Goal: Task Accomplishment & Management: Manage account settings

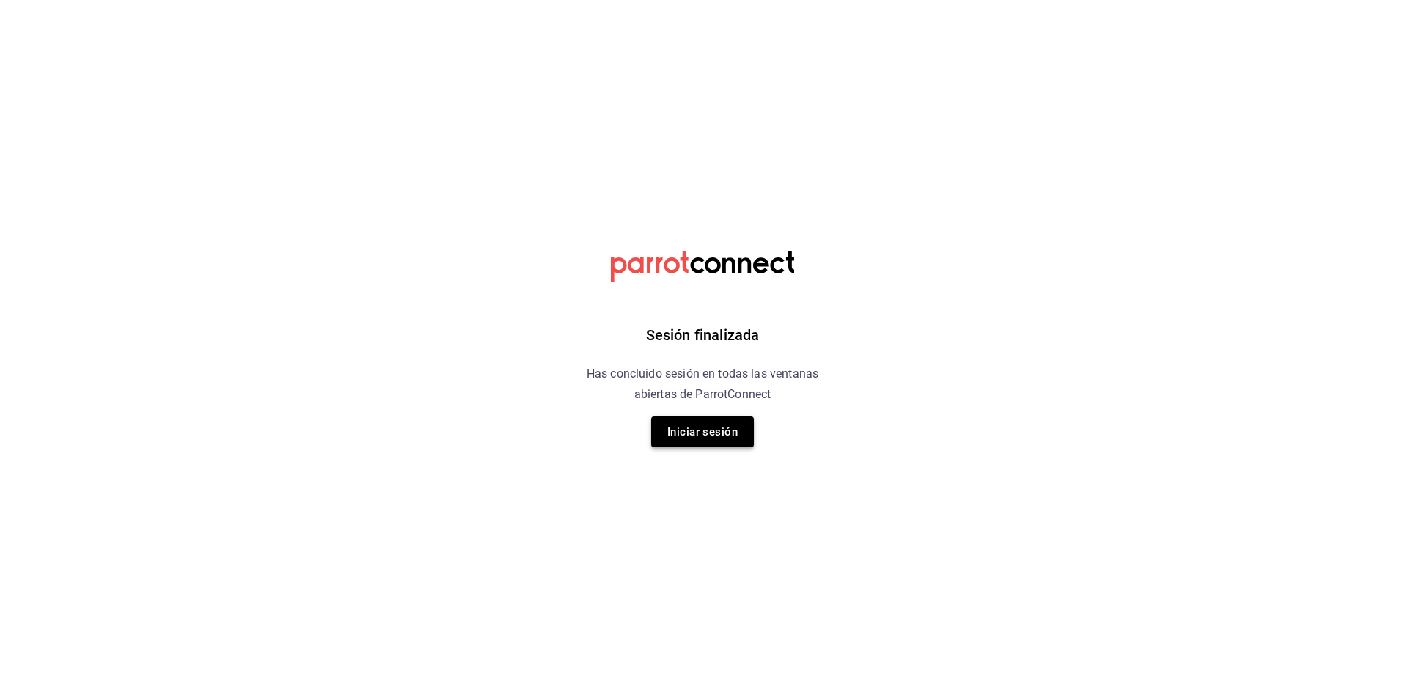
click at [712, 441] on button "Iniciar sesión" at bounding box center [702, 431] width 103 height 31
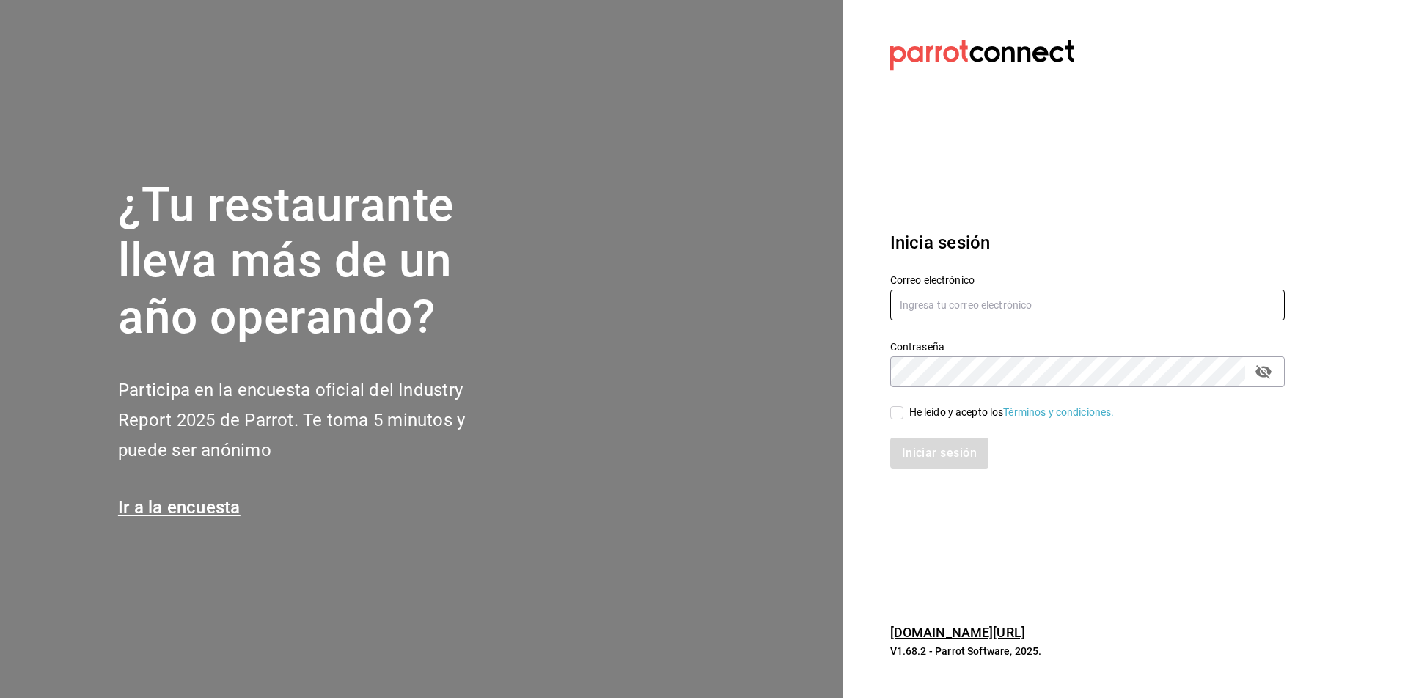
type input "[PERSON_NAME][EMAIL_ADDRESS][PERSON_NAME][DOMAIN_NAME]"
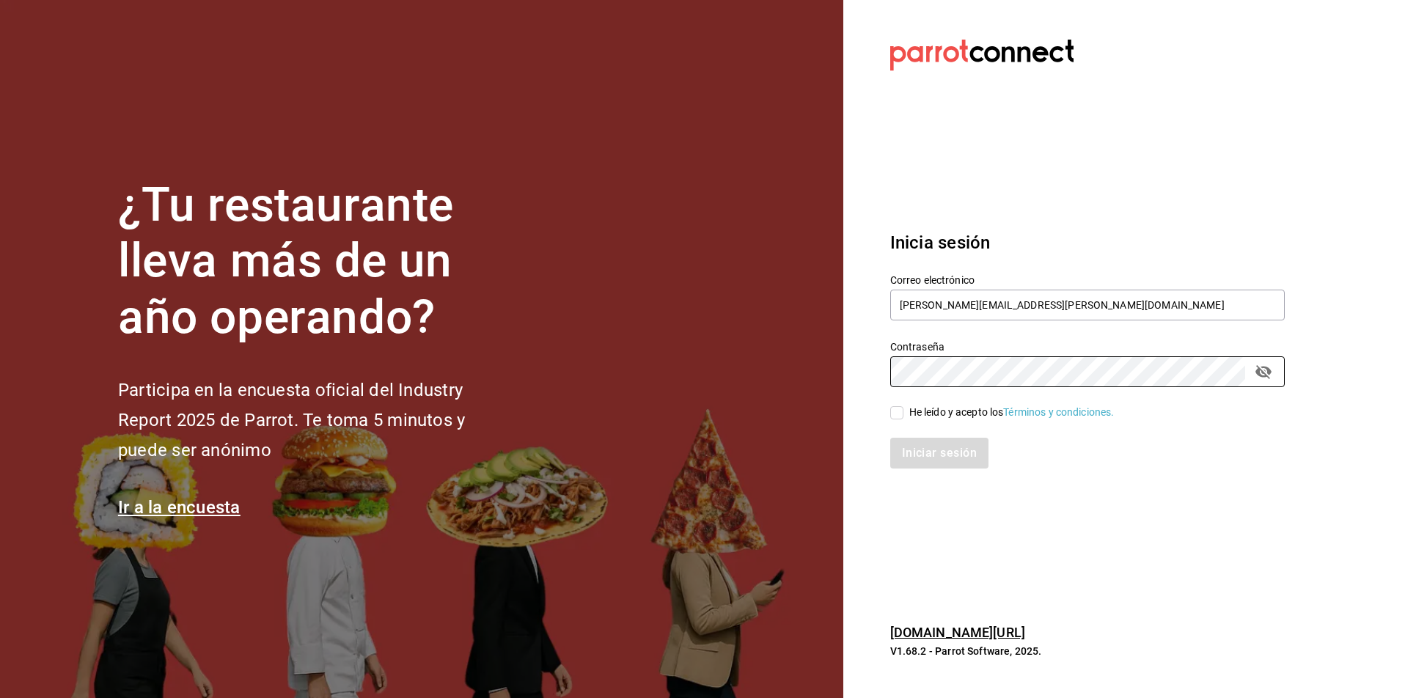
click at [892, 412] on input "He leído y acepto los Términos y condiciones." at bounding box center [896, 412] width 13 height 13
checkbox input "true"
click at [931, 444] on button "Iniciar sesión" at bounding box center [940, 453] width 100 height 31
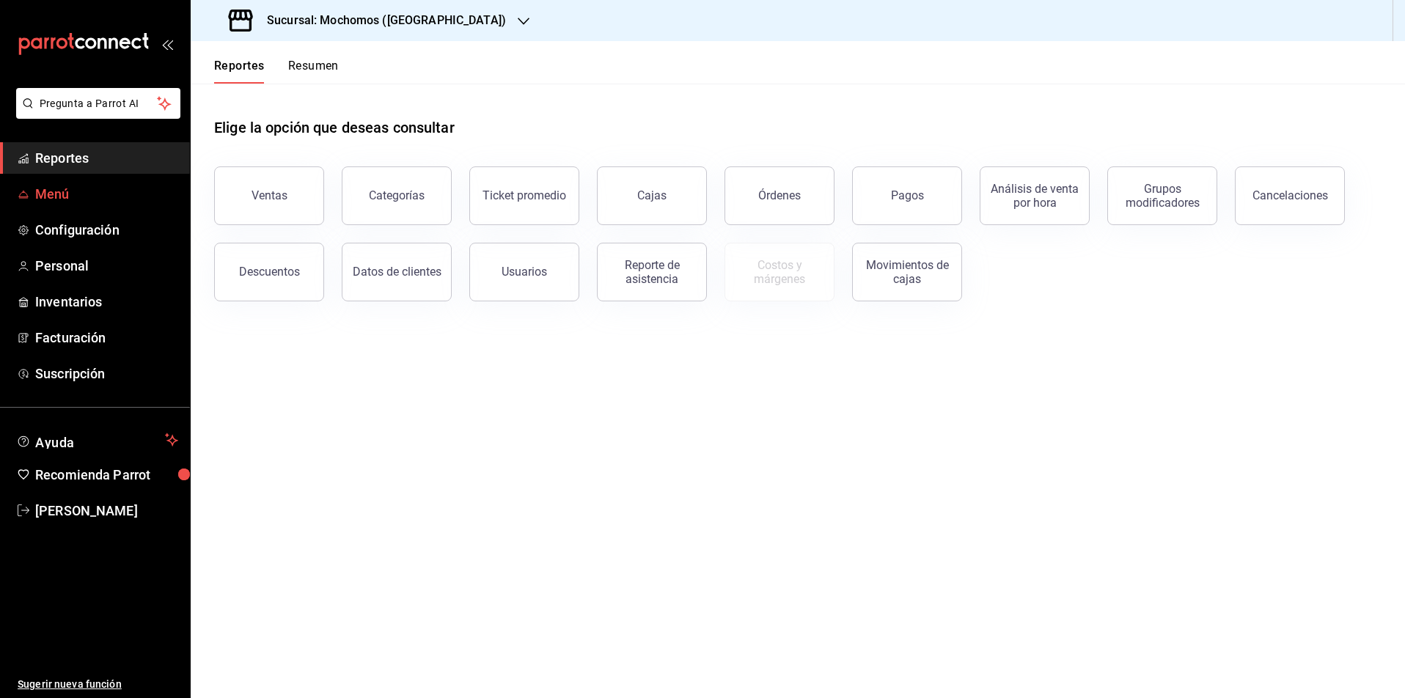
click at [54, 190] on span "Menú" at bounding box center [106, 194] width 143 height 20
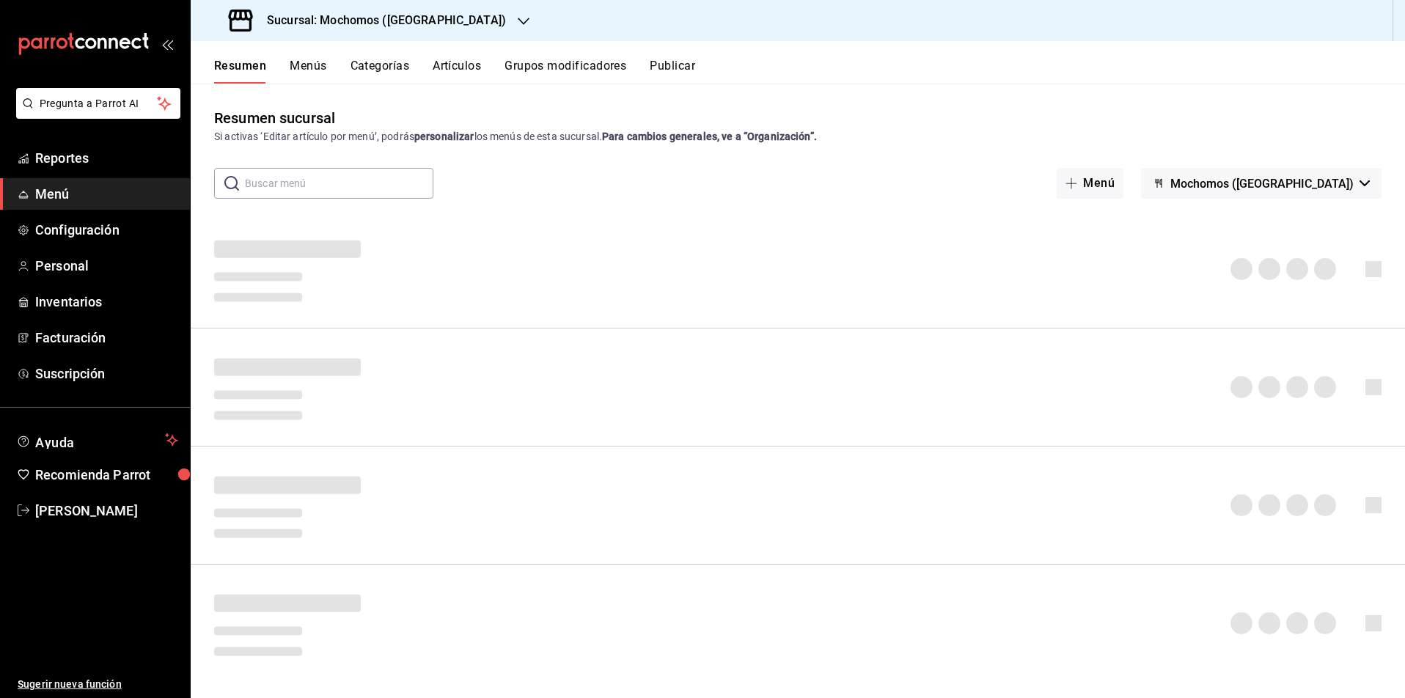
click at [684, 61] on button "Publicar" at bounding box center [671, 71] width 45 height 25
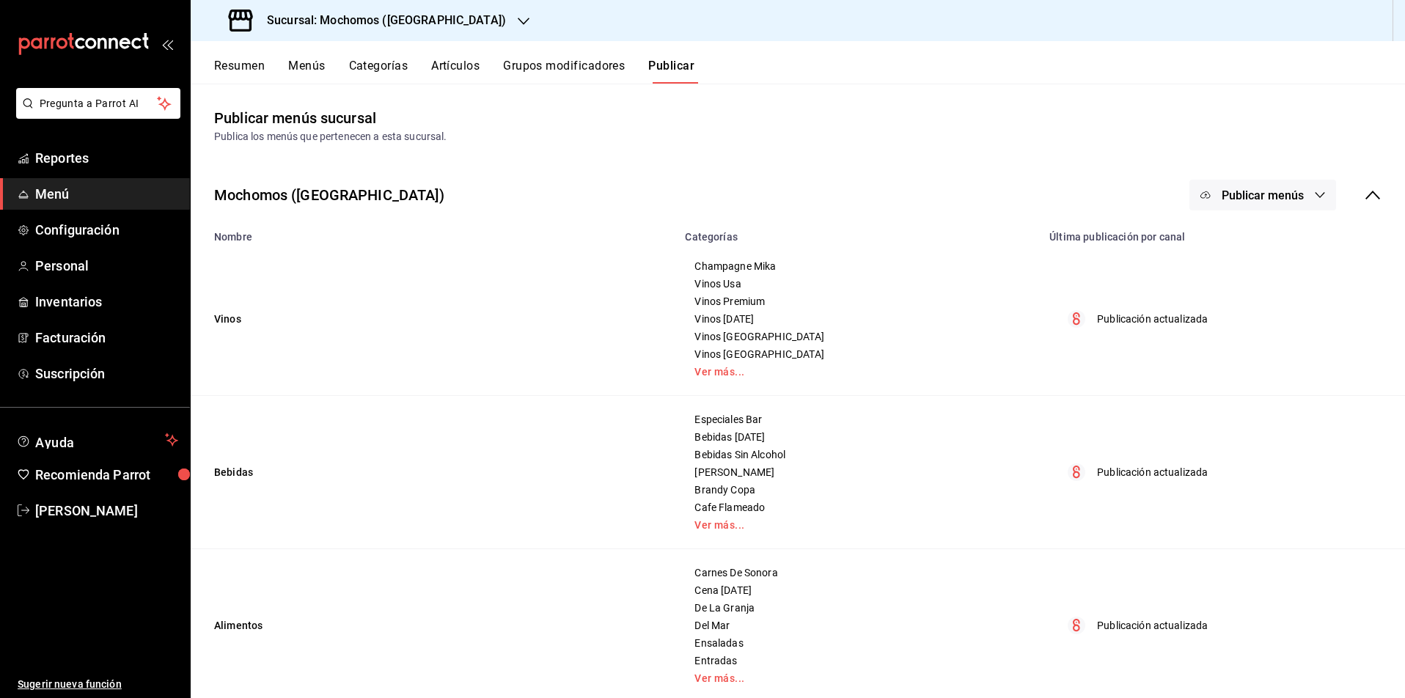
click at [1302, 198] on span "Publicar menús" at bounding box center [1262, 195] width 82 height 14
click at [221, 68] on div at bounding box center [702, 349] width 1405 height 698
click at [235, 67] on button "Resumen" at bounding box center [239, 71] width 51 height 25
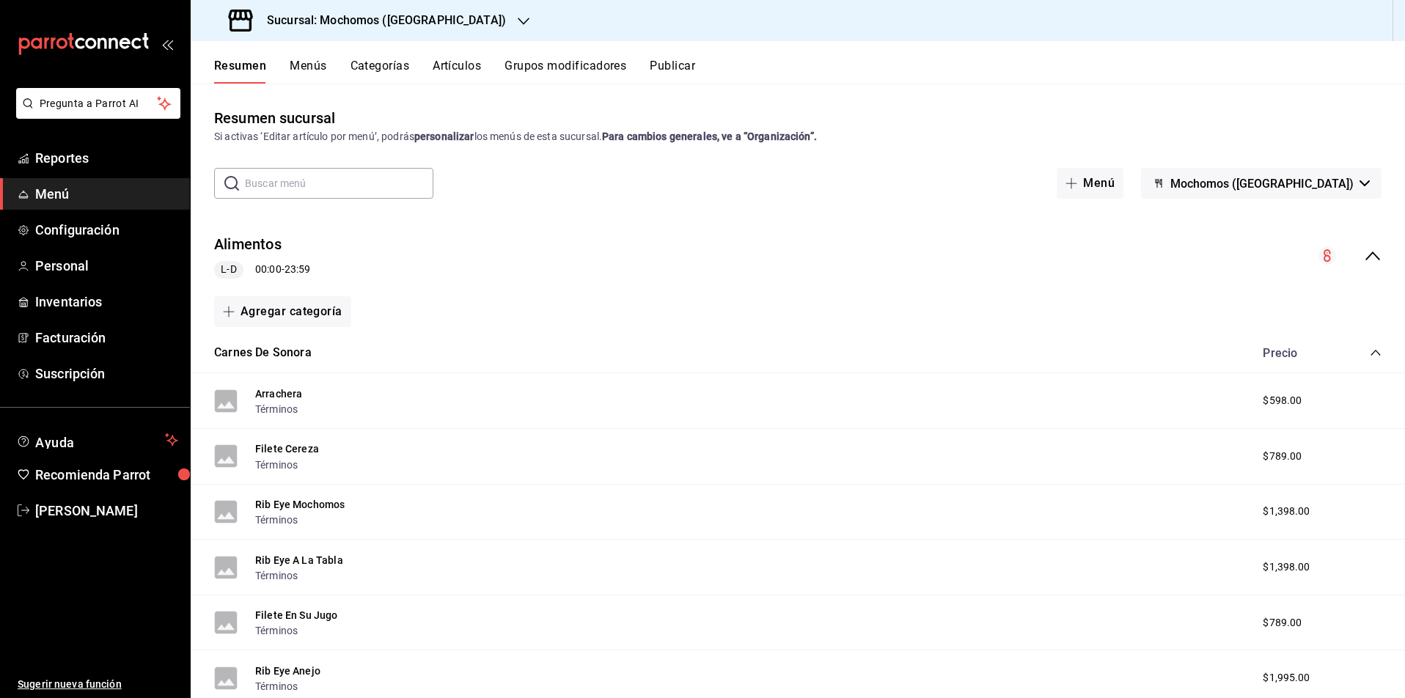
click at [1371, 256] on icon "collapse-menu-row" at bounding box center [1372, 256] width 18 height 18
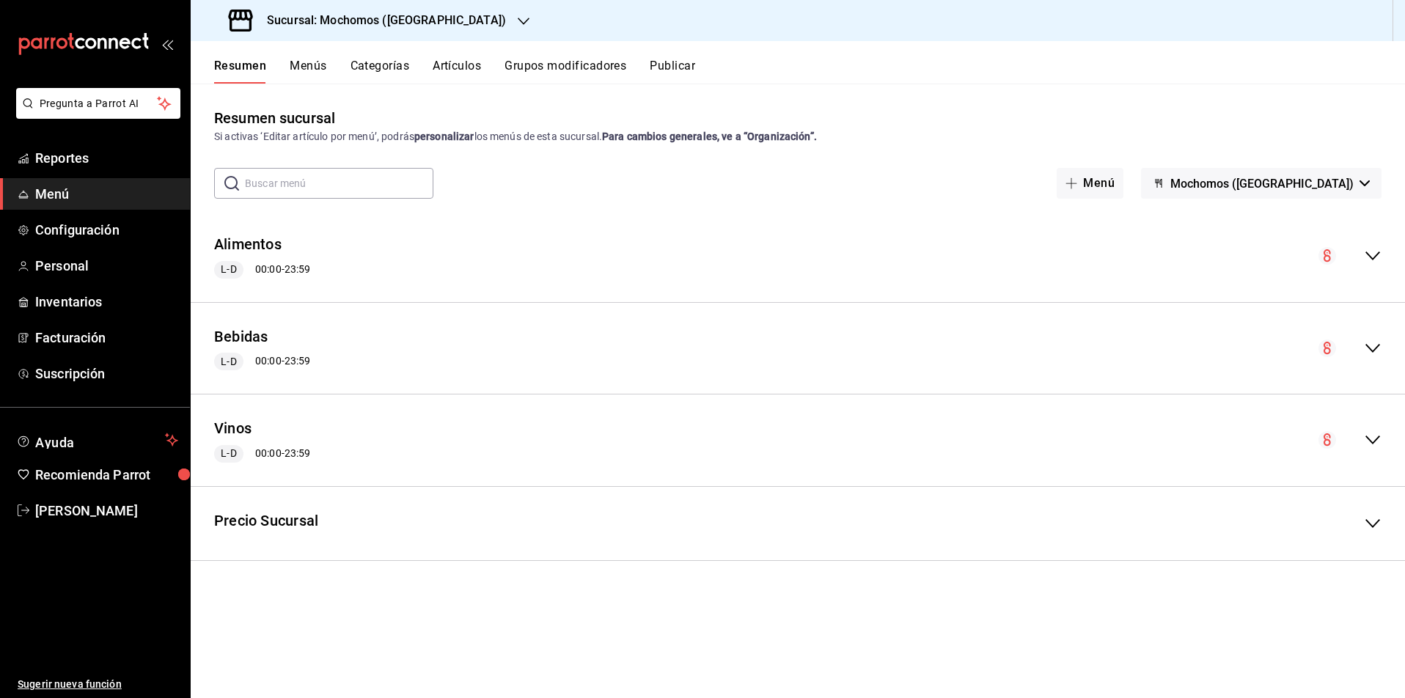
click at [518, 24] on icon "button" at bounding box center [524, 21] width 12 height 12
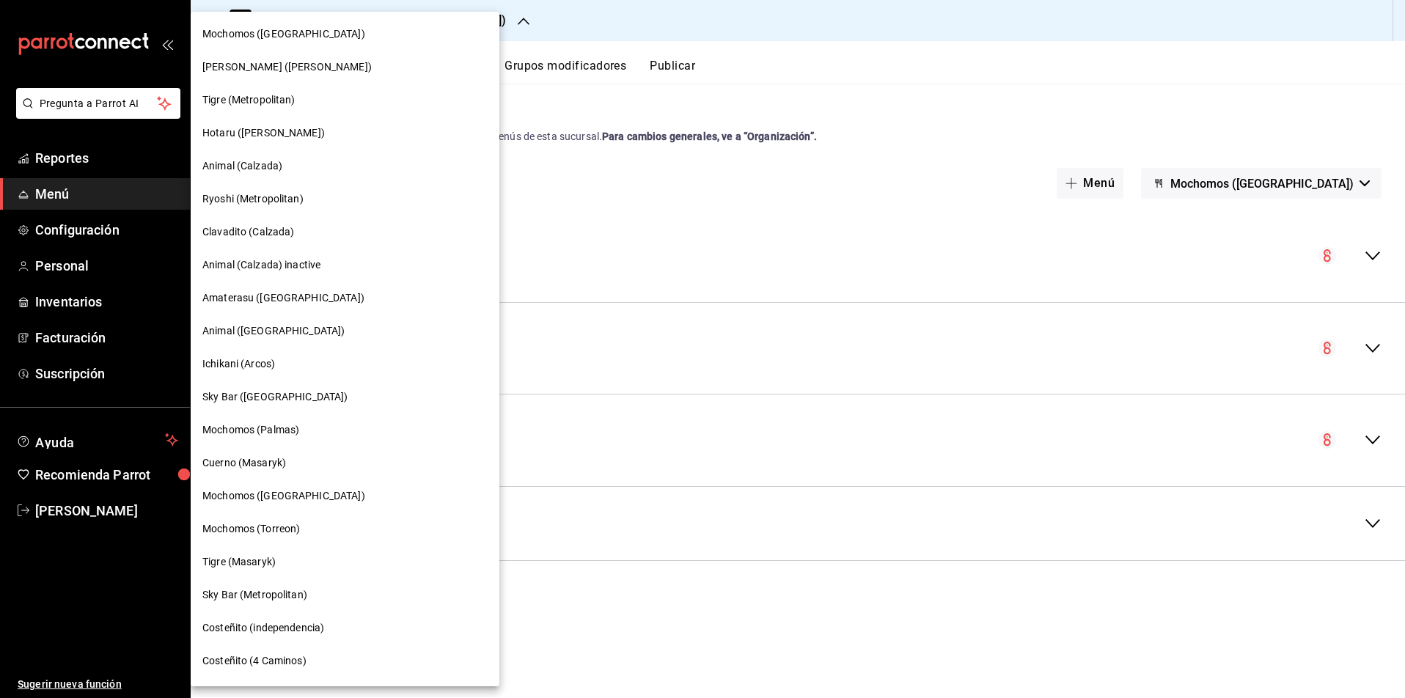
click at [224, 131] on span "Hotaru ([PERSON_NAME])" at bounding box center [263, 132] width 122 height 15
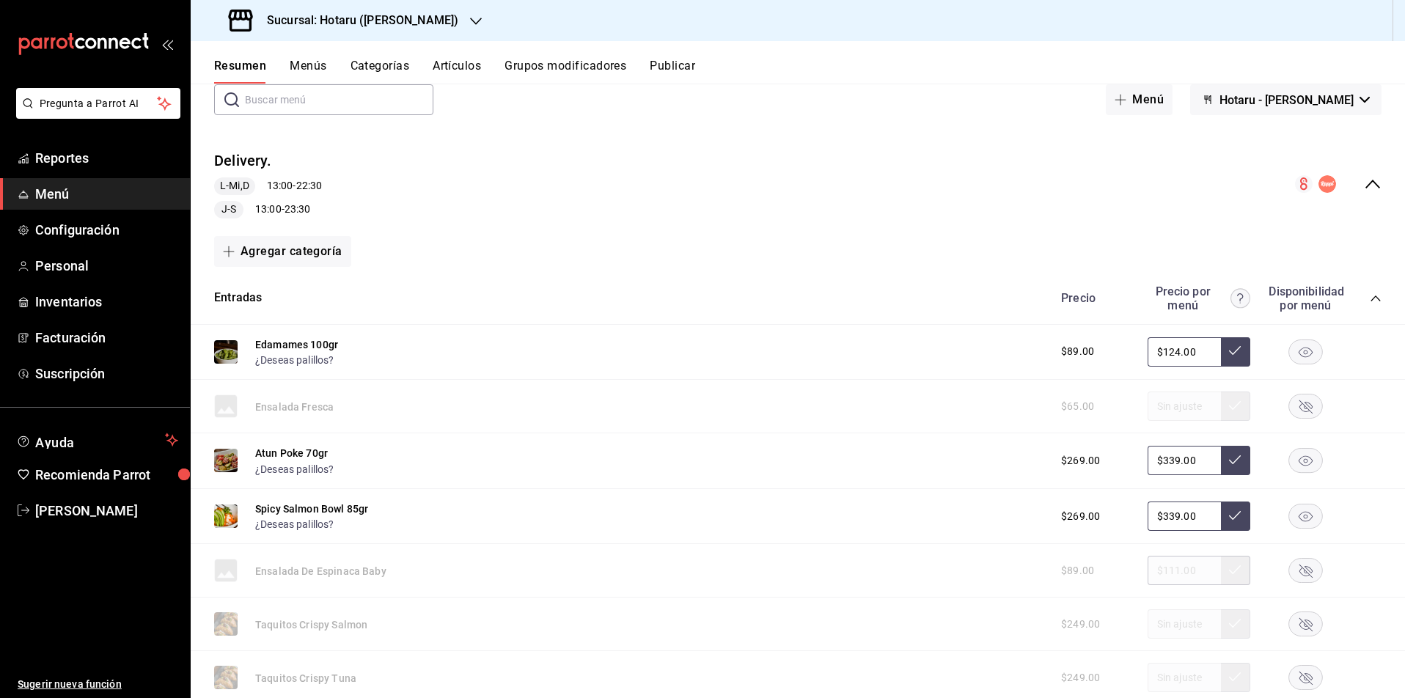
scroll to position [82, 0]
click at [681, 73] on button "Publicar" at bounding box center [671, 71] width 45 height 25
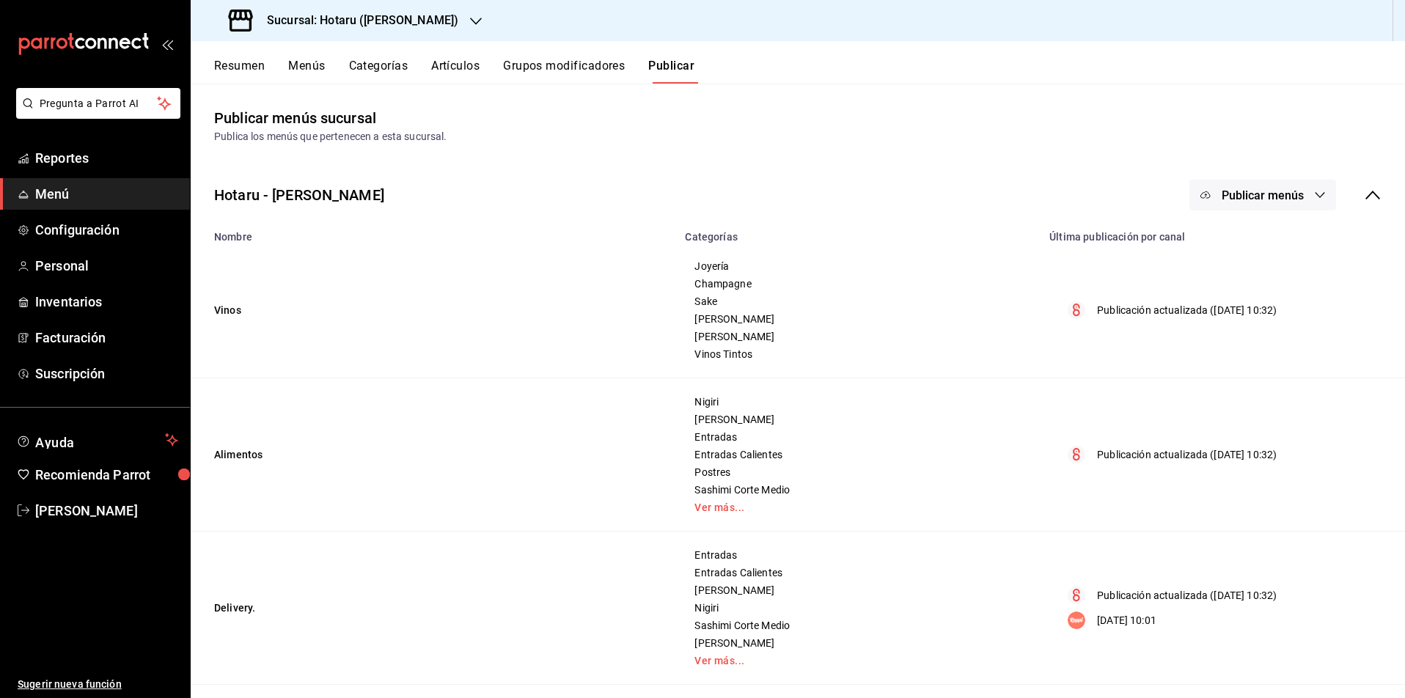
click at [1308, 202] on button "Publicar menús" at bounding box center [1262, 195] width 147 height 31
click at [1177, 99] on div at bounding box center [702, 349] width 1405 height 698
click at [240, 68] on button "Resumen" at bounding box center [239, 71] width 51 height 25
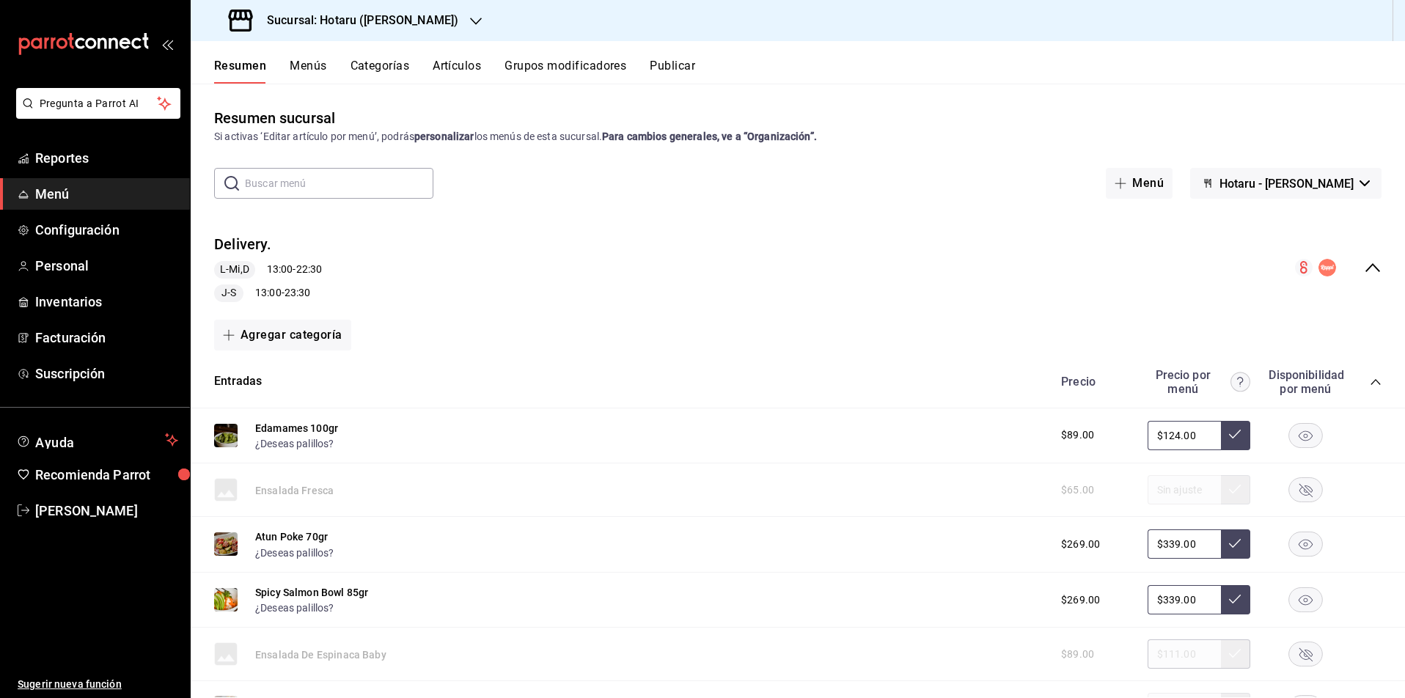
click at [309, 65] on button "Menús" at bounding box center [308, 71] width 37 height 25
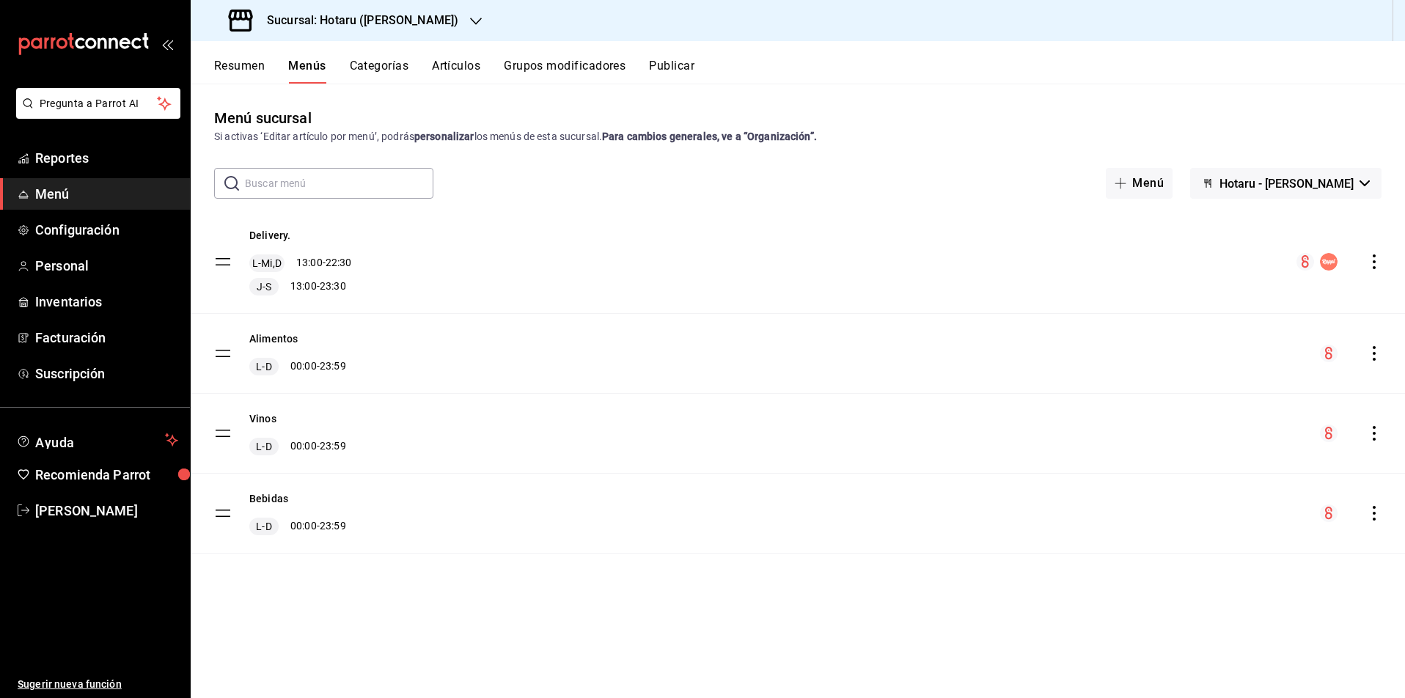
click at [1377, 261] on icon "actions" at bounding box center [1373, 261] width 15 height 15
click at [1195, 300] on span "Editar" at bounding box center [1257, 295] width 179 height 15
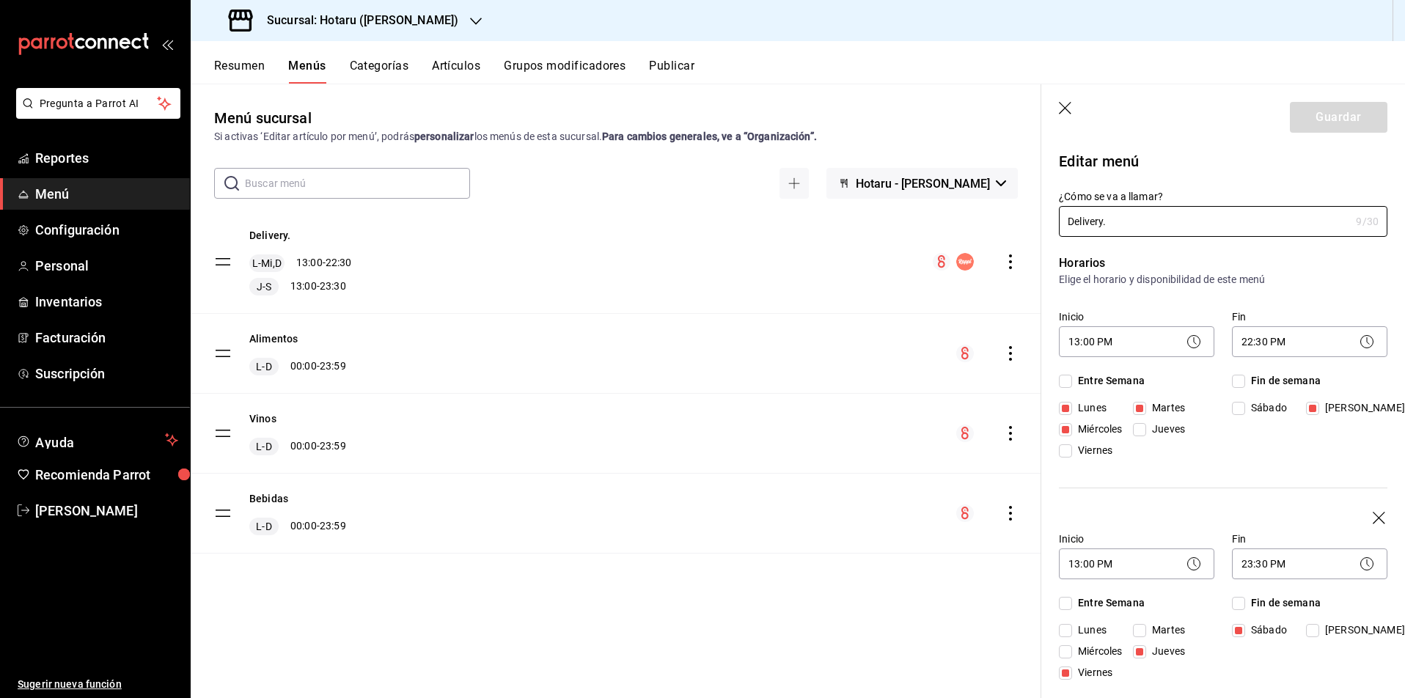
click at [232, 68] on button "Resumen" at bounding box center [239, 71] width 51 height 25
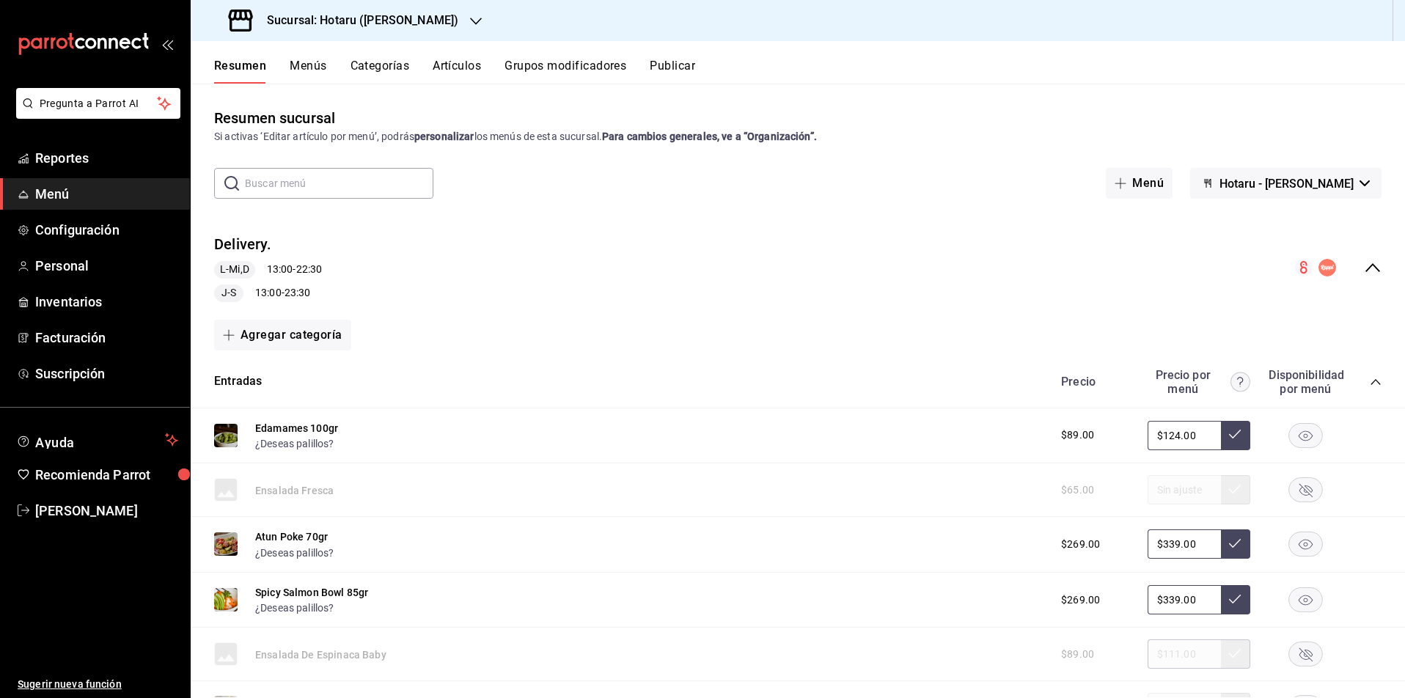
click at [452, 66] on button "Artículos" at bounding box center [457, 71] width 48 height 25
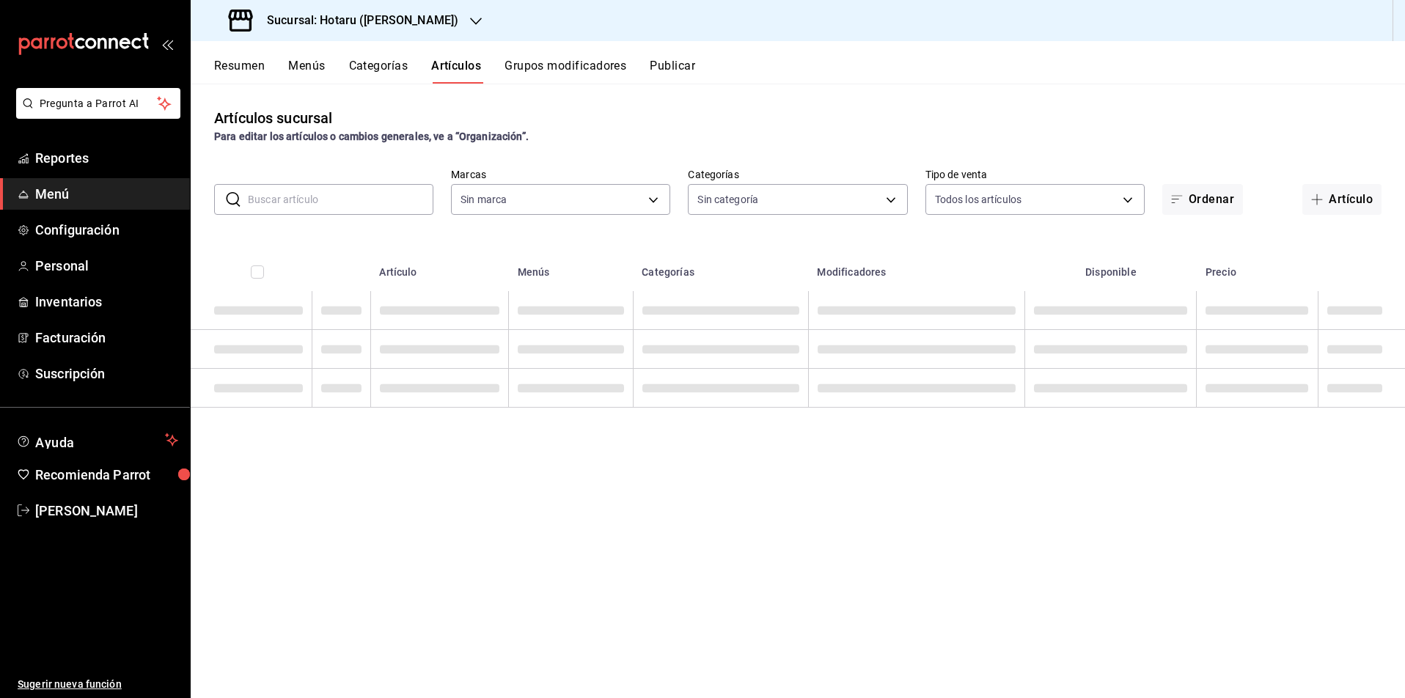
type input "c6f689f8-63fd-49a8-a607-35aea03ac6a9,619c758d-7c36-49c6-a756-e52d453908cb"
type input "c0b78d51-7925-43e8-b699-c52fb7c6d080,04492c64-33ac-4fe7-8ecc-c444235d9710,37f0f…"
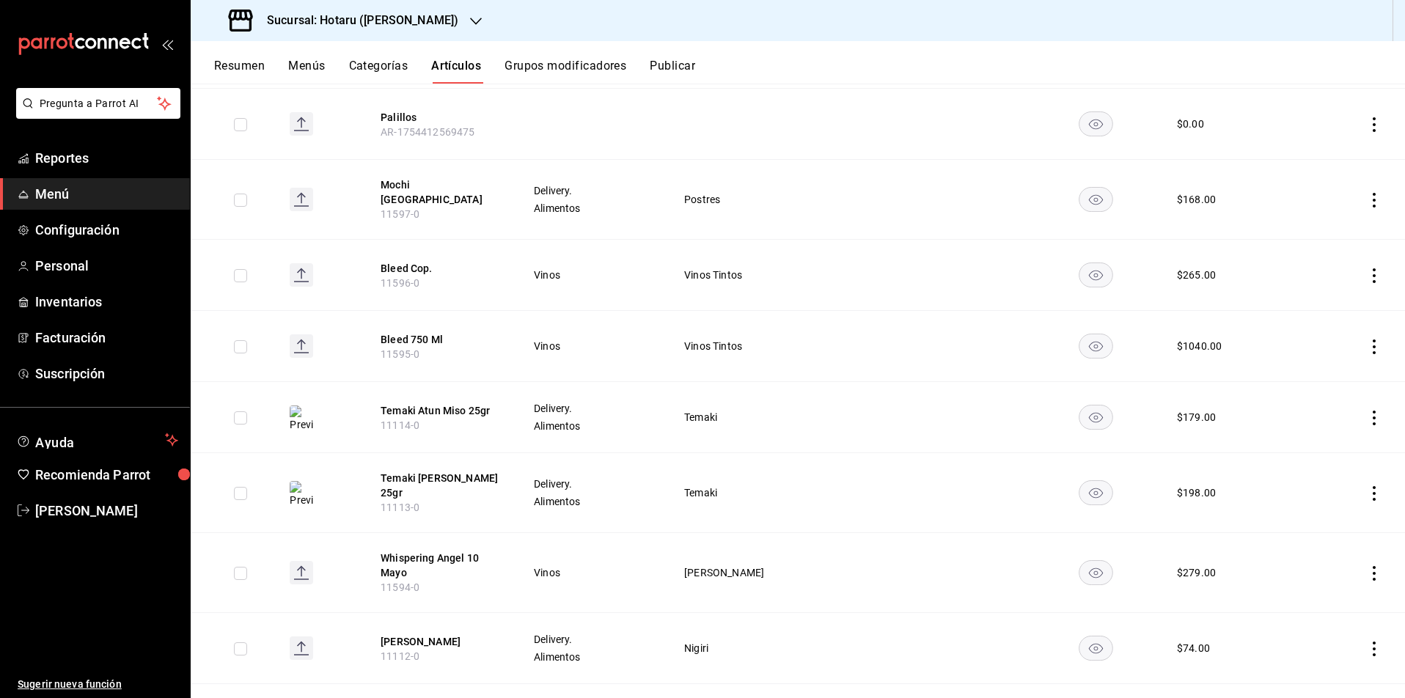
scroll to position [545, 0]
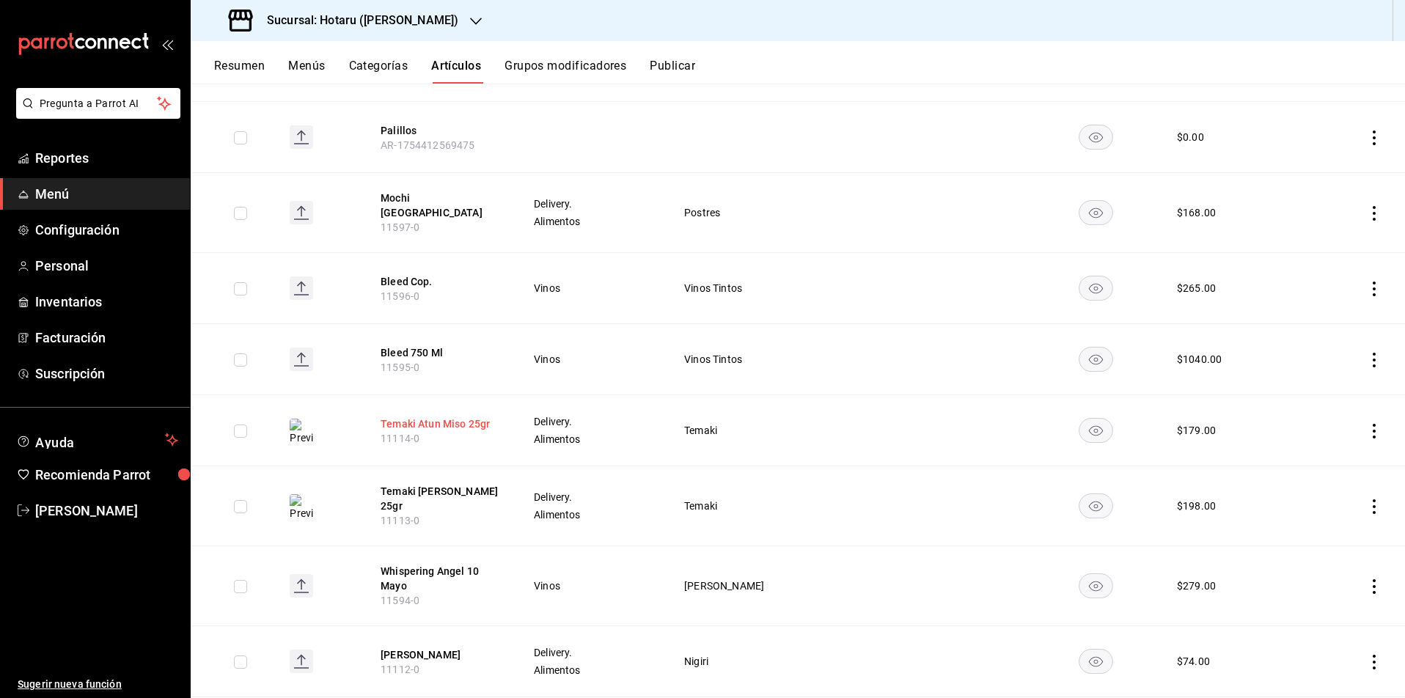
click at [430, 417] on button "Temaki Atun Miso 25gr" at bounding box center [438, 423] width 117 height 15
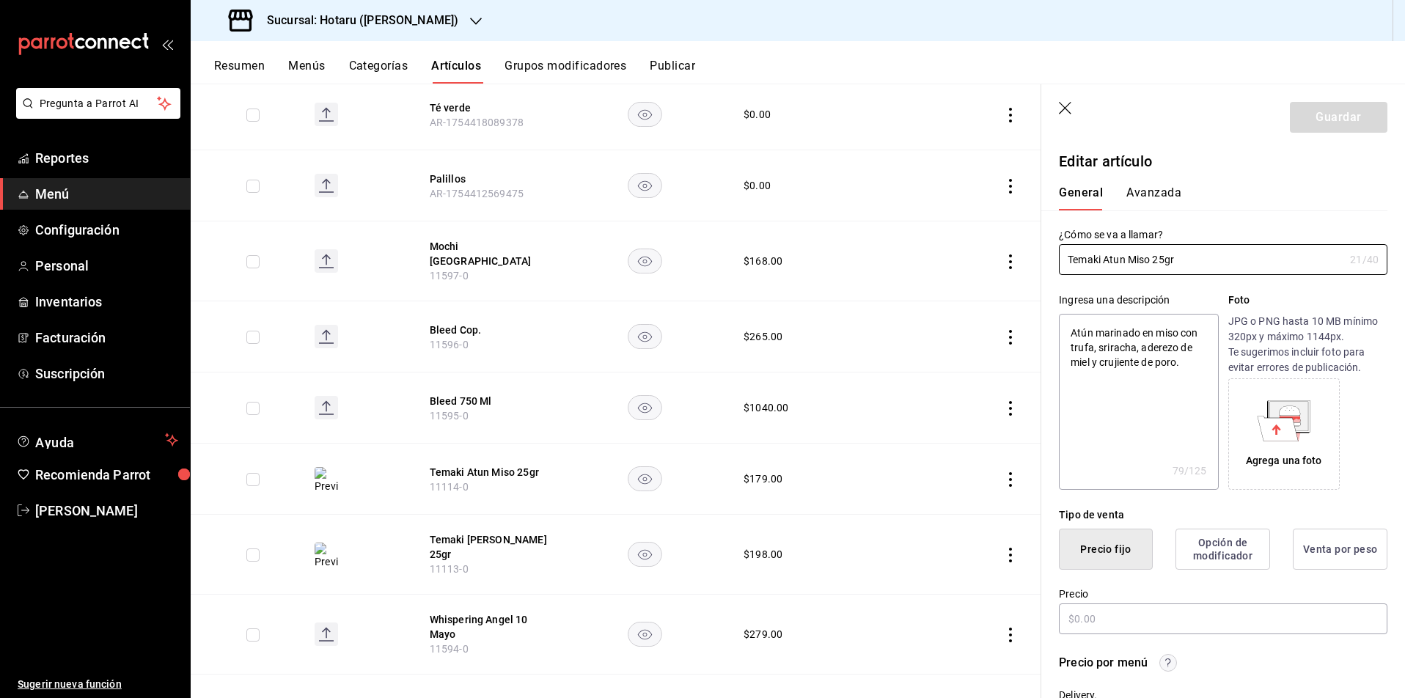
type textarea "x"
type input "$179.00"
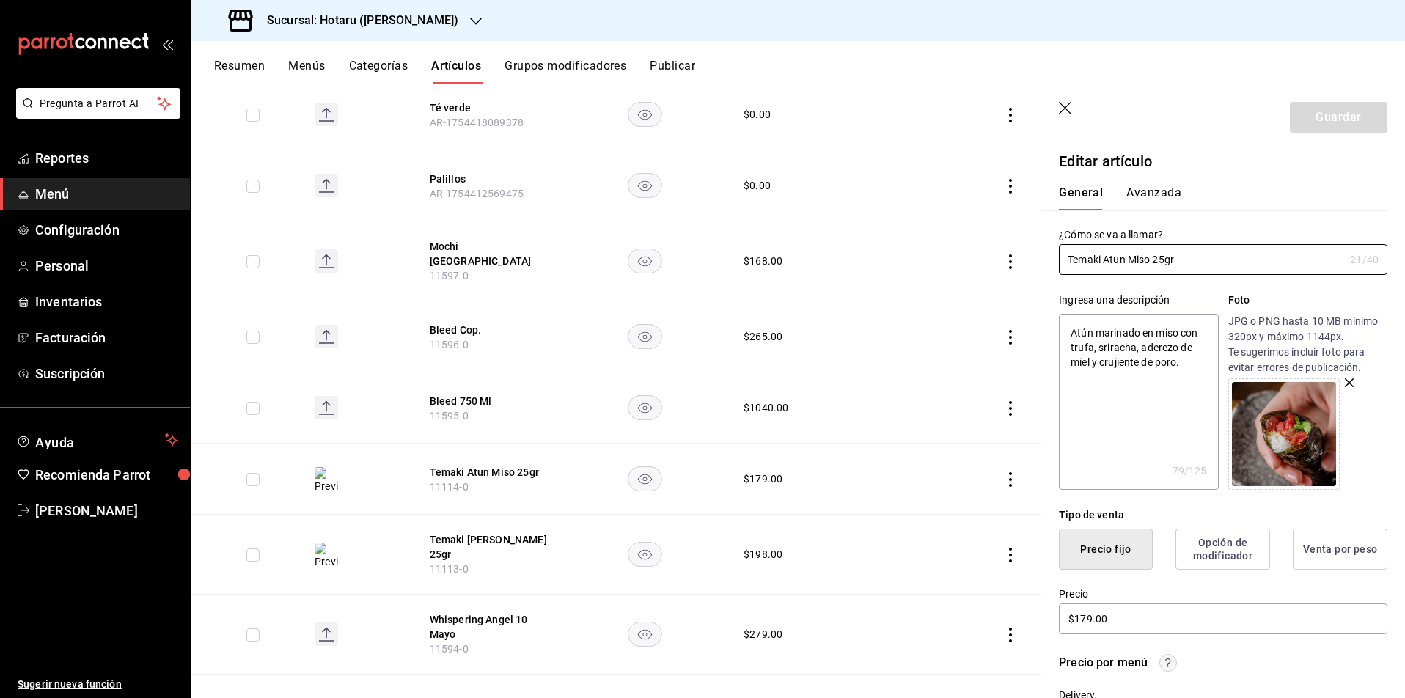
click at [1160, 196] on button "Avanzada" at bounding box center [1153, 197] width 55 height 25
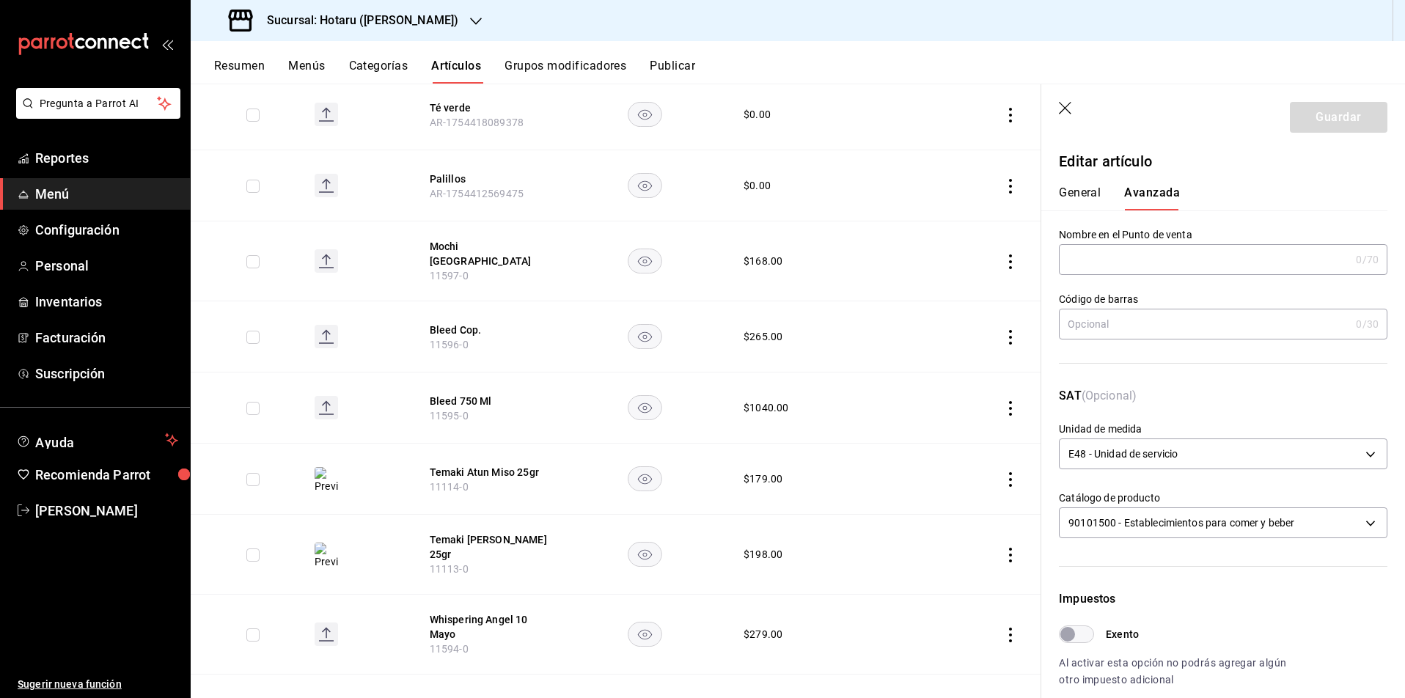
click at [1079, 194] on button "General" at bounding box center [1080, 197] width 42 height 25
type textarea "x"
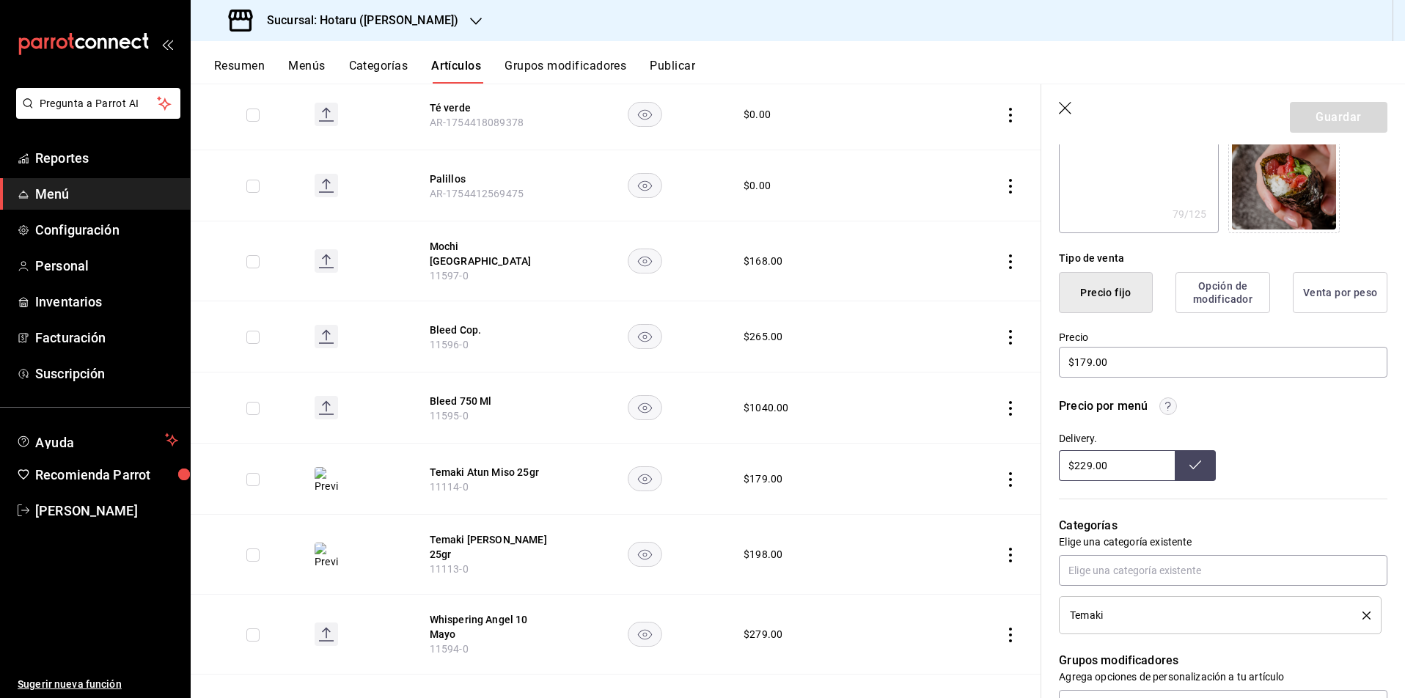
scroll to position [261, 0]
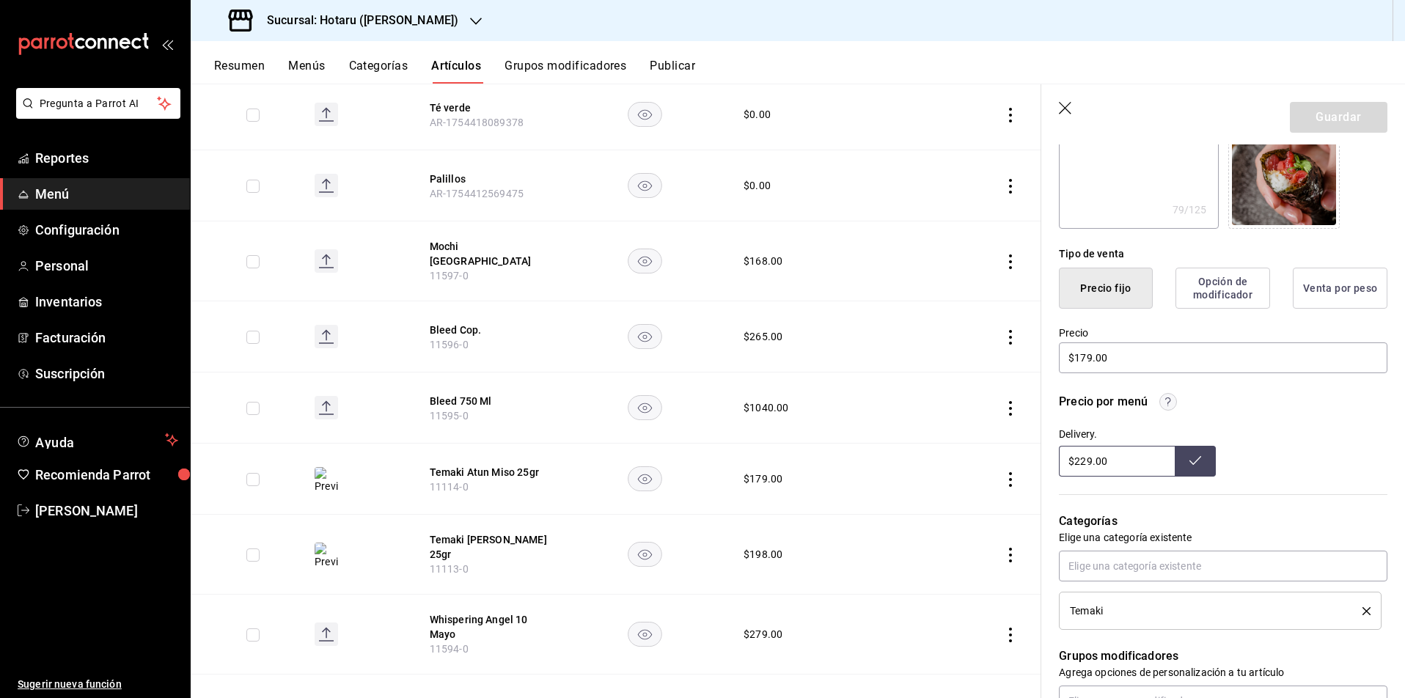
click at [45, 188] on span "Menú" at bounding box center [106, 194] width 143 height 20
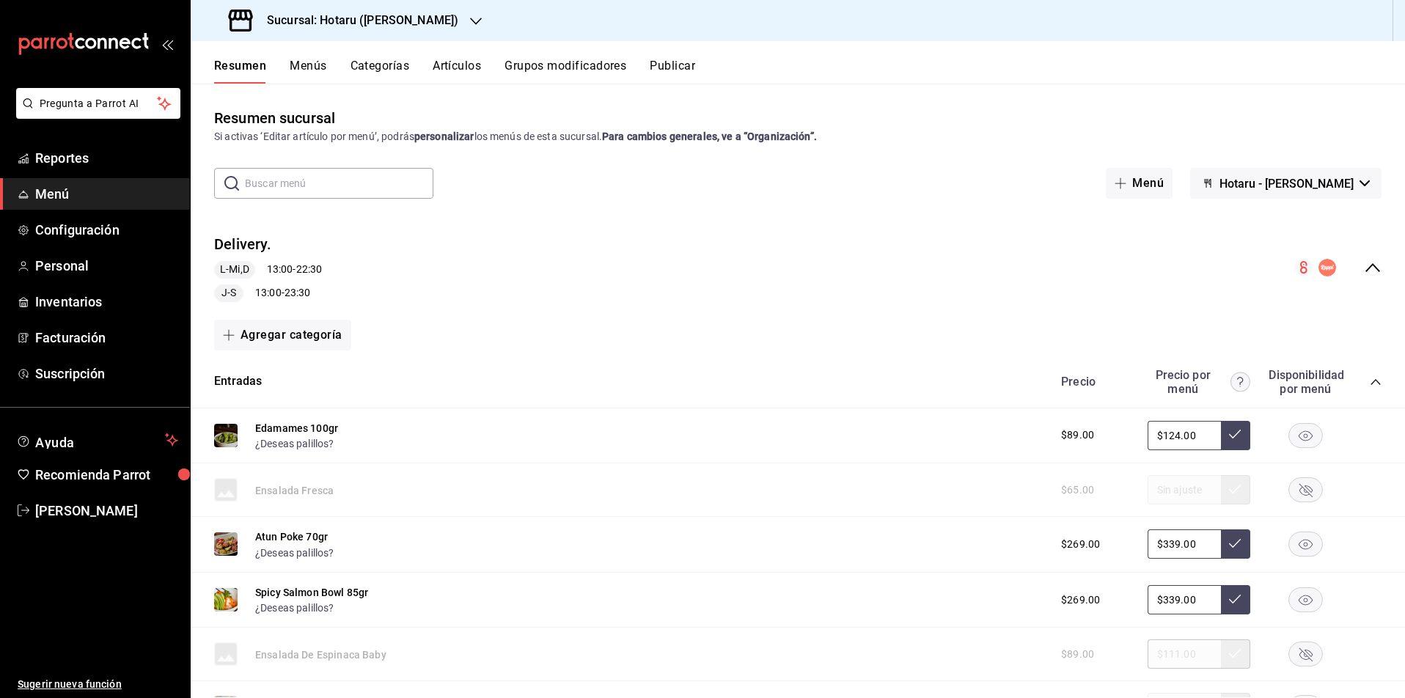
click at [320, 70] on button "Menús" at bounding box center [308, 71] width 37 height 25
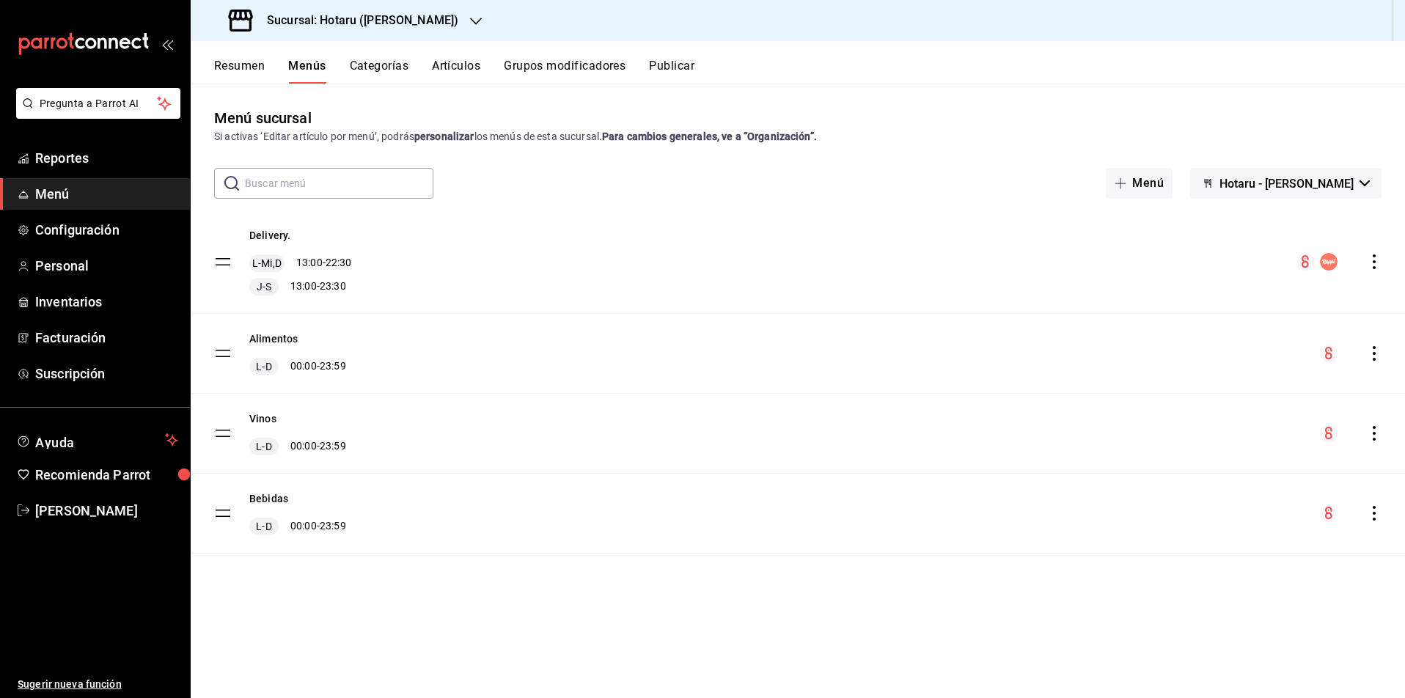
click at [401, 23] on div "Sucursal: Hotaru ([PERSON_NAME])" at bounding box center [344, 20] width 285 height 41
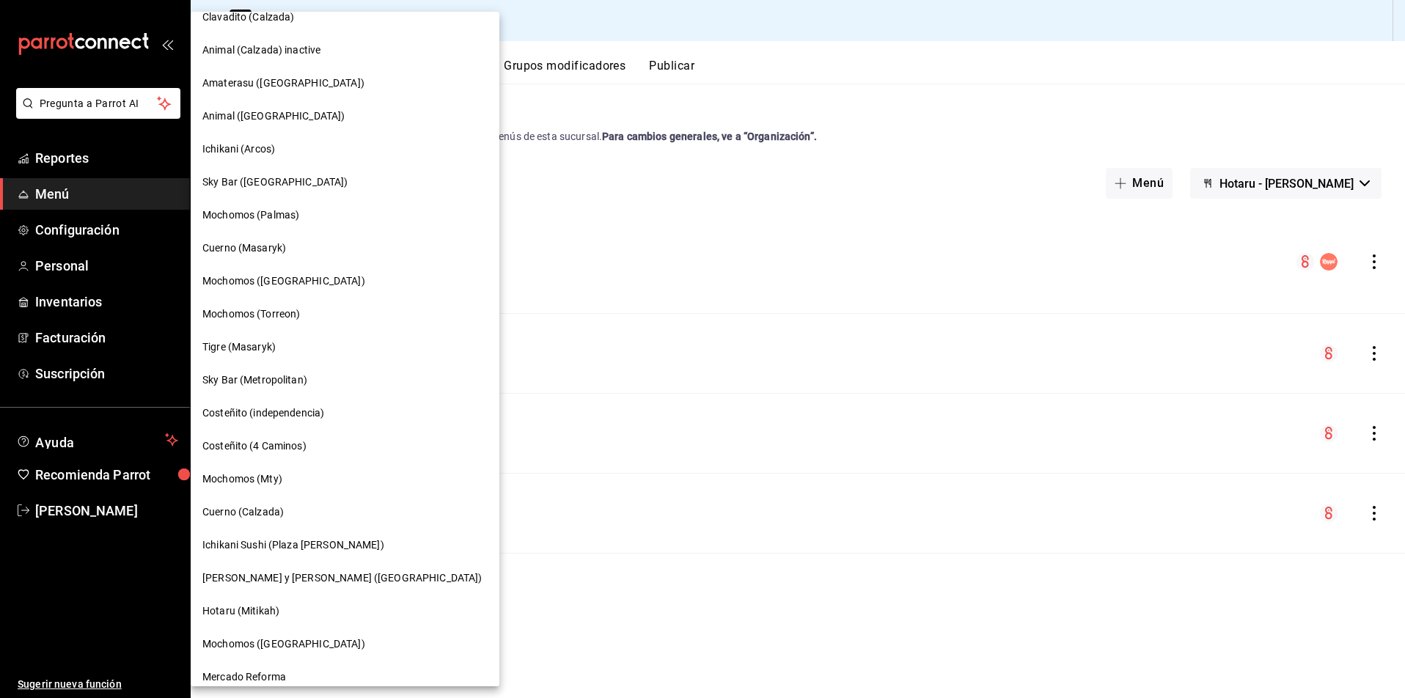
scroll to position [229, 0]
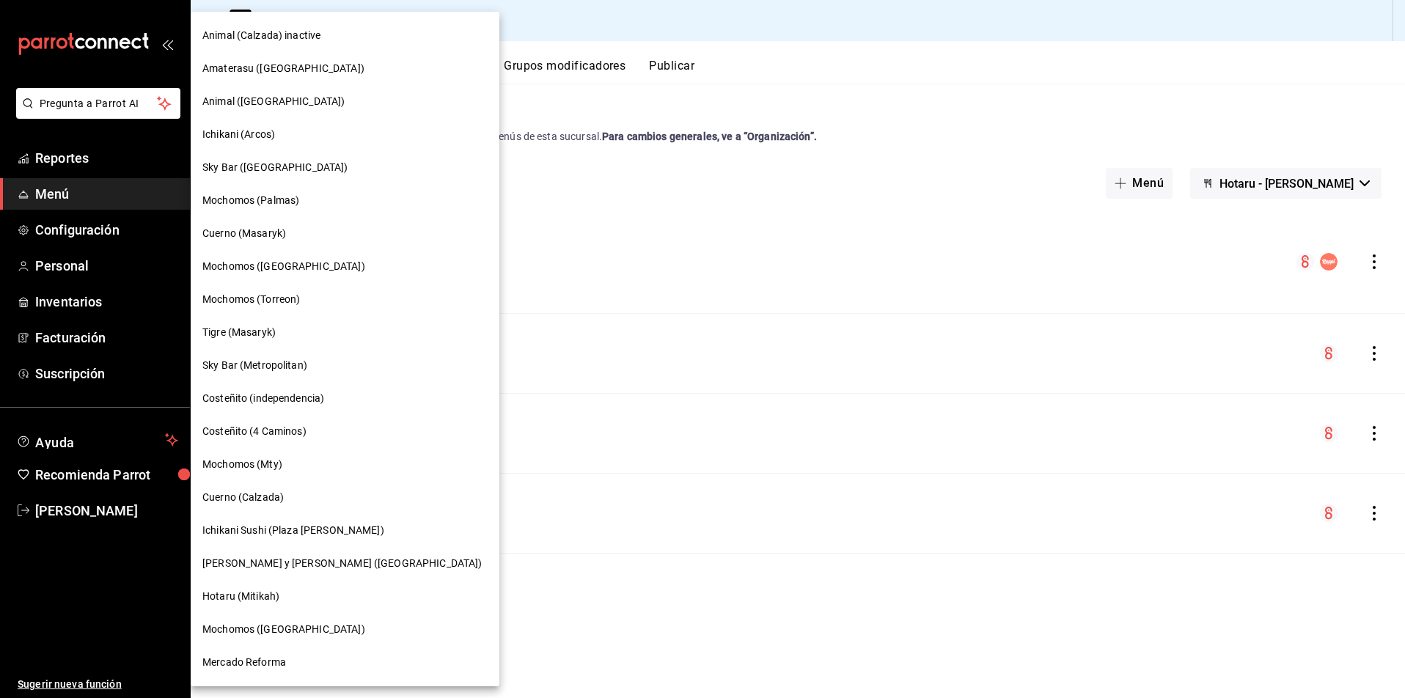
click at [241, 367] on span "Sky Bar (Metropolitan)" at bounding box center [254, 365] width 105 height 15
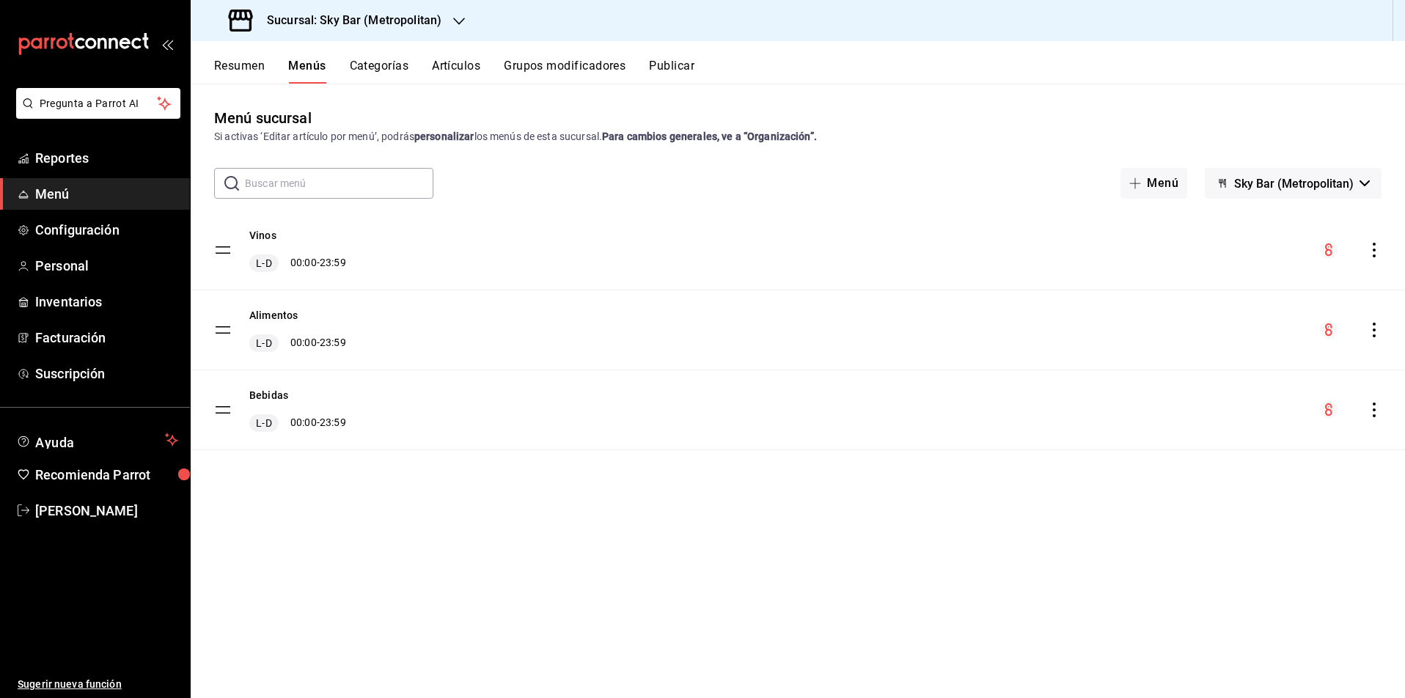
click at [1371, 249] on icon "actions" at bounding box center [1373, 250] width 15 height 15
click at [1243, 290] on span "Editar" at bounding box center [1257, 283] width 179 height 15
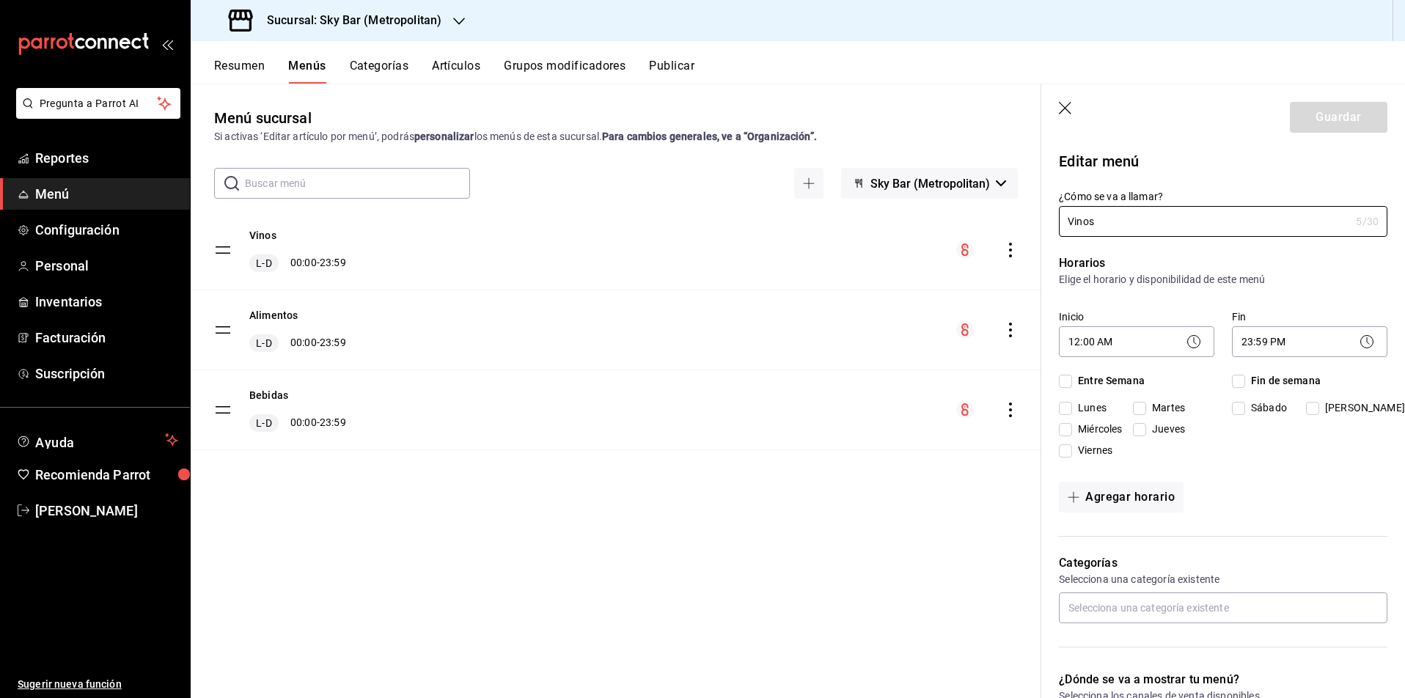
checkbox input "true"
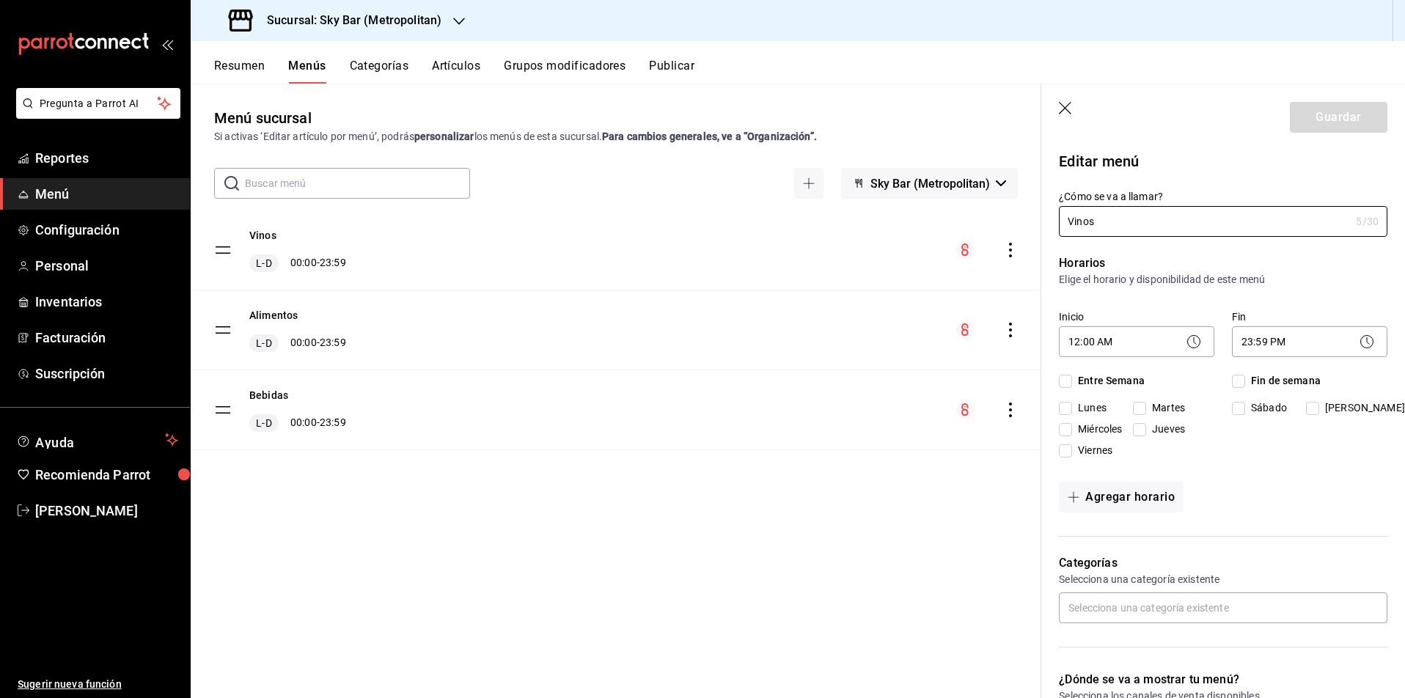
checkbox input "true"
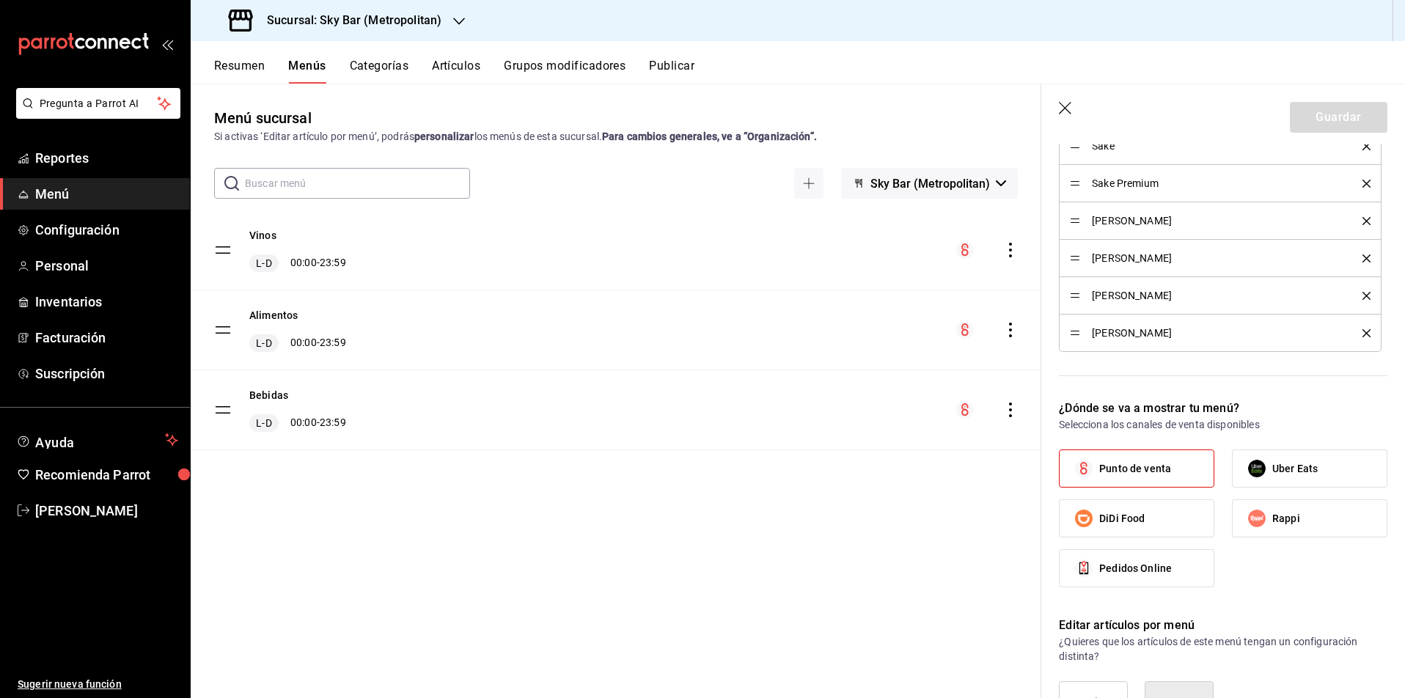
scroll to position [582, 0]
click at [1280, 473] on span "Uber Eats" at bounding box center [1294, 467] width 45 height 15
click at [1272, 473] on input "Uber Eats" at bounding box center [1256, 467] width 31 height 31
checkbox input "true"
click at [1284, 511] on span "Rappi" at bounding box center [1286, 517] width 28 height 15
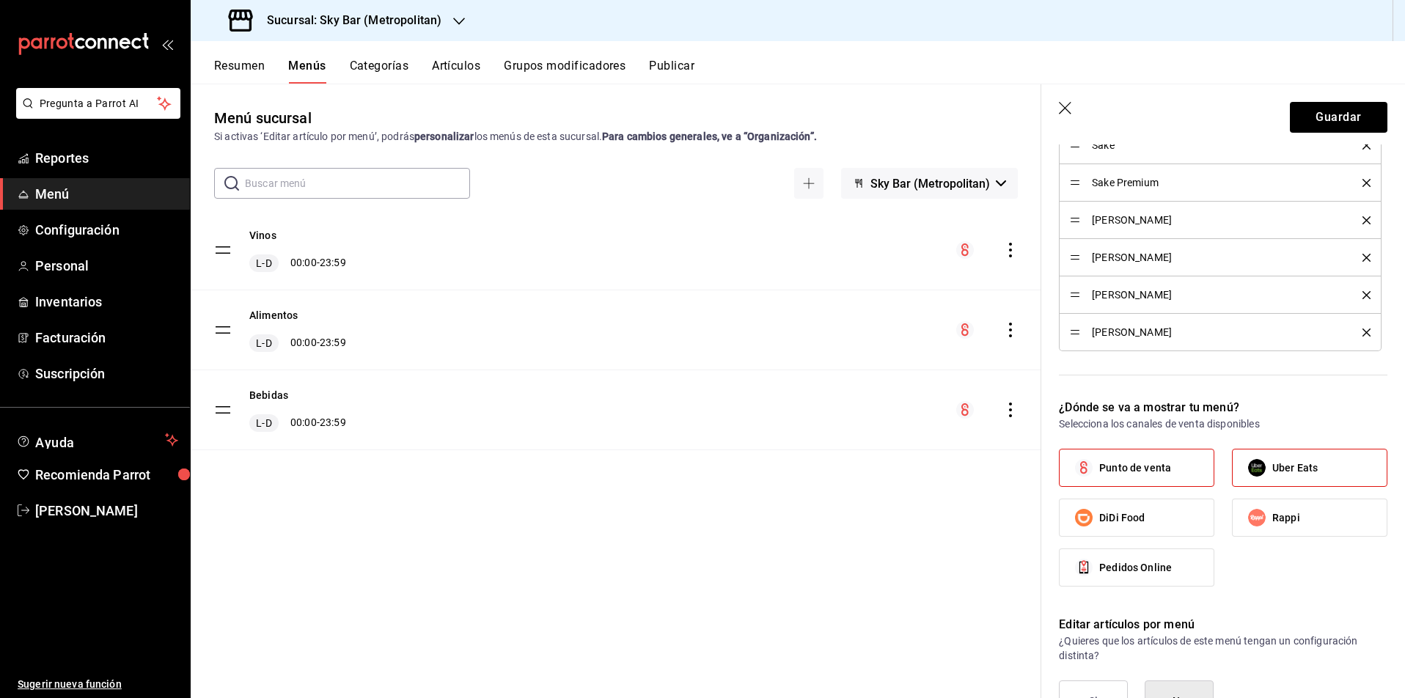
click at [1272, 511] on input "Rappi" at bounding box center [1256, 517] width 31 height 31
checkbox input "true"
click at [1328, 117] on button "Guardar" at bounding box center [1337, 117] width 97 height 31
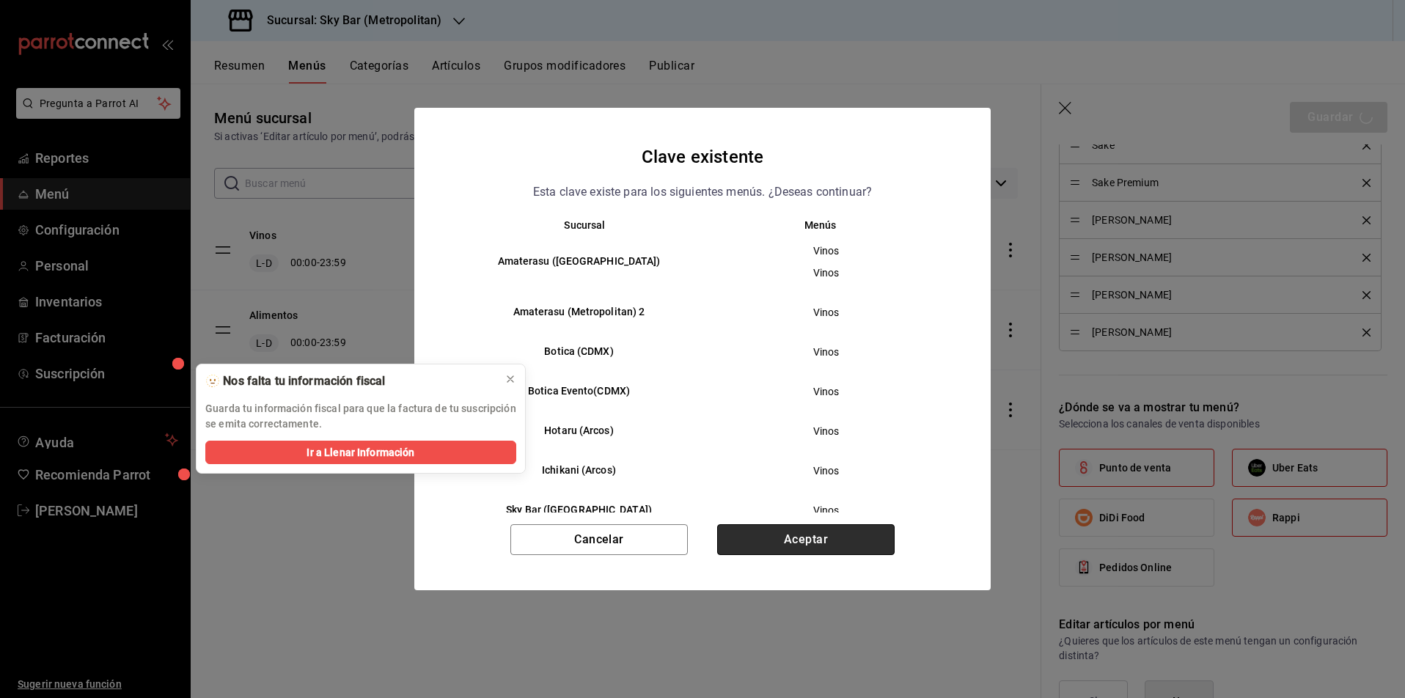
click at [795, 536] on button "Aceptar" at bounding box center [805, 539] width 177 height 31
checkbox input "false"
type input "1755639385615"
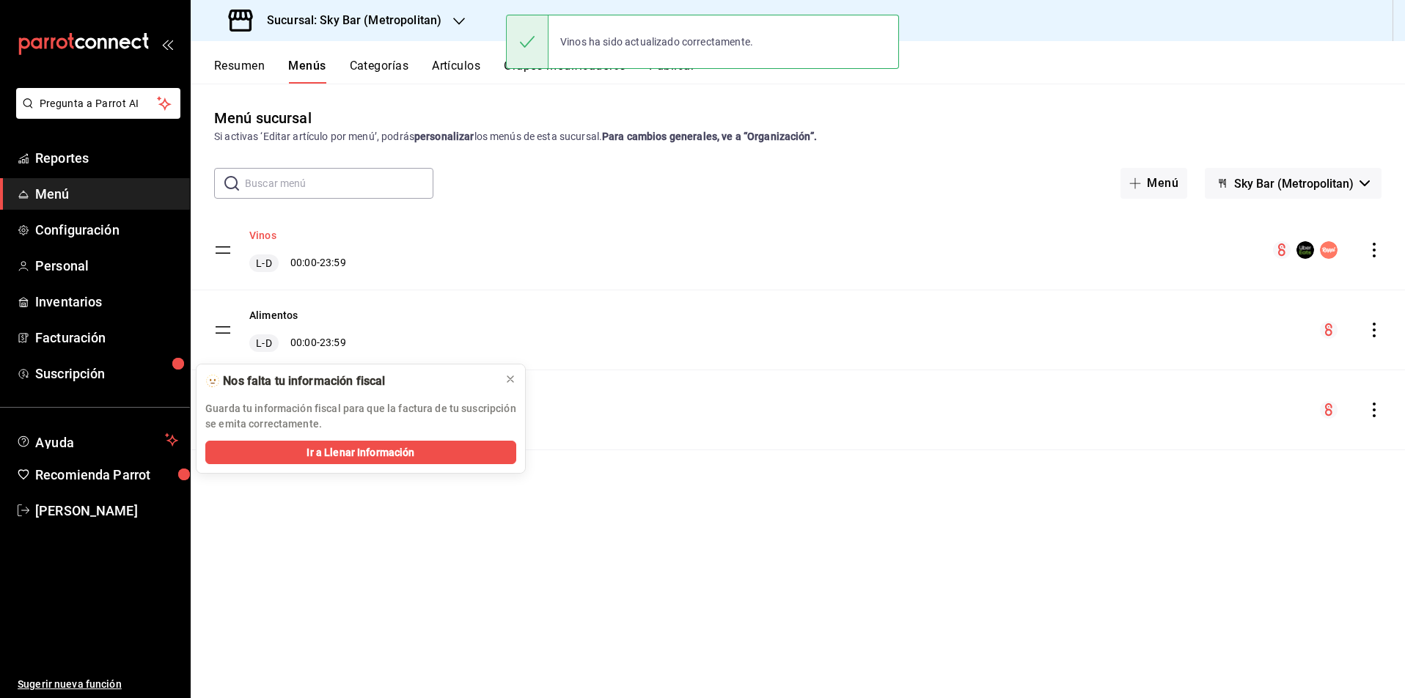
click at [264, 237] on button "Vinos" at bounding box center [262, 235] width 27 height 15
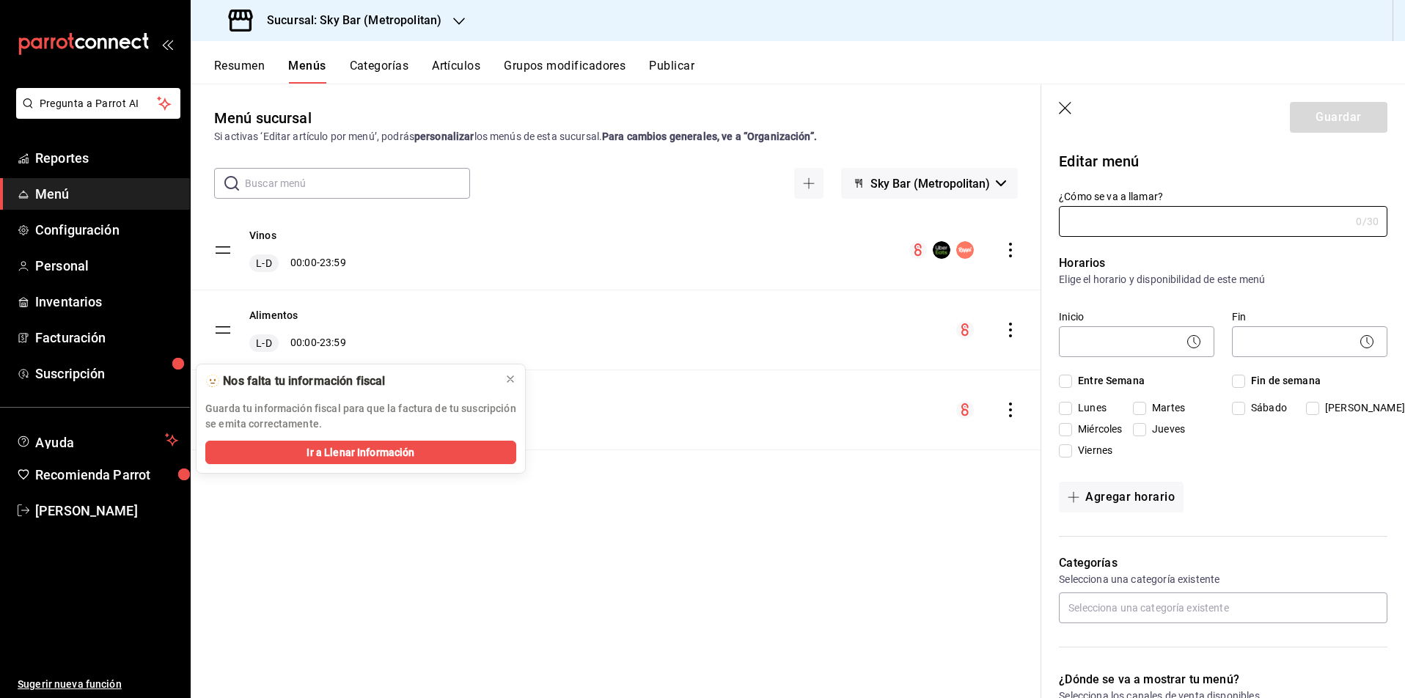
type input "Vinos"
checkbox input "true"
type input "1739236652087"
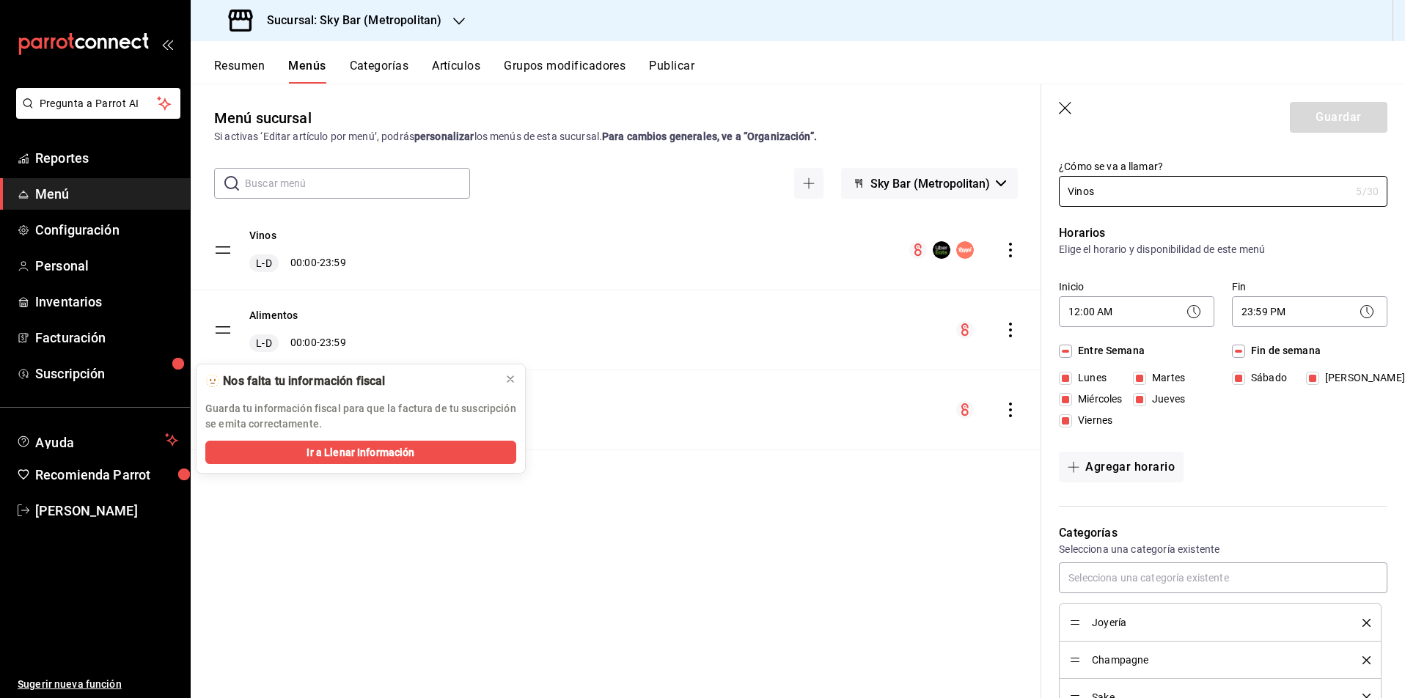
scroll to position [27, 0]
click at [238, 68] on button "Resumen" at bounding box center [239, 71] width 51 height 25
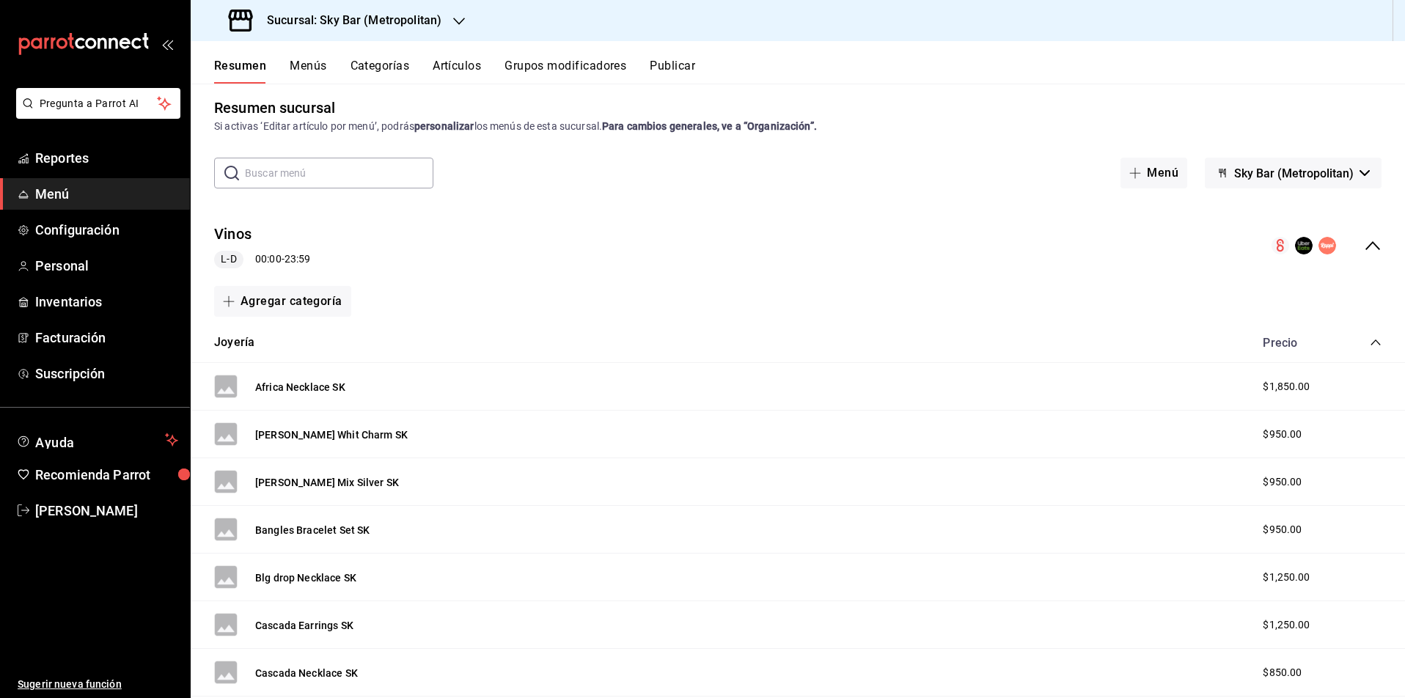
scroll to position [12, 0]
click at [1372, 243] on icon "collapse-menu-row" at bounding box center [1372, 244] width 18 height 18
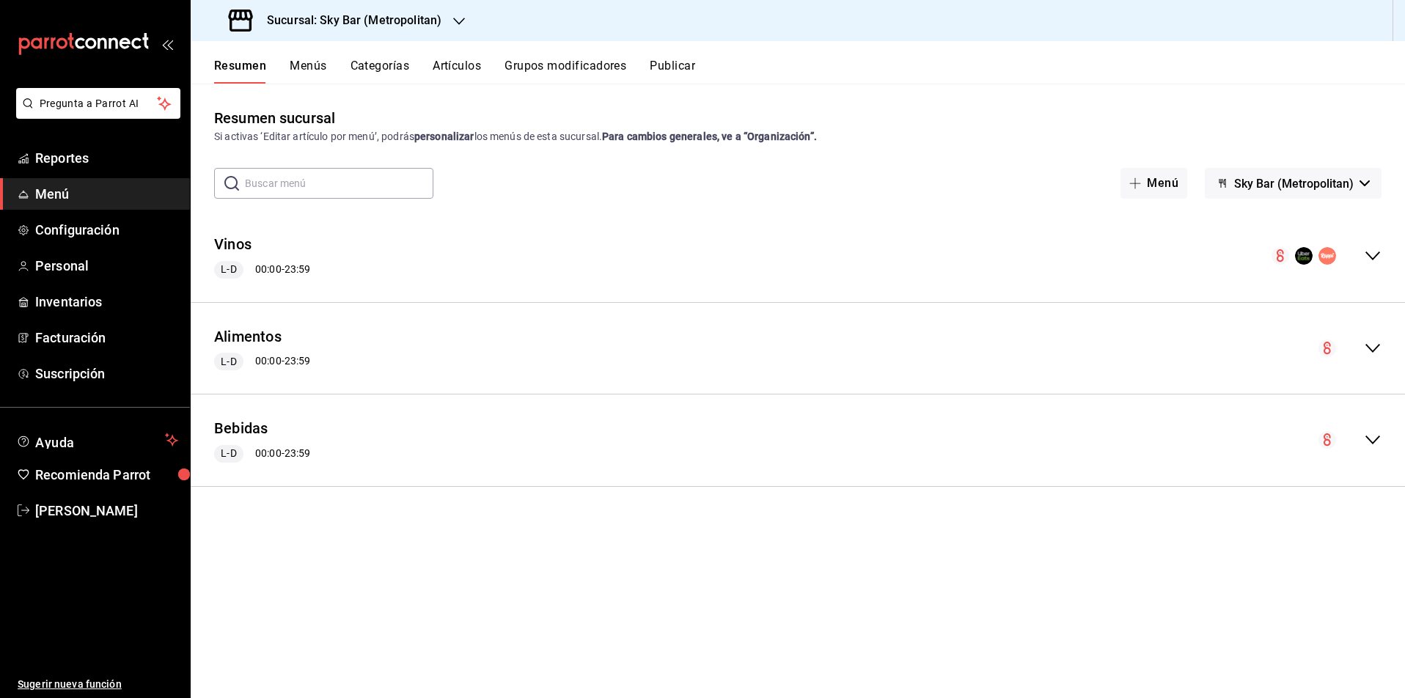
scroll to position [0, 0]
click at [245, 249] on button "Vinos" at bounding box center [232, 244] width 37 height 21
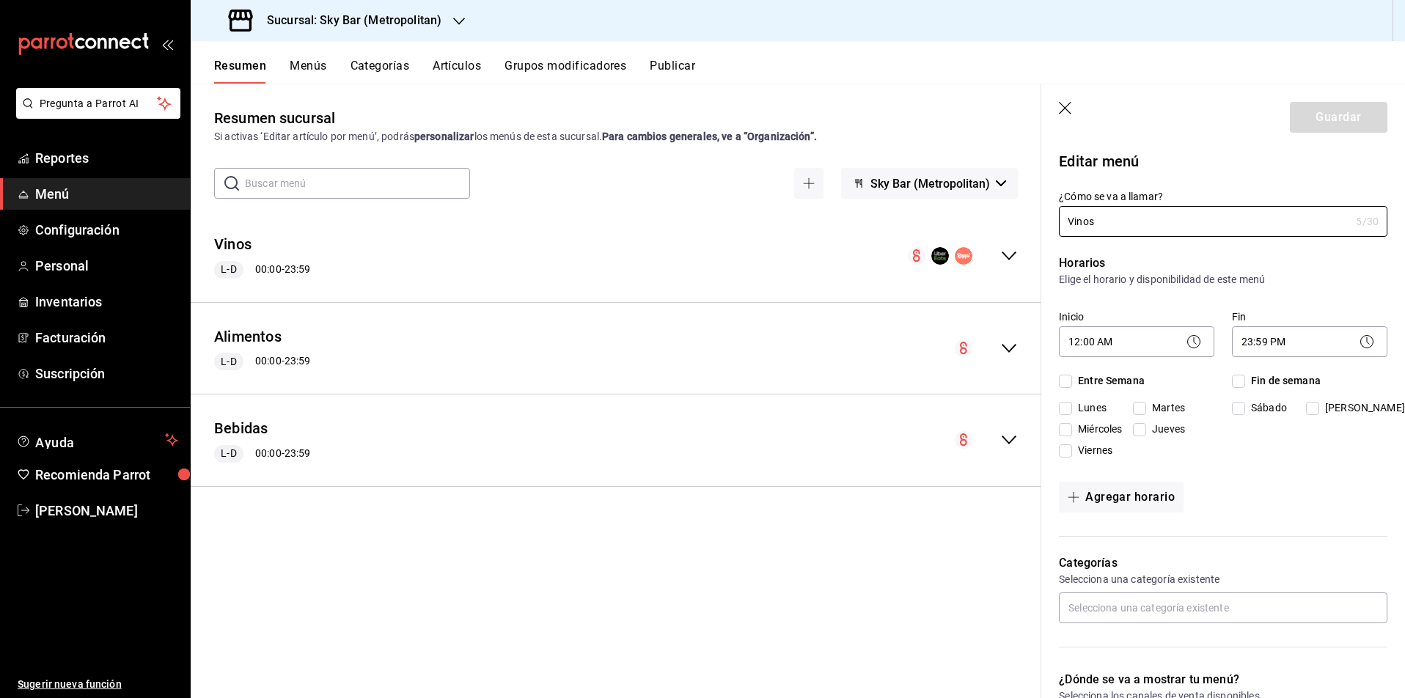
checkbox input "true"
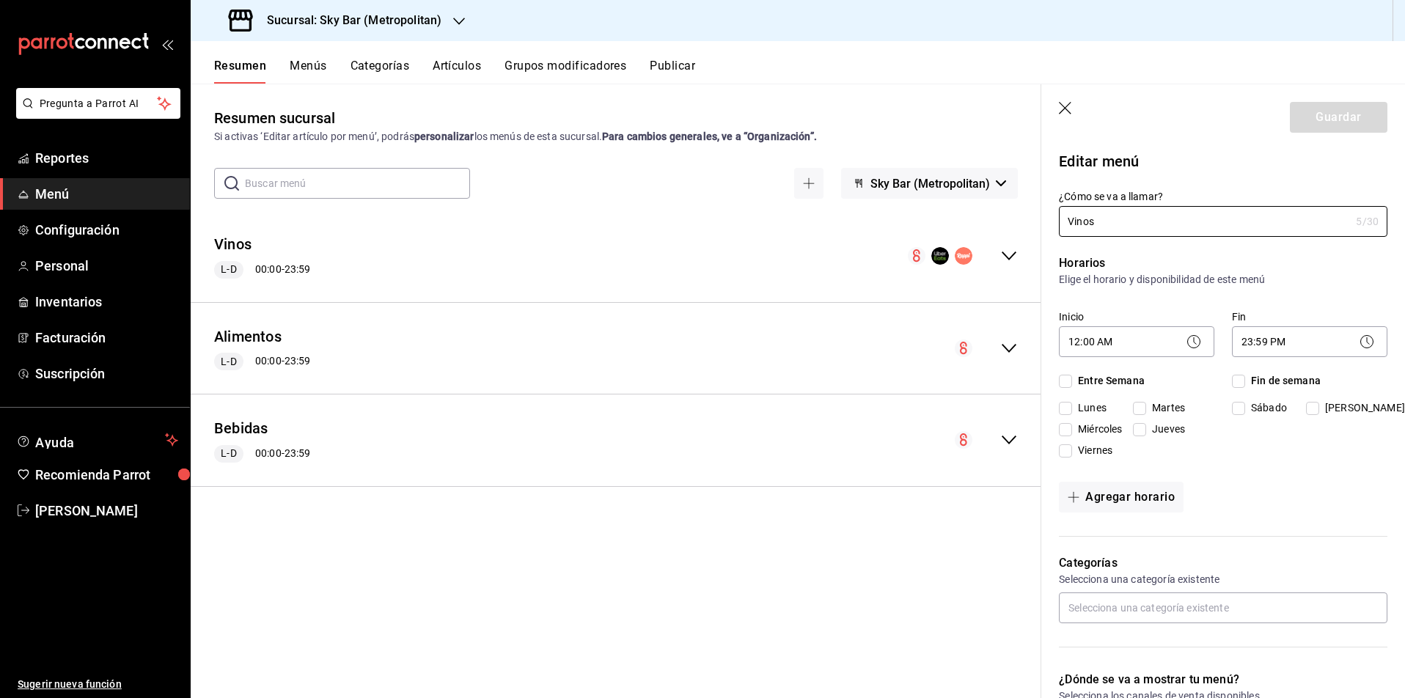
checkbox input "true"
click at [1013, 255] on icon "collapse-menu-row" at bounding box center [1008, 255] width 15 height 9
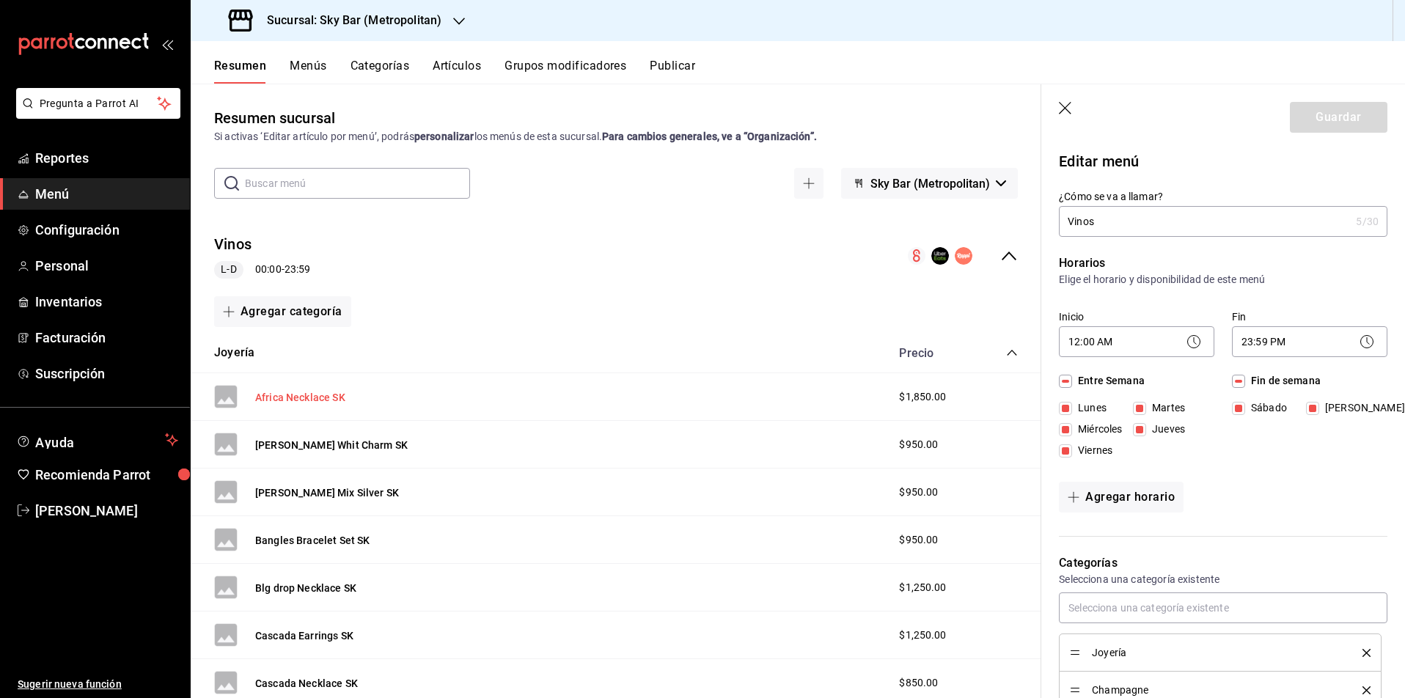
click at [318, 396] on button "Africa Necklace SK" at bounding box center [300, 397] width 90 height 15
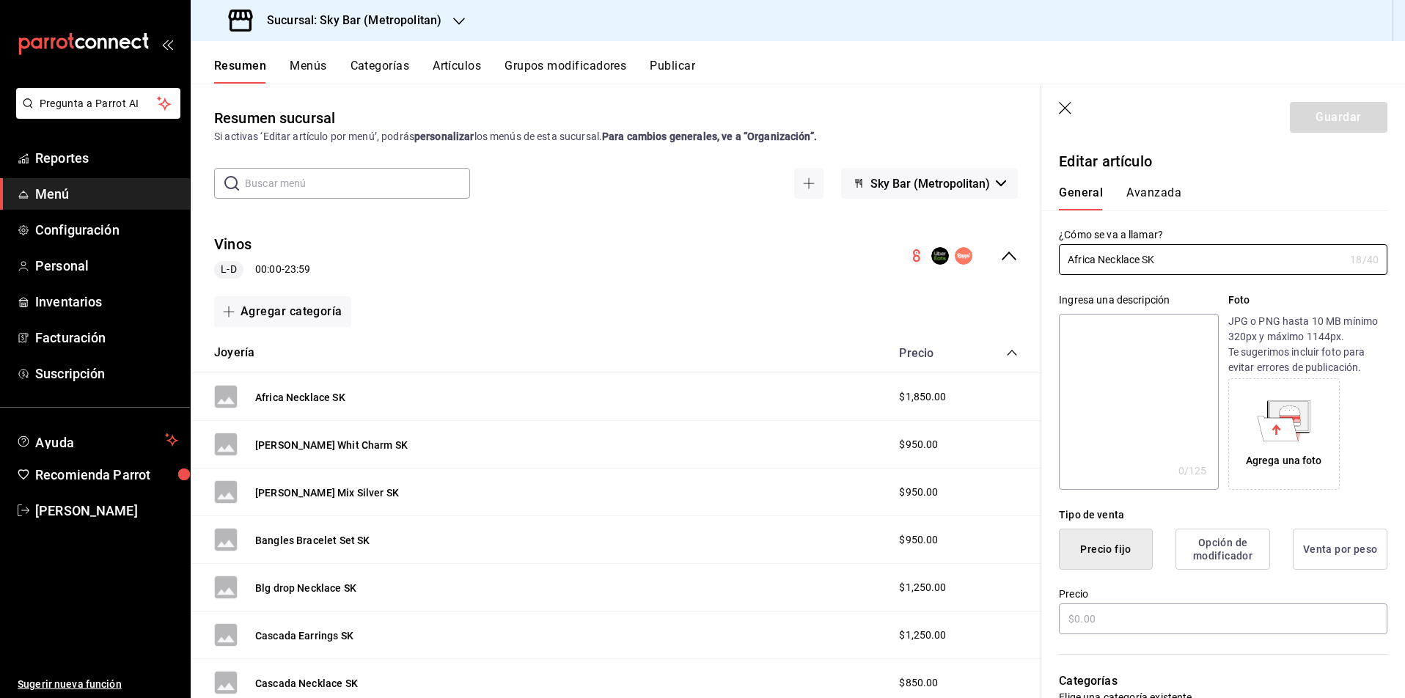
type input "$1850.00"
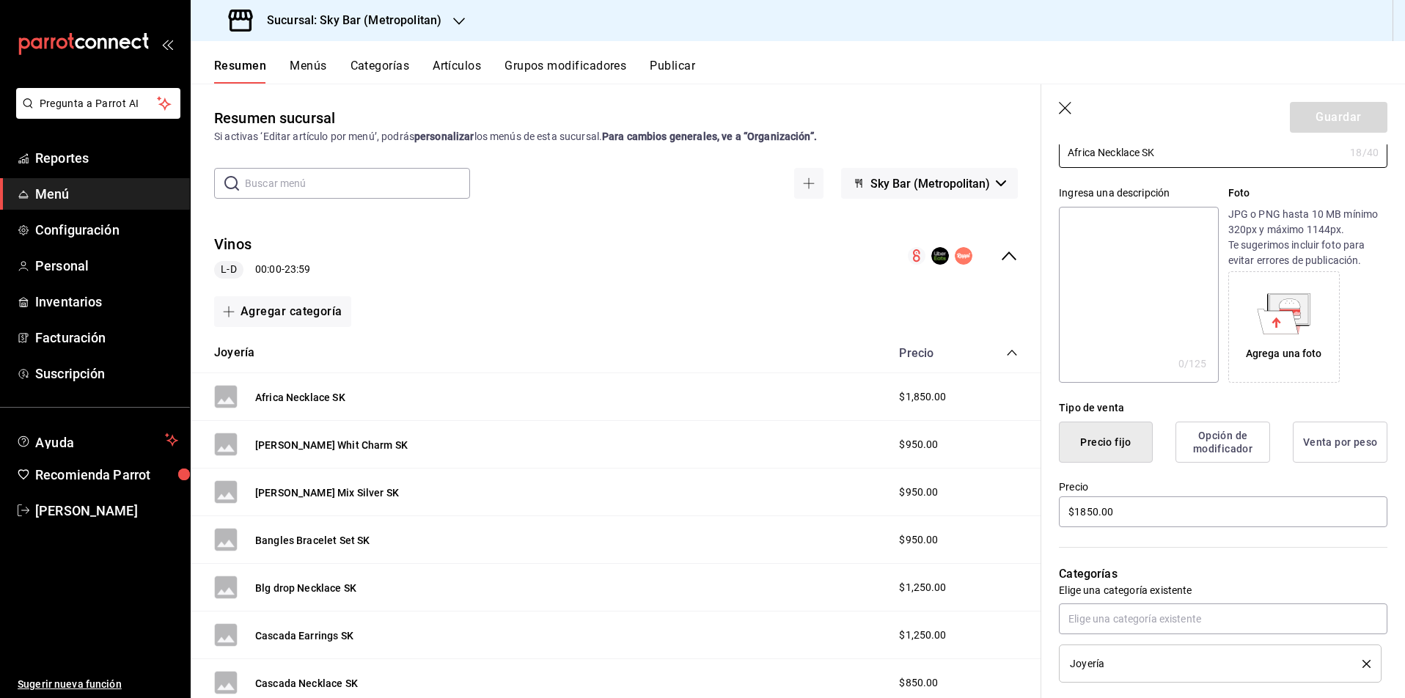
scroll to position [103, 0]
click at [238, 246] on button "Vinos" at bounding box center [232, 244] width 37 height 21
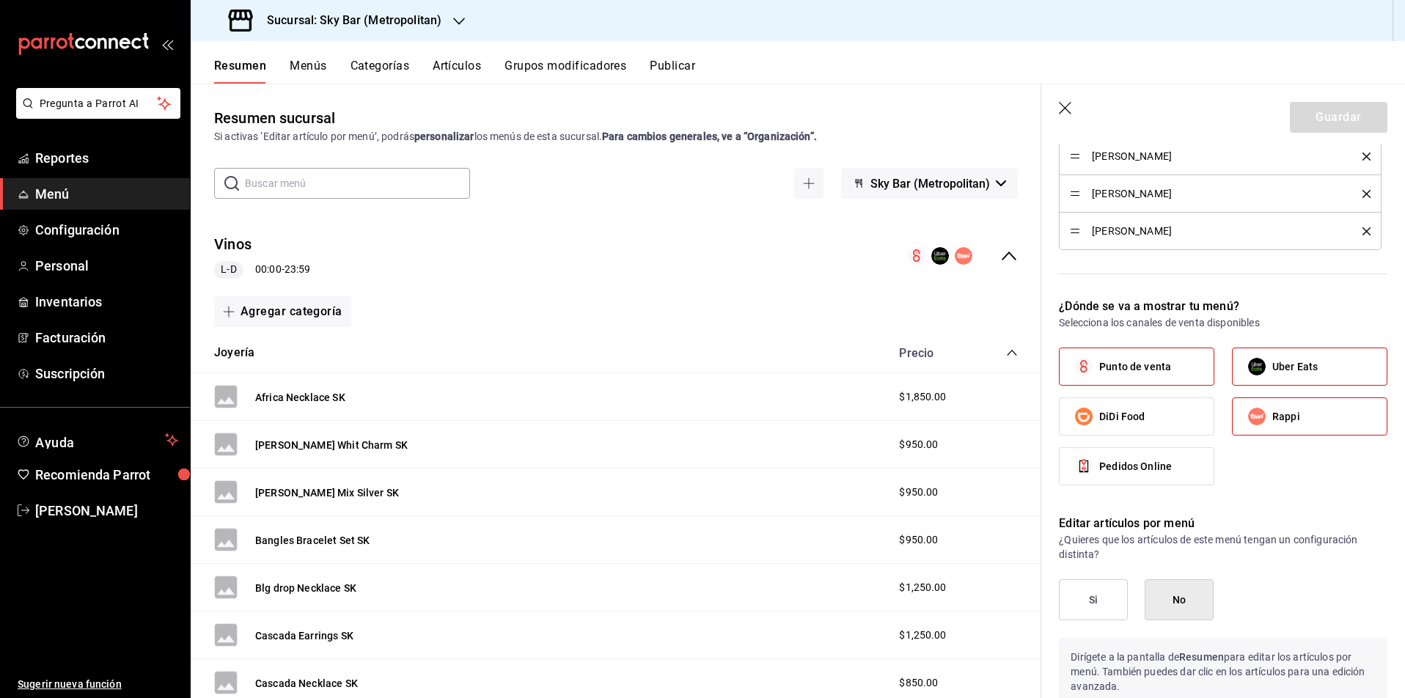
scroll to position [689, 0]
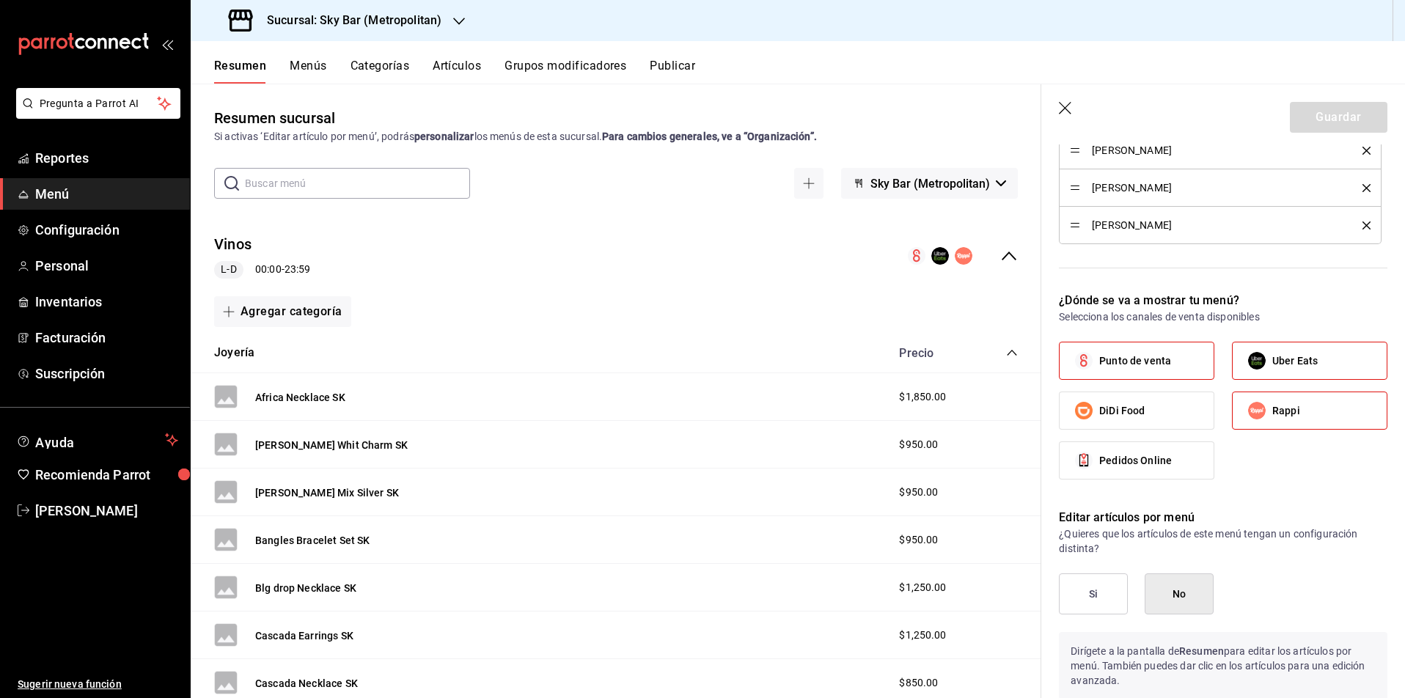
click at [1301, 414] on label "Rappi" at bounding box center [1309, 410] width 154 height 37
click at [1272, 414] on input "Rappi" at bounding box center [1256, 410] width 31 height 31
checkbox input "false"
click at [1307, 356] on span "Uber Eats" at bounding box center [1294, 360] width 45 height 15
click at [1272, 356] on input "Uber Eats" at bounding box center [1256, 360] width 31 height 31
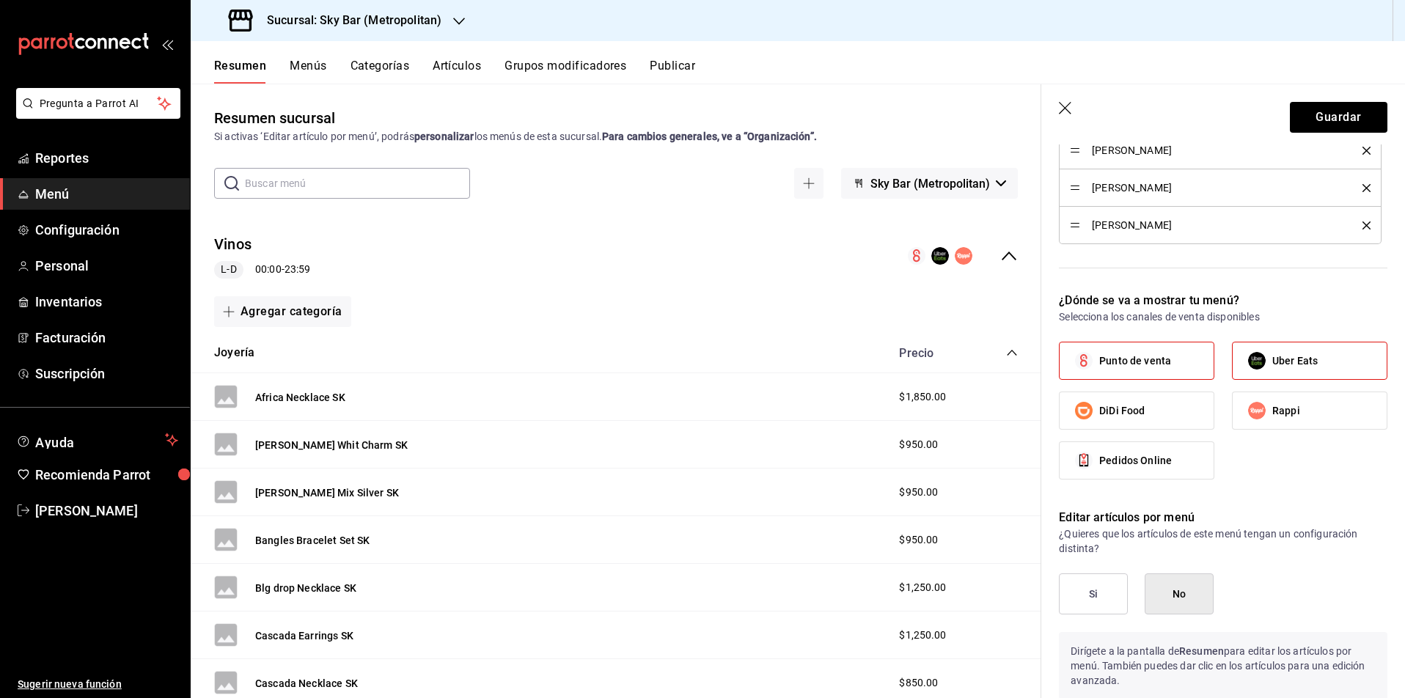
checkbox input "false"
click at [1300, 417] on label "Rappi" at bounding box center [1309, 410] width 154 height 37
click at [1272, 417] on input "Rappi" at bounding box center [1256, 410] width 31 height 31
checkbox input "true"
click at [1301, 356] on span "Uber Eats" at bounding box center [1294, 360] width 45 height 15
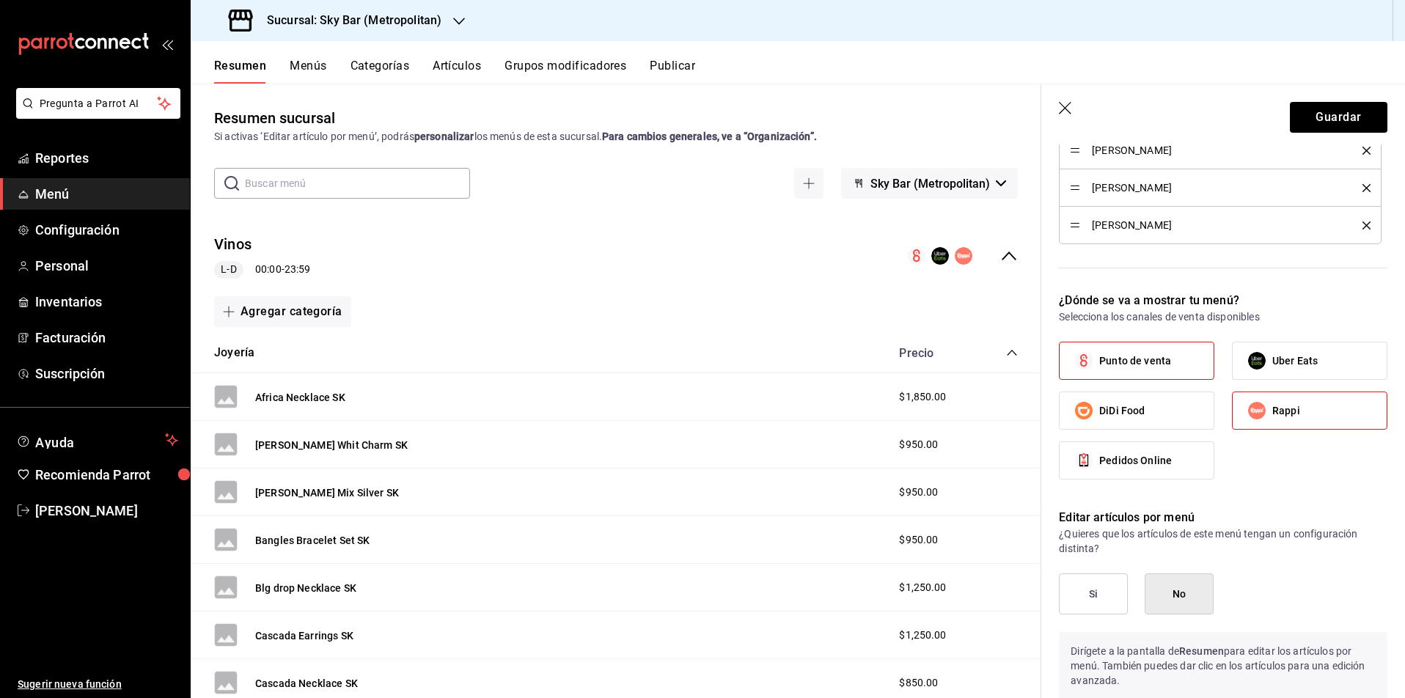
click at [1272, 356] on input "Uber Eats" at bounding box center [1256, 360] width 31 height 31
checkbox input "true"
click at [1105, 584] on button "Si" at bounding box center [1093, 593] width 69 height 41
click at [1340, 110] on button "Guardar" at bounding box center [1337, 117] width 97 height 31
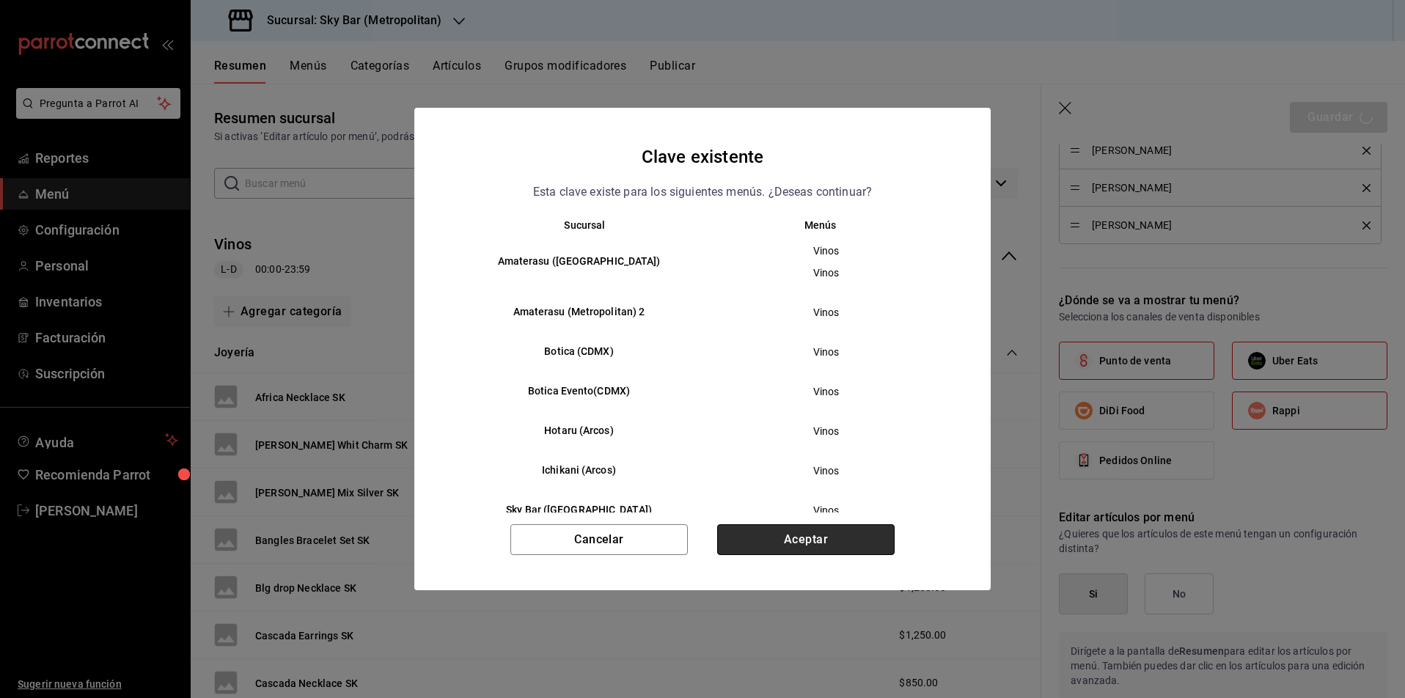
click at [820, 540] on button "Aceptar" at bounding box center [805, 539] width 177 height 31
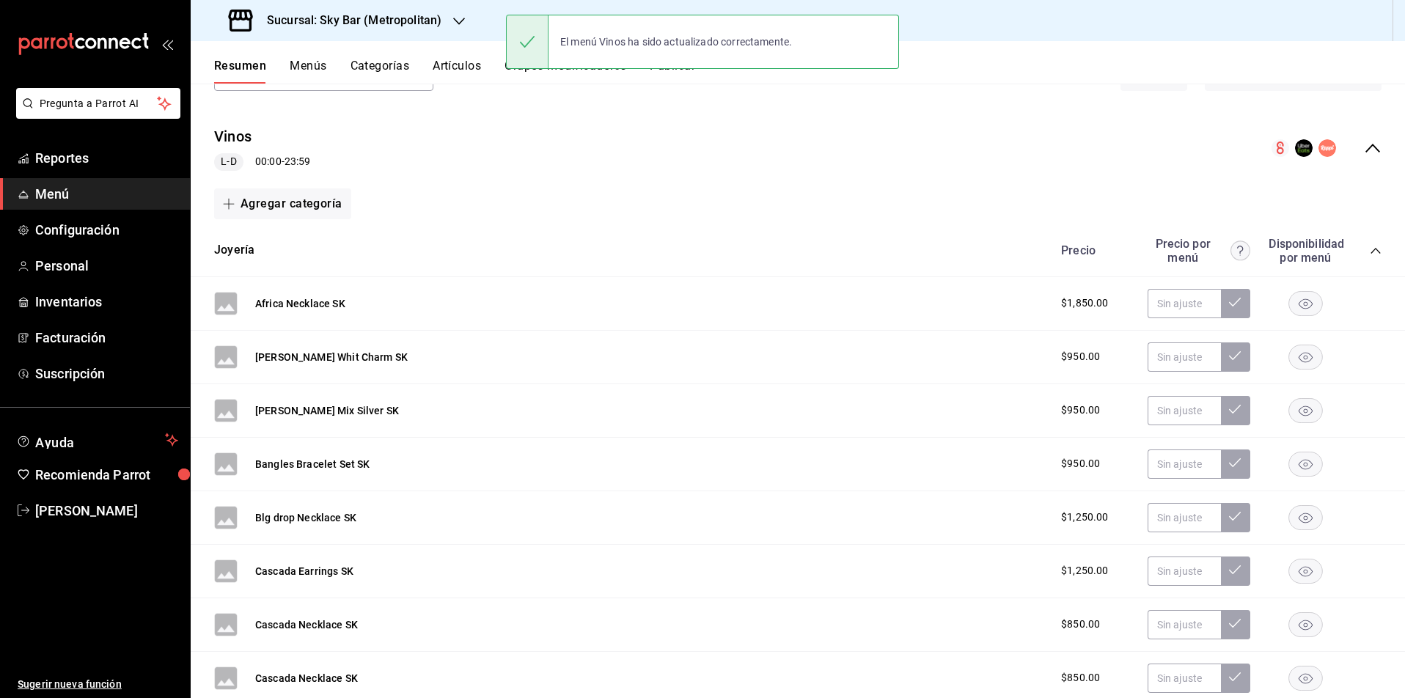
scroll to position [111, 0]
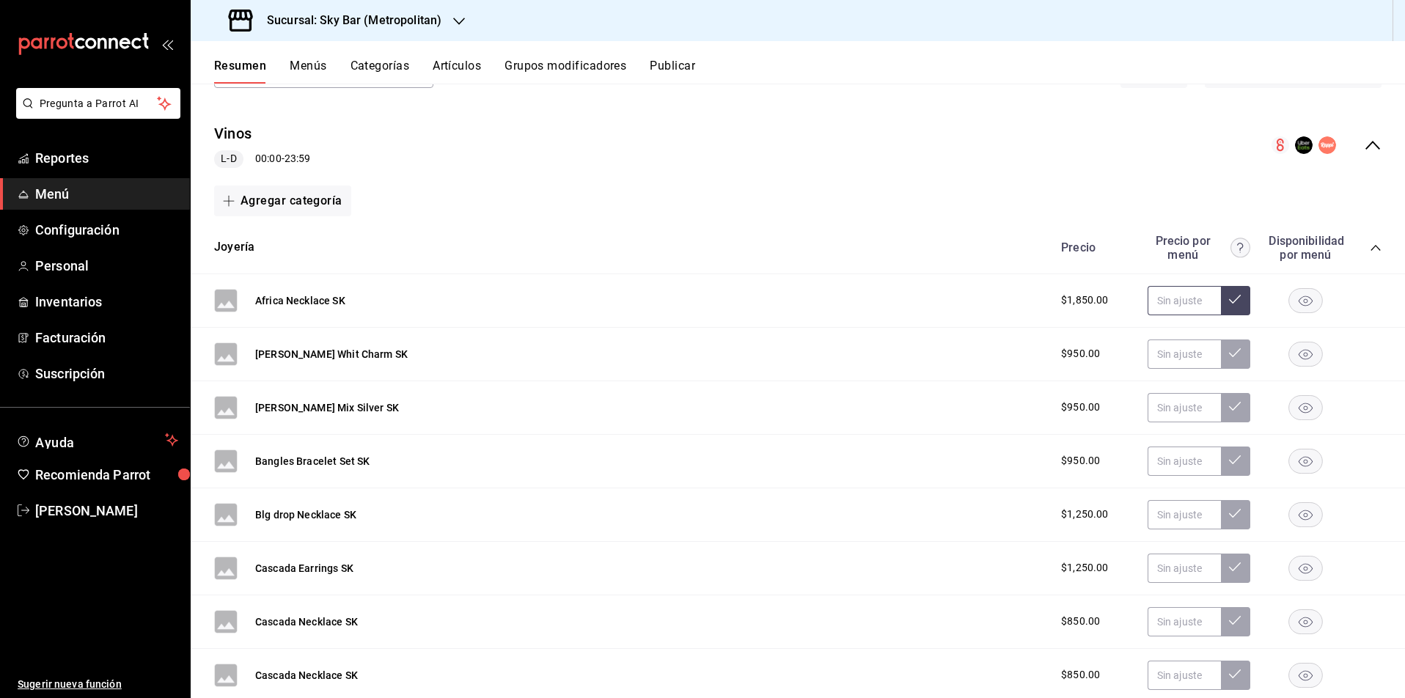
click at [1190, 301] on input "text" at bounding box center [1183, 300] width 73 height 29
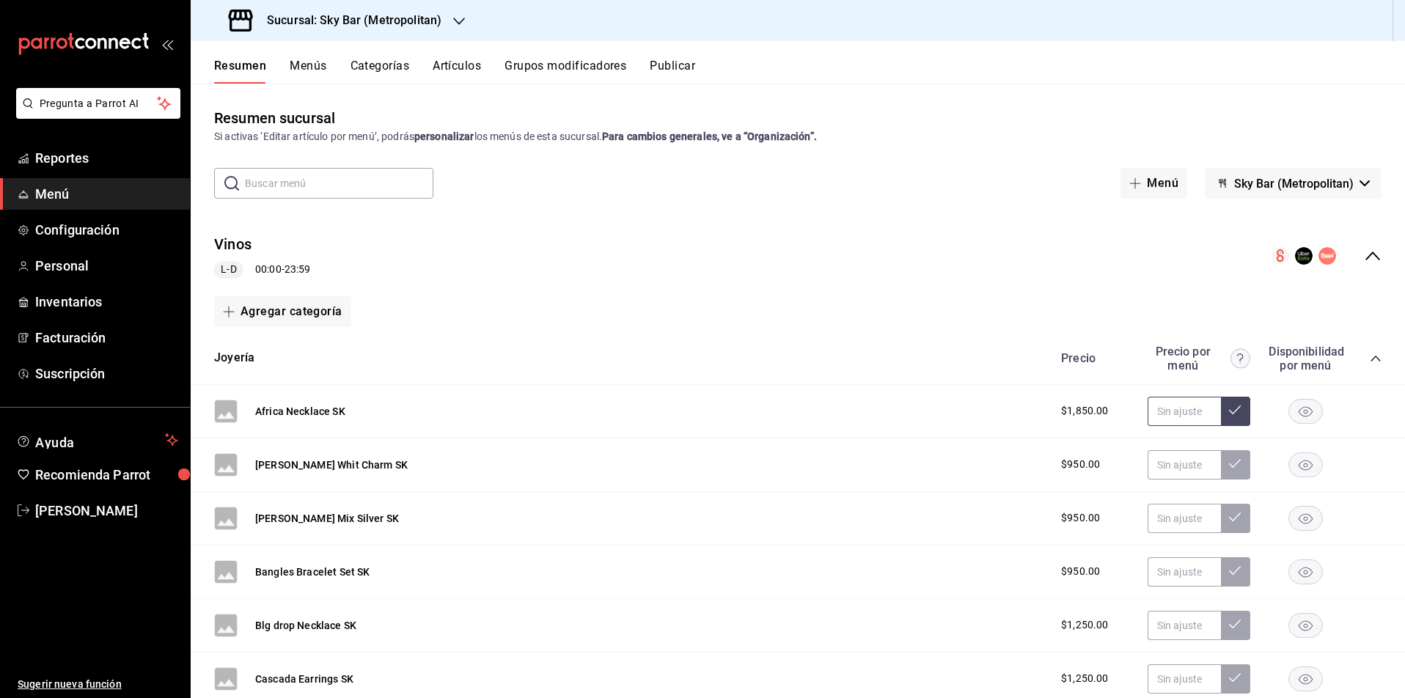
scroll to position [0, 0]
click at [308, 411] on button "Africa Necklace SK" at bounding box center [300, 411] width 90 height 15
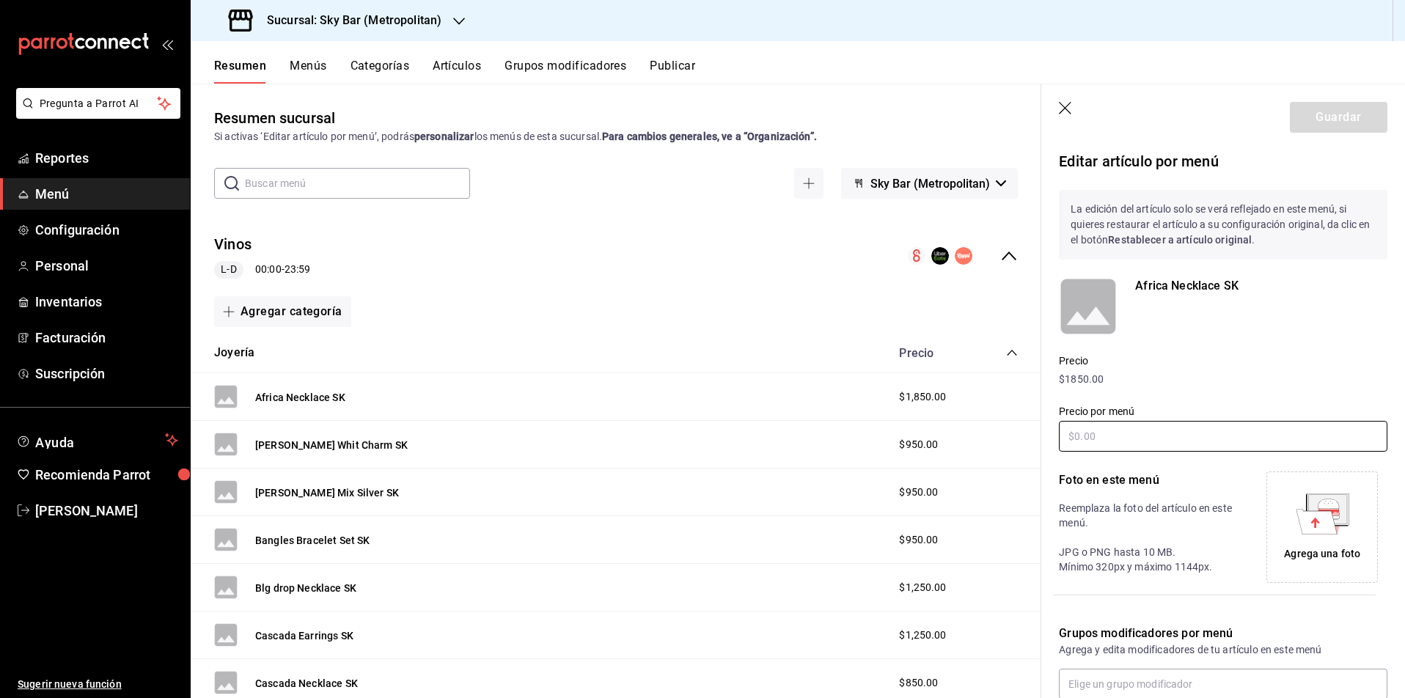
click at [1095, 435] on input "text" at bounding box center [1223, 436] width 328 height 31
click at [463, 67] on button "Artículos" at bounding box center [457, 71] width 48 height 25
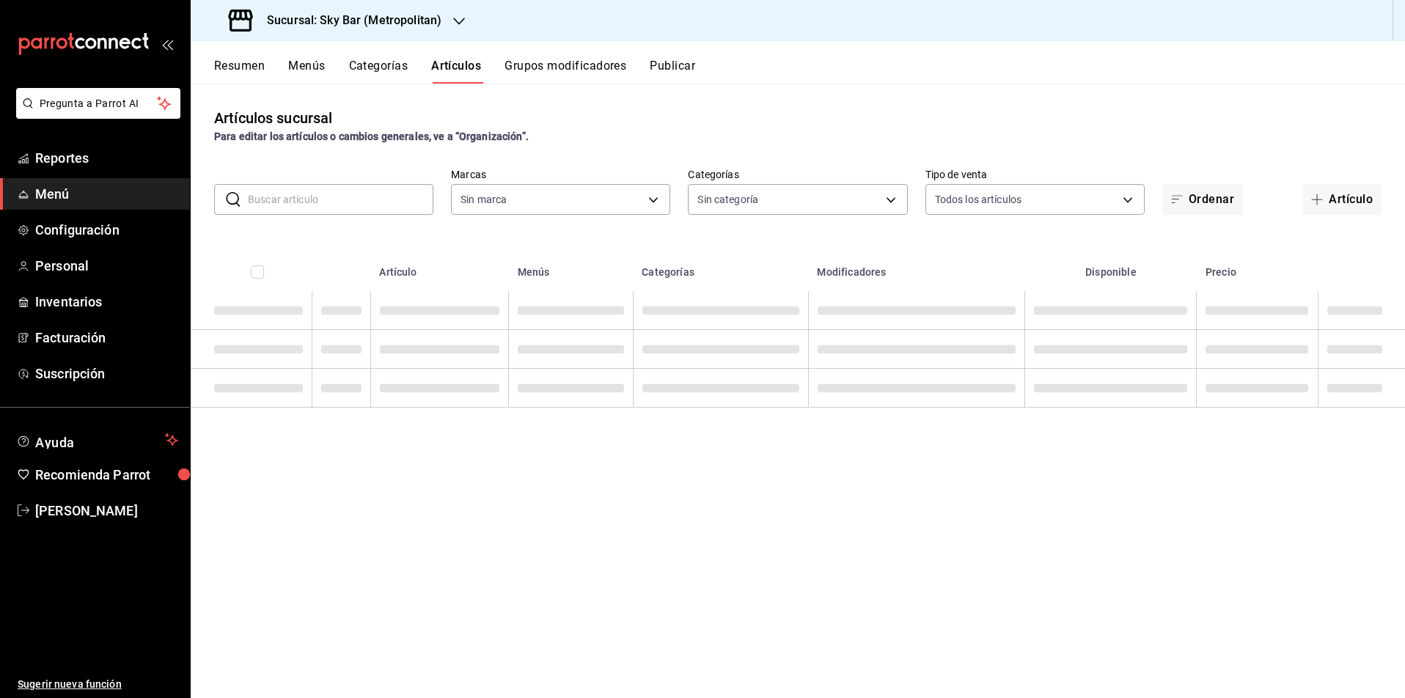
type input "b98e2f27-9e90-419c-a2ed-ffce1e4bf8cd"
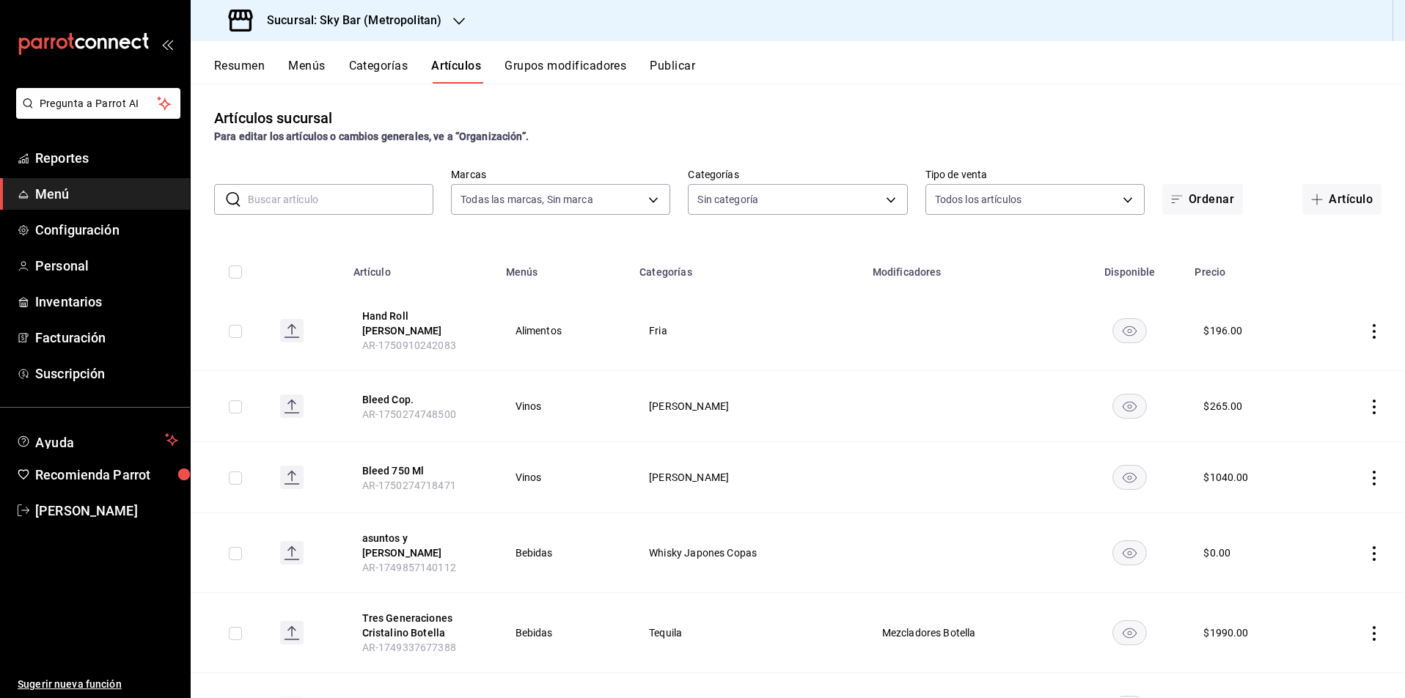
type input "7c04c2c7-d41a-4413-aa7a-c8594c70ddf1,b7a90b63-fea7-488a-a4d9-86b1ac4b6b32,66c95…"
click at [814, 195] on body "Pregunta a Parrot AI Reportes Menú Configuración Personal Inventarios Facturaci…" at bounding box center [702, 349] width 1405 height 698
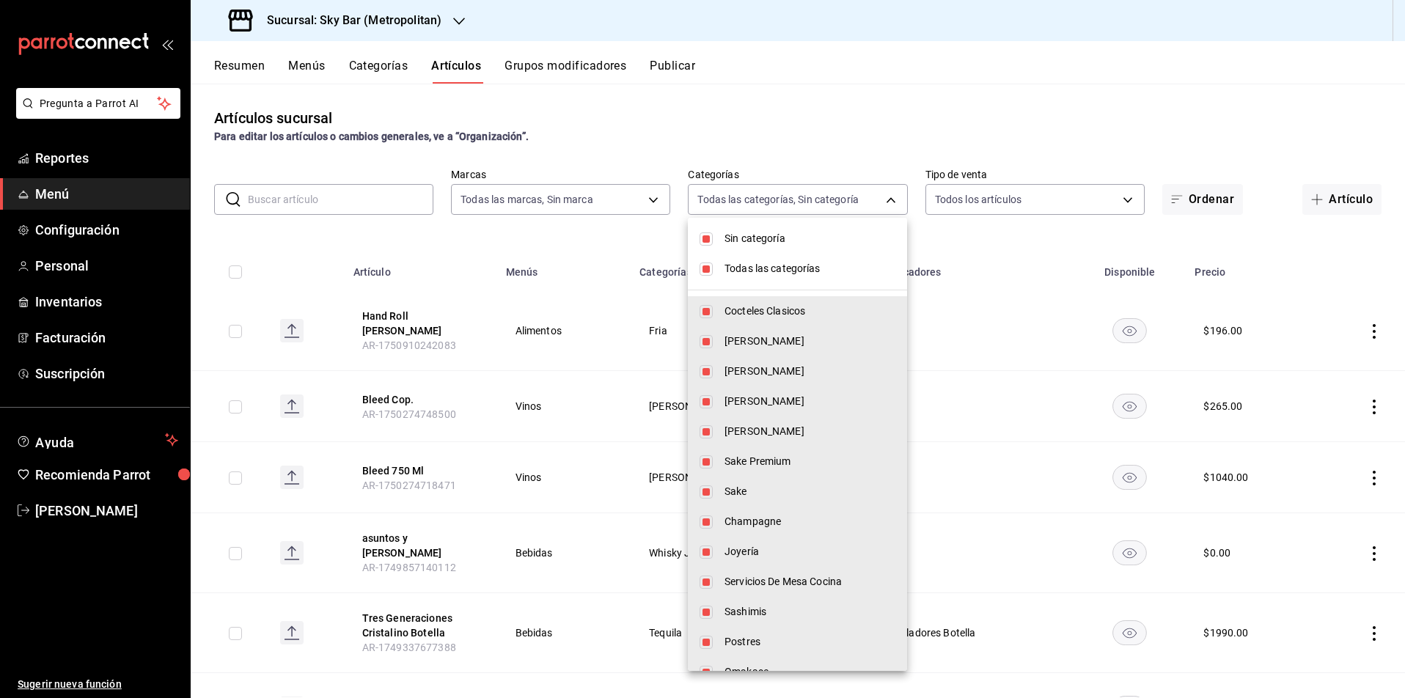
click at [771, 237] on span "Sin categoría" at bounding box center [809, 238] width 171 height 15
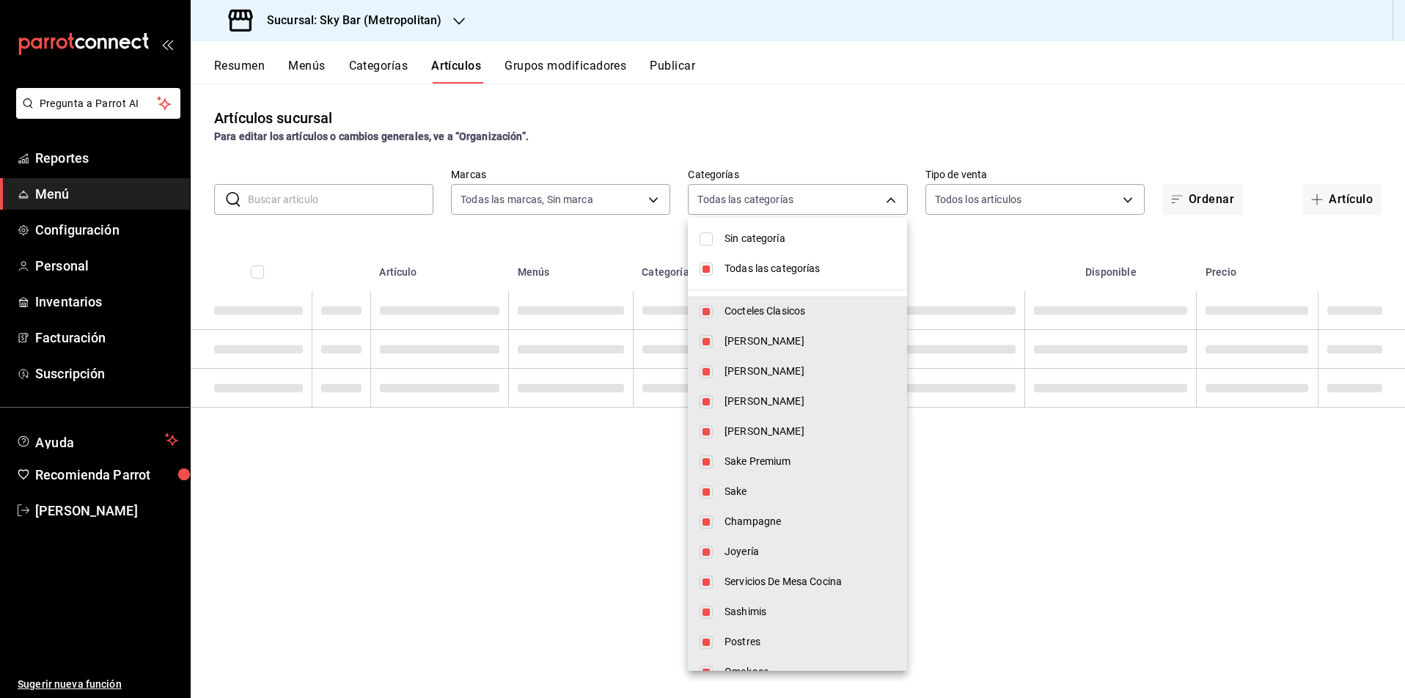
checkbox input "false"
click at [751, 270] on span "Todas las categorías" at bounding box center [809, 268] width 171 height 15
checkbox input "false"
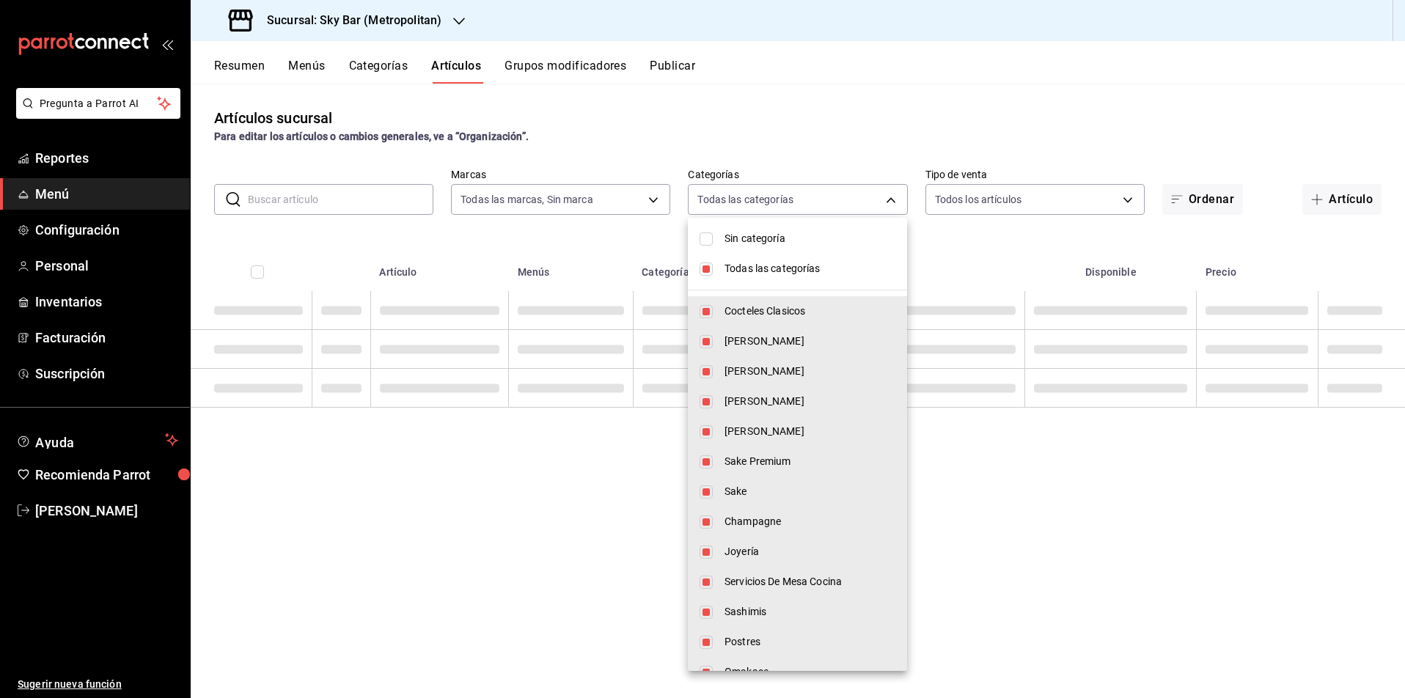
checkbox input "false"
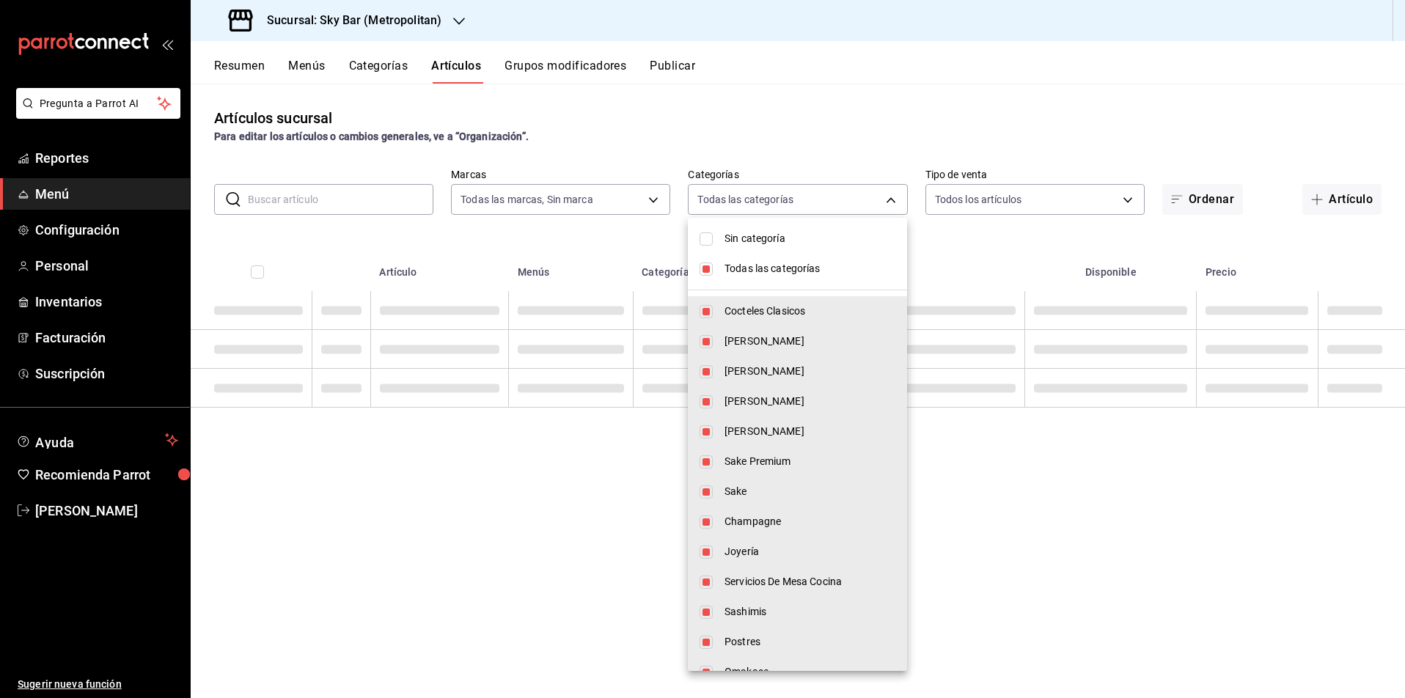
checkbox input "false"
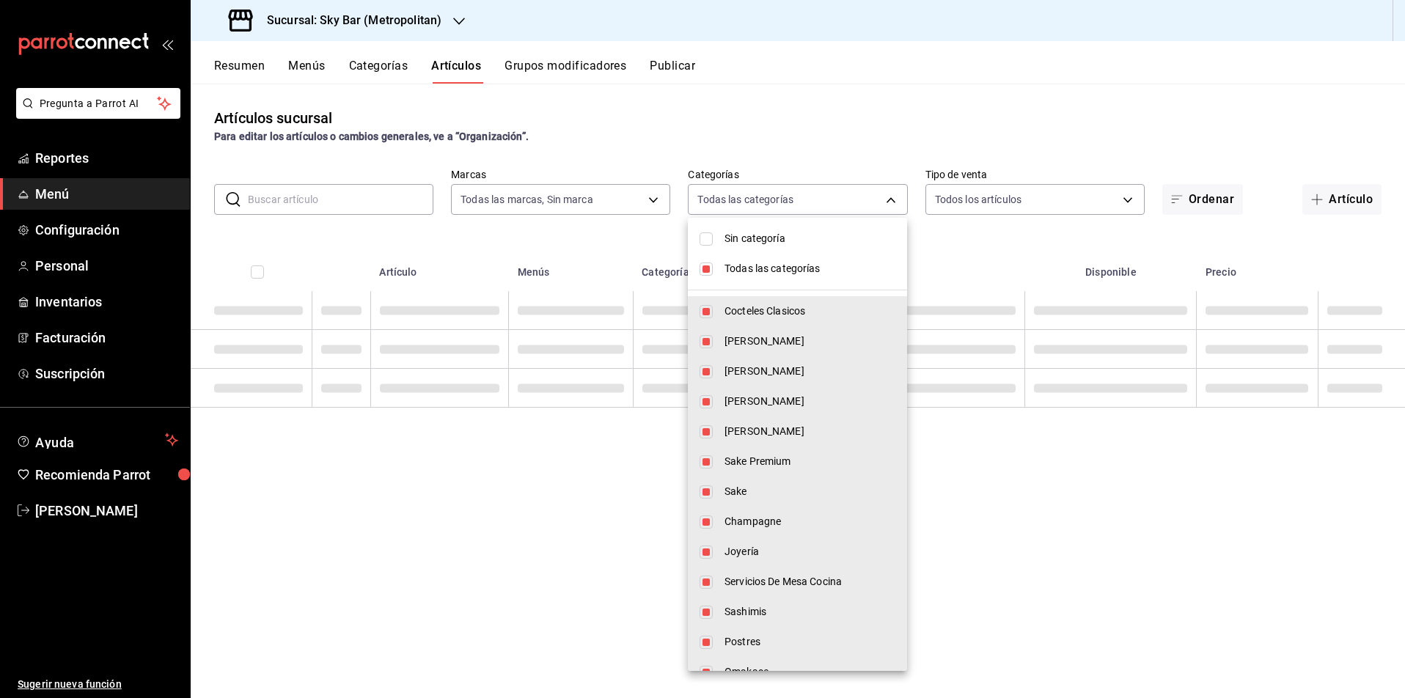
checkbox input "false"
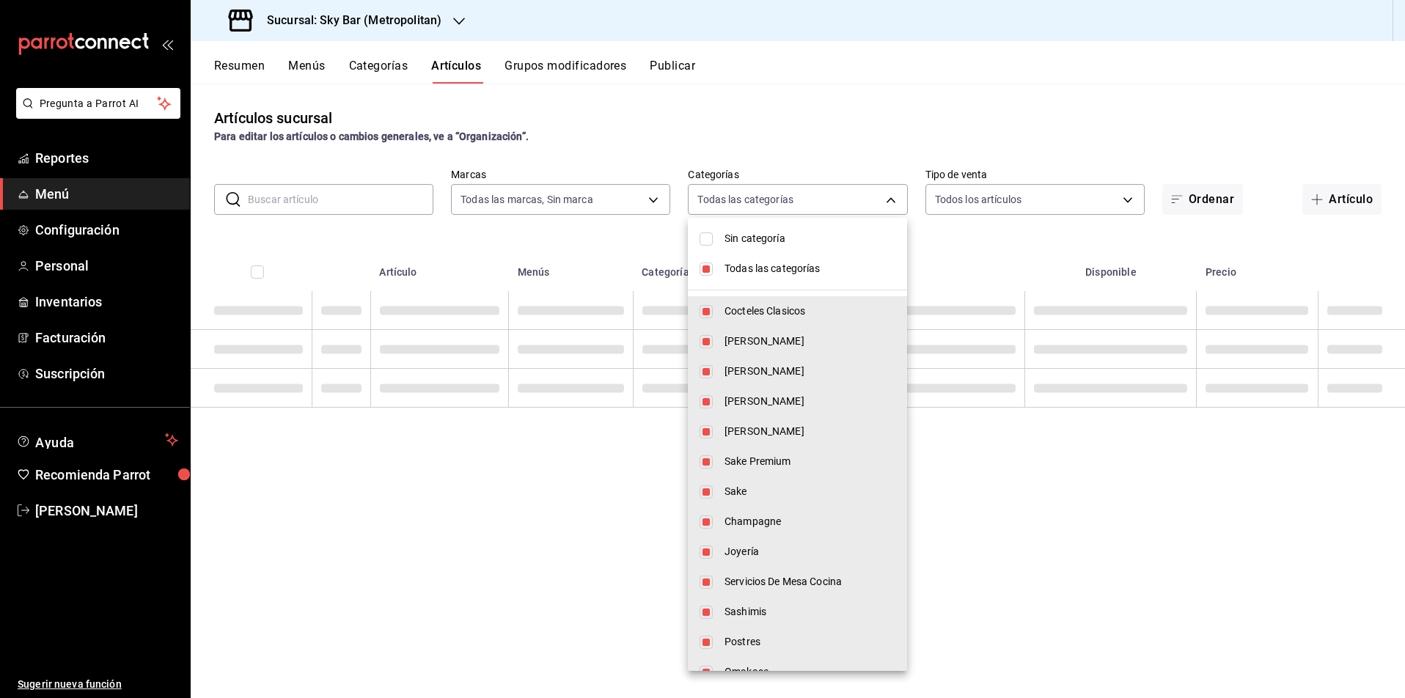
checkbox input "false"
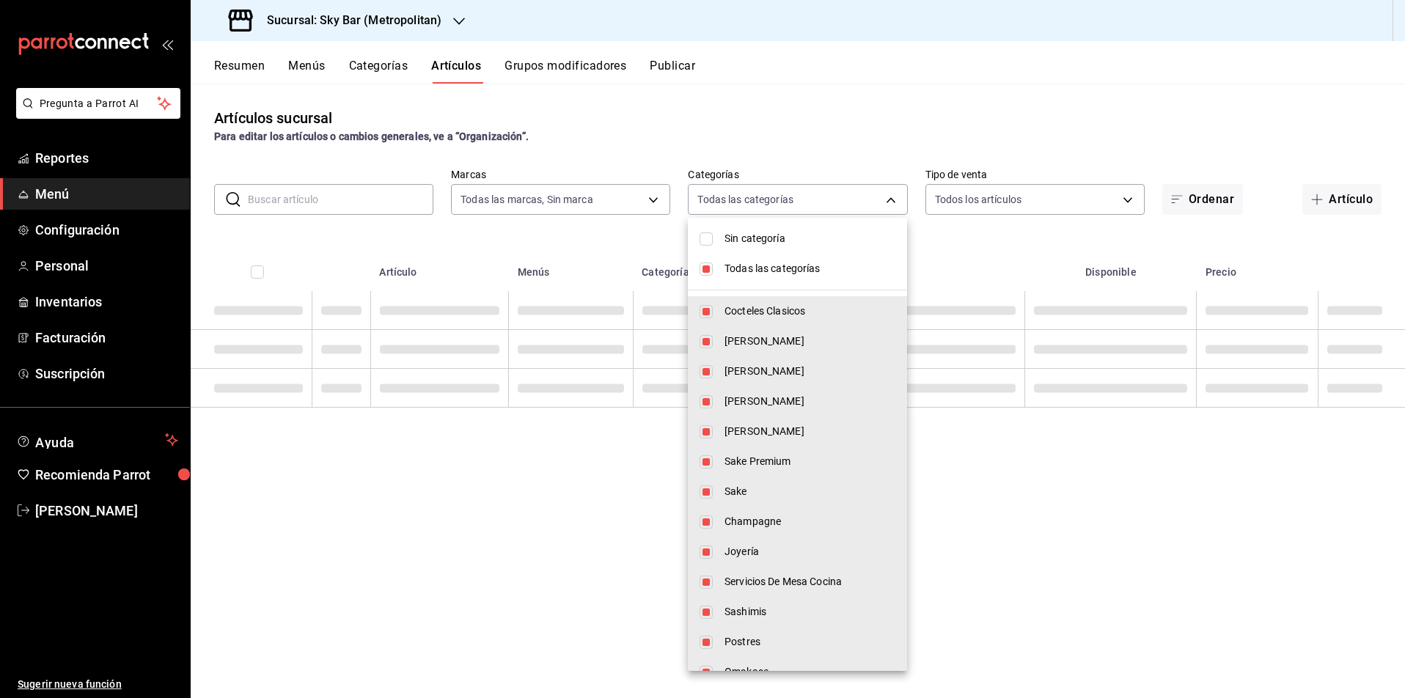
checkbox input "false"
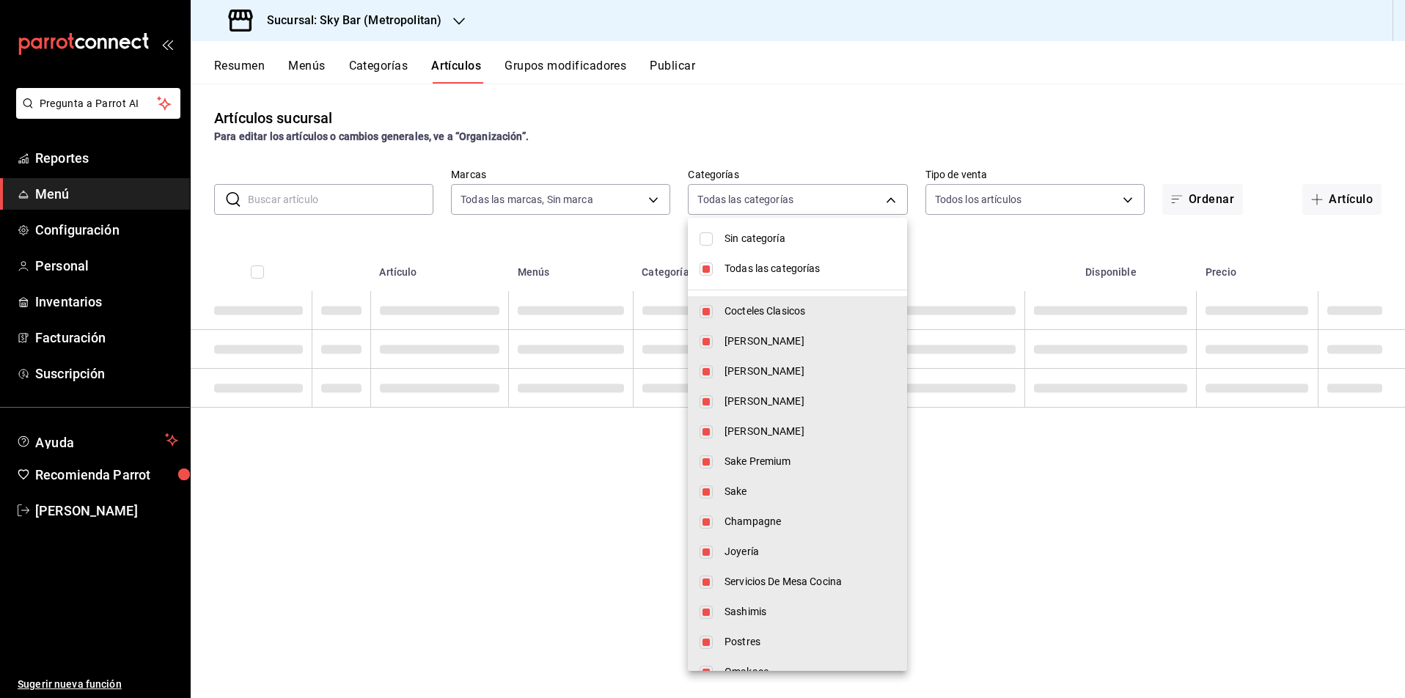
checkbox input "false"
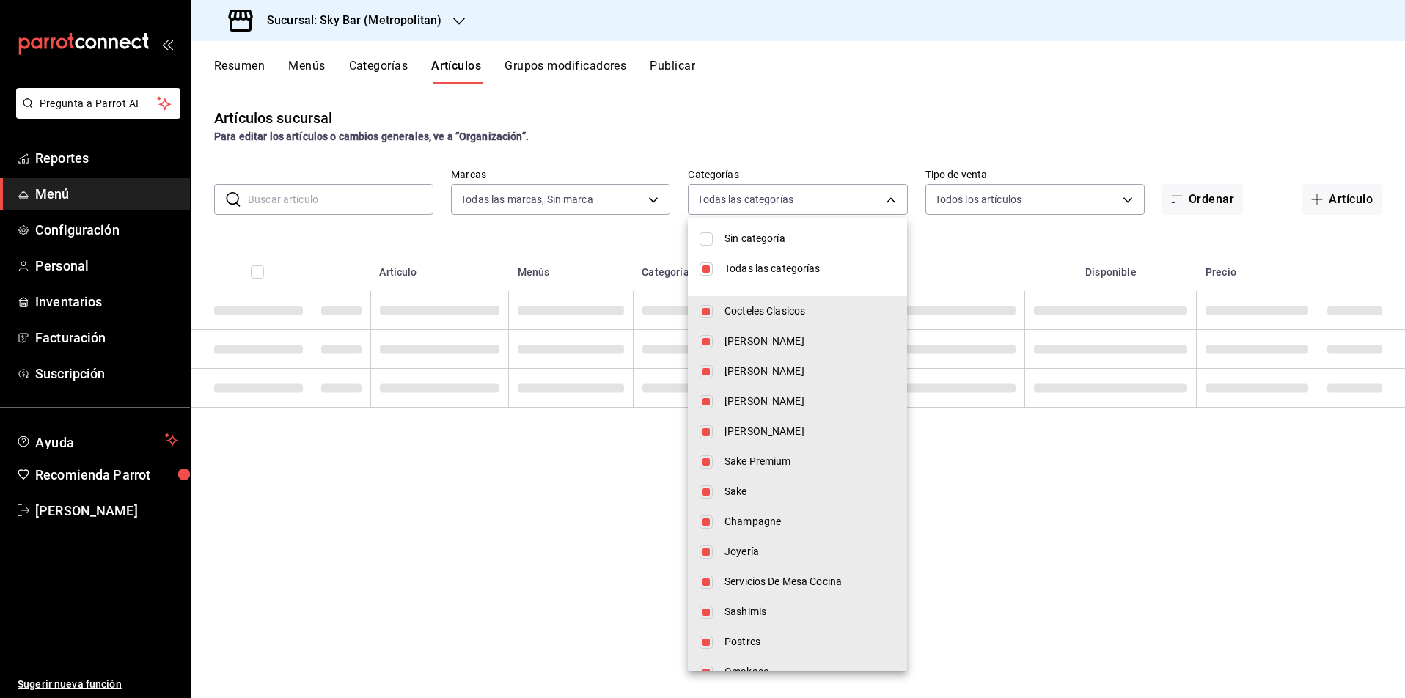
checkbox input "false"
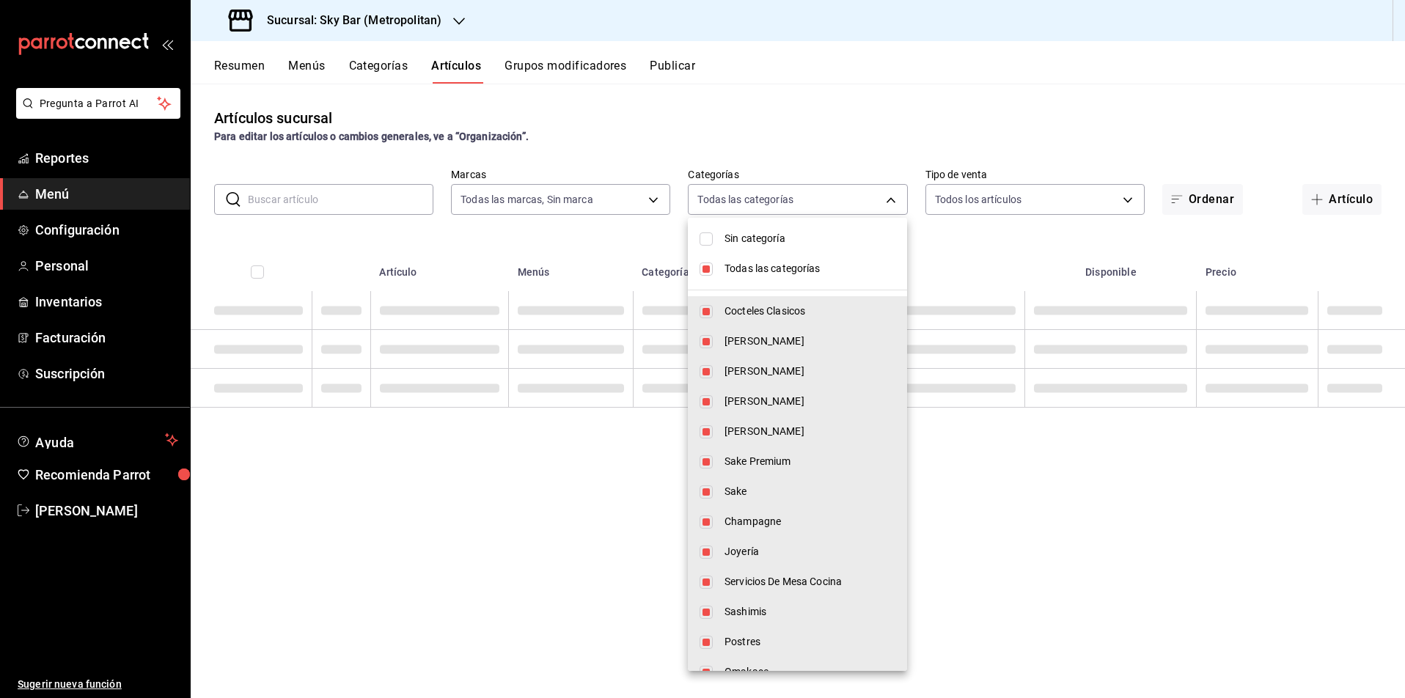
checkbox input "false"
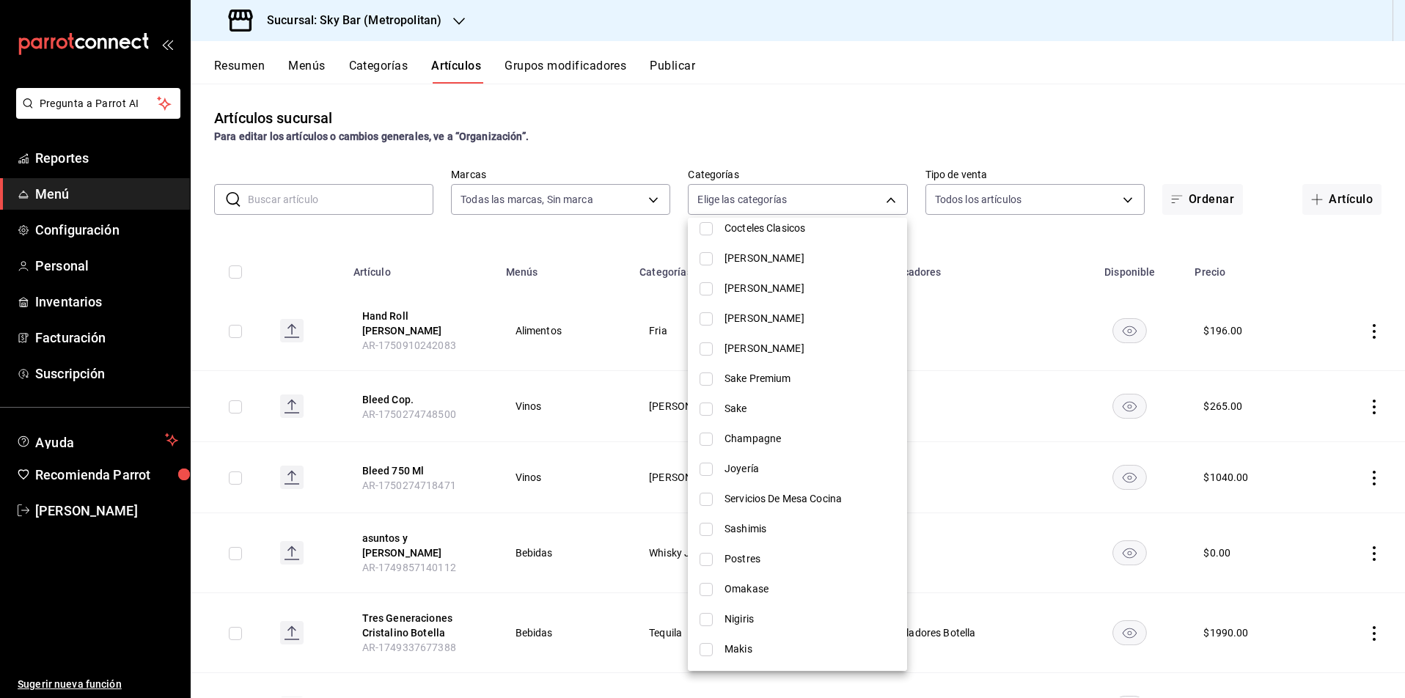
scroll to position [92, 0]
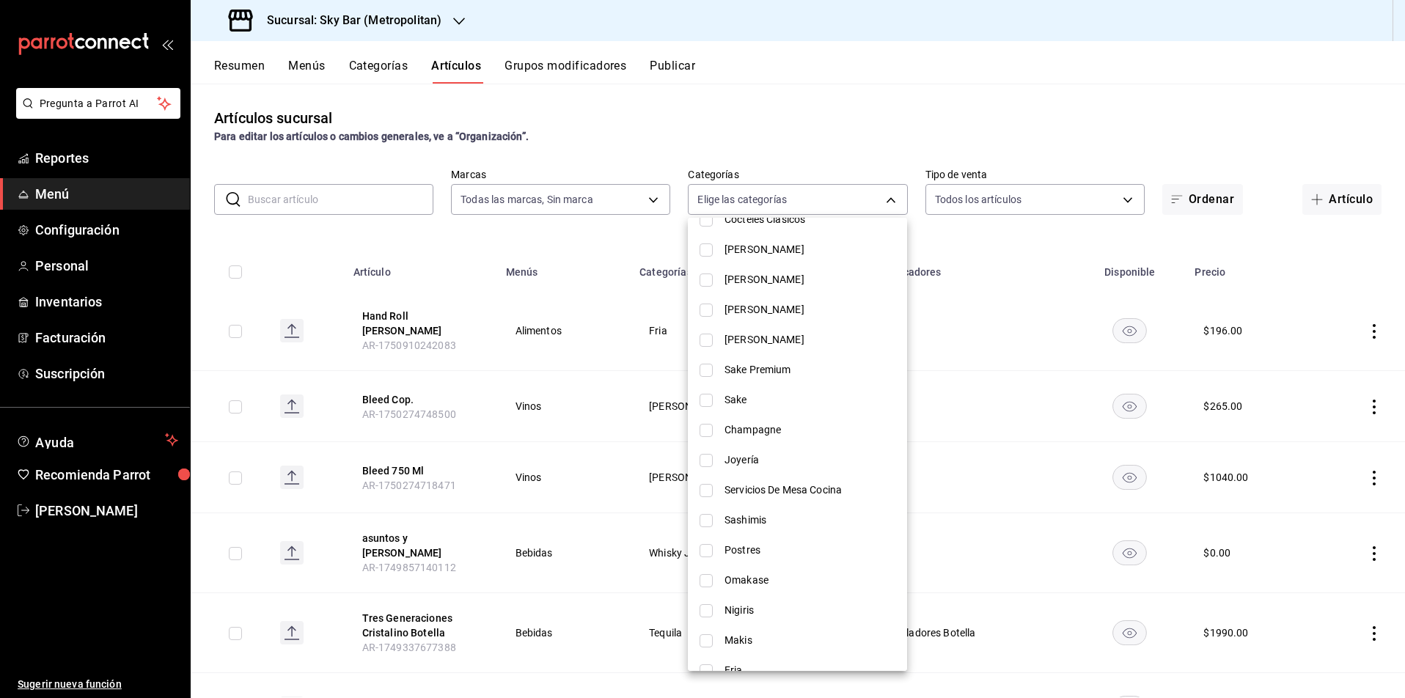
click at [710, 339] on input "checkbox" at bounding box center [705, 340] width 13 height 13
checkbox input "true"
type input "454319a5-2277-442a-b900-569a5ba70654"
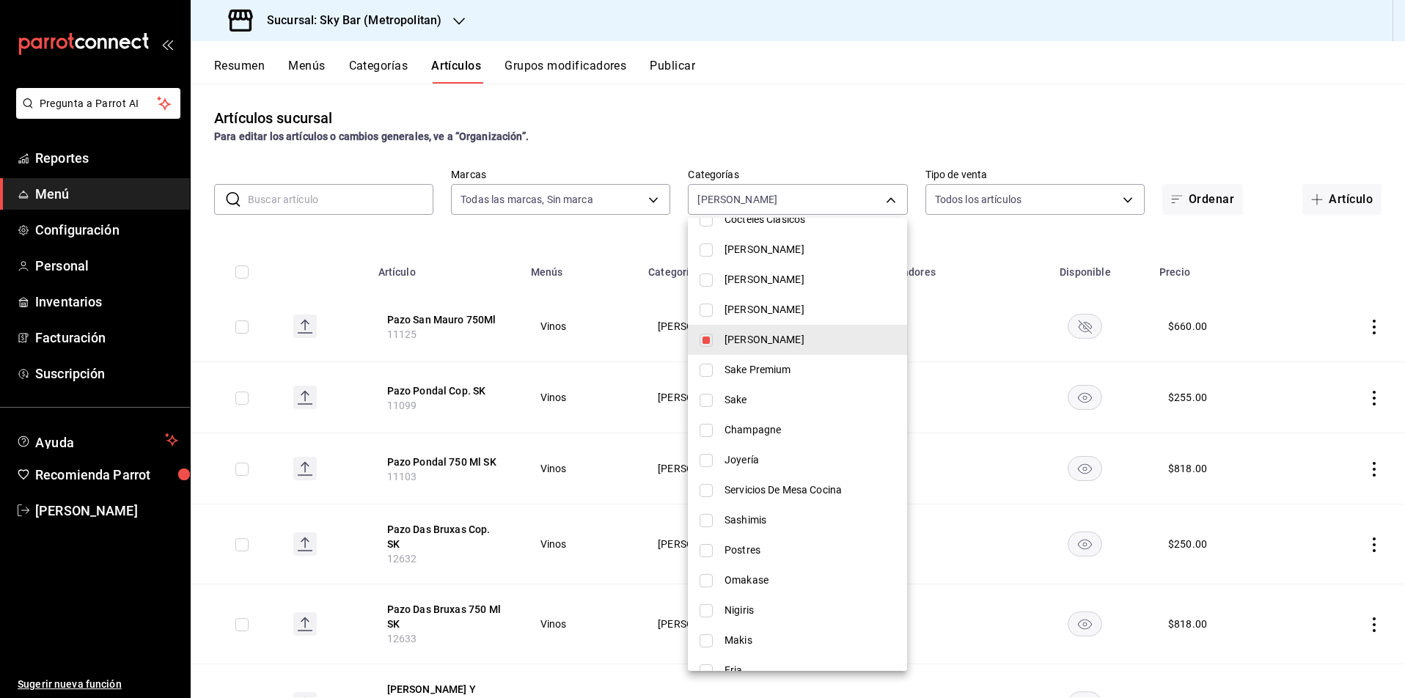
click at [437, 322] on div at bounding box center [702, 349] width 1405 height 698
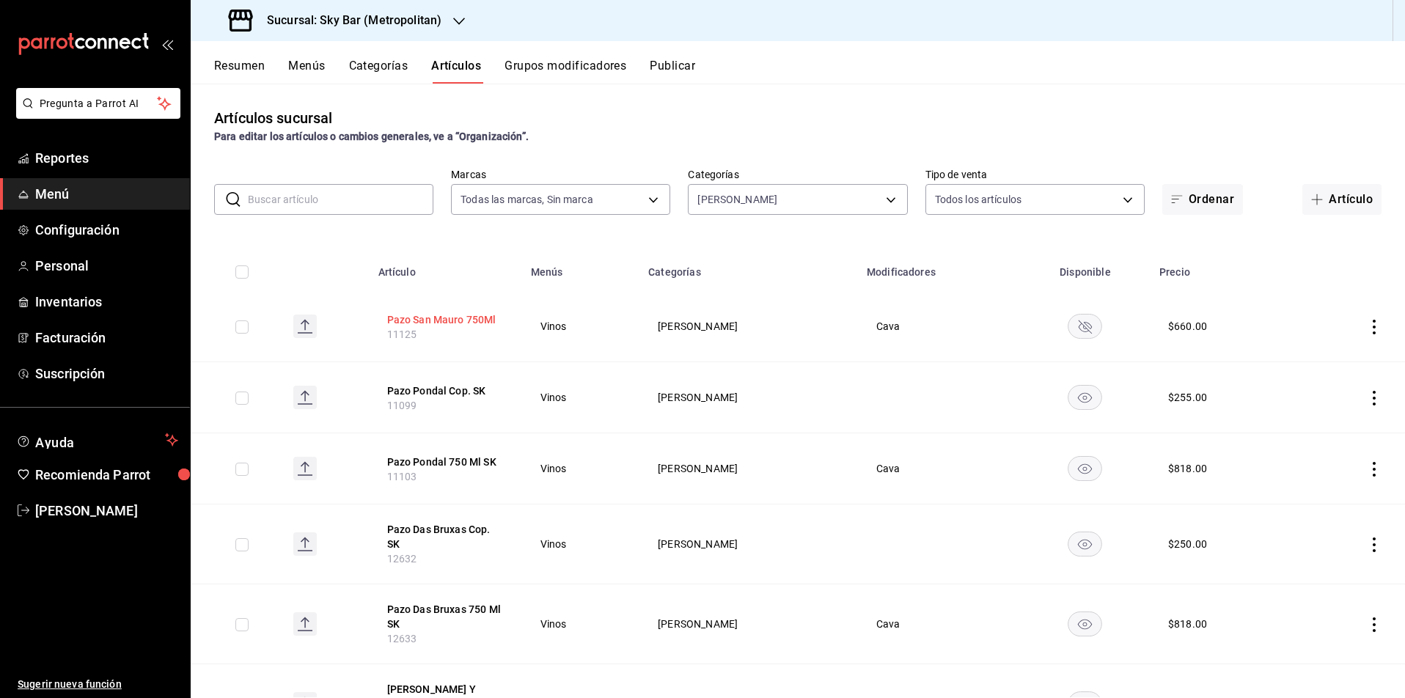
click at [430, 318] on button "Pazo San Mauro 750Ml" at bounding box center [445, 319] width 117 height 15
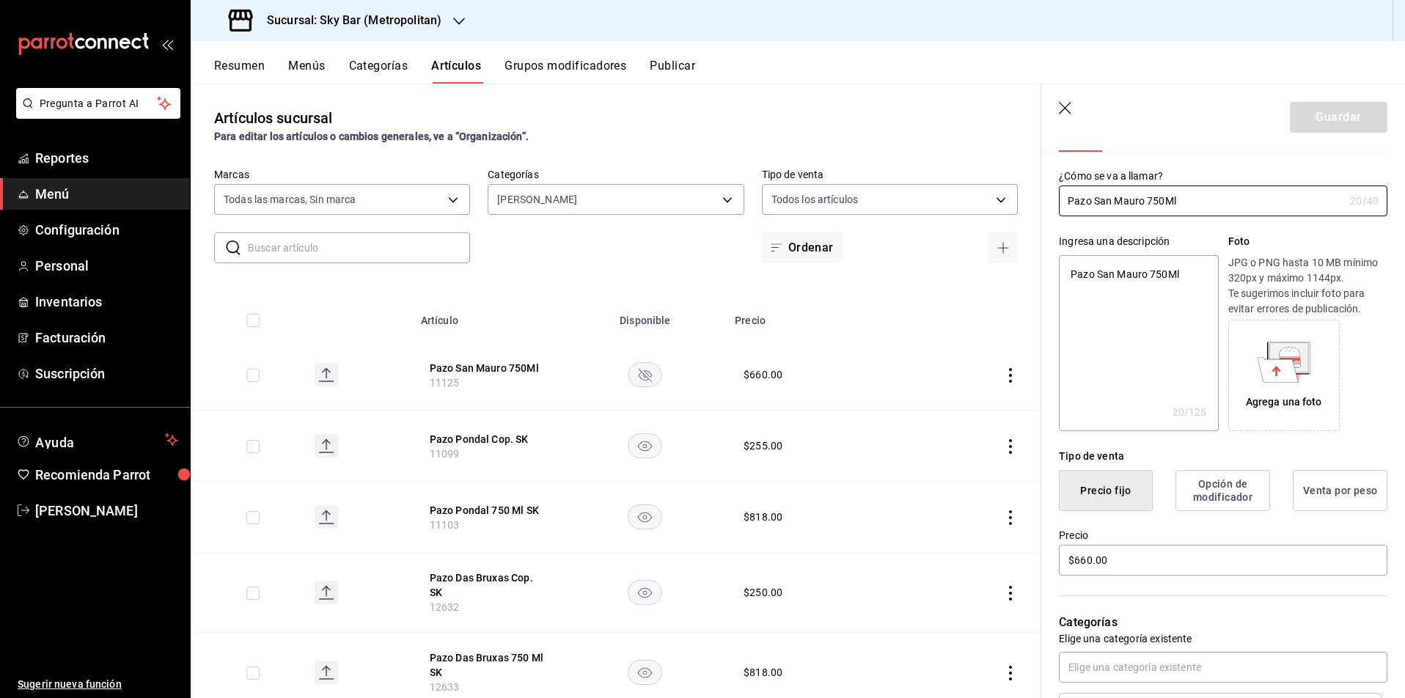
scroll to position [85, 0]
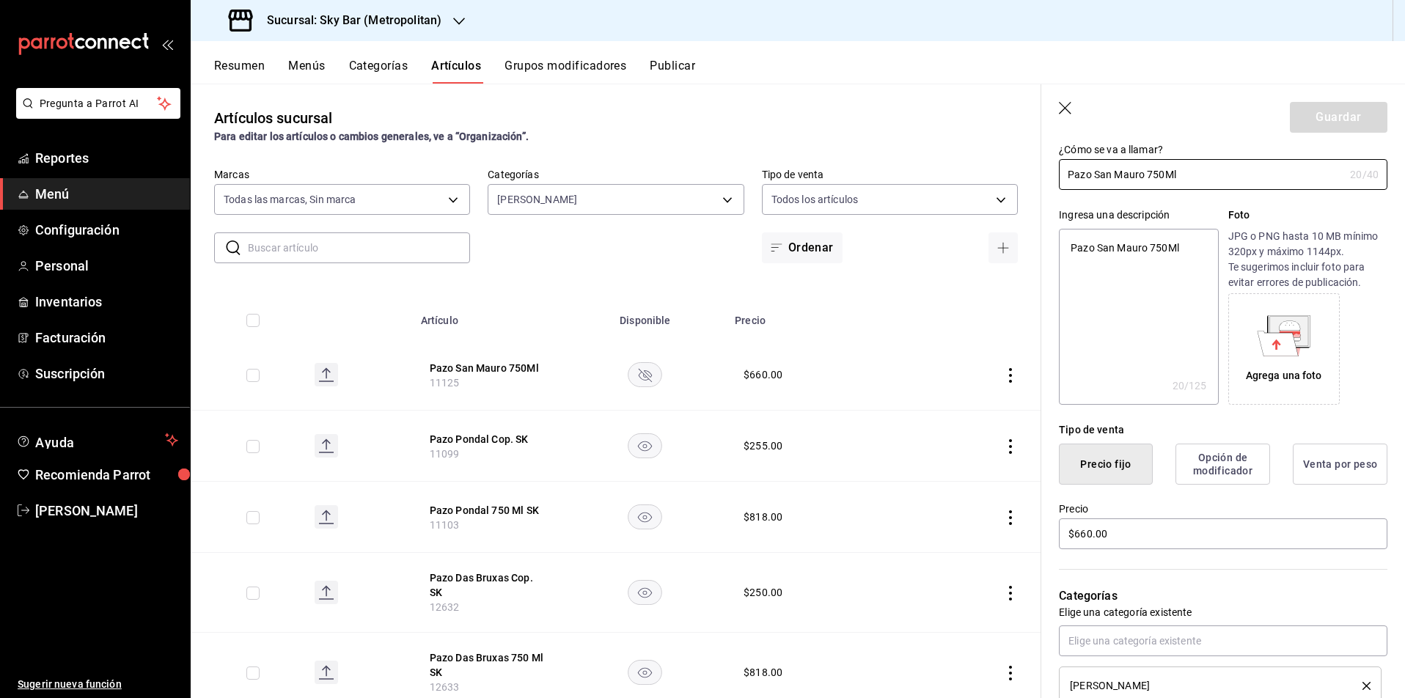
click at [240, 62] on button "Resumen" at bounding box center [239, 71] width 51 height 25
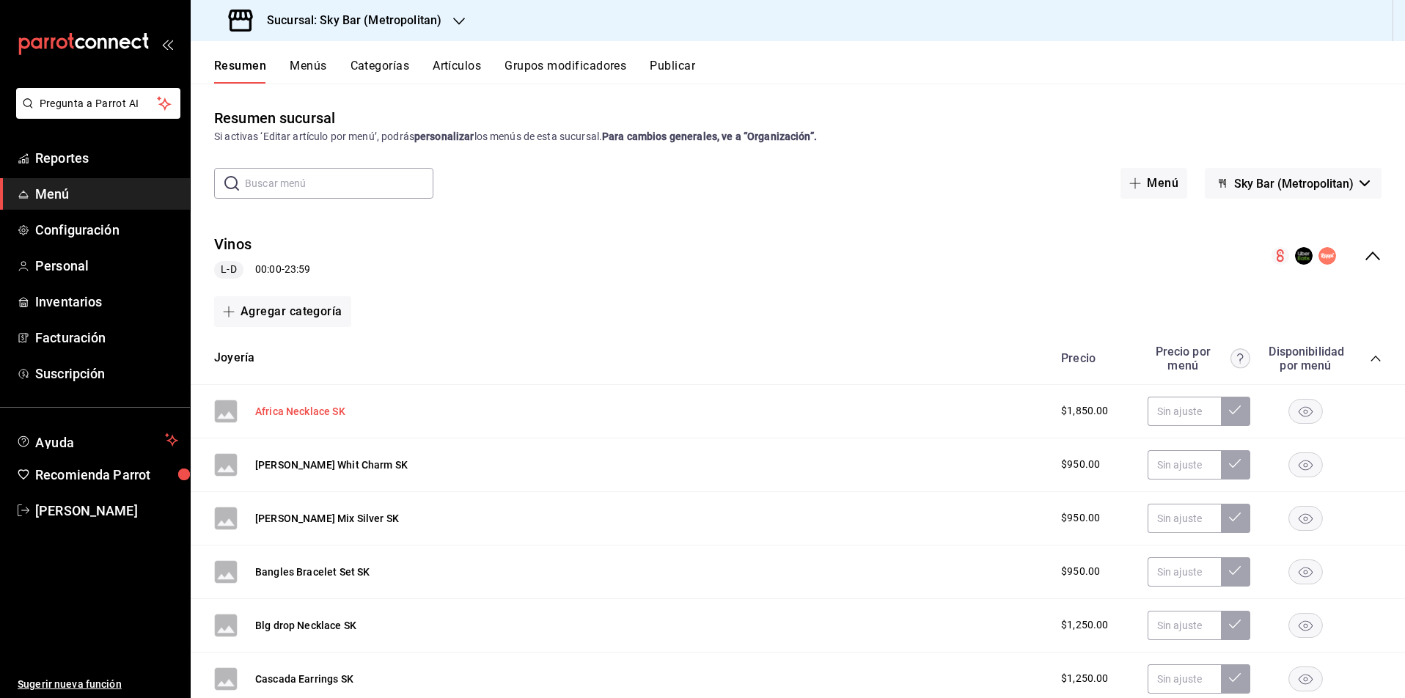
click at [314, 411] on button "Africa Necklace SK" at bounding box center [300, 411] width 90 height 15
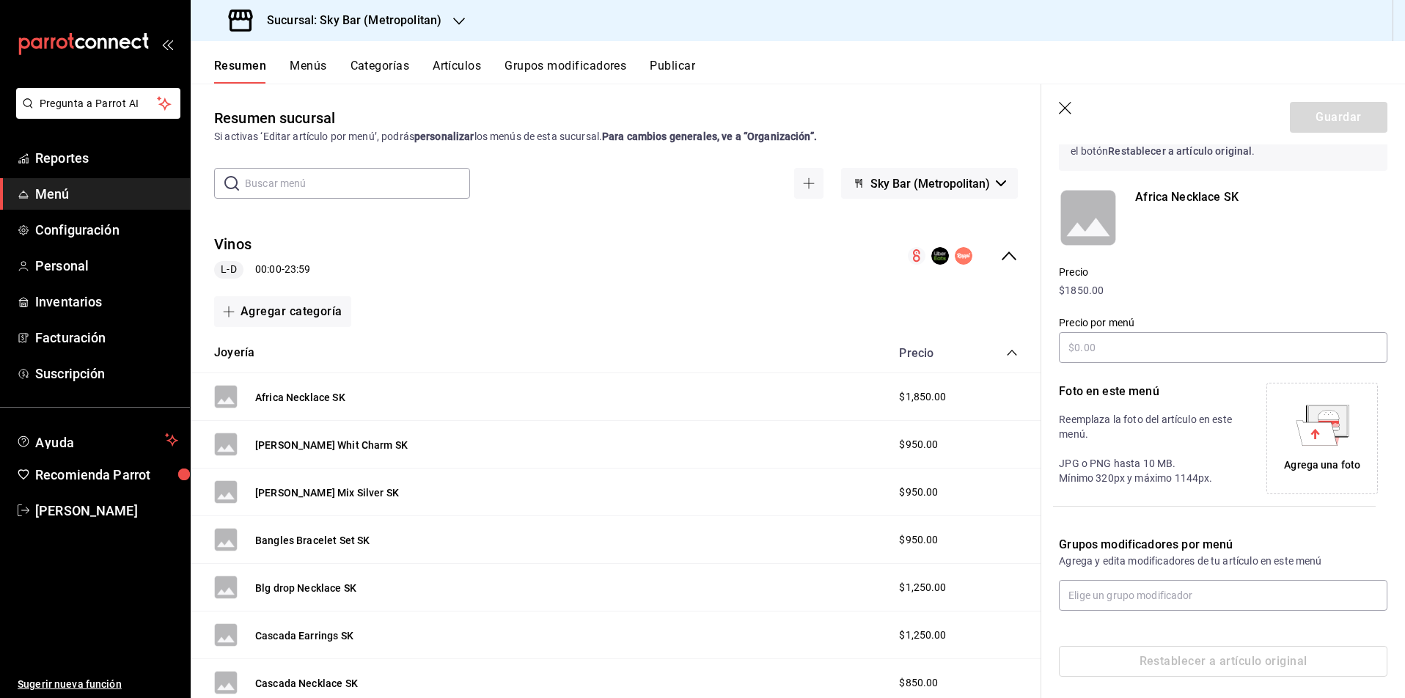
scroll to position [97, 0]
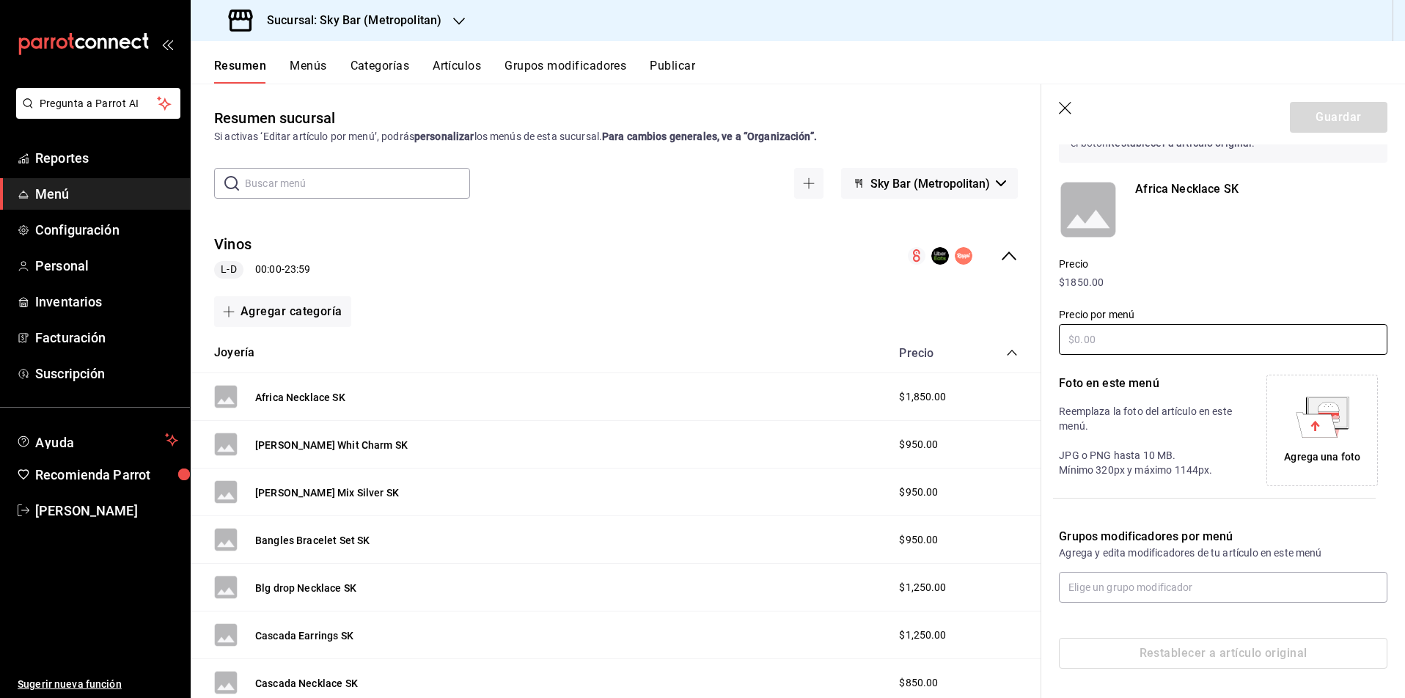
click at [1137, 338] on input "text" at bounding box center [1223, 339] width 328 height 31
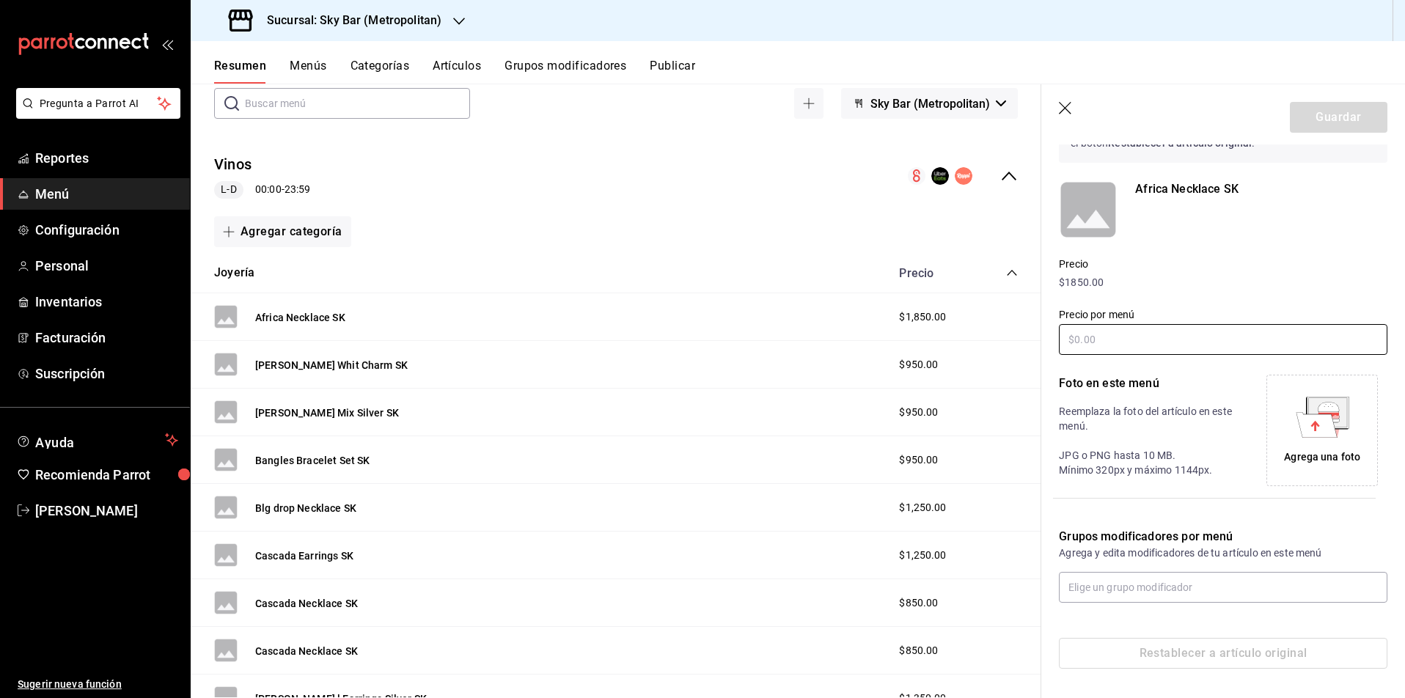
scroll to position [81, 0]
click at [354, 364] on button "[PERSON_NAME] Whit Charm SK" at bounding box center [331, 363] width 152 height 15
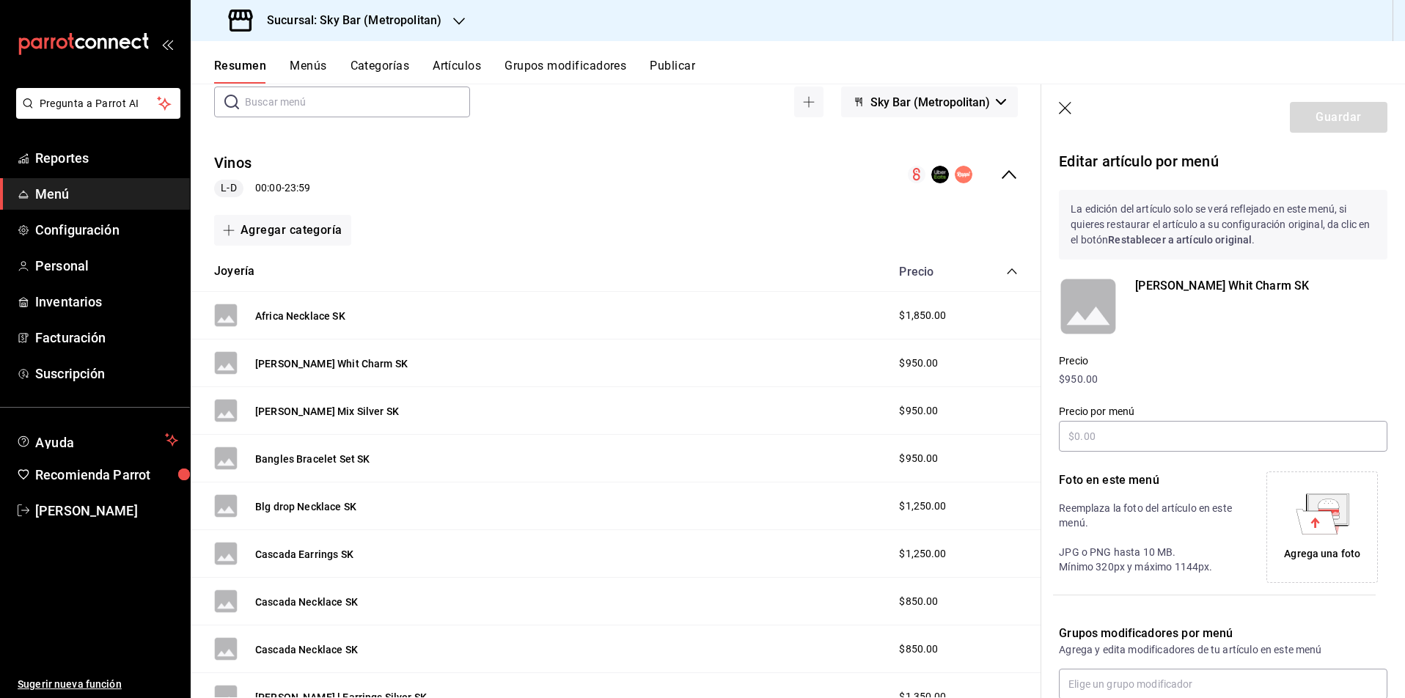
click at [1009, 176] on icon "collapse-menu-row" at bounding box center [1009, 175] width 18 height 18
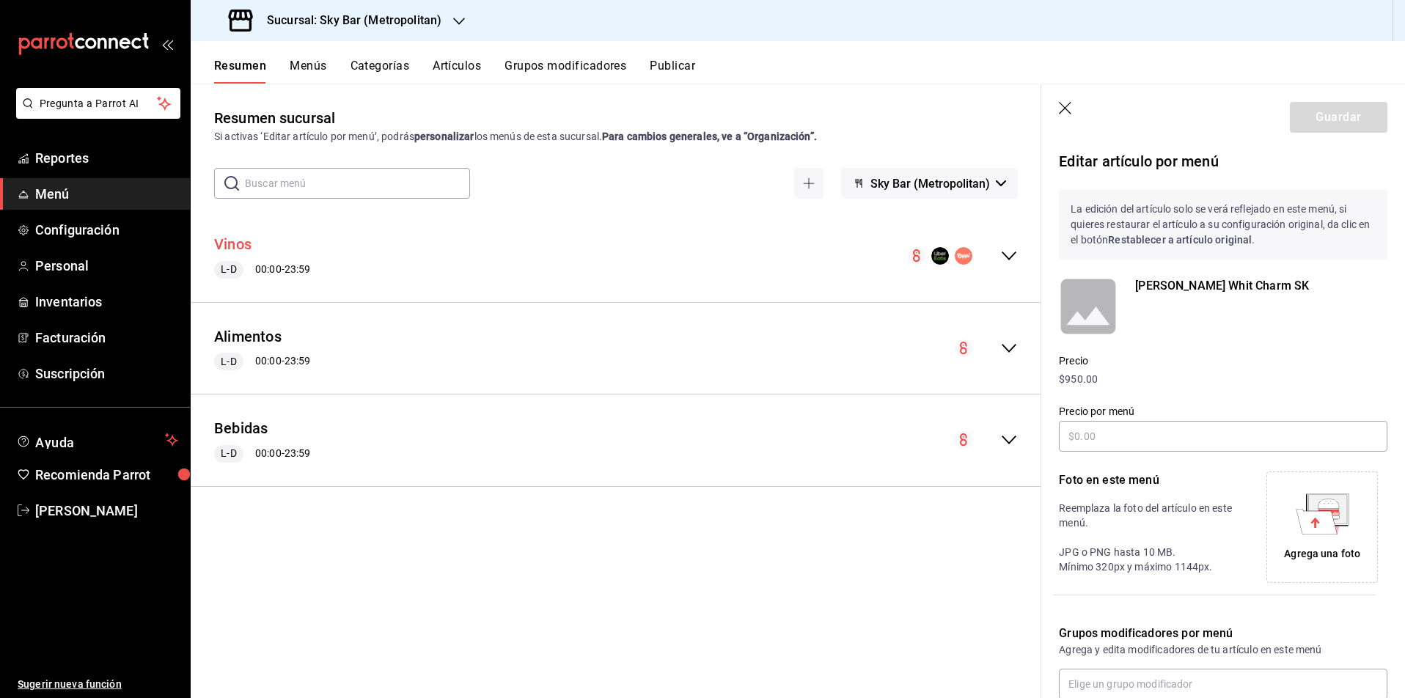
click at [221, 246] on button "Vinos" at bounding box center [232, 244] width 37 height 21
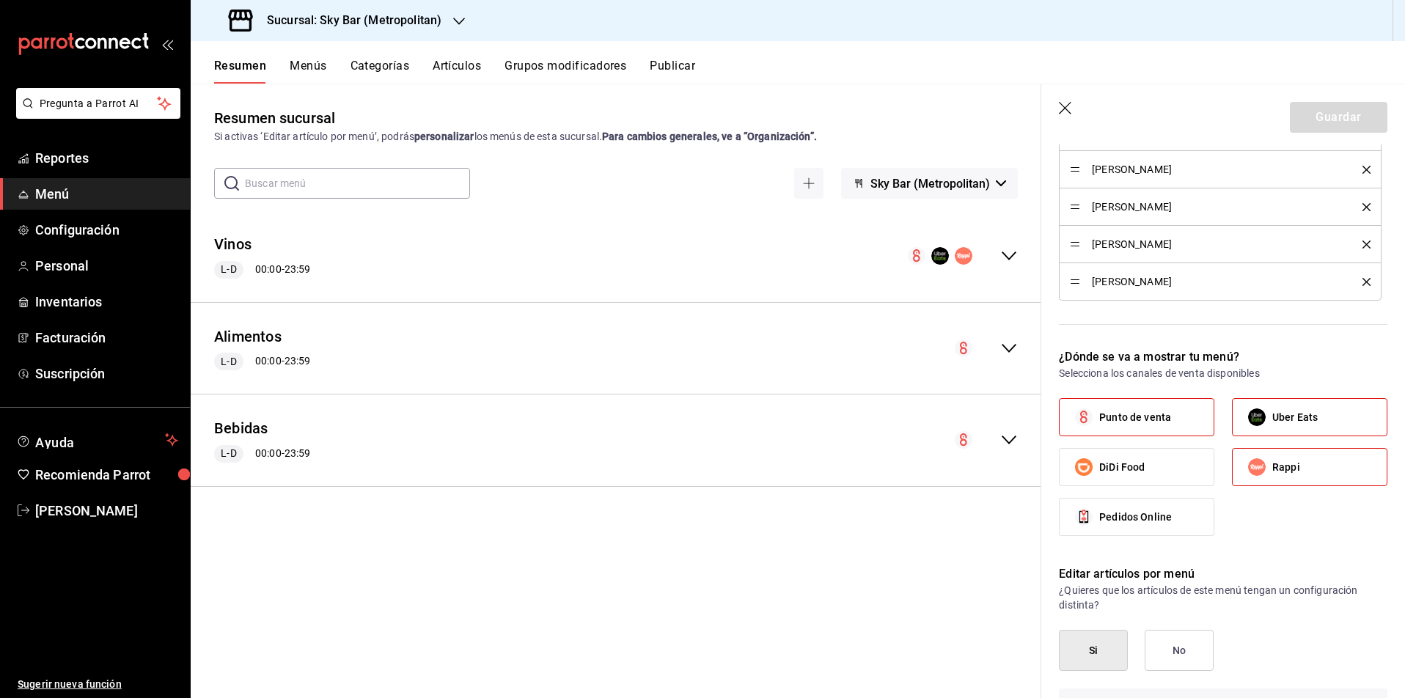
scroll to position [649, 0]
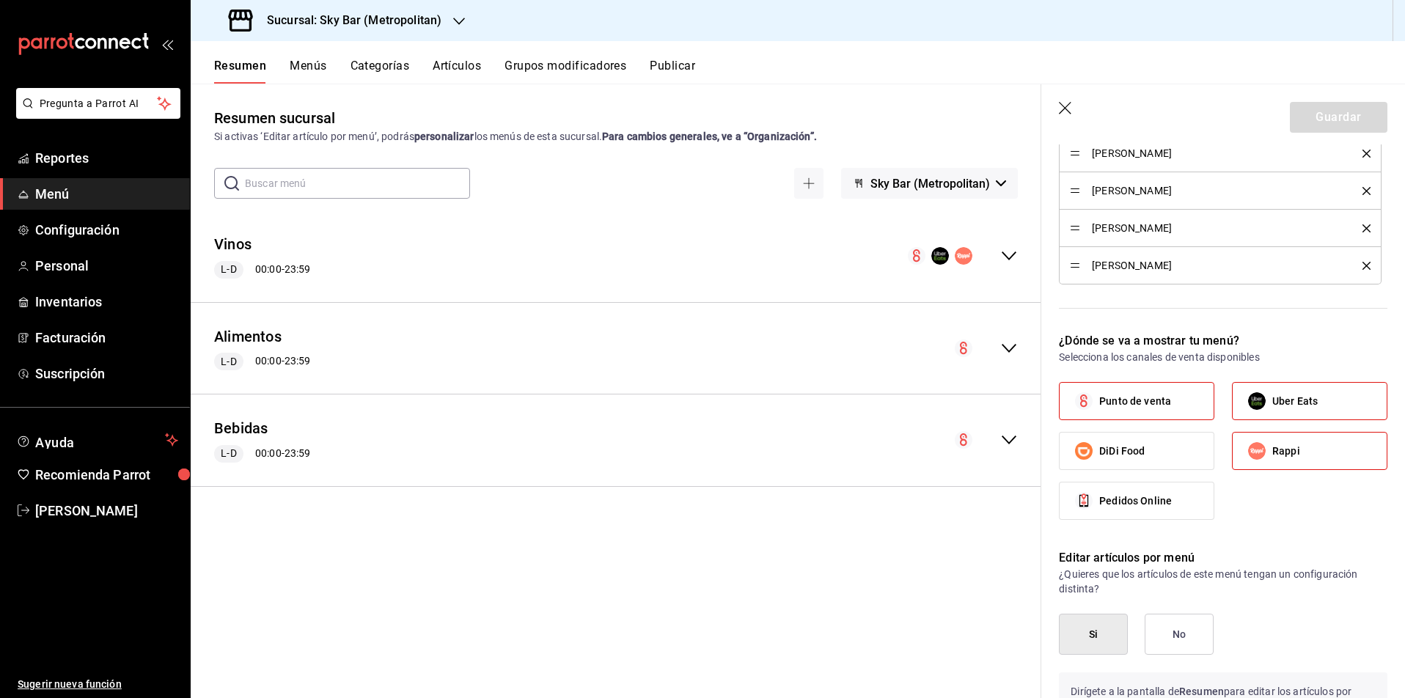
click at [1118, 395] on span "Punto de venta" at bounding box center [1135, 401] width 72 height 15
click at [1099, 395] on input "Punto de venta" at bounding box center [1083, 401] width 31 height 31
checkbox input "false"
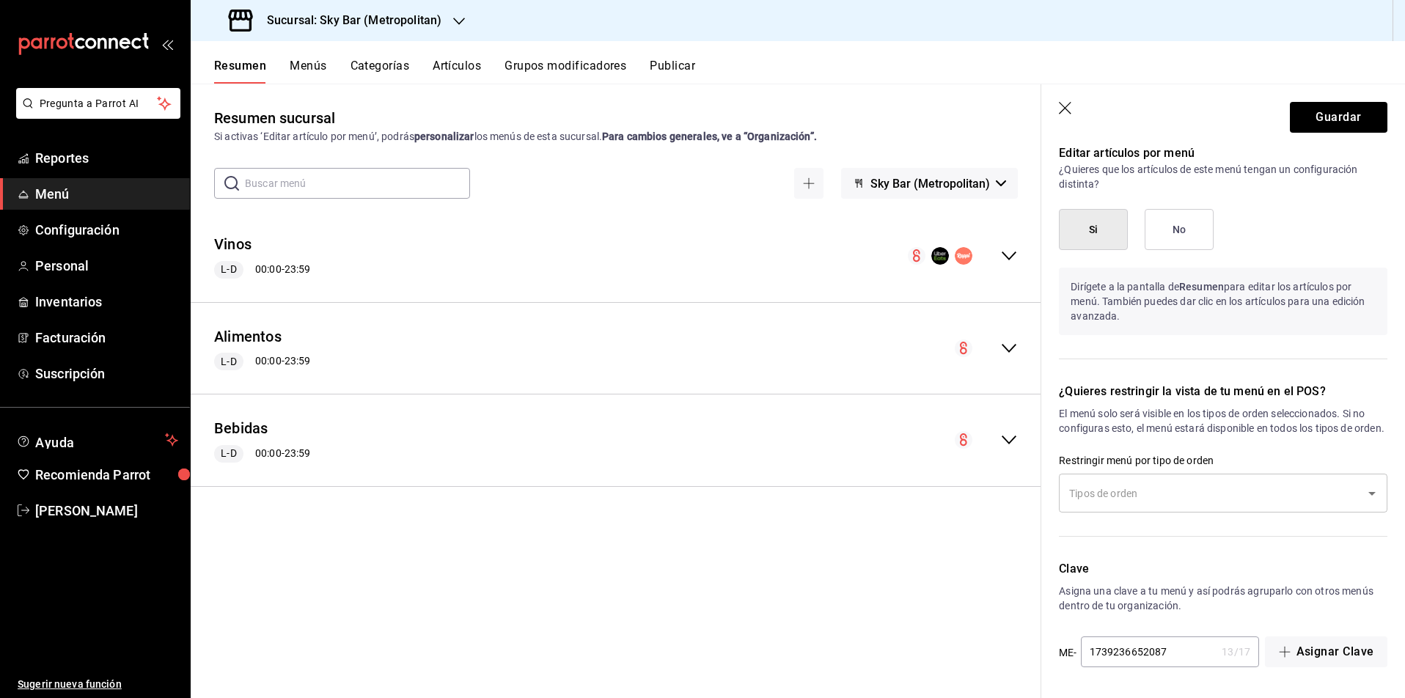
scroll to position [1068, 0]
click at [1372, 498] on icon "Open" at bounding box center [1372, 494] width 18 height 18
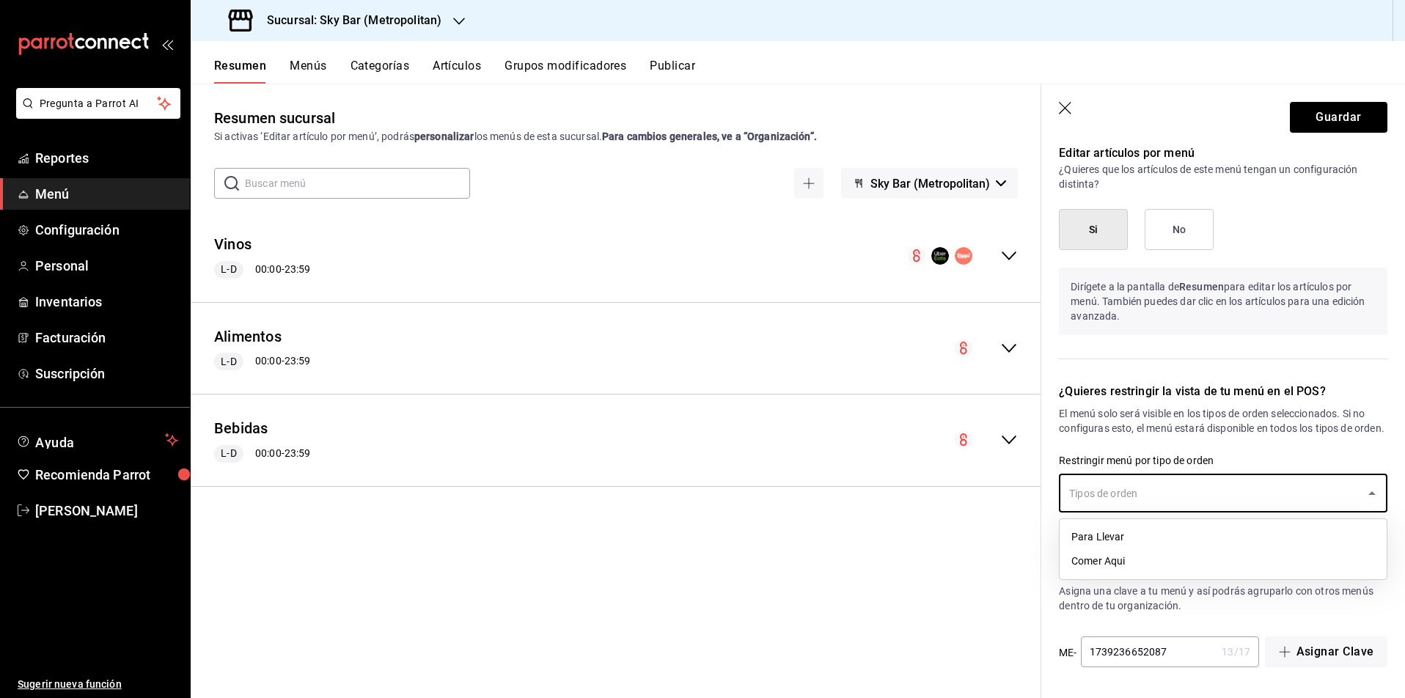
click at [1321, 441] on div "¿Quieres restringir la vista de tu menú en el POS? El menú solo será visible en…" at bounding box center [1214, 453] width 346 height 177
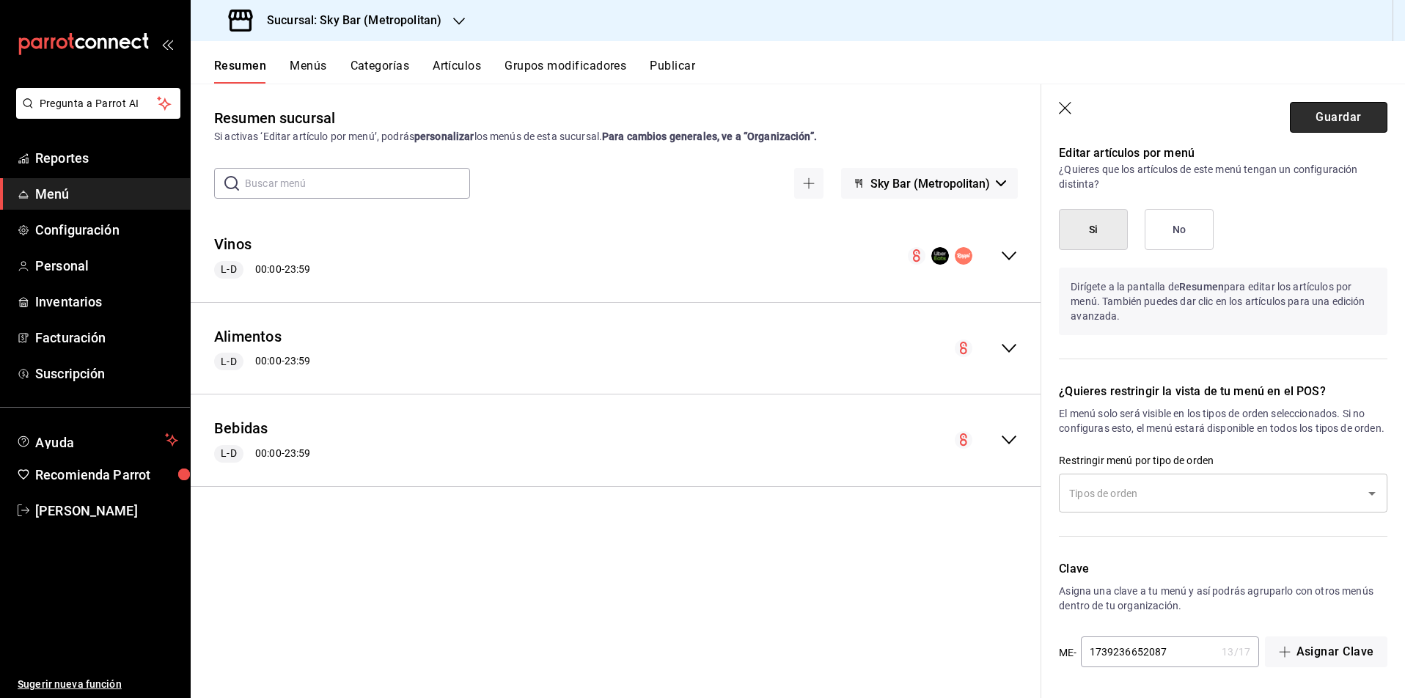
click at [1346, 118] on button "Guardar" at bounding box center [1337, 117] width 97 height 31
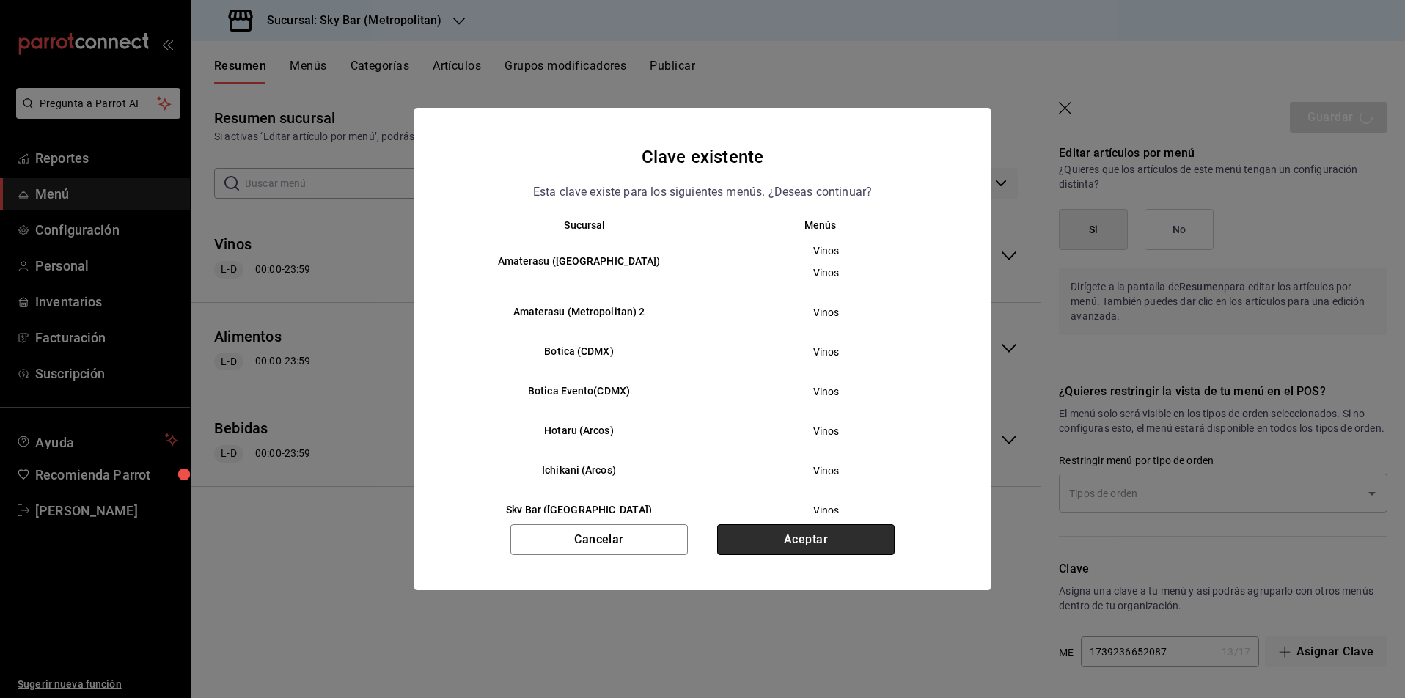
click at [811, 530] on button "Aceptar" at bounding box center [805, 539] width 177 height 31
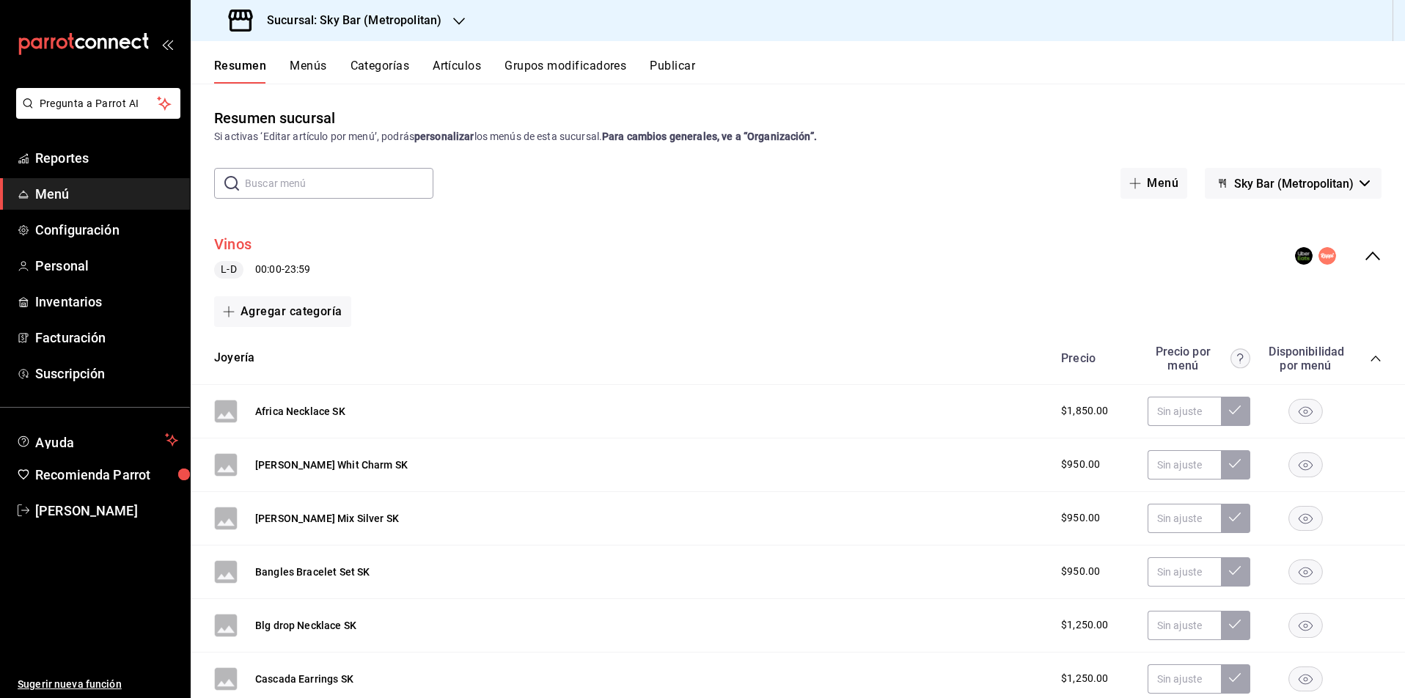
click at [234, 246] on button "Vinos" at bounding box center [232, 244] width 37 height 21
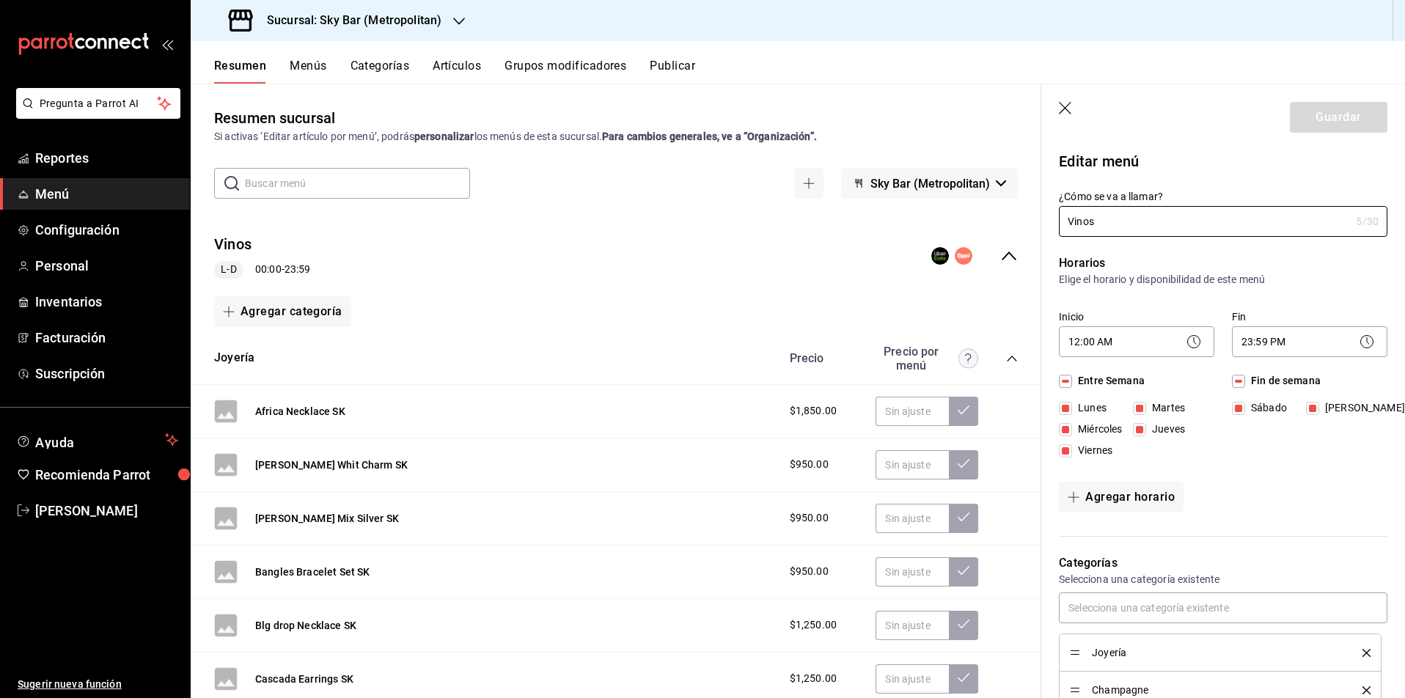
click at [1064, 108] on icon "button" at bounding box center [1065, 108] width 12 height 12
checkbox input "false"
type input "1755639744429"
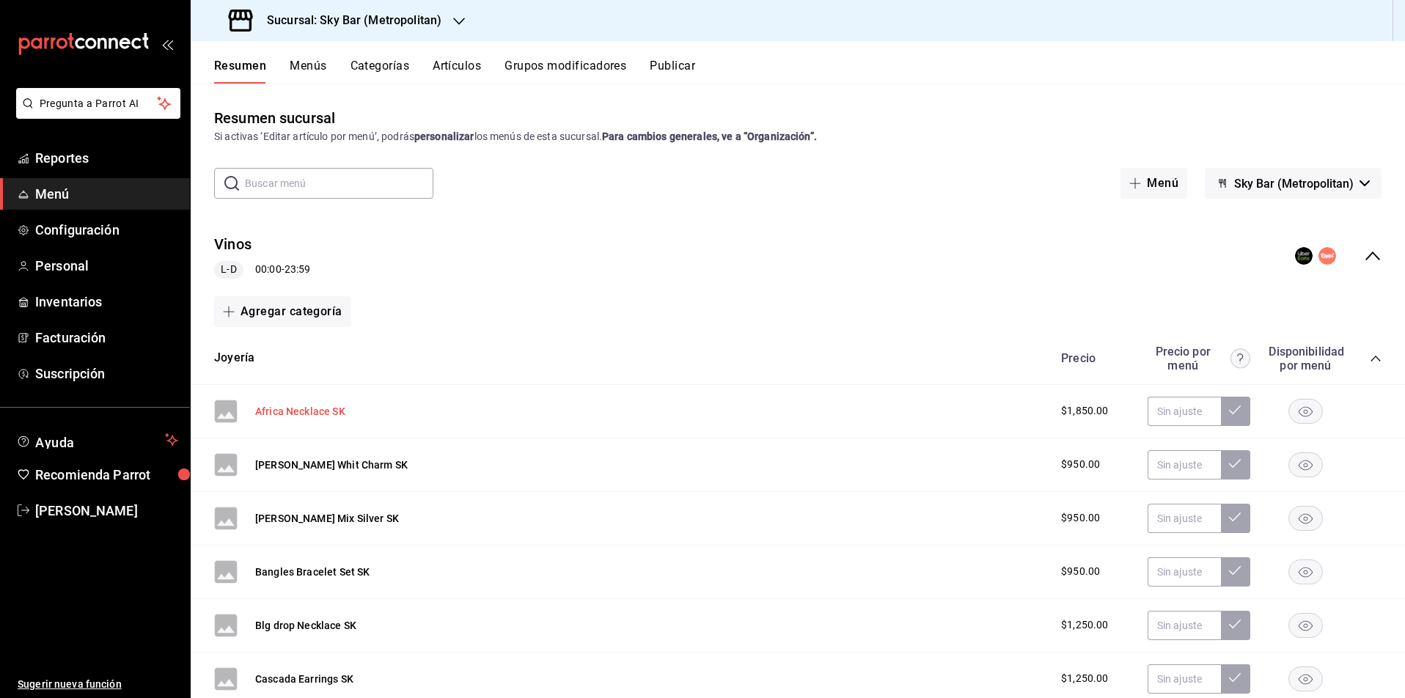
click at [307, 411] on button "Africa Necklace SK" at bounding box center [300, 411] width 90 height 15
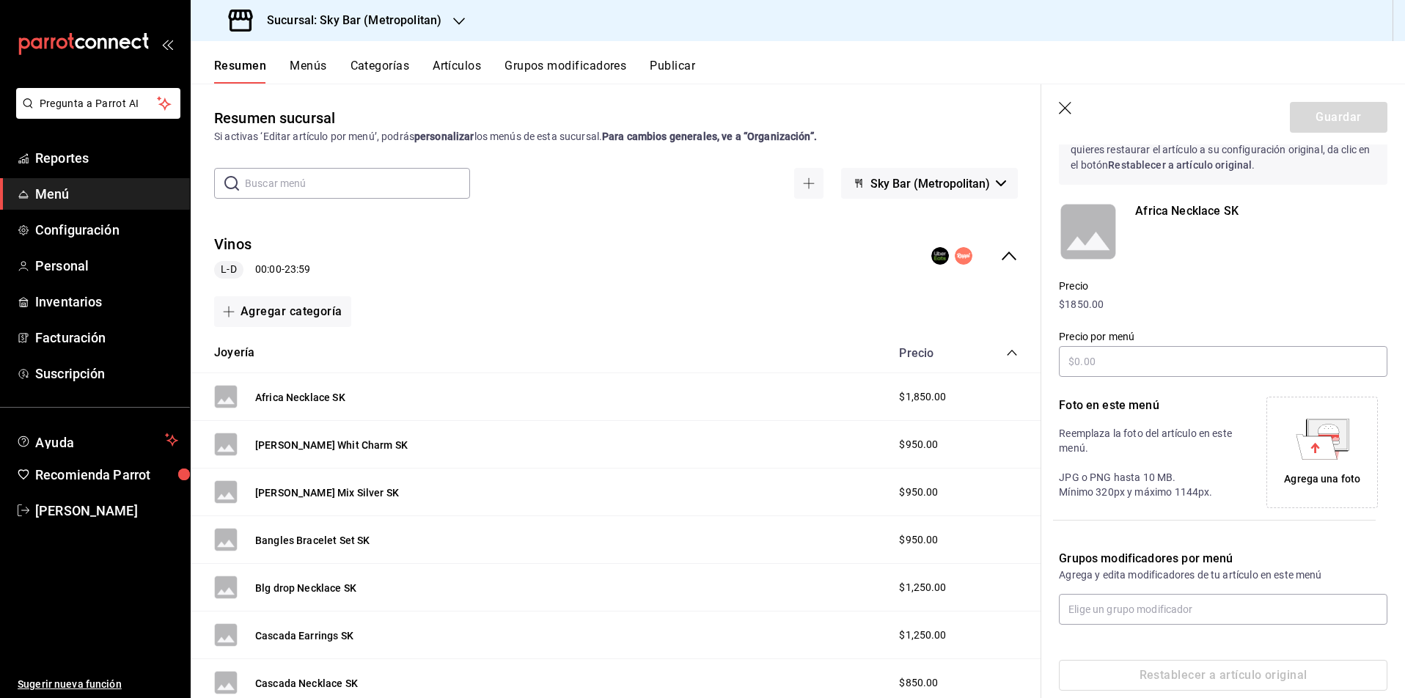
scroll to position [85, 0]
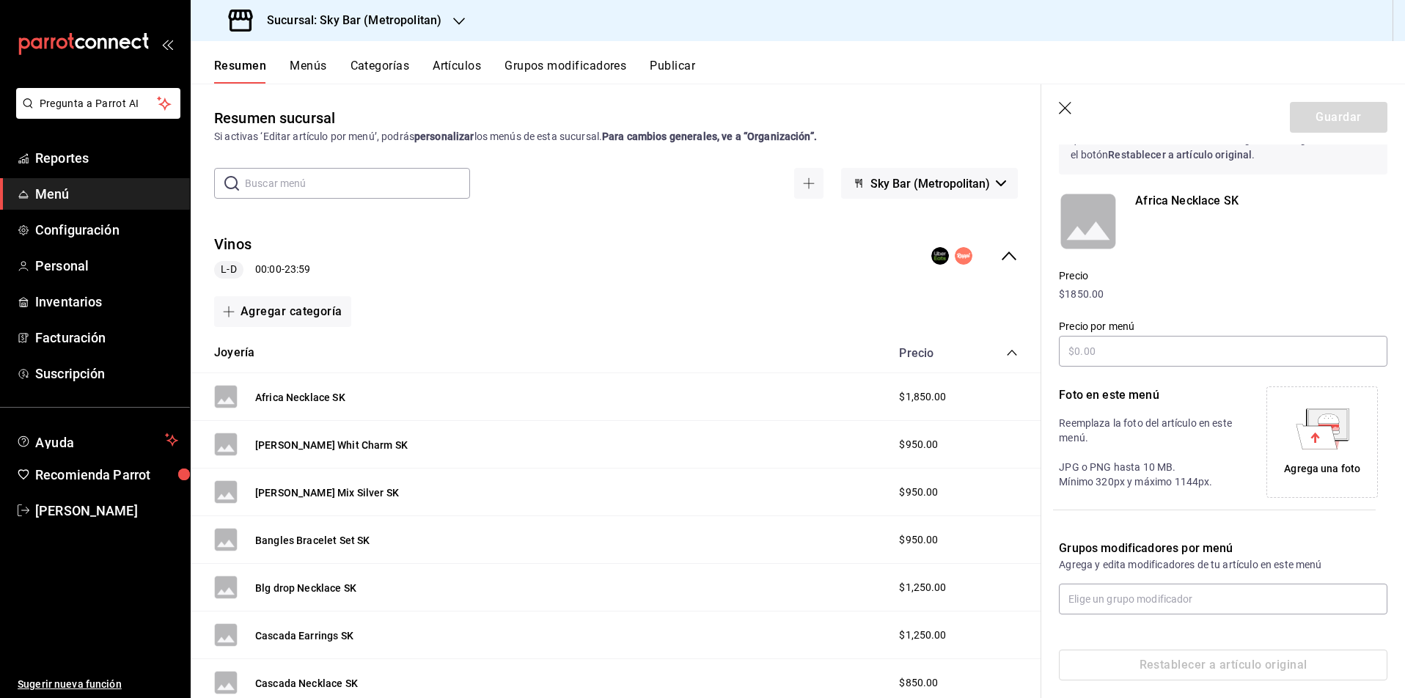
click at [551, 272] on div "Vinos L-D 00:00 - 23:59" at bounding box center [616, 256] width 850 height 68
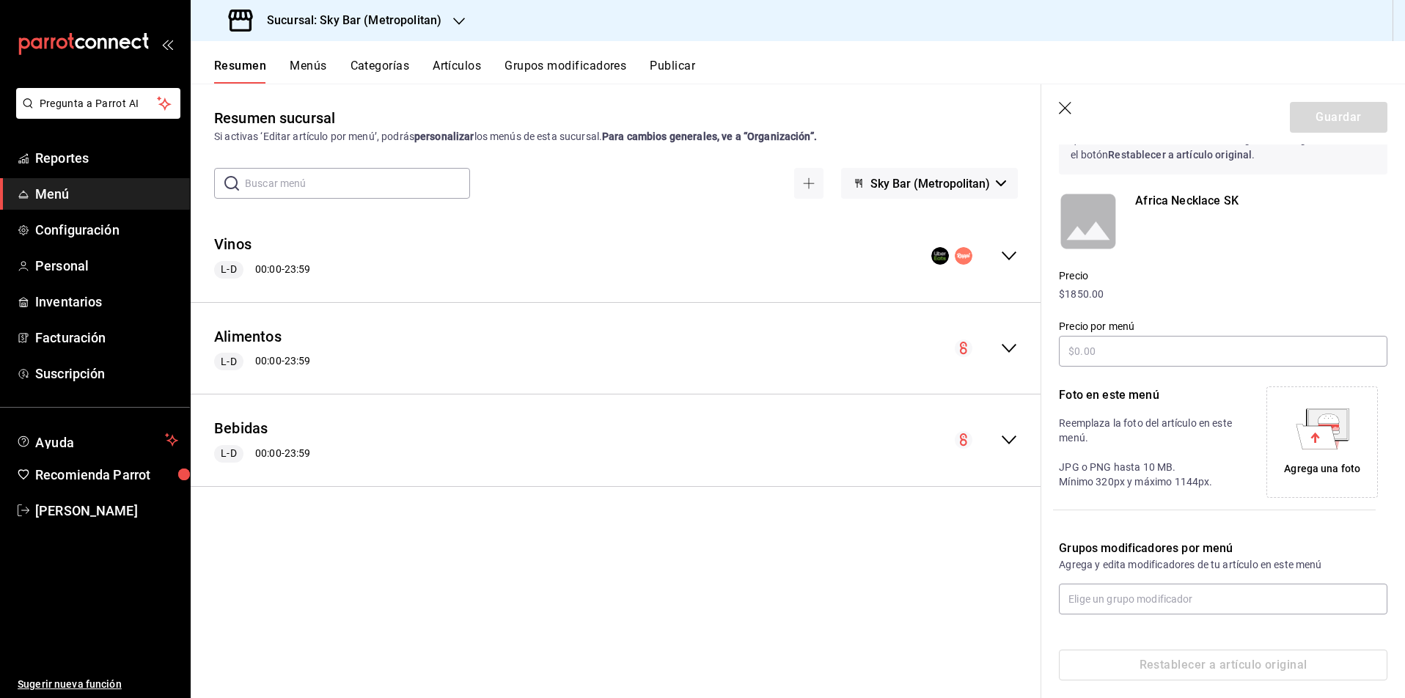
click at [1003, 255] on icon "collapse-menu-row" at bounding box center [1009, 256] width 18 height 18
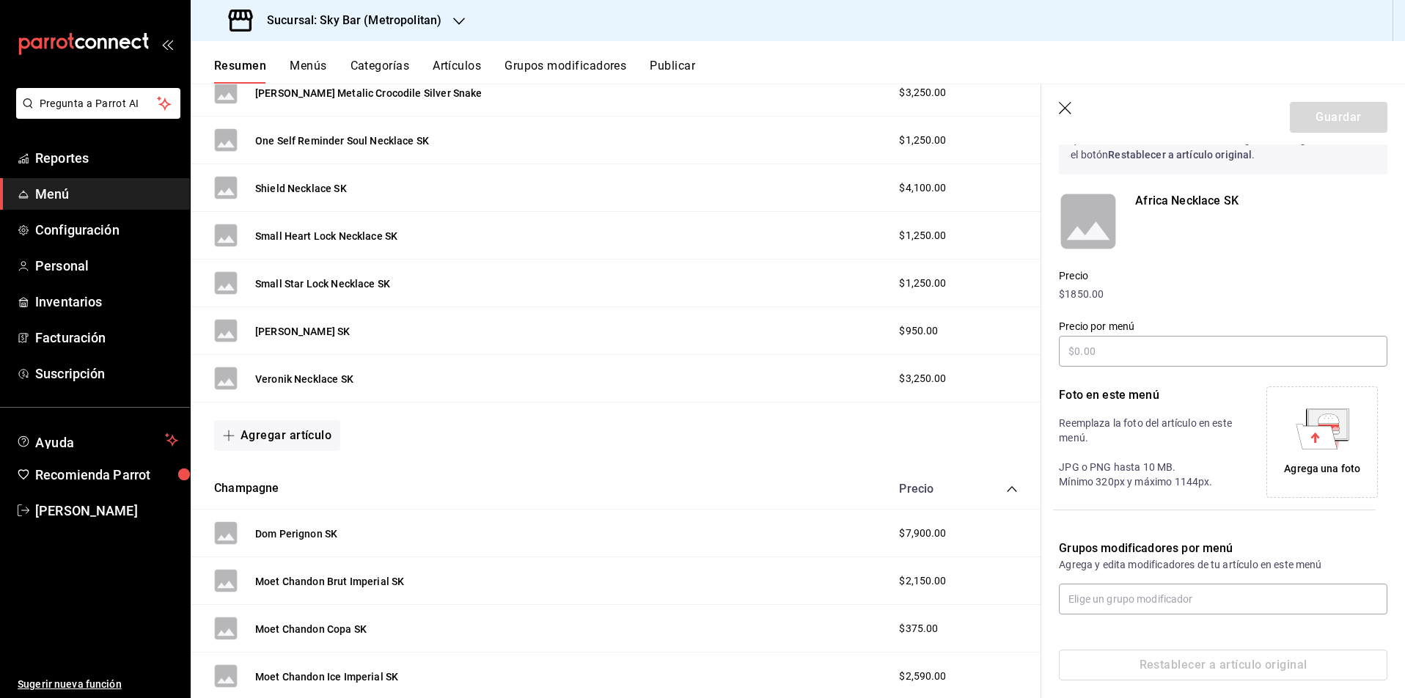
scroll to position [1666, 0]
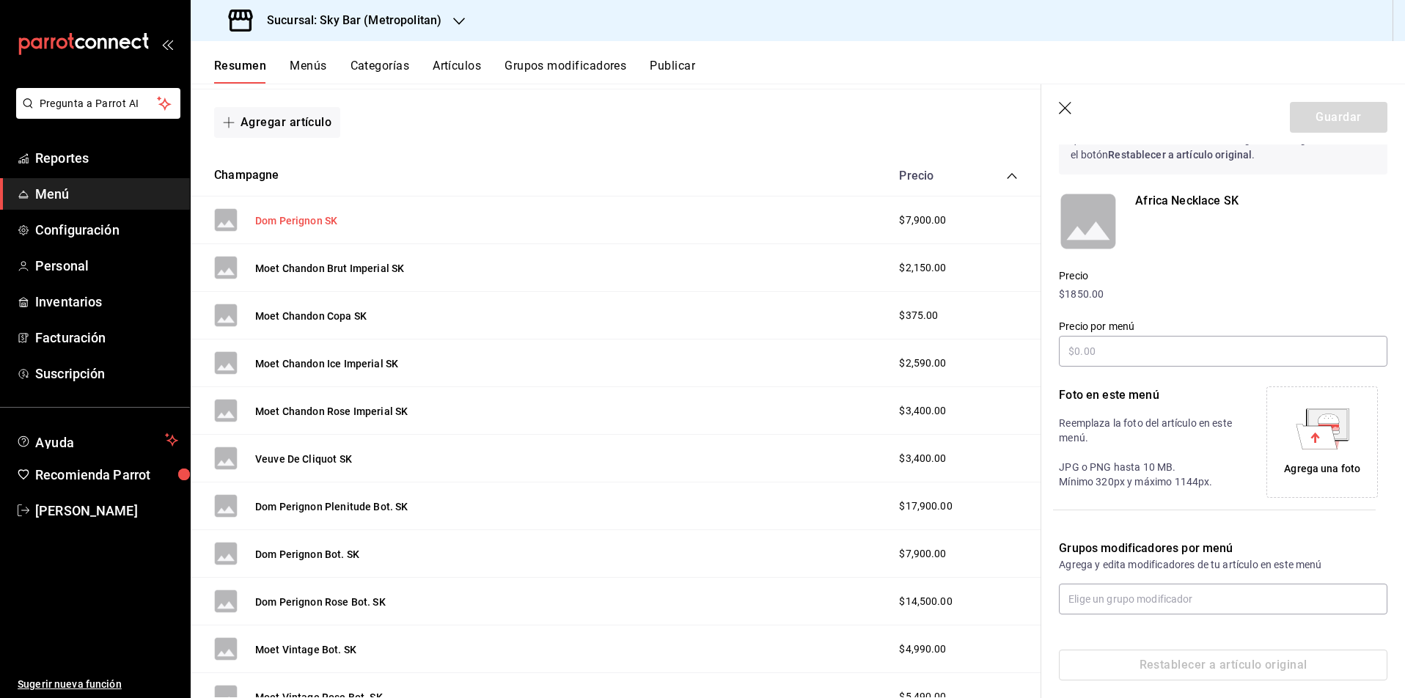
click at [296, 220] on button "Dom Perignon SK" at bounding box center [296, 220] width 82 height 15
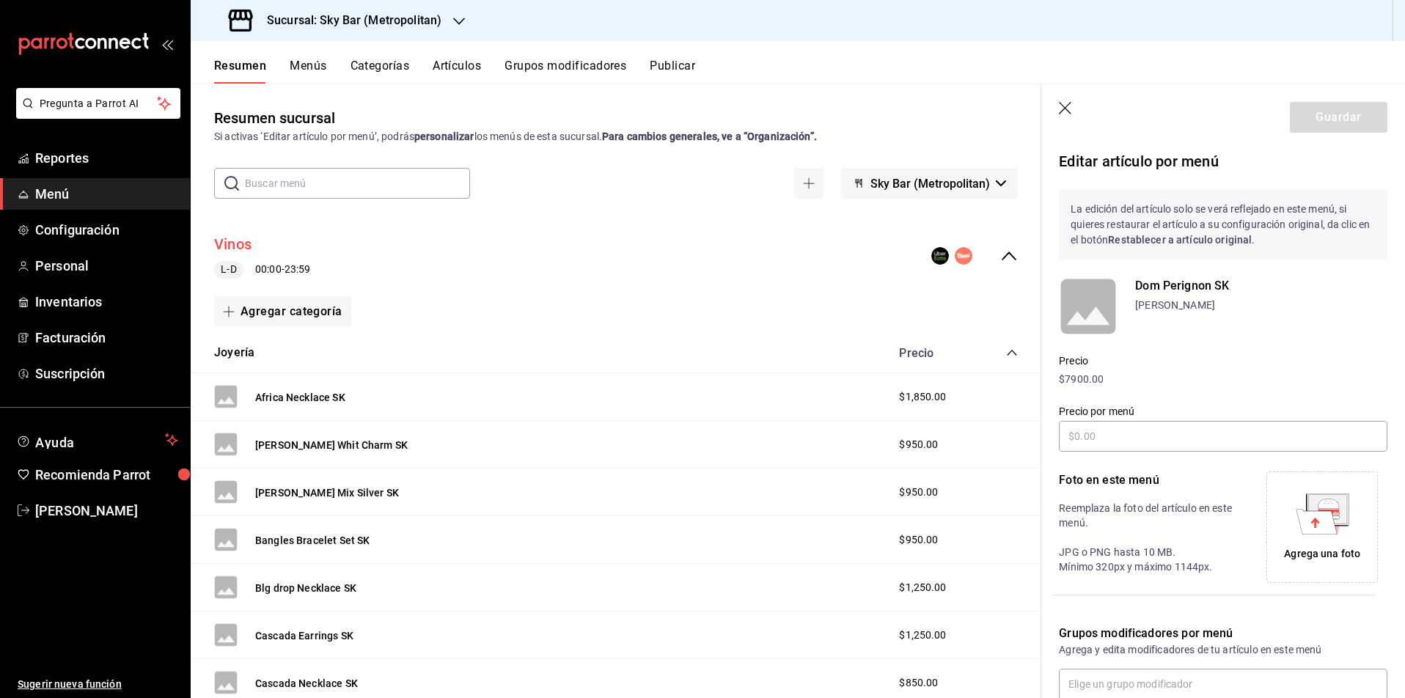
click at [238, 242] on button "Vinos" at bounding box center [232, 244] width 37 height 21
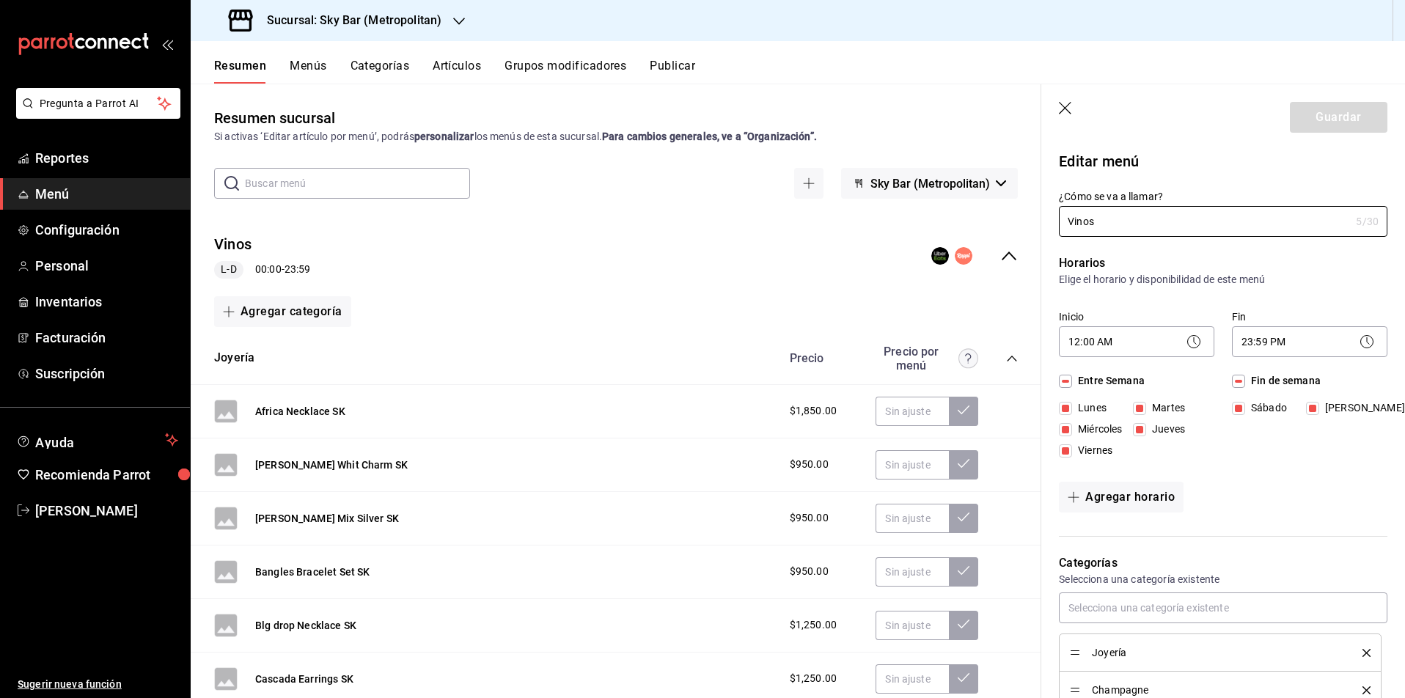
click at [1130, 453] on div "Lunes Martes Miércoles Jueves Viernes" at bounding box center [1136, 432] width 155 height 64
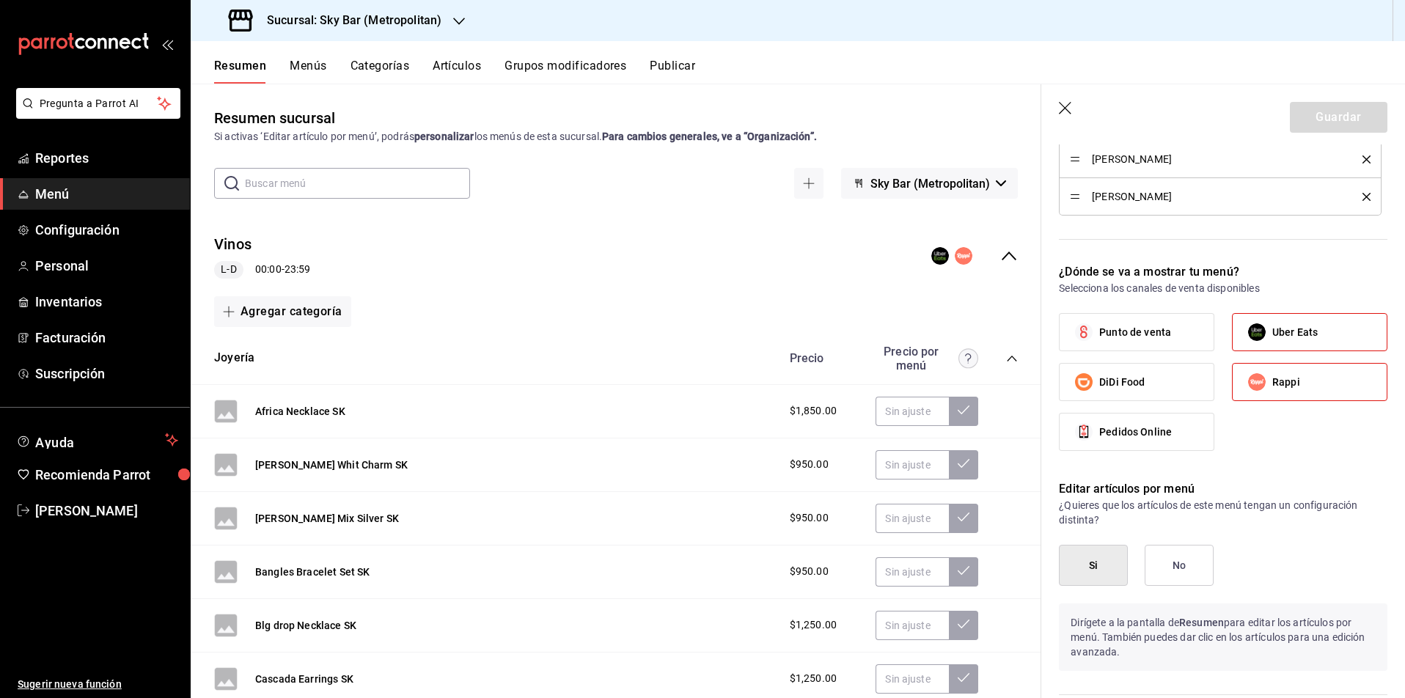
scroll to position [784, 0]
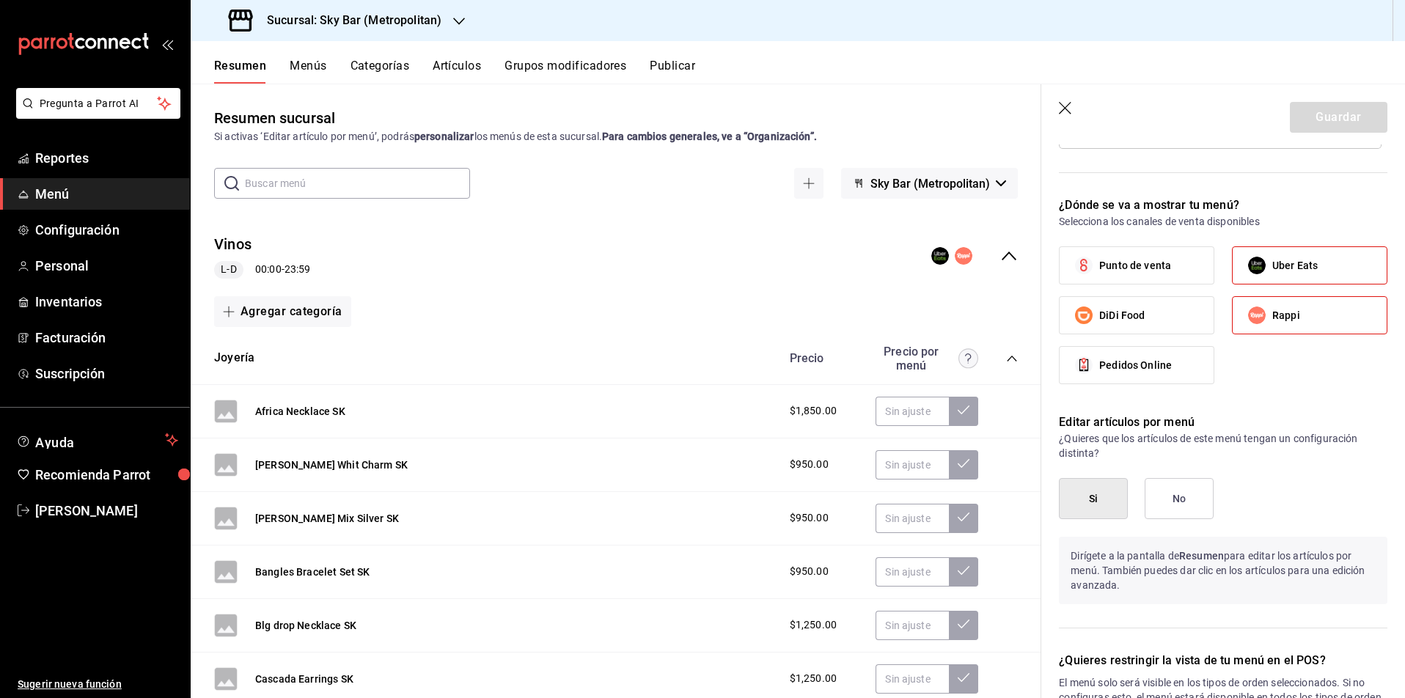
click at [1149, 264] on span "Punto de venta" at bounding box center [1135, 265] width 72 height 15
click at [1099, 264] on input "Punto de venta" at bounding box center [1083, 265] width 31 height 31
checkbox input "true"
click at [1300, 257] on label "Uber Eats" at bounding box center [1309, 265] width 154 height 37
click at [1272, 257] on input "Uber Eats" at bounding box center [1256, 265] width 31 height 31
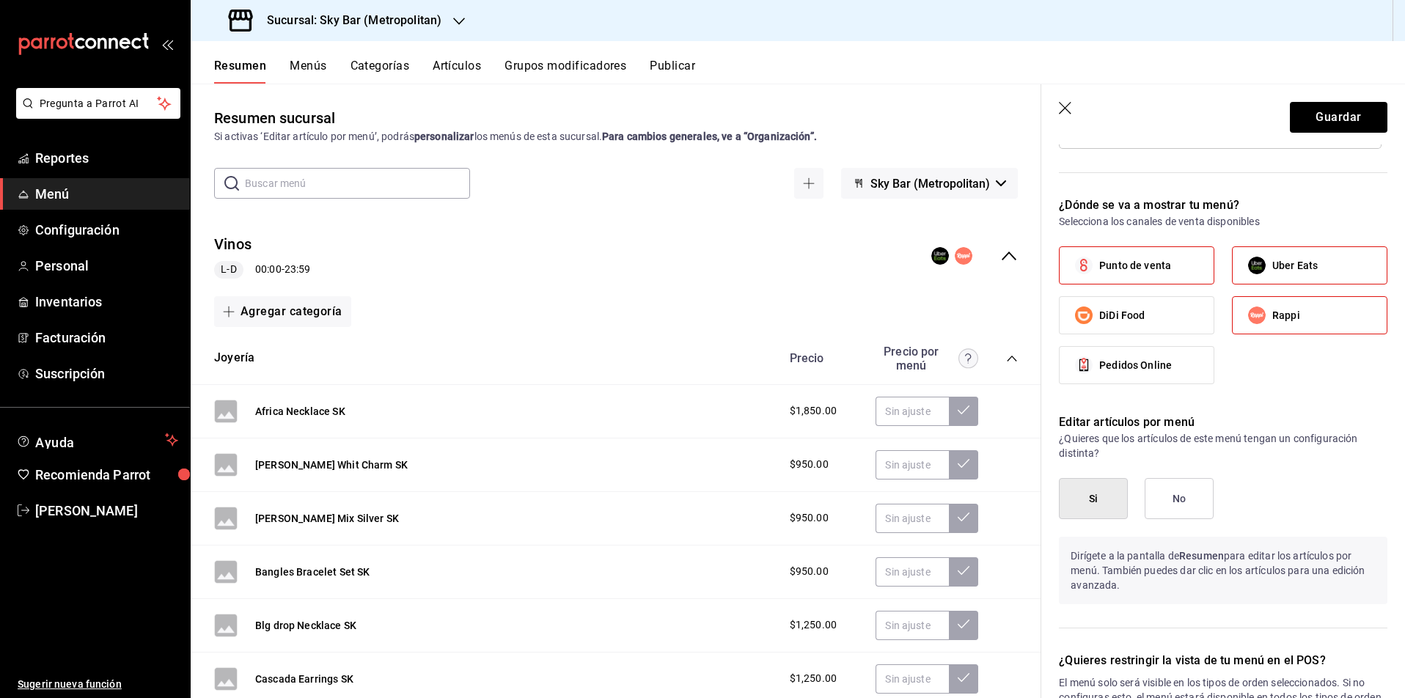
checkbox input "false"
click at [1292, 318] on span "Rappi" at bounding box center [1286, 315] width 28 height 15
click at [1272, 318] on input "Rappi" at bounding box center [1256, 315] width 31 height 31
checkbox input "false"
click at [1339, 112] on button "Guardar" at bounding box center [1337, 117] width 97 height 31
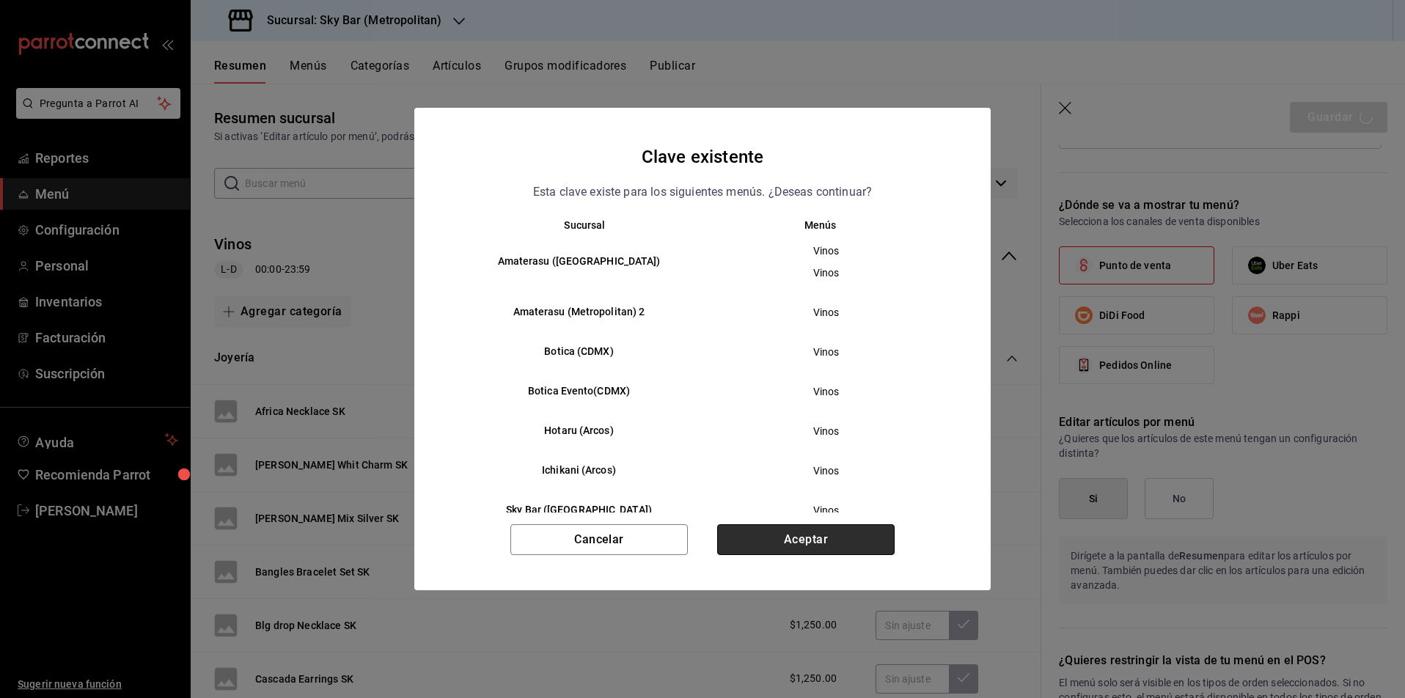
click at [860, 538] on button "Aceptar" at bounding box center [805, 539] width 177 height 31
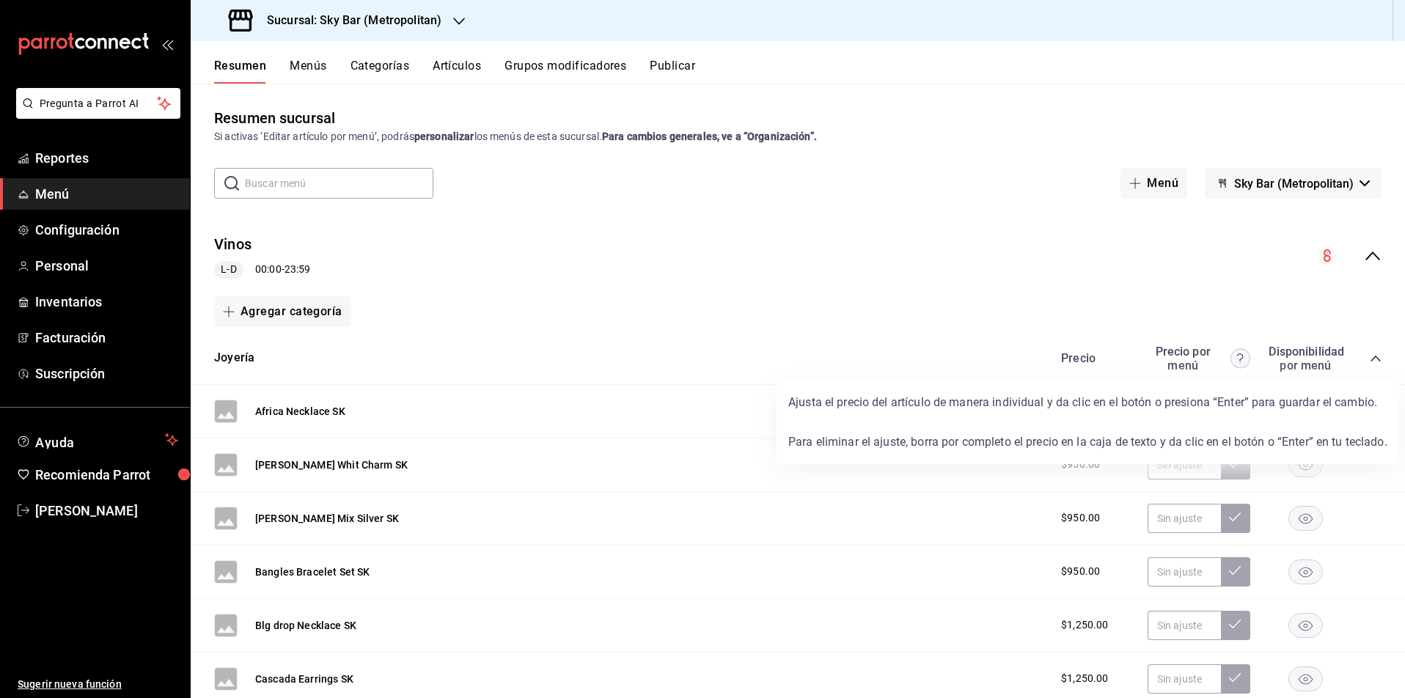
click at [1245, 357] on circle at bounding box center [1239, 358] width 19 height 19
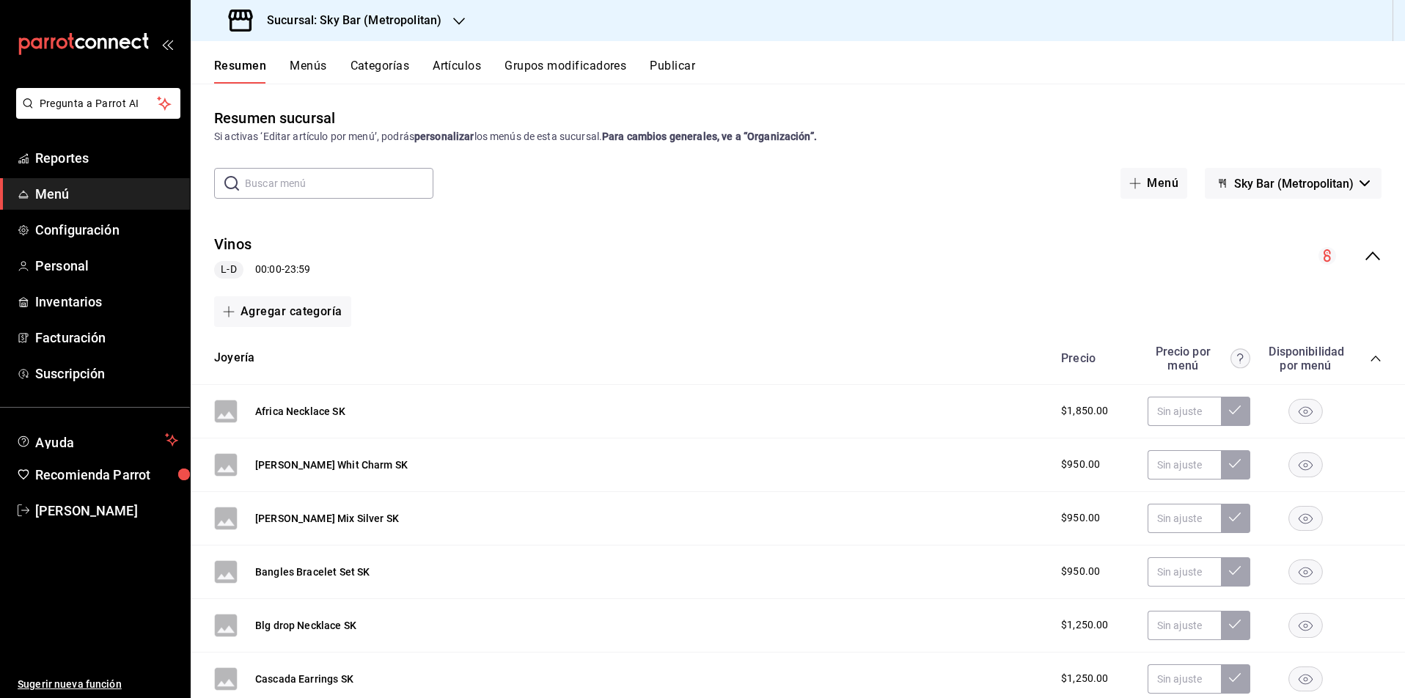
click at [1006, 266] on div "Vinos L-D 00:00 - 23:59" at bounding box center [798, 256] width 1214 height 68
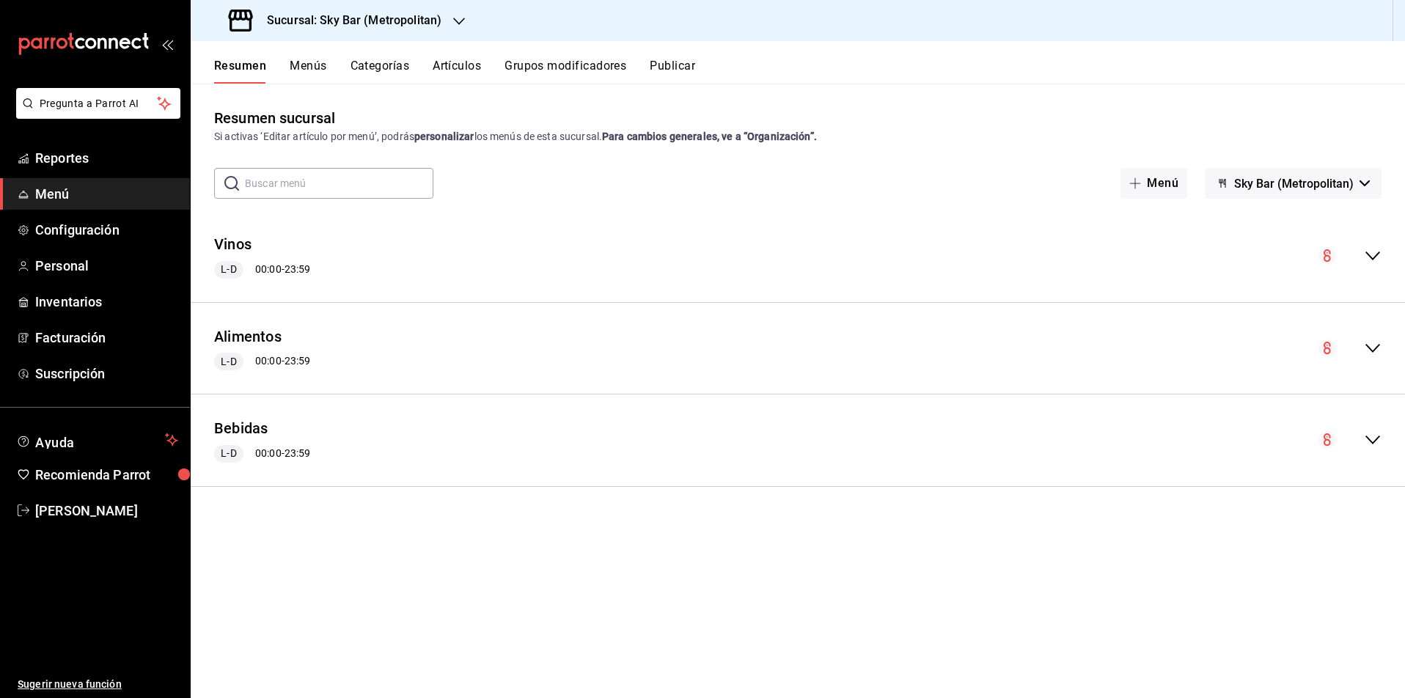
click at [1374, 349] on icon "collapse-menu-row" at bounding box center [1372, 348] width 15 height 9
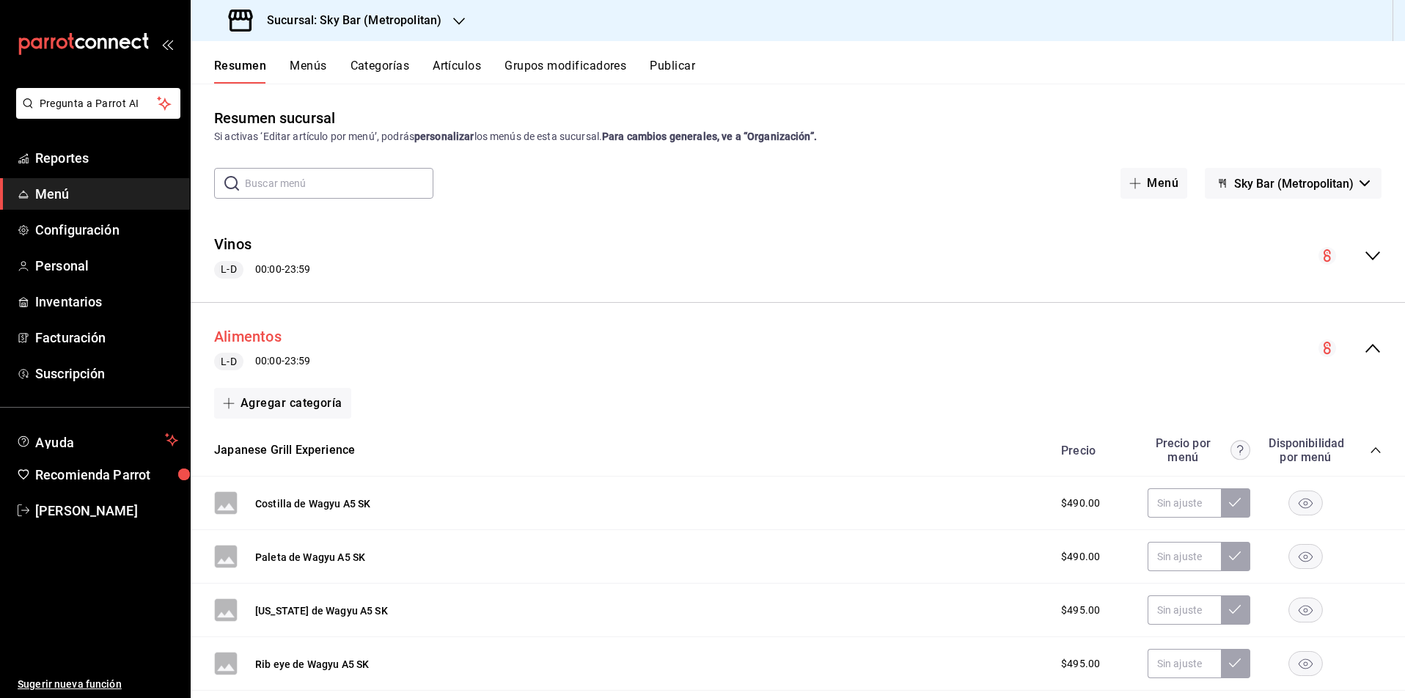
click at [250, 336] on button "Alimentos" at bounding box center [247, 336] width 67 height 21
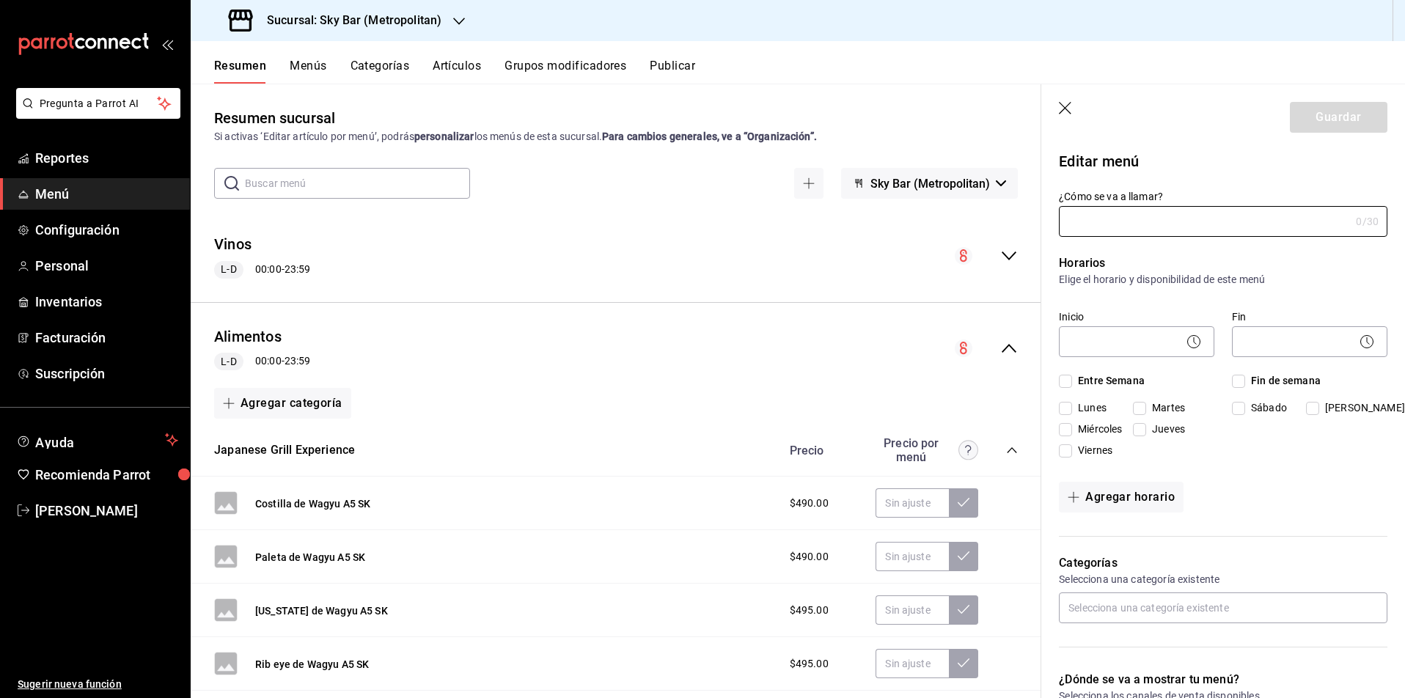
type input "Alimentos"
checkbox input "true"
type input "1739236499215"
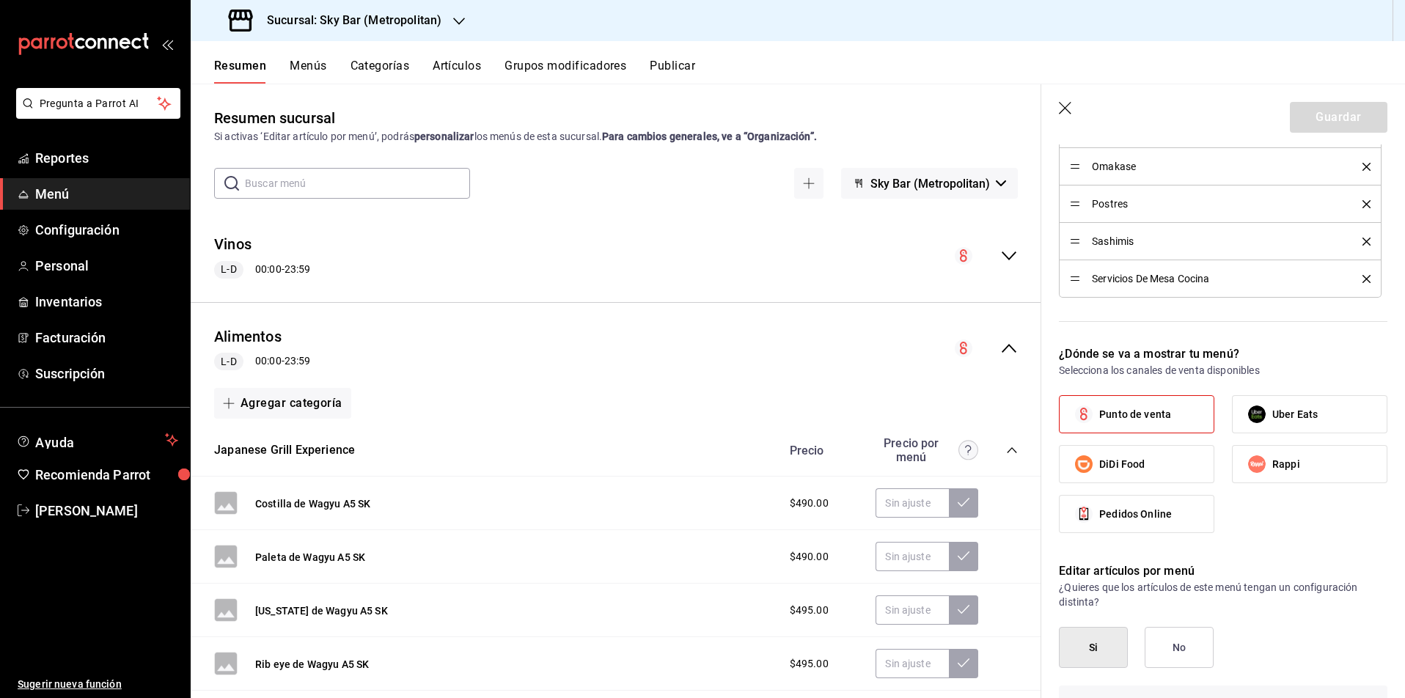
scroll to position [711, 0]
click at [1296, 462] on span "Rappi" at bounding box center [1286, 463] width 28 height 15
click at [1272, 462] on input "Rappi" at bounding box center [1256, 463] width 31 height 31
checkbox input "true"
click at [1302, 400] on label "Uber Eats" at bounding box center [1309, 413] width 154 height 37
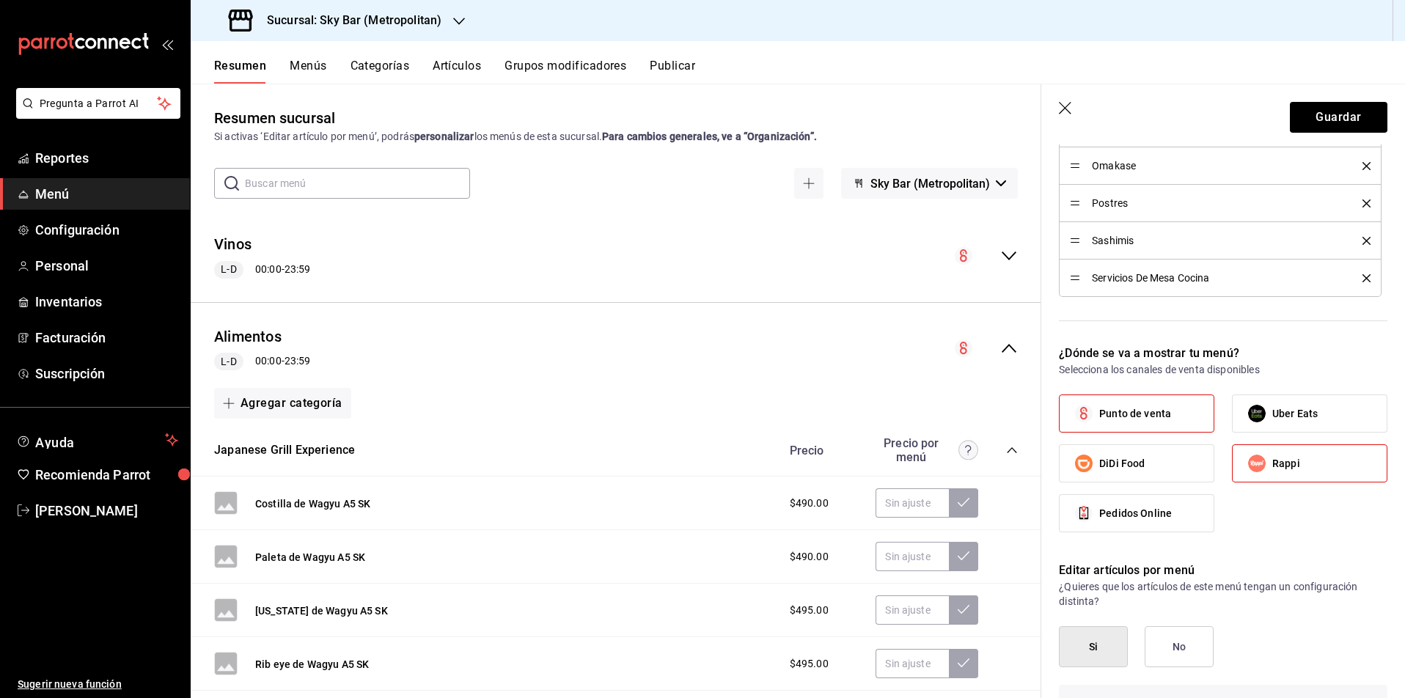
click at [1272, 400] on input "Uber Eats" at bounding box center [1256, 413] width 31 height 31
checkbox input "true"
click at [1100, 652] on button "Si" at bounding box center [1093, 646] width 69 height 41
click at [1335, 111] on button "Guardar" at bounding box center [1337, 117] width 97 height 31
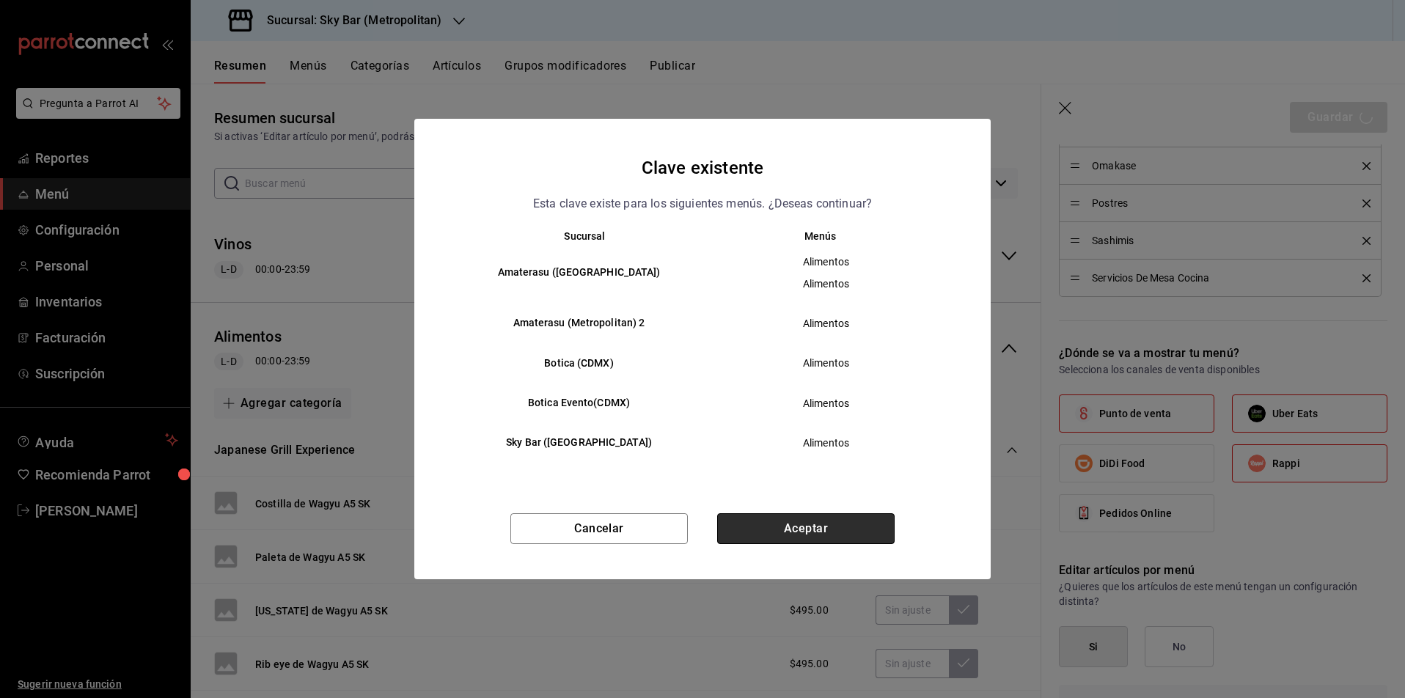
click at [819, 532] on button "Aceptar" at bounding box center [805, 528] width 177 height 31
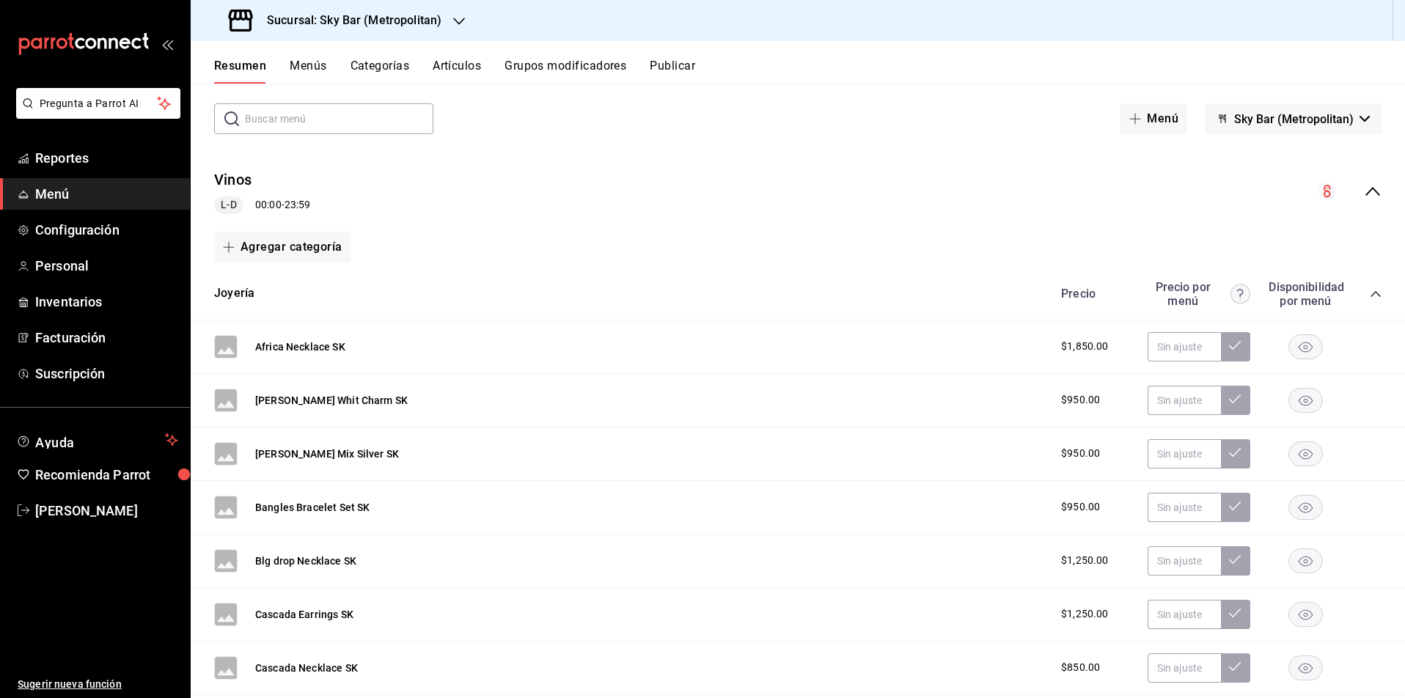
scroll to position [67, 0]
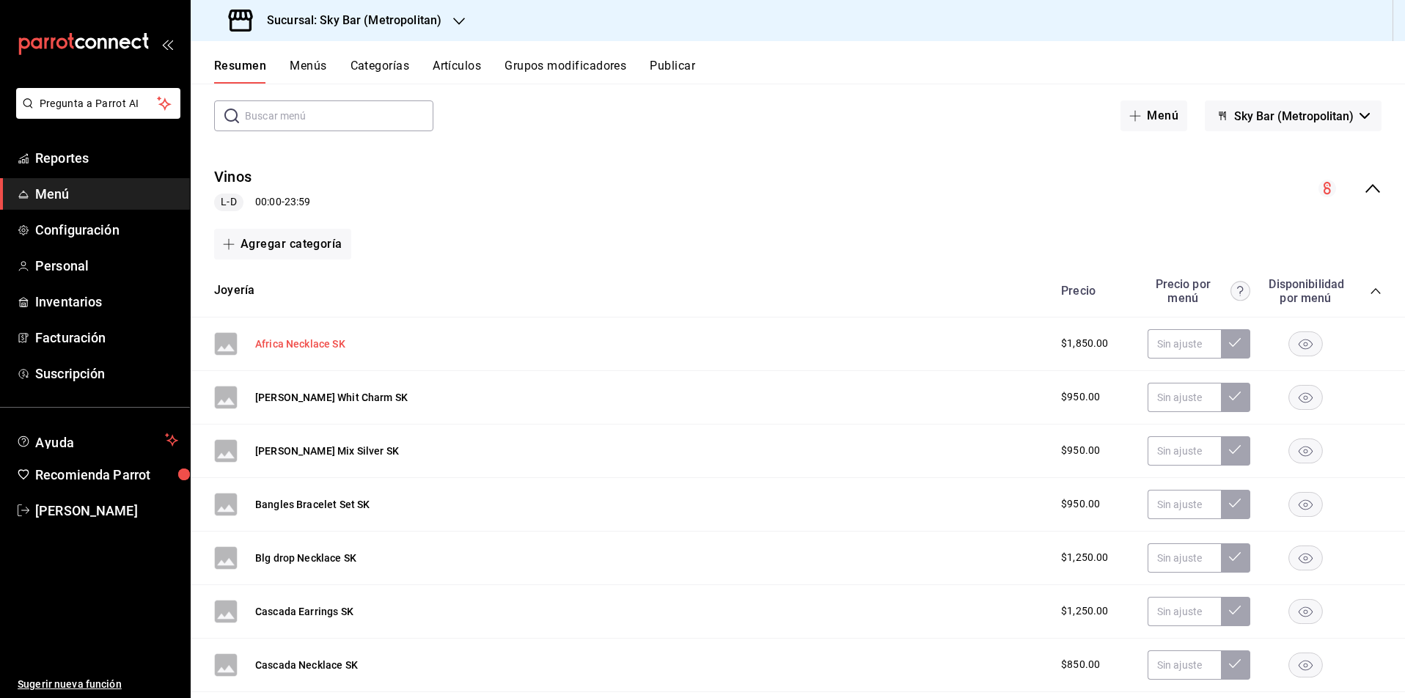
click at [298, 342] on button "Africa Necklace SK" at bounding box center [300, 343] width 90 height 15
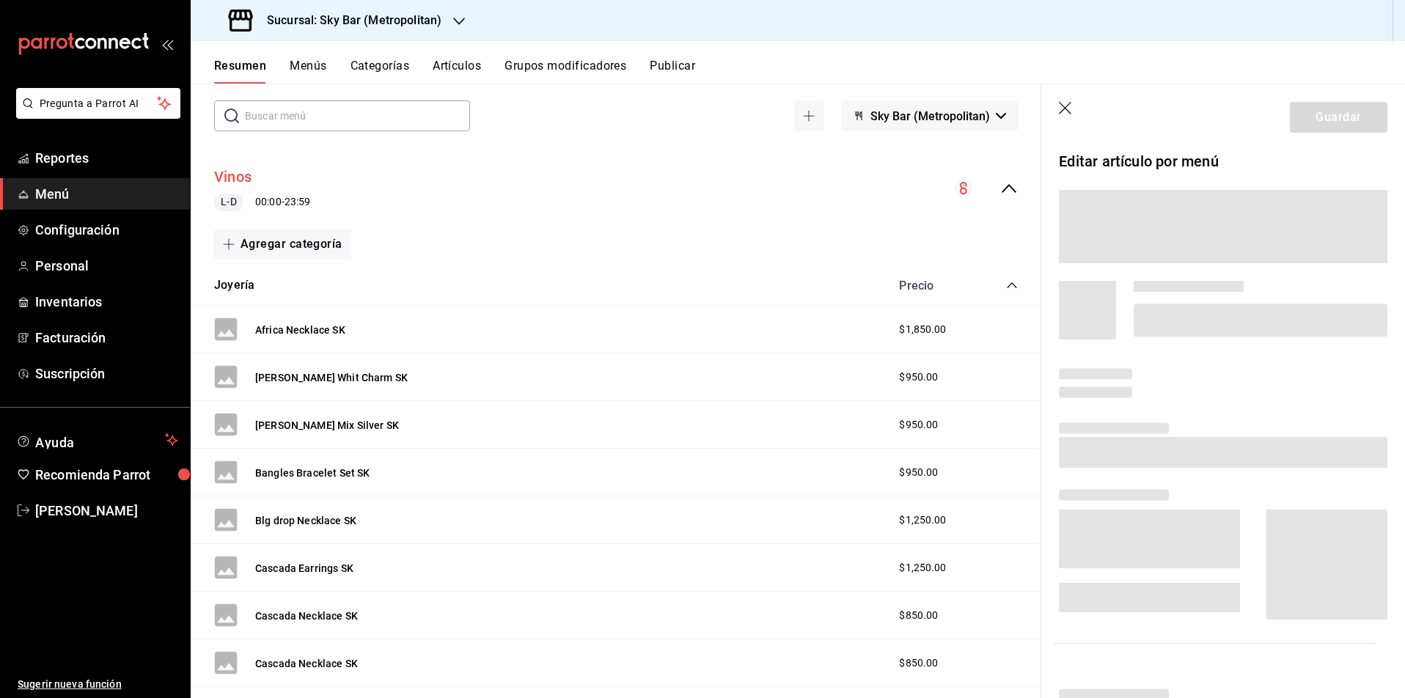
click at [236, 173] on button "Vinos" at bounding box center [232, 176] width 37 height 21
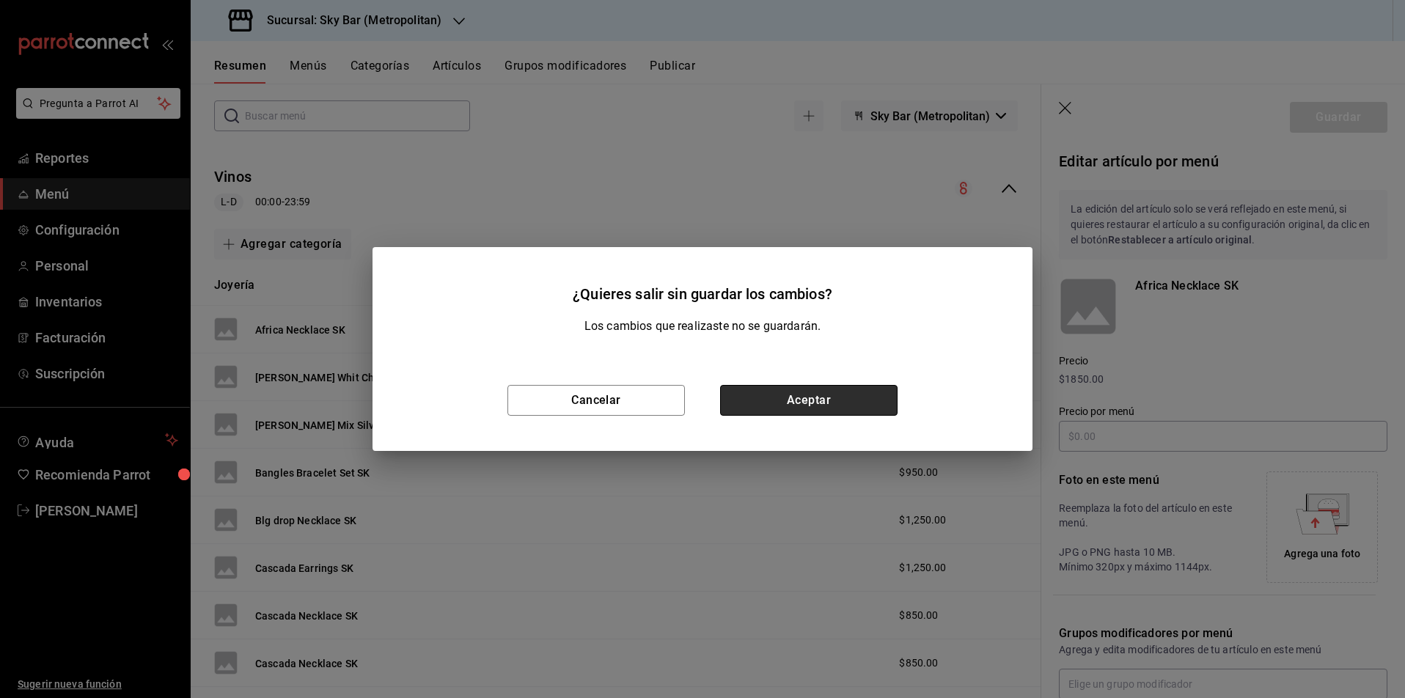
click at [791, 398] on button "Aceptar" at bounding box center [808, 400] width 177 height 31
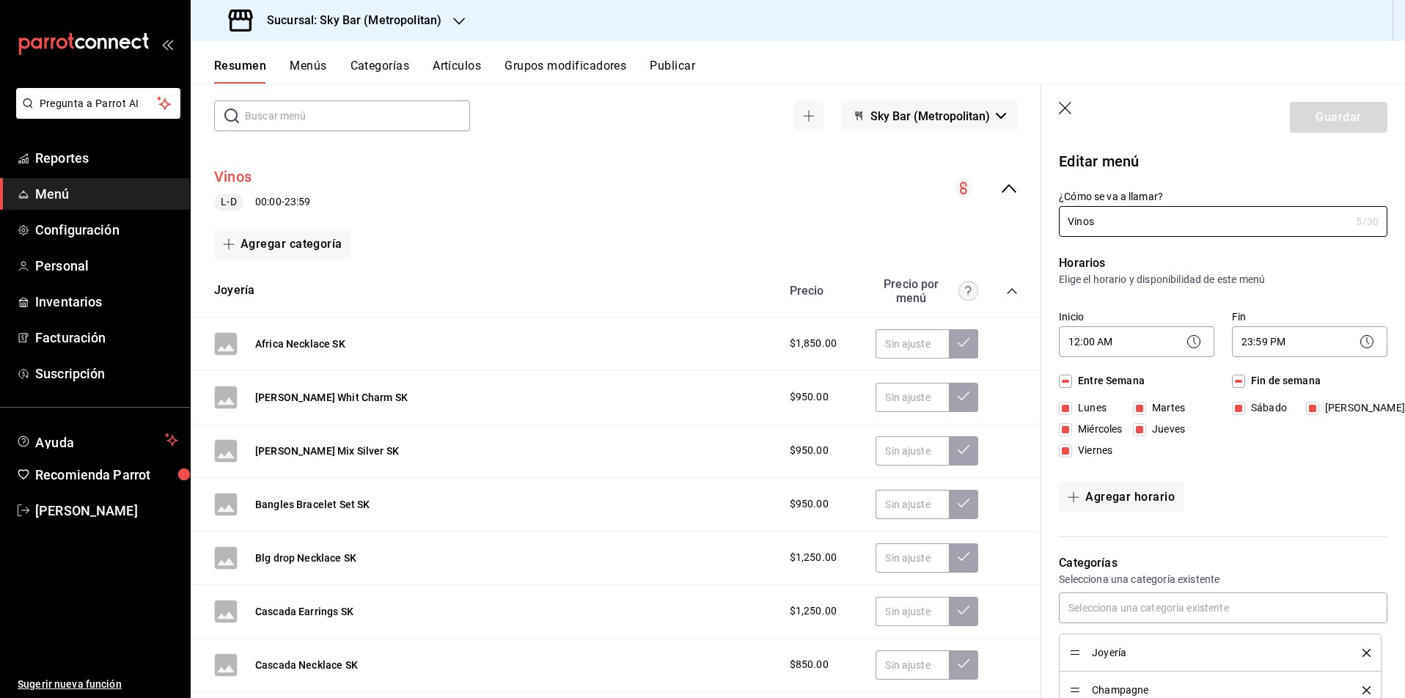
click at [248, 180] on button "Vinos" at bounding box center [232, 176] width 37 height 21
click at [1013, 186] on icon "collapse-menu-row" at bounding box center [1009, 189] width 18 height 18
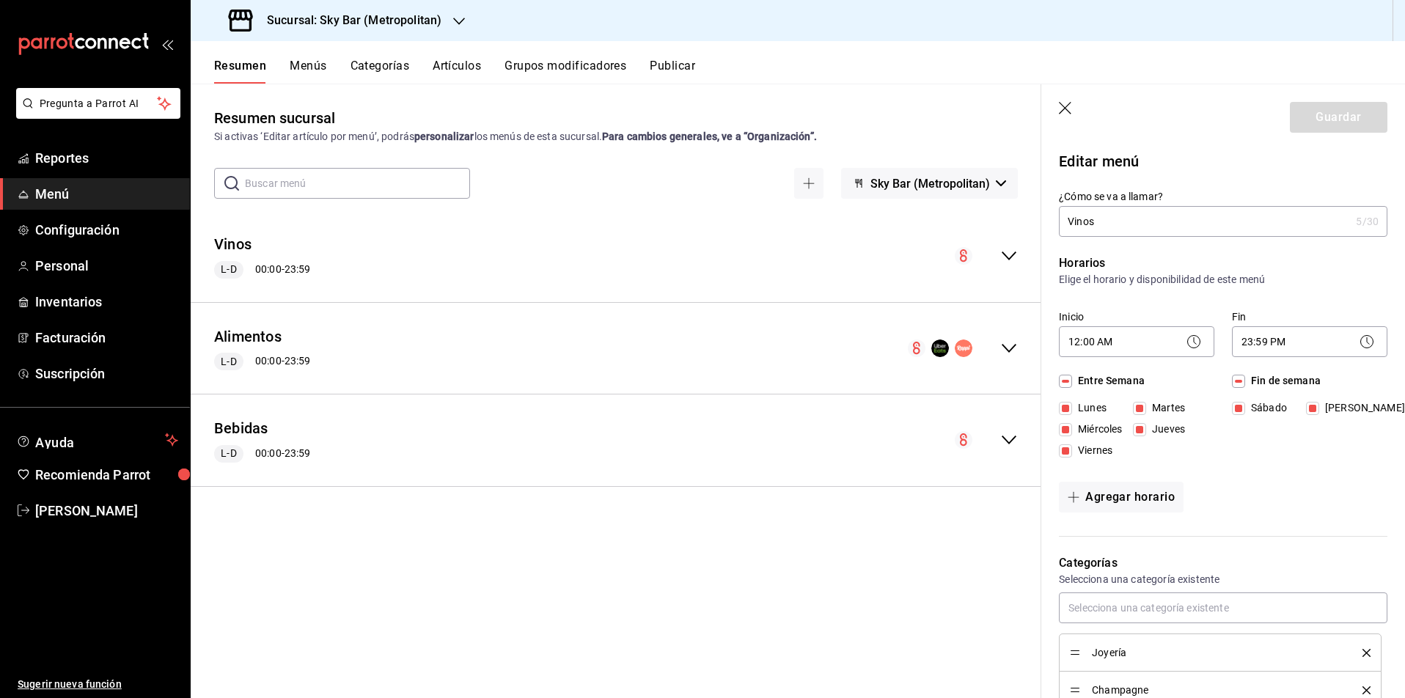
click at [1005, 345] on icon "collapse-menu-row" at bounding box center [1009, 348] width 18 height 18
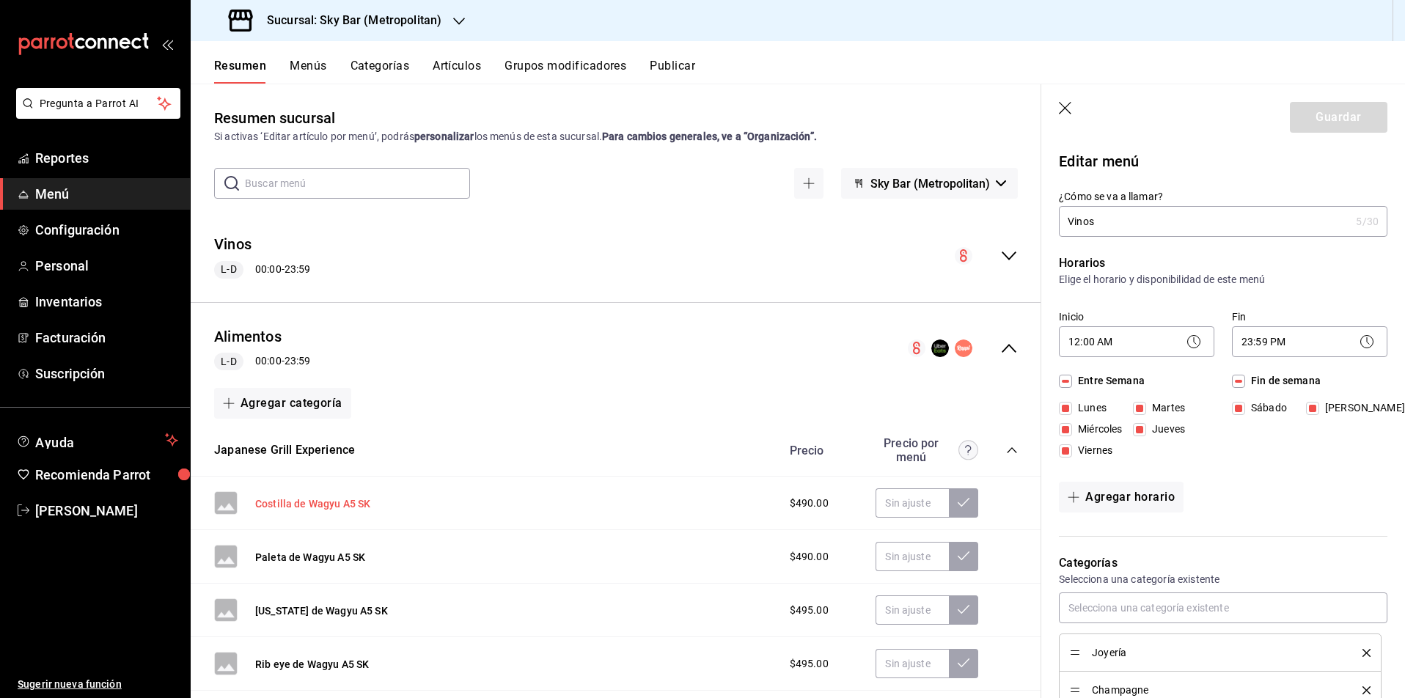
click at [292, 506] on button "Costilla de Wagyu A5 SK" at bounding box center [312, 503] width 115 height 15
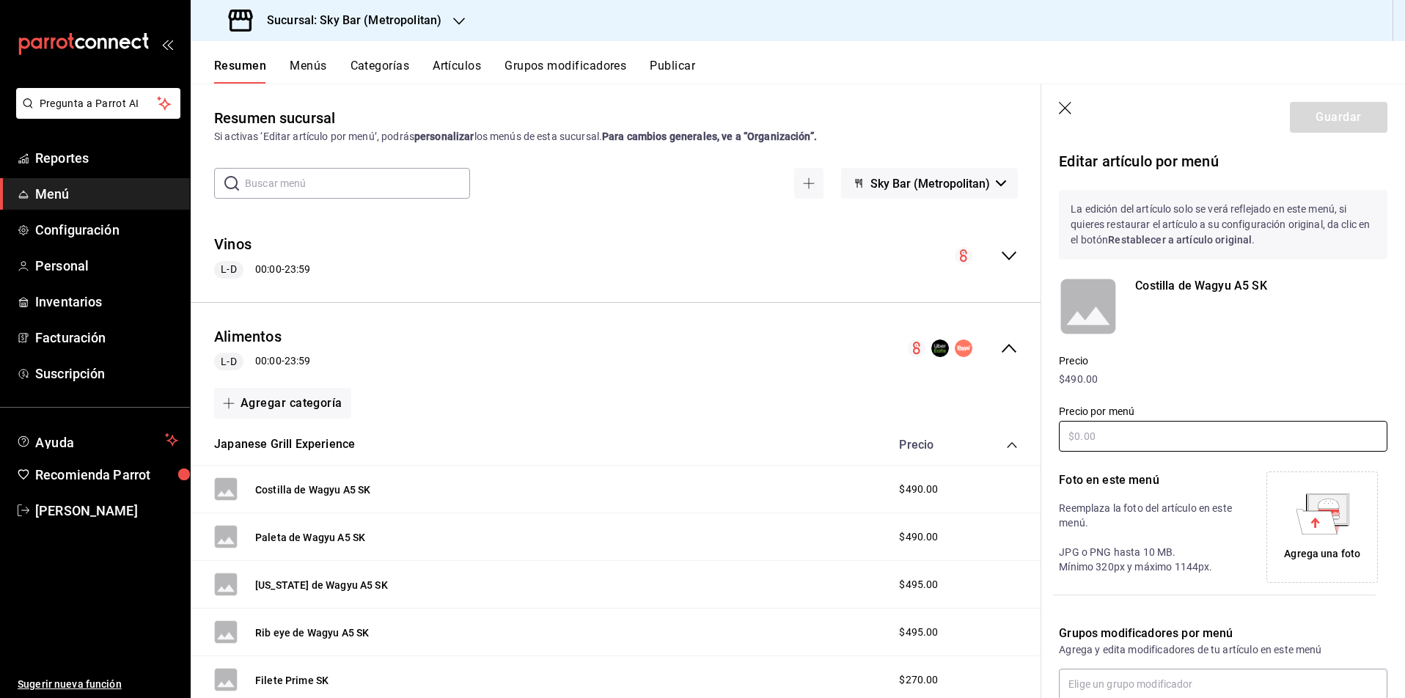
click at [1146, 441] on input "text" at bounding box center [1223, 436] width 328 height 31
click at [1122, 426] on input "text" at bounding box center [1223, 436] width 328 height 31
type input "$20.00"
click at [1347, 115] on button "Guardar" at bounding box center [1337, 117] width 97 height 31
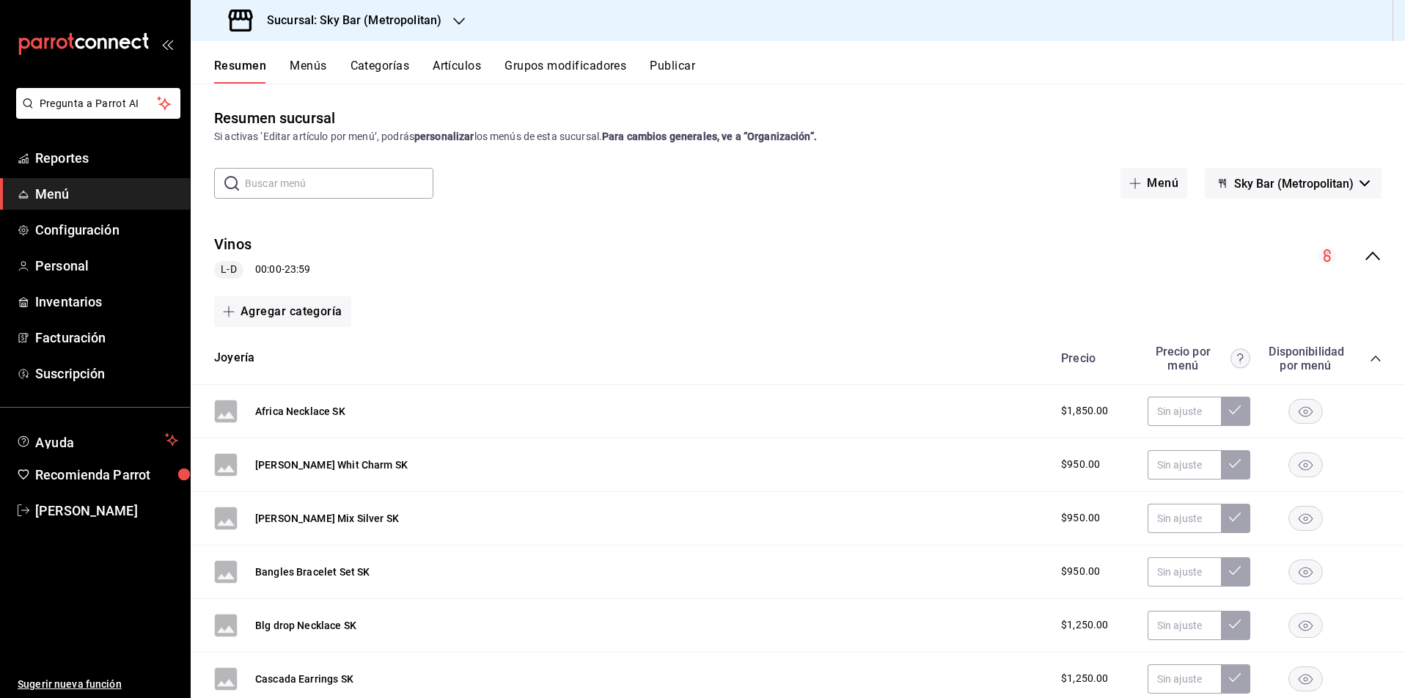
click at [1375, 257] on icon "collapse-menu-row" at bounding box center [1372, 256] width 18 height 18
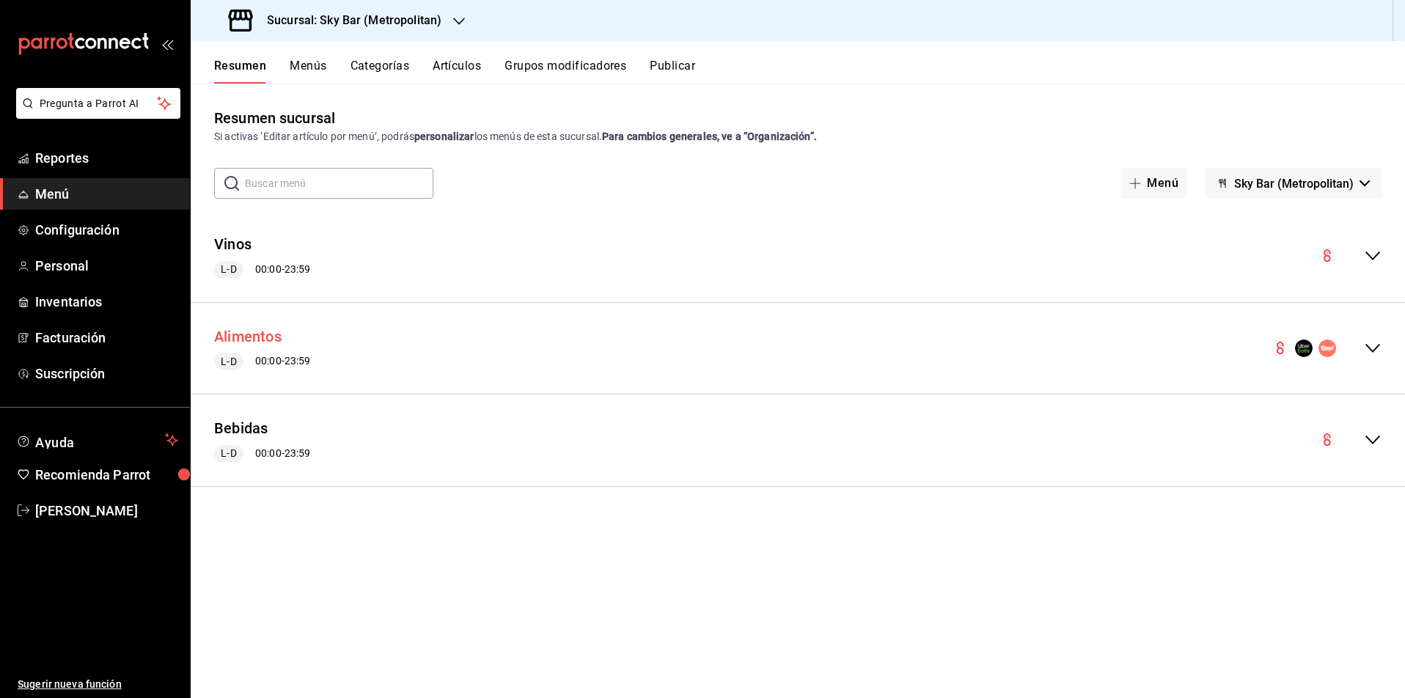
click at [263, 337] on button "Alimentos" at bounding box center [247, 336] width 67 height 21
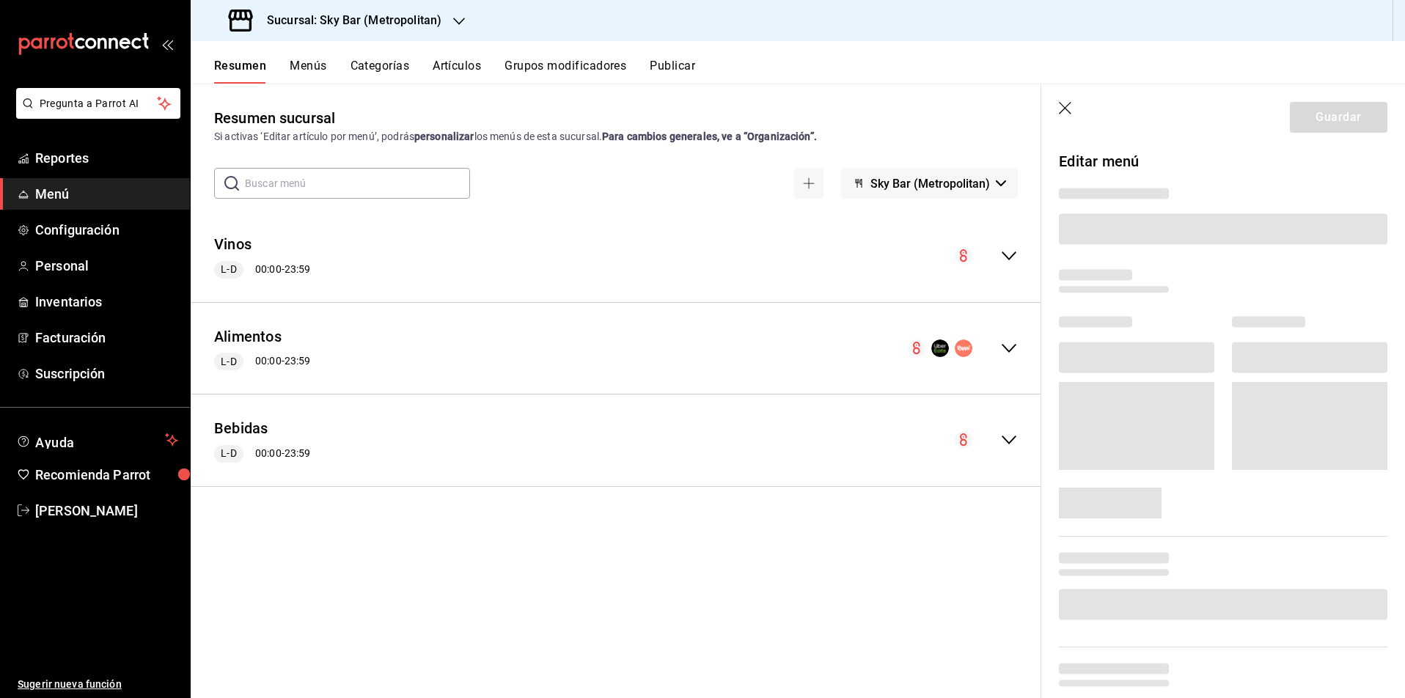
click at [1010, 344] on icon "collapse-menu-row" at bounding box center [1009, 348] width 18 height 18
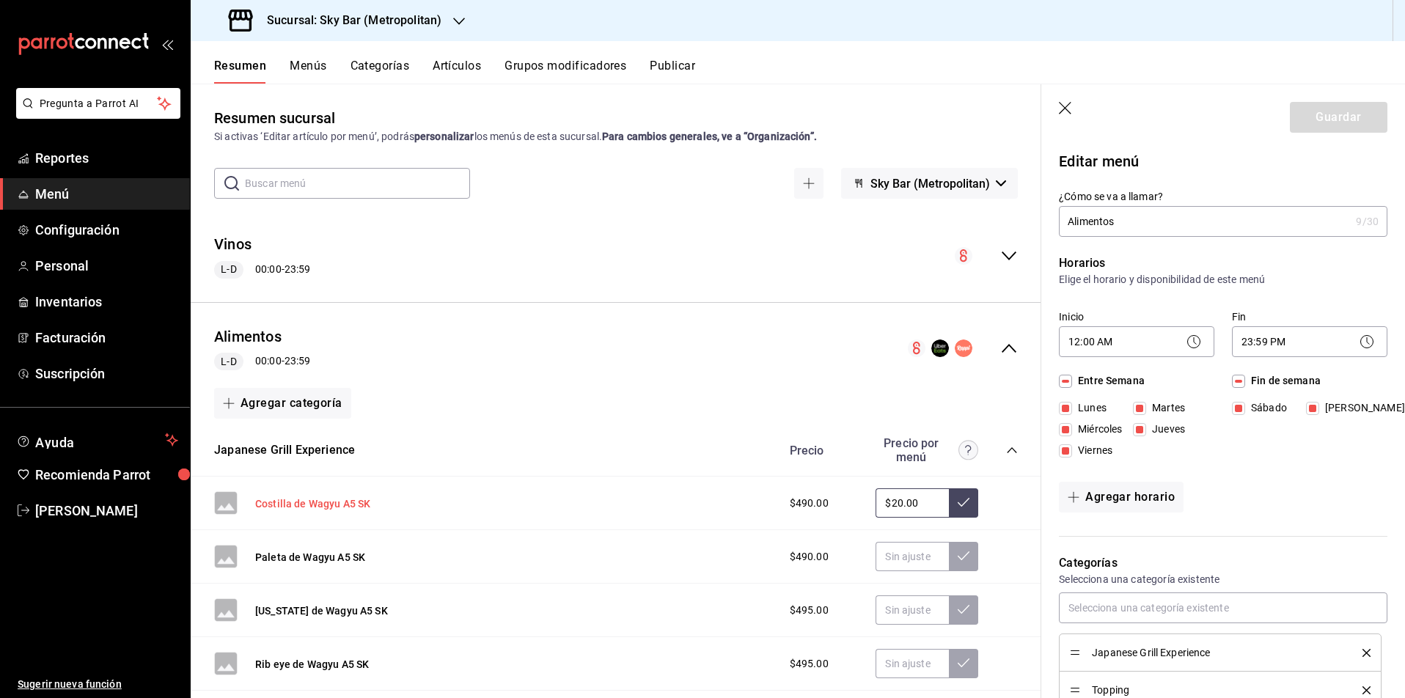
click at [309, 508] on button "Costilla de Wagyu A5 SK" at bounding box center [312, 503] width 115 height 15
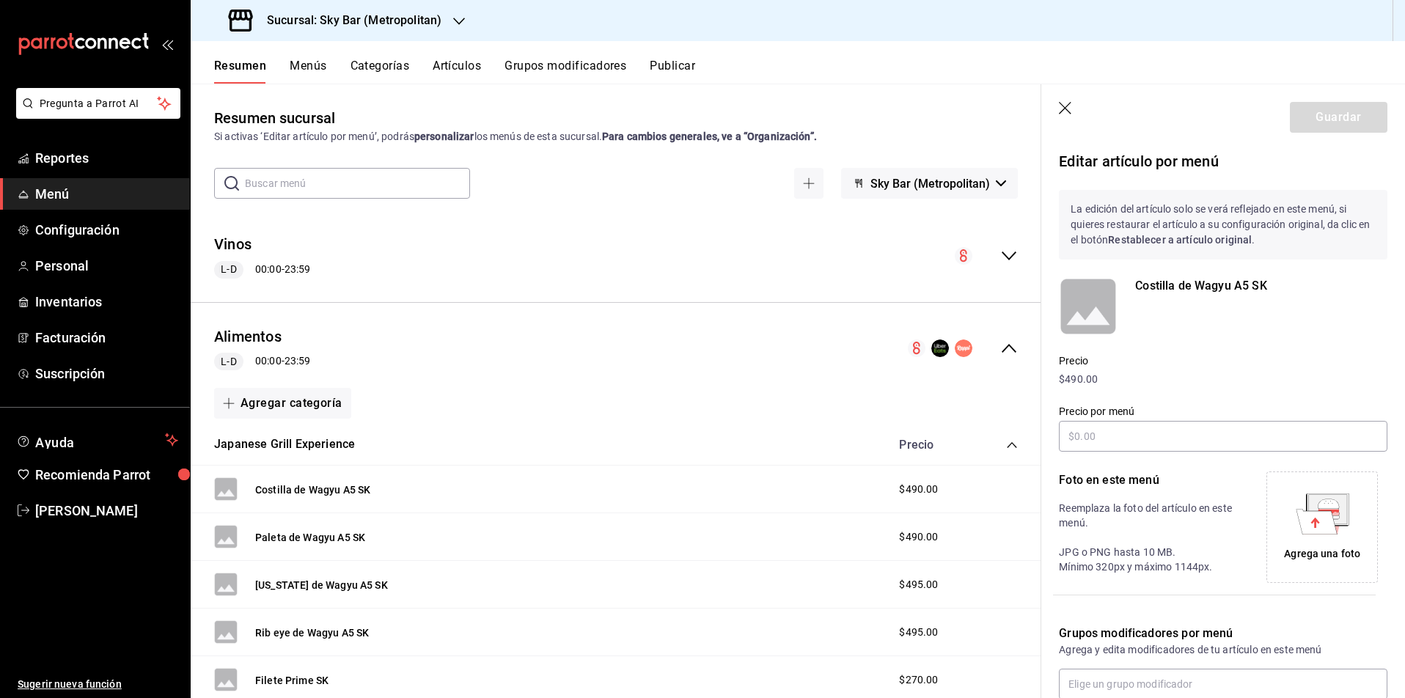
type input "$20.00"
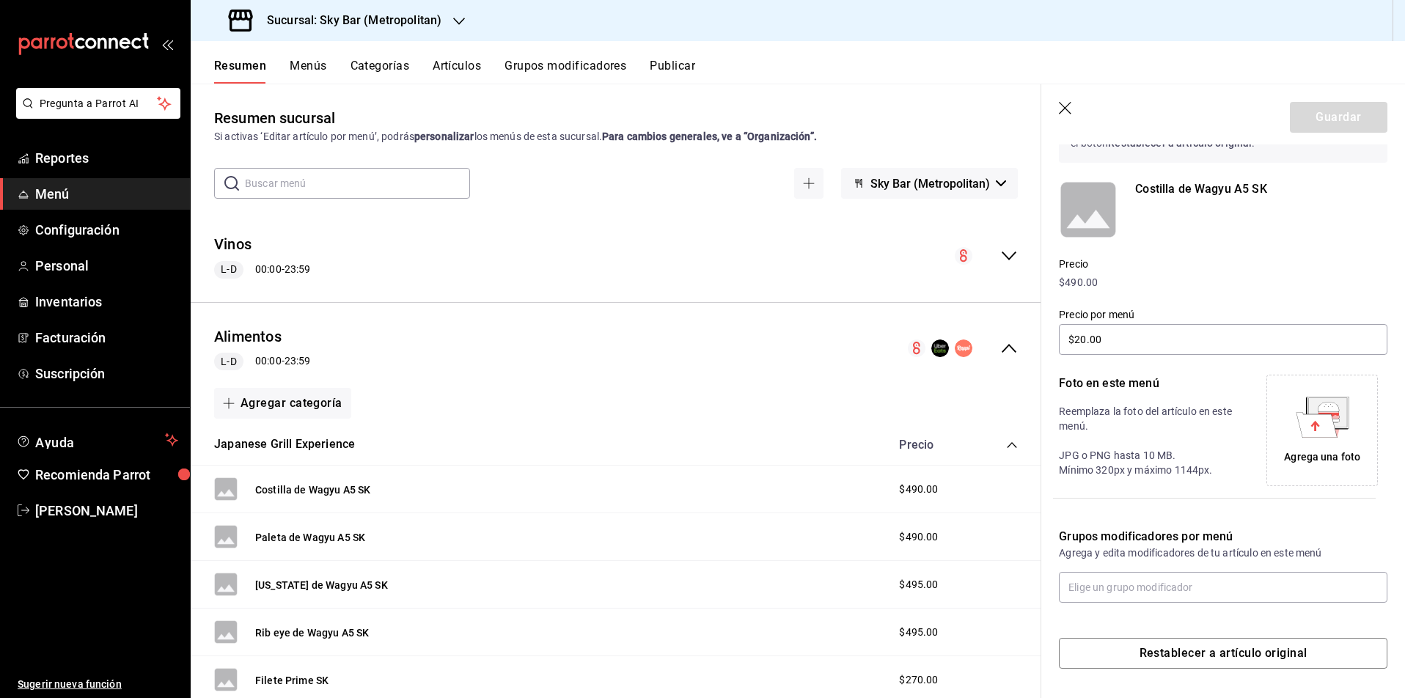
scroll to position [97, 0]
click at [1064, 108] on icon "button" at bounding box center [1065, 108] width 12 height 12
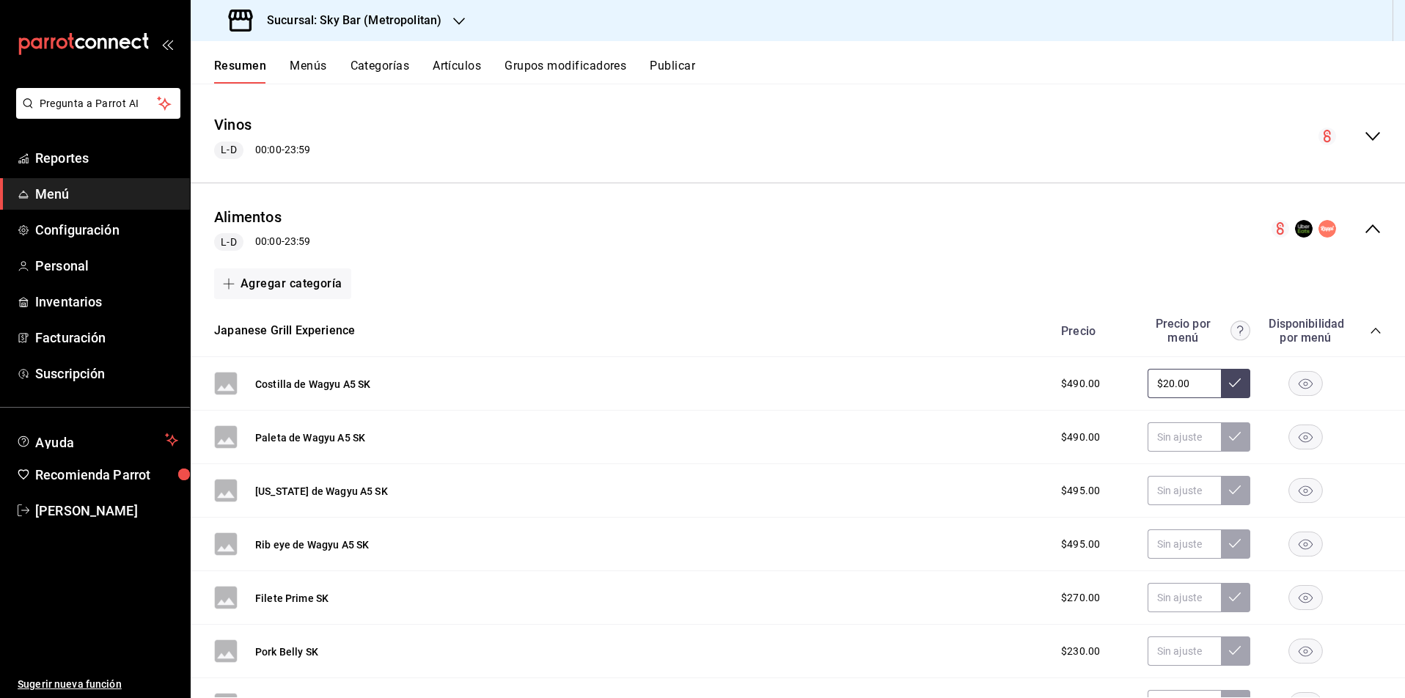
scroll to position [138, 0]
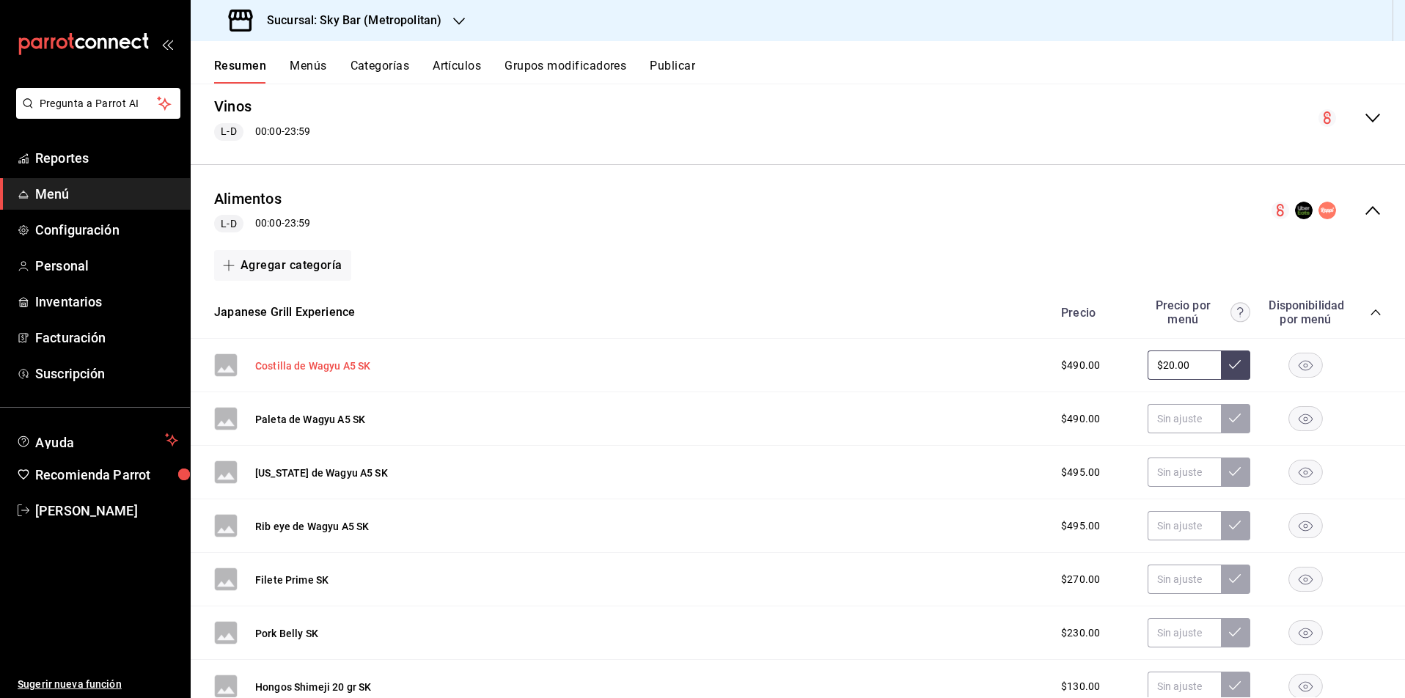
click at [346, 364] on button "Costilla de Wagyu A5 SK" at bounding box center [312, 365] width 115 height 15
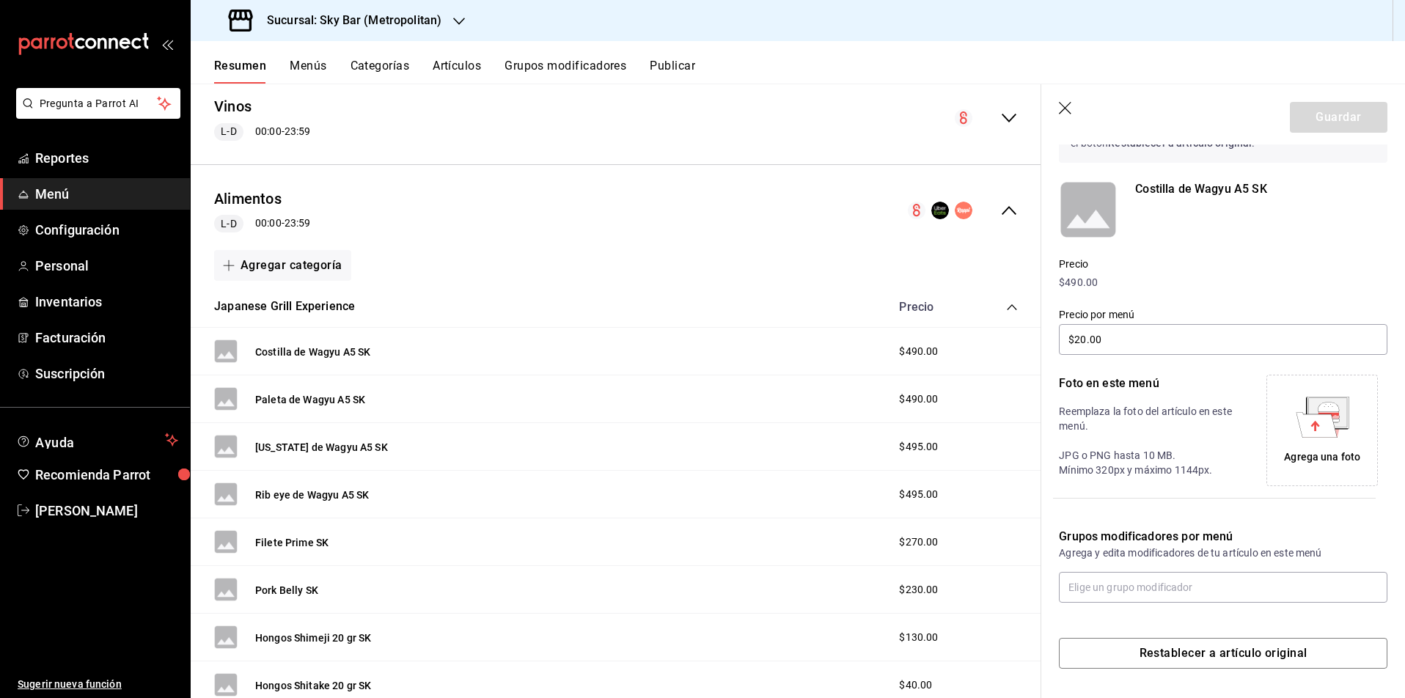
click at [1068, 107] on icon "button" at bounding box center [1066, 109] width 15 height 15
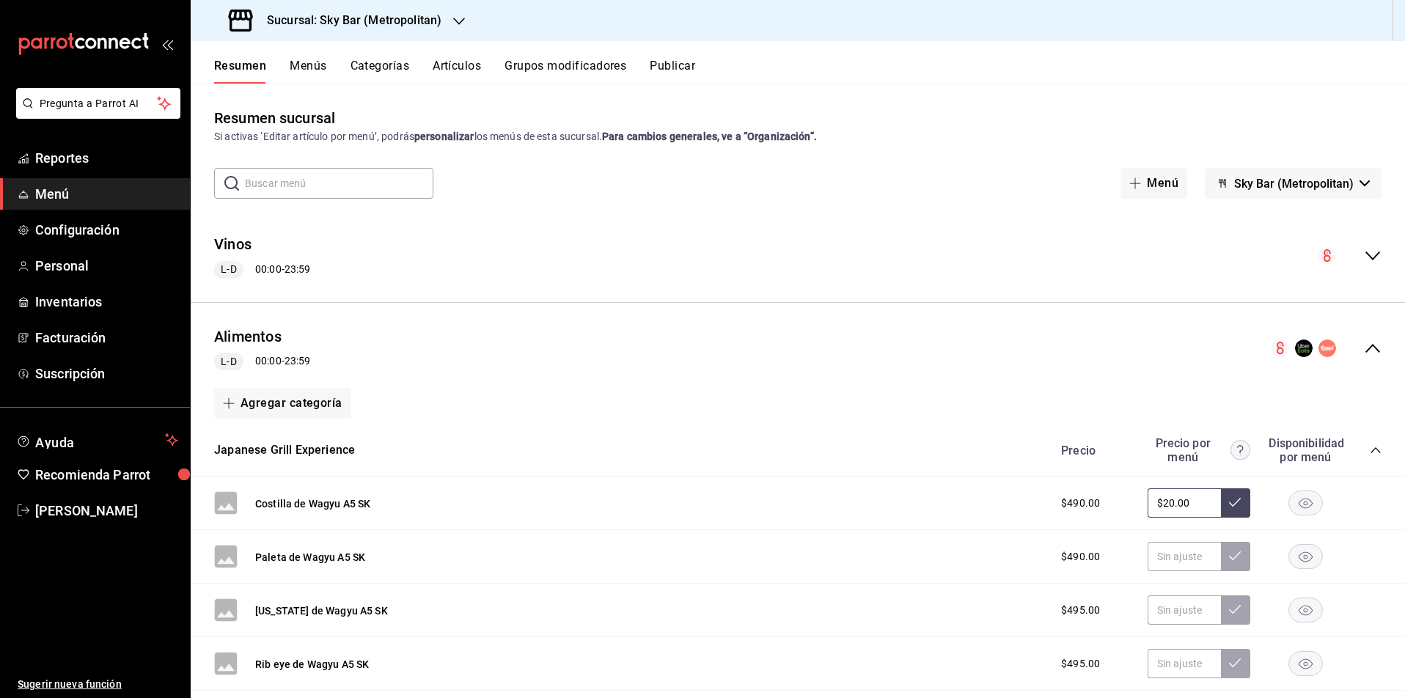
scroll to position [97, 0]
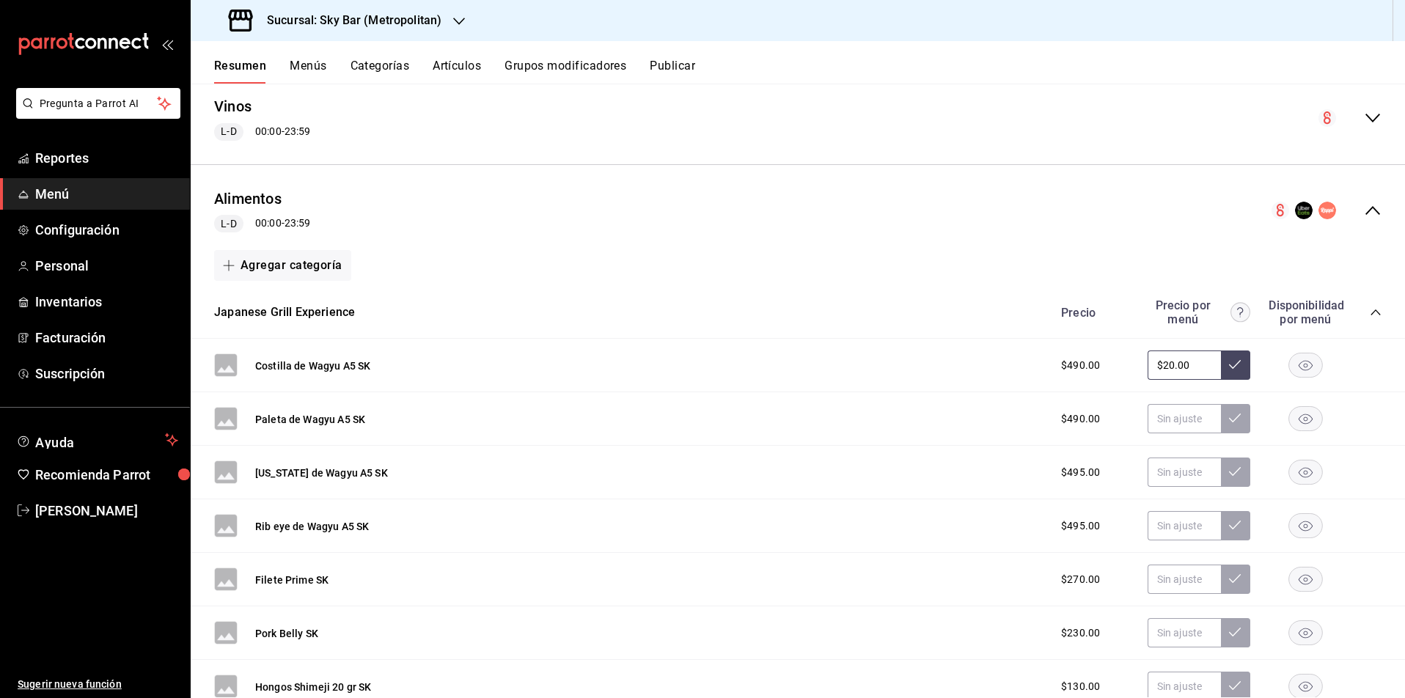
click at [262, 202] on button "Alimentos" at bounding box center [247, 198] width 67 height 21
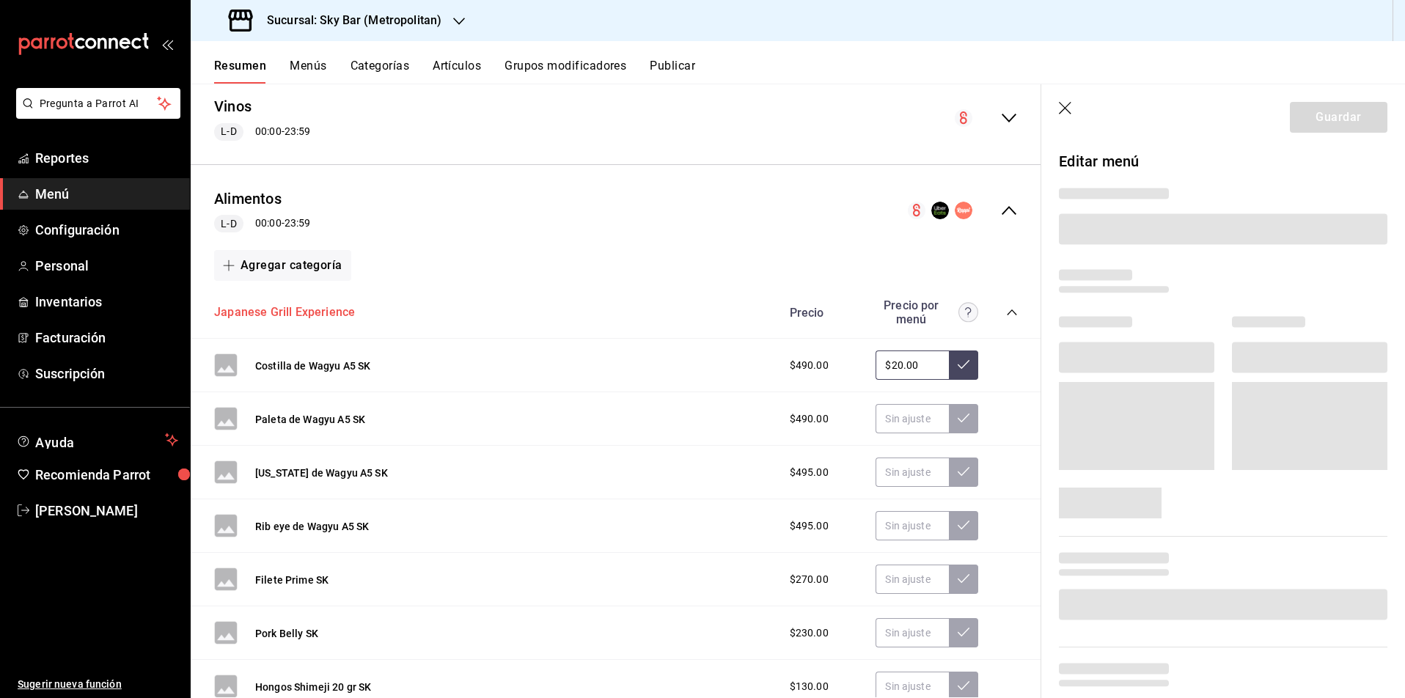
click at [298, 308] on button "Japanese Grill Experience" at bounding box center [284, 312] width 141 height 17
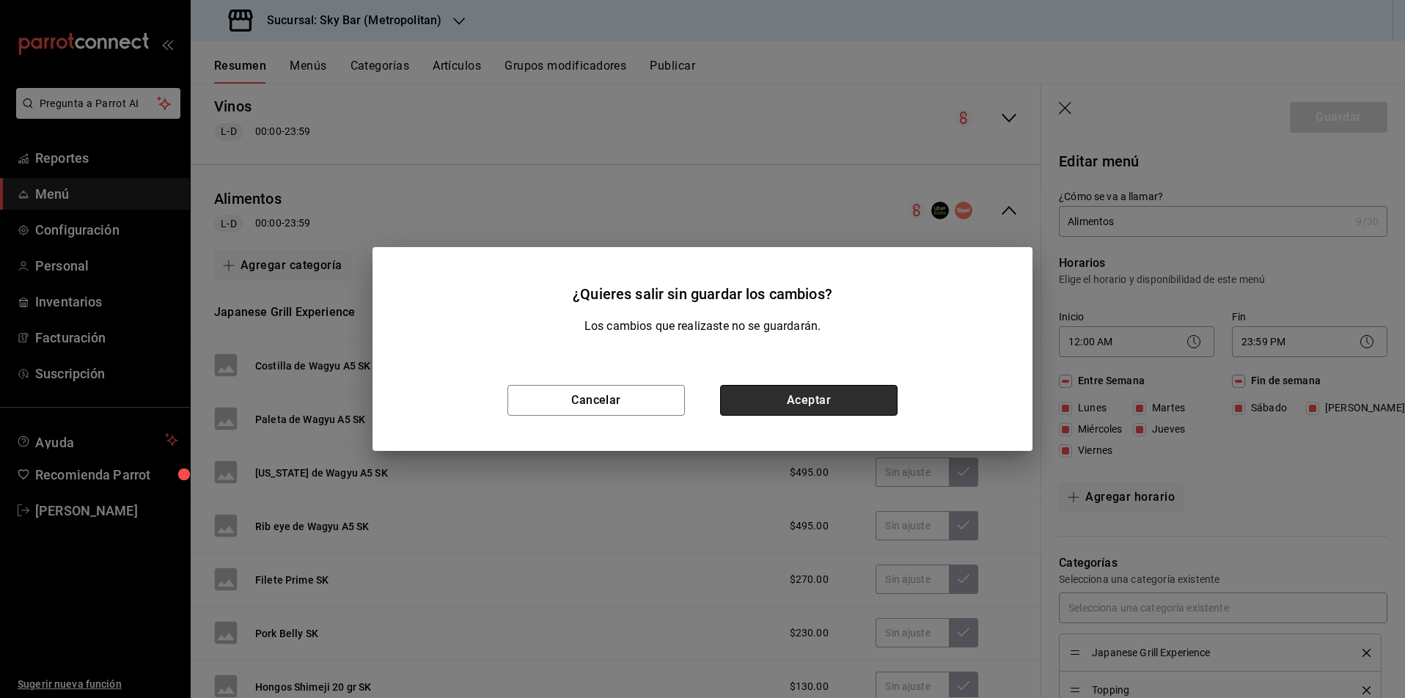
click at [803, 397] on button "Aceptar" at bounding box center [808, 400] width 177 height 31
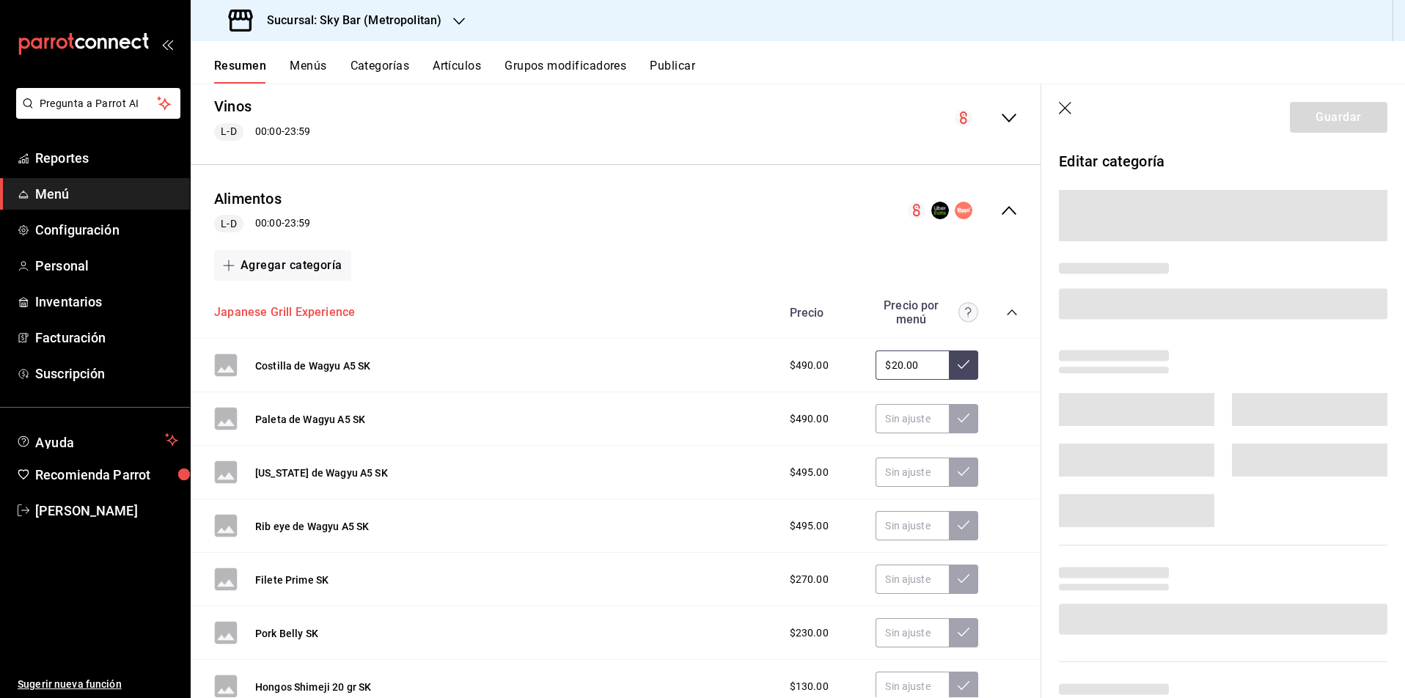
click at [316, 313] on button "Japanese Grill Experience" at bounding box center [284, 312] width 141 height 17
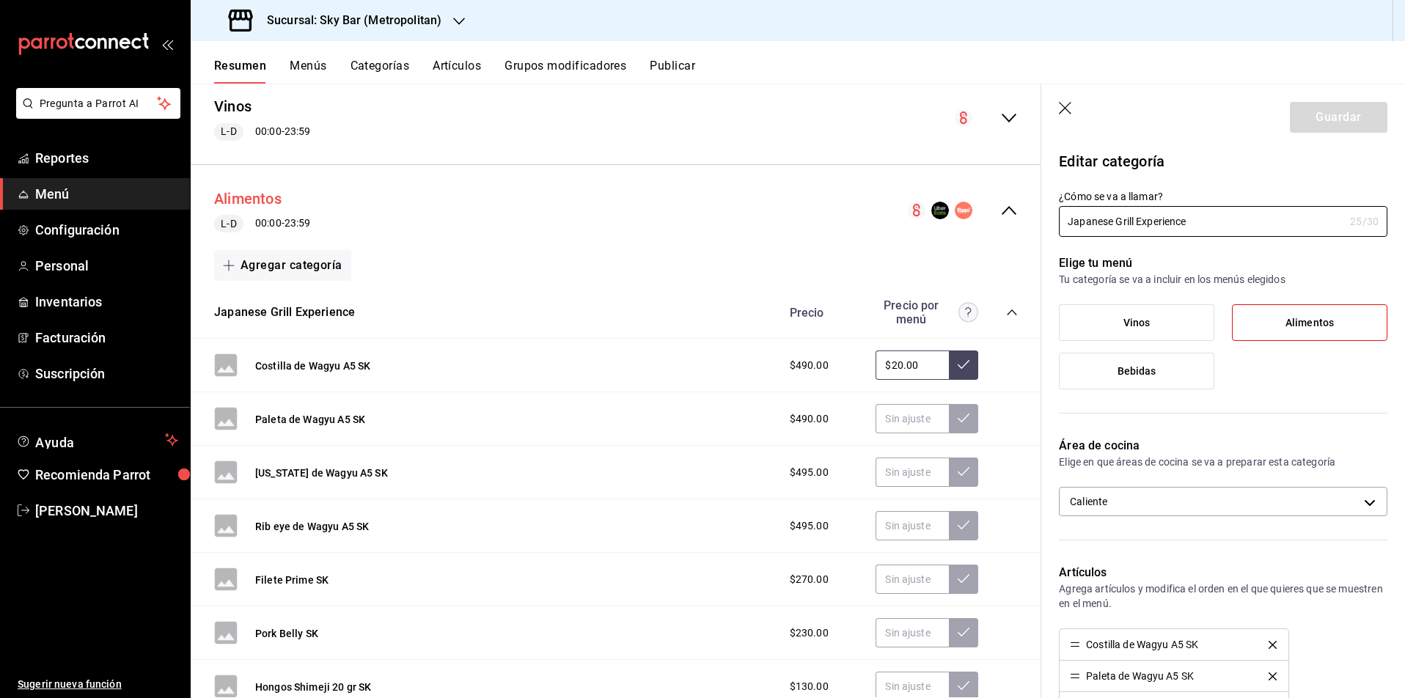
click at [253, 194] on button "Alimentos" at bounding box center [247, 198] width 67 height 21
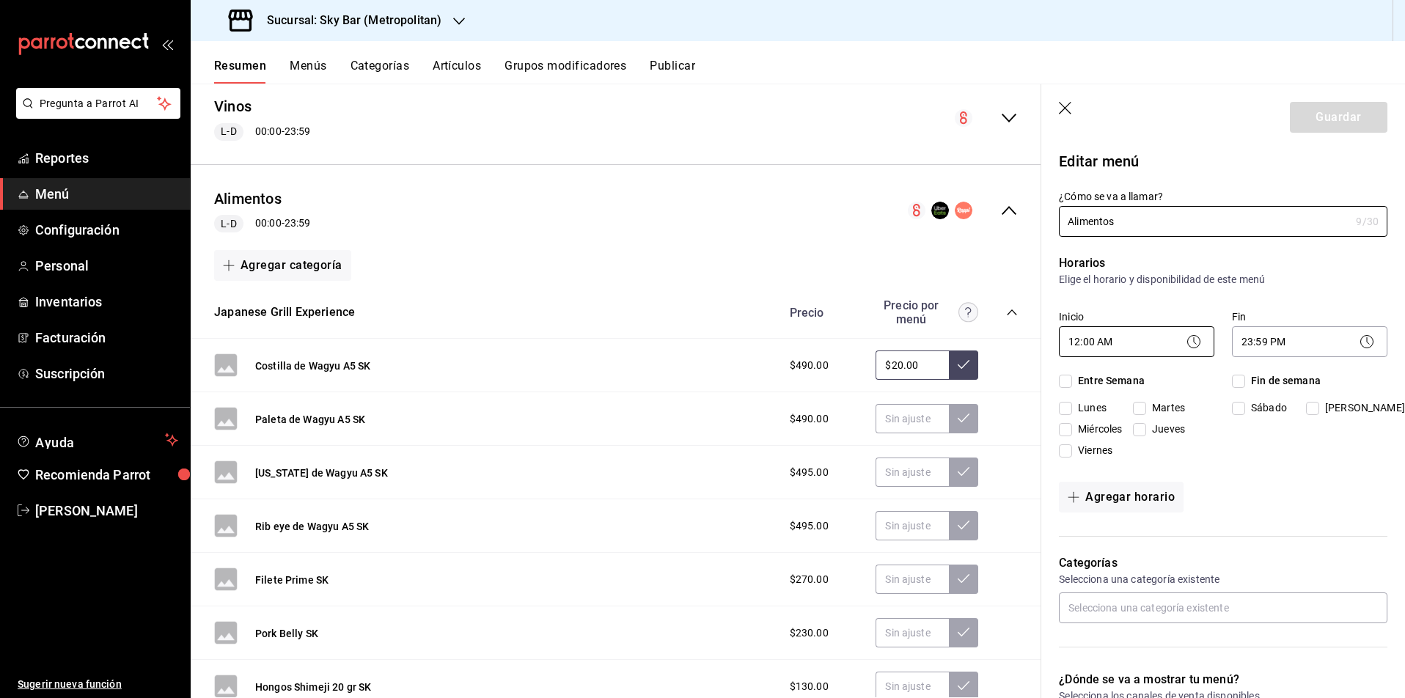
checkbox input "true"
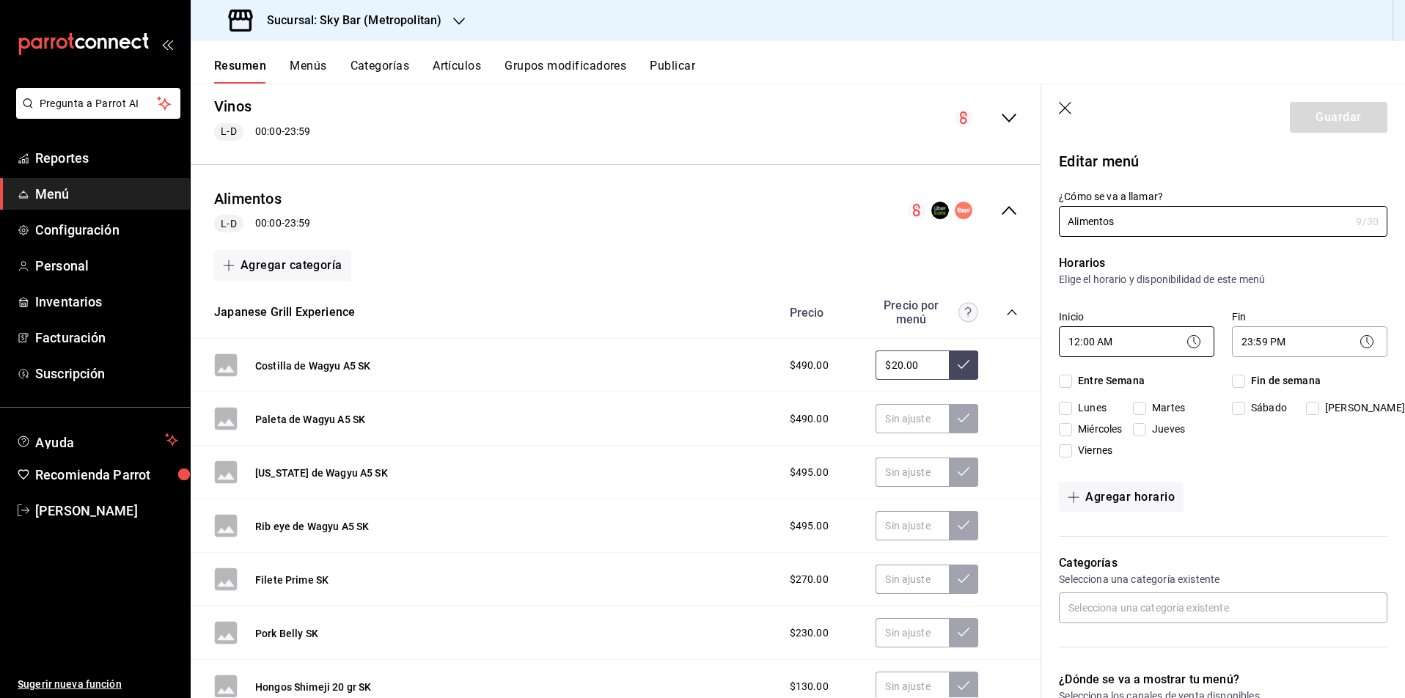
checkbox input "true"
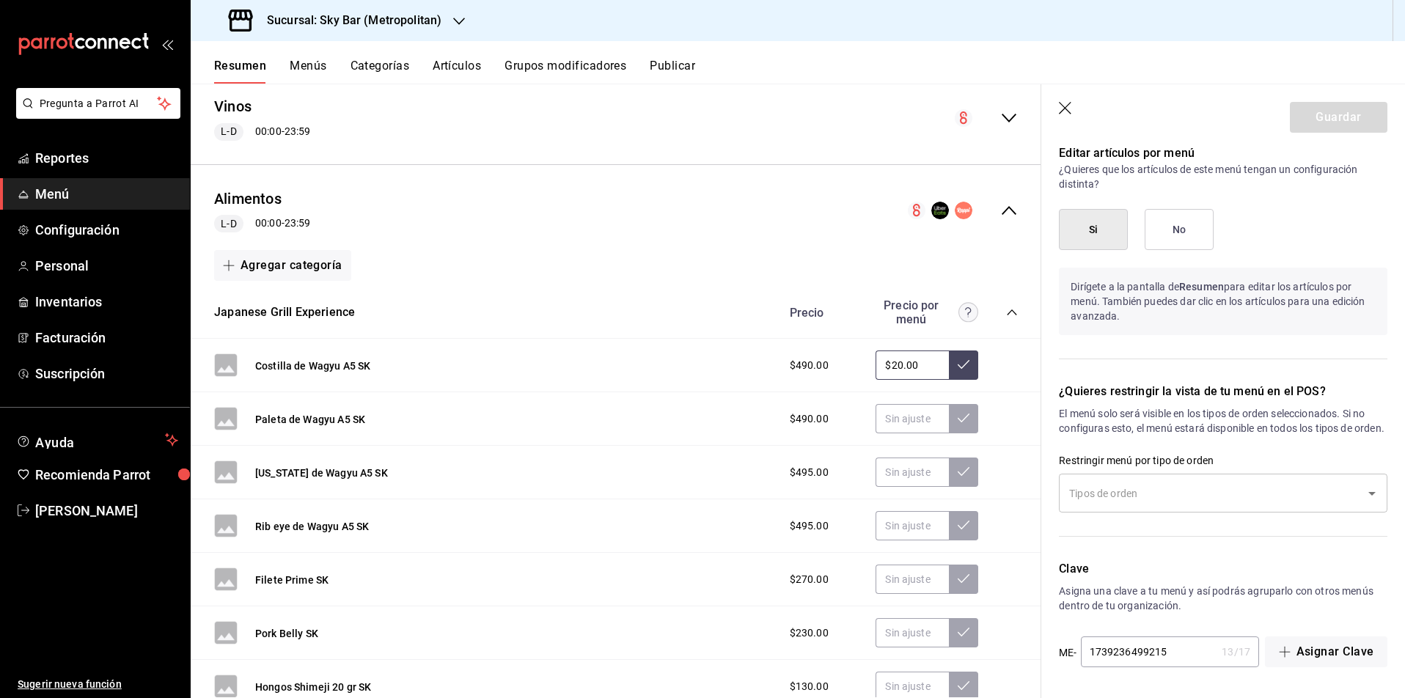
scroll to position [1136, 0]
click at [1240, 490] on input "text" at bounding box center [1211, 493] width 293 height 26
click at [1106, 543] on li "Para Llevar" at bounding box center [1222, 543] width 327 height 24
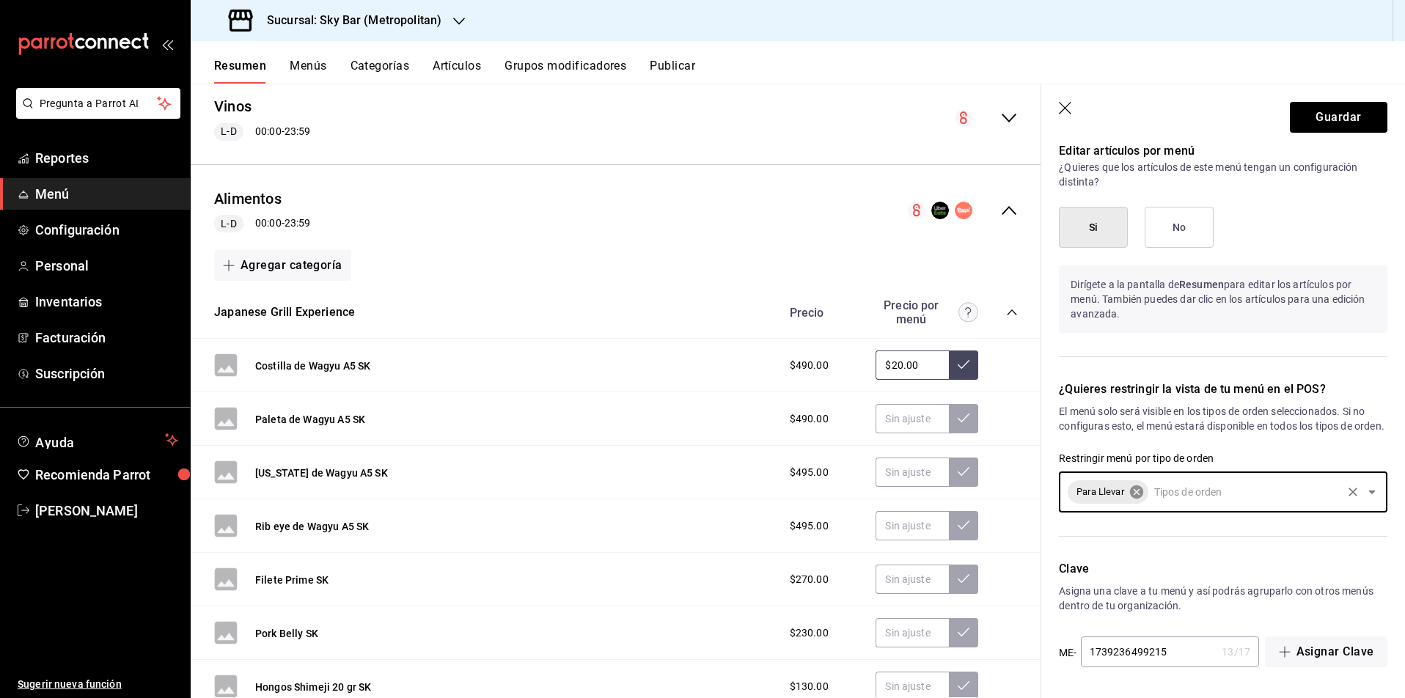
click at [1136, 499] on icon at bounding box center [1136, 492] width 16 height 16
click at [1152, 497] on input "text" at bounding box center [1211, 493] width 293 height 26
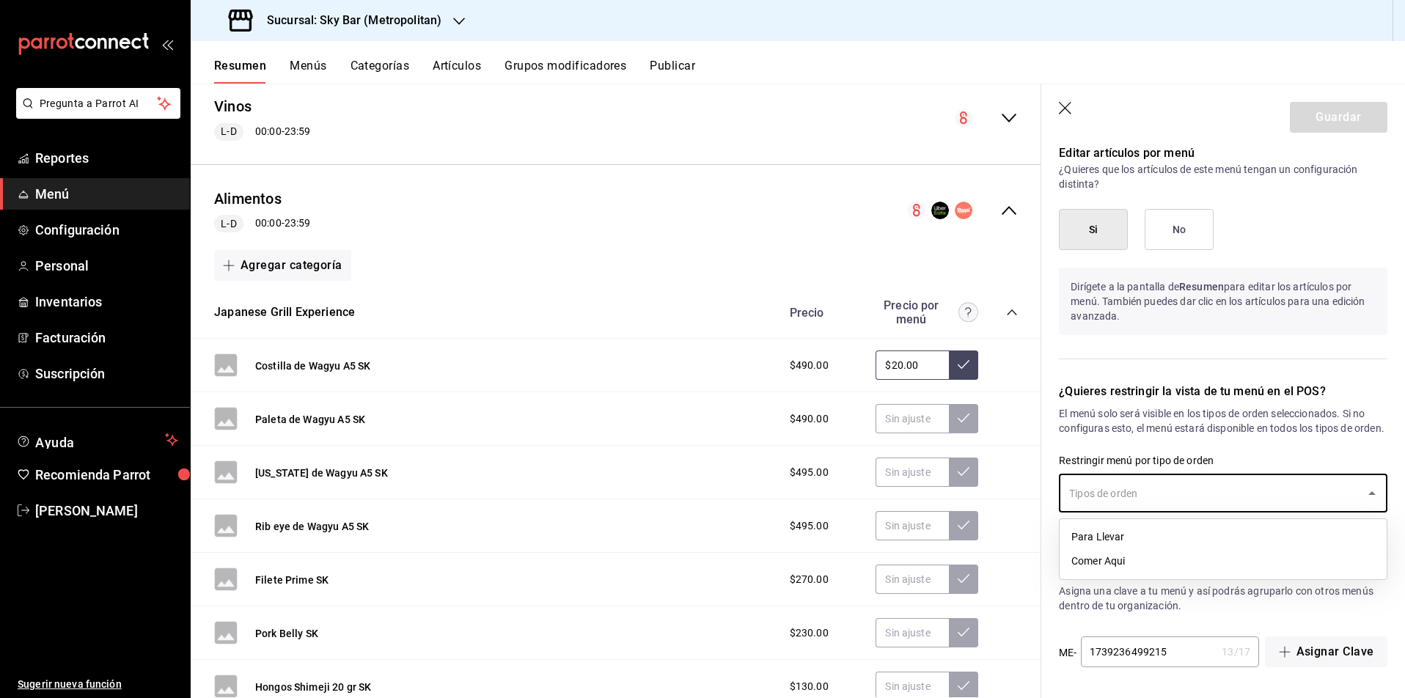
click at [1118, 561] on li "Comer Aqui" at bounding box center [1222, 561] width 327 height 24
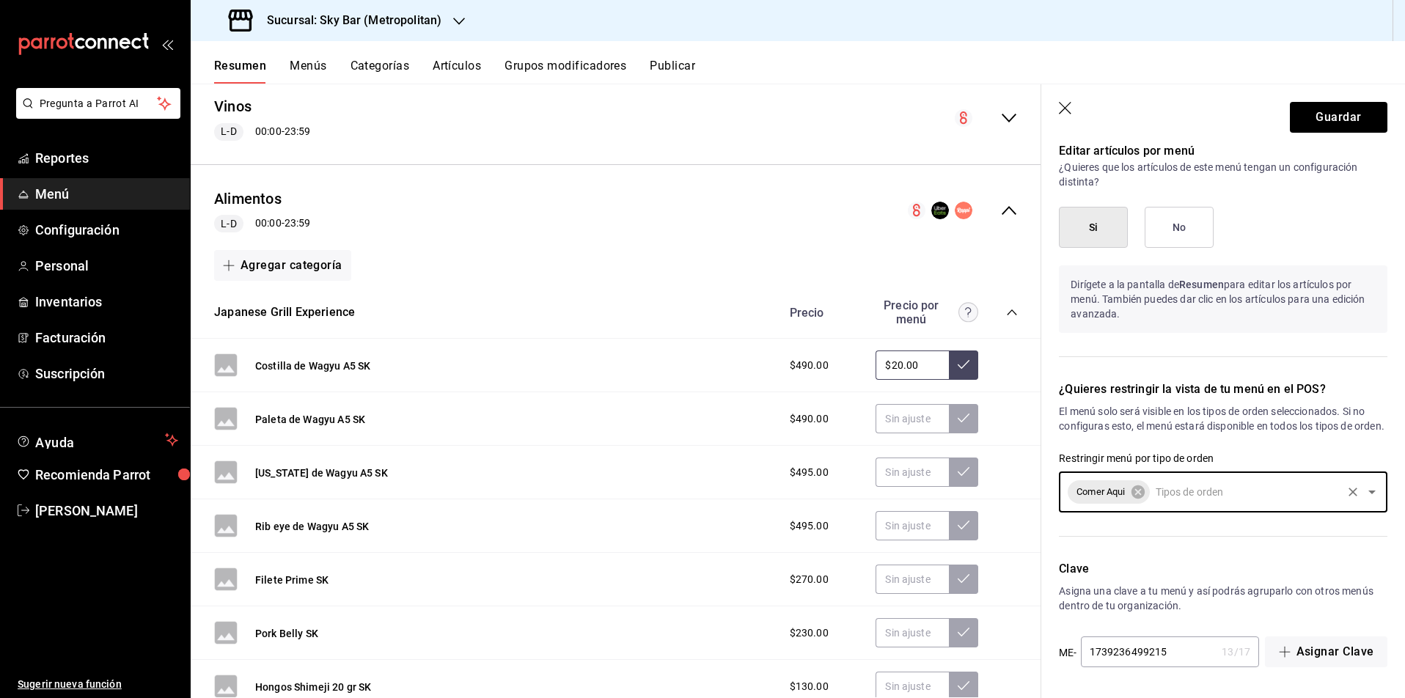
click at [456, 18] on icon "button" at bounding box center [459, 21] width 12 height 12
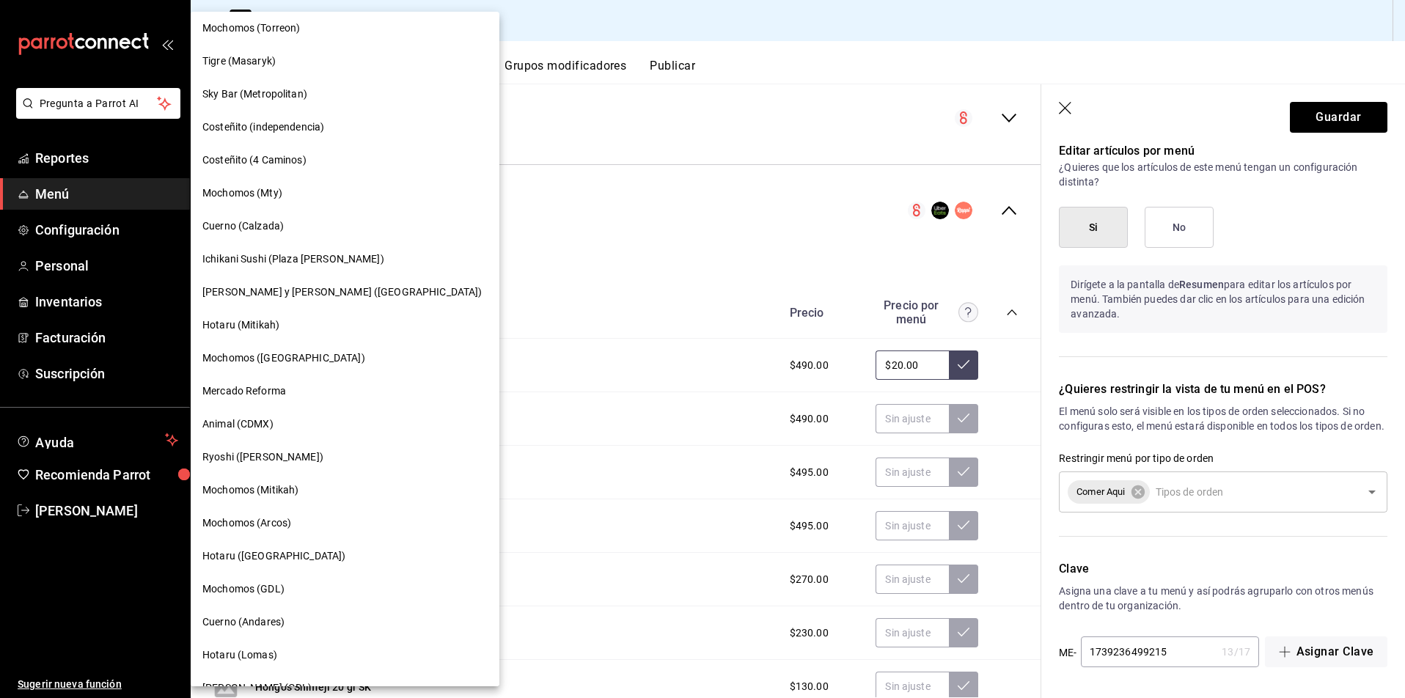
scroll to position [514, 0]
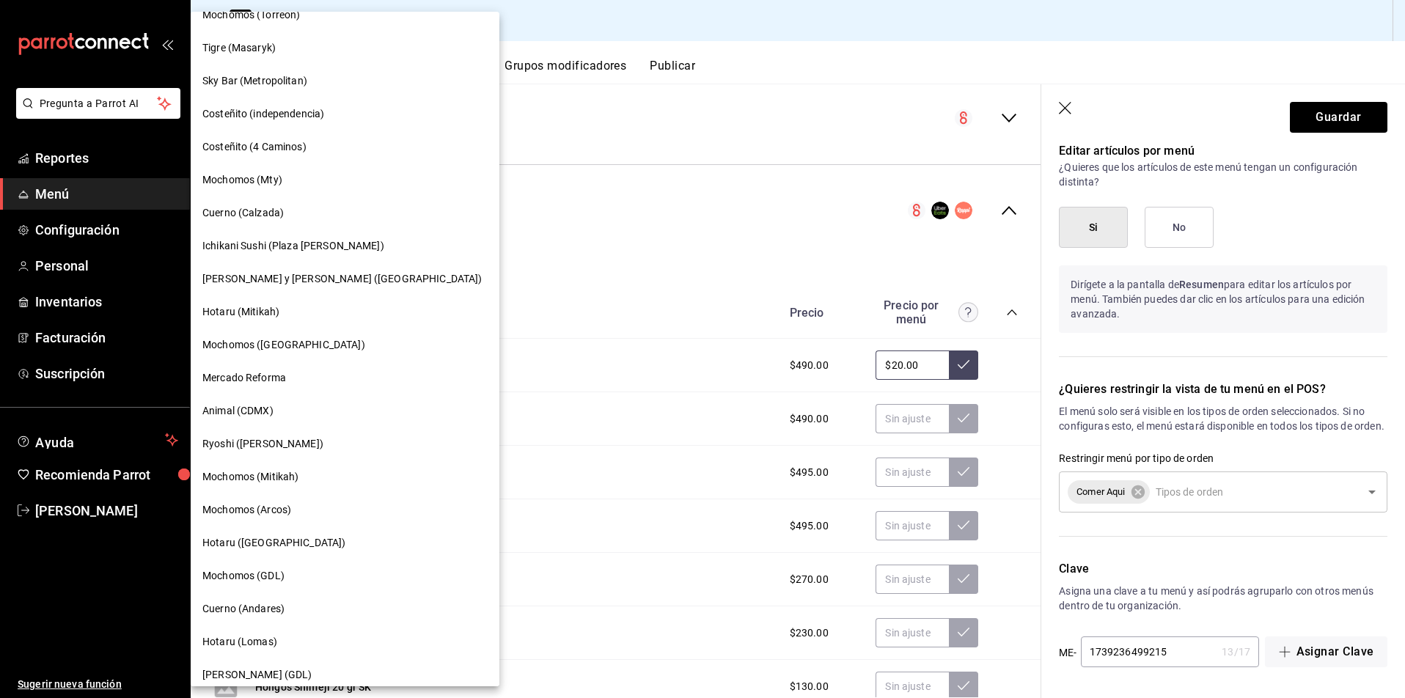
click at [265, 240] on span "Ichikani Sushi (Plaza [PERSON_NAME])" at bounding box center [293, 245] width 182 height 15
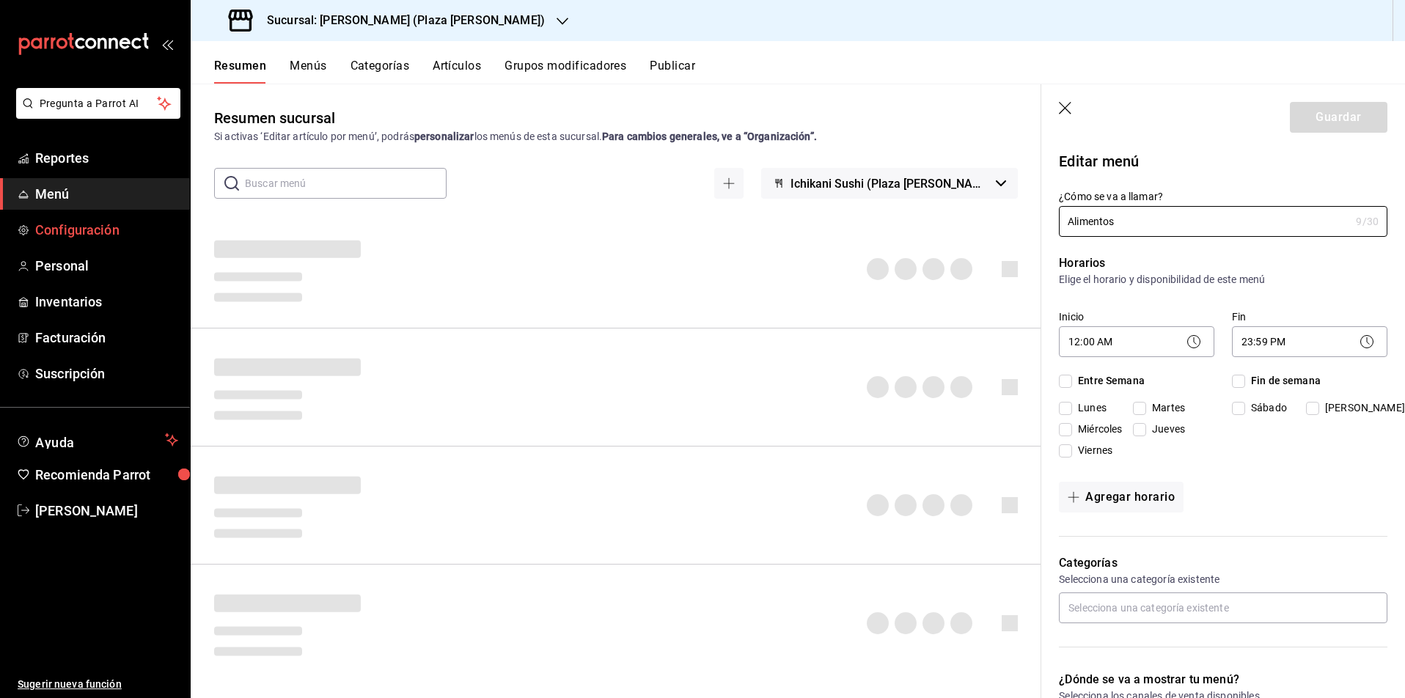
click at [73, 235] on span "Configuración" at bounding box center [106, 230] width 143 height 20
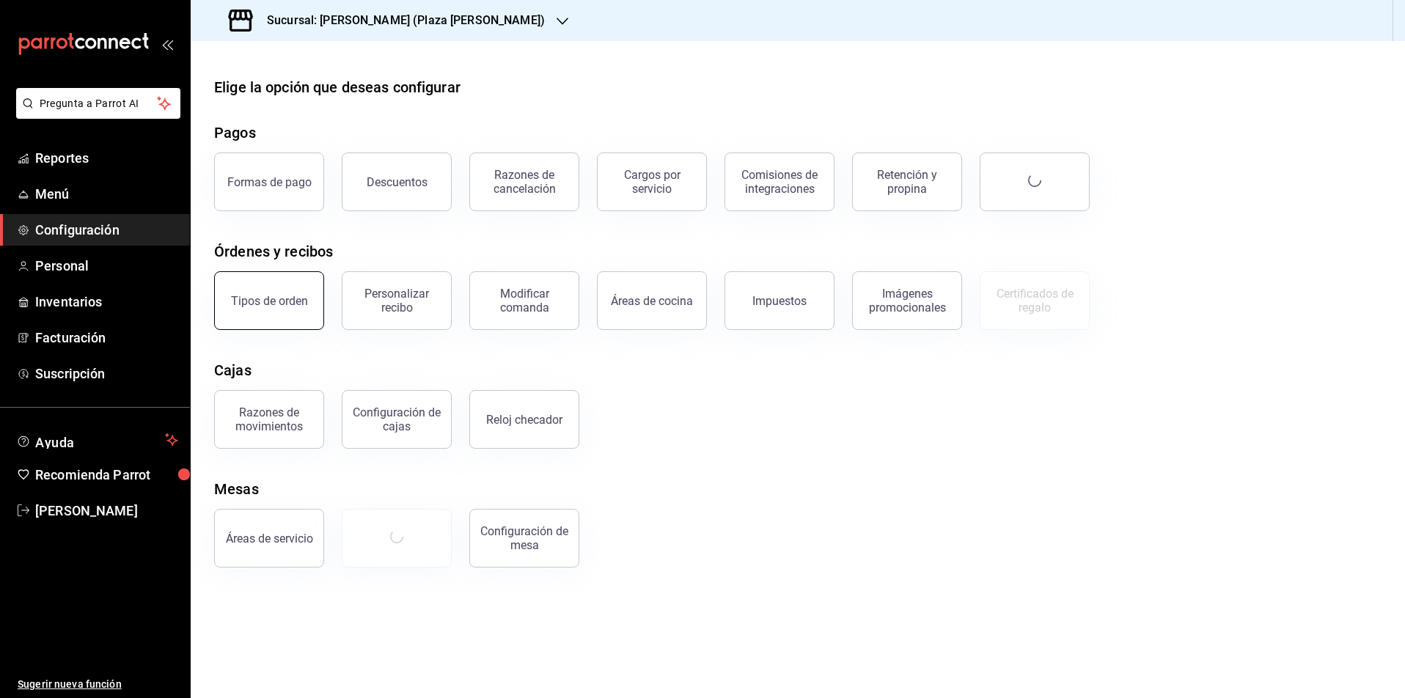
click at [261, 316] on button "Tipos de orden" at bounding box center [269, 300] width 110 height 59
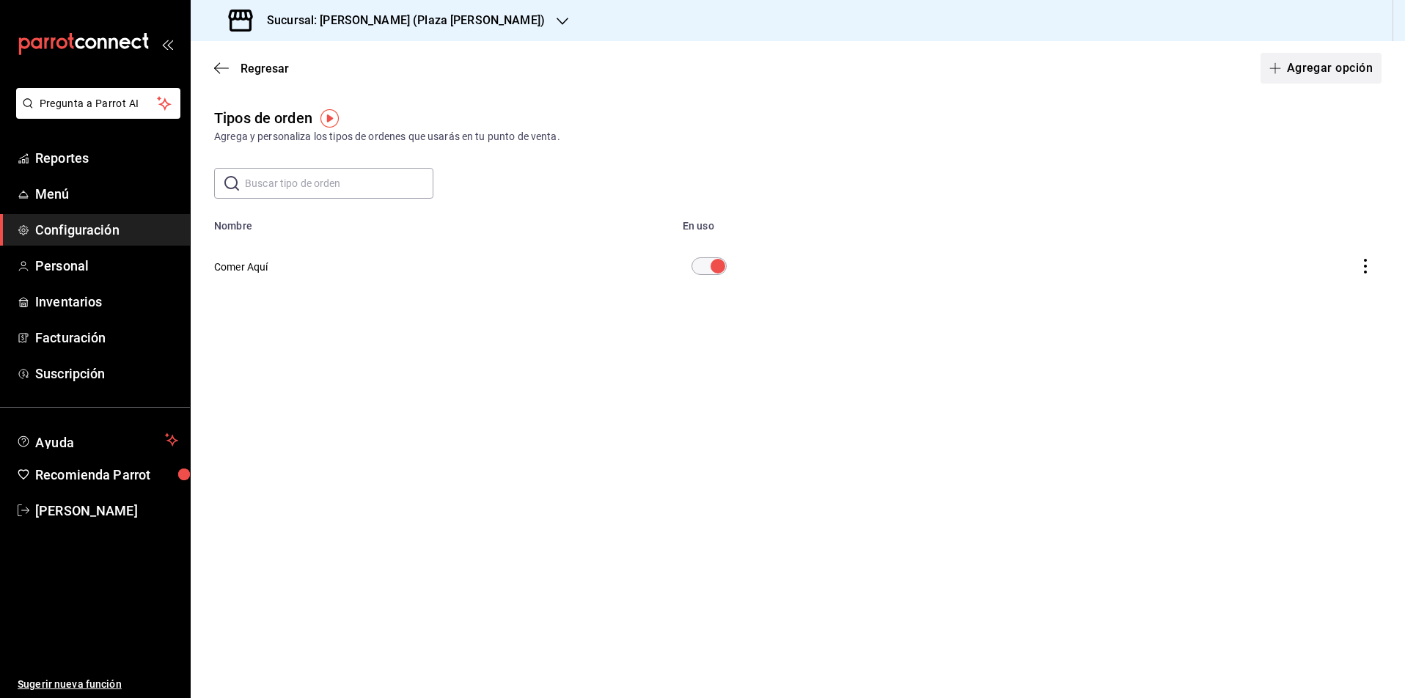
click at [1299, 70] on button "Agregar opción" at bounding box center [1320, 68] width 121 height 31
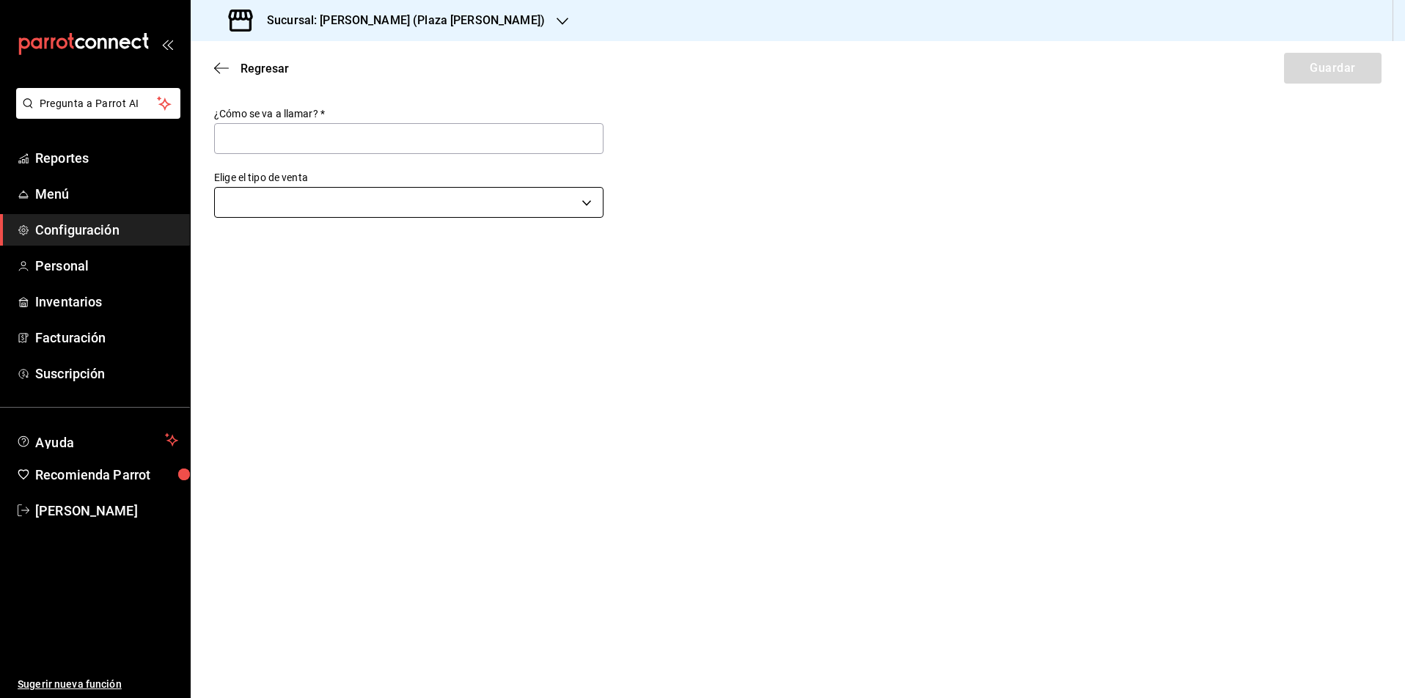
click at [369, 210] on body "Pregunta a Parrot AI Reportes Menú Configuración Personal Inventarios Facturaci…" at bounding box center [702, 349] width 1405 height 698
click at [806, 418] on div at bounding box center [702, 349] width 1405 height 698
click at [221, 69] on icon "button" at bounding box center [221, 68] width 15 height 13
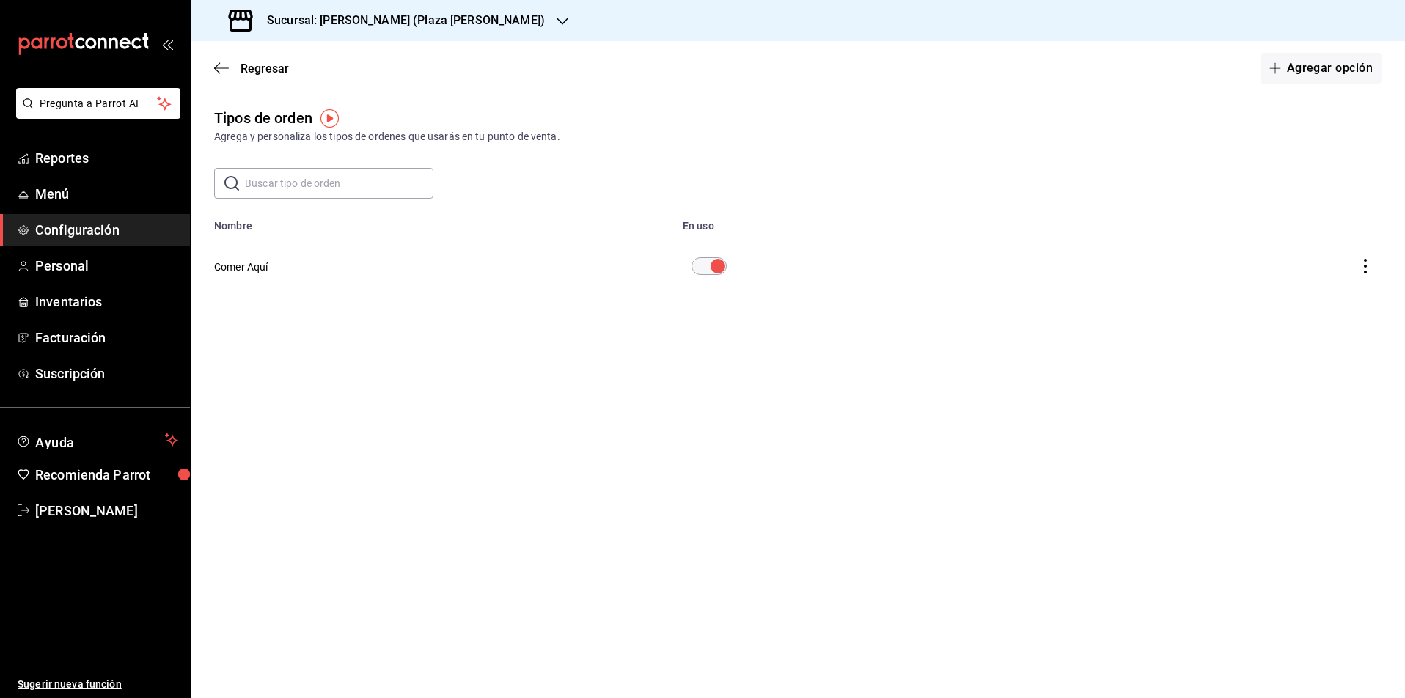
click at [556, 25] on icon "button" at bounding box center [562, 21] width 12 height 12
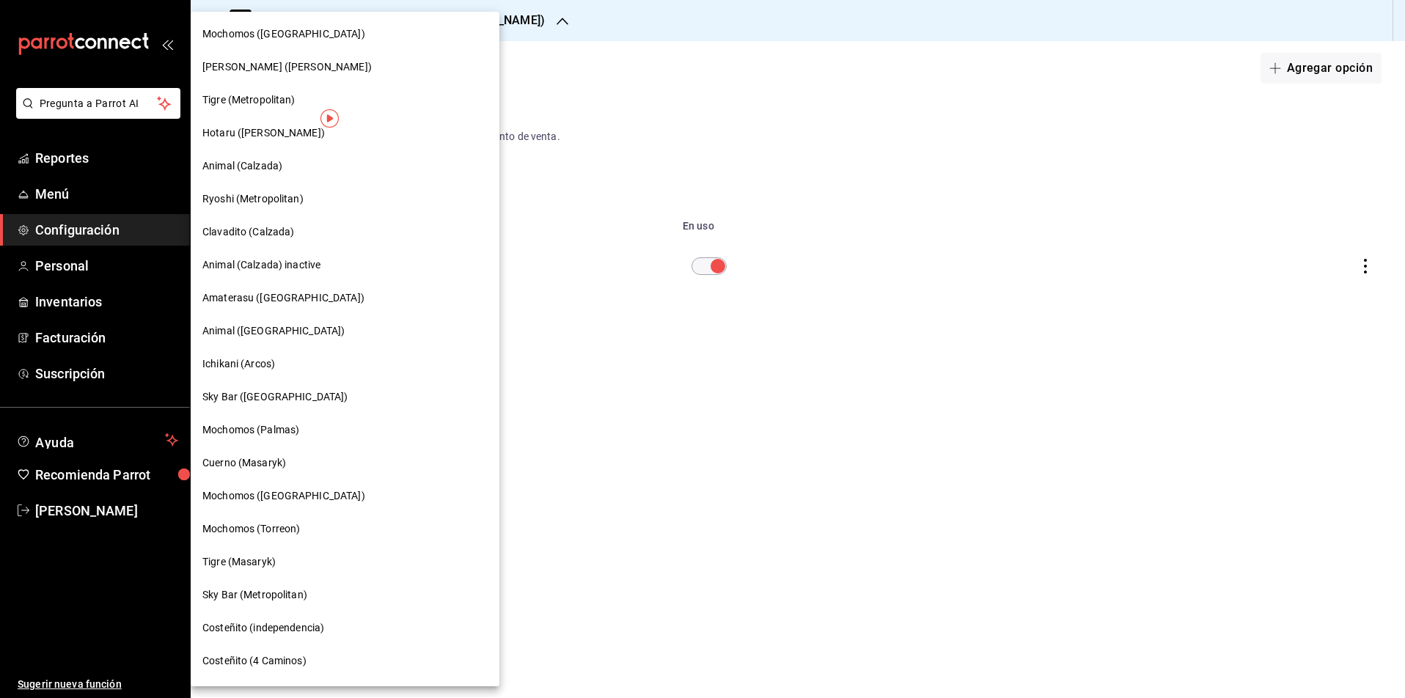
click at [241, 359] on span "Ichikani (Arcos)" at bounding box center [238, 363] width 73 height 15
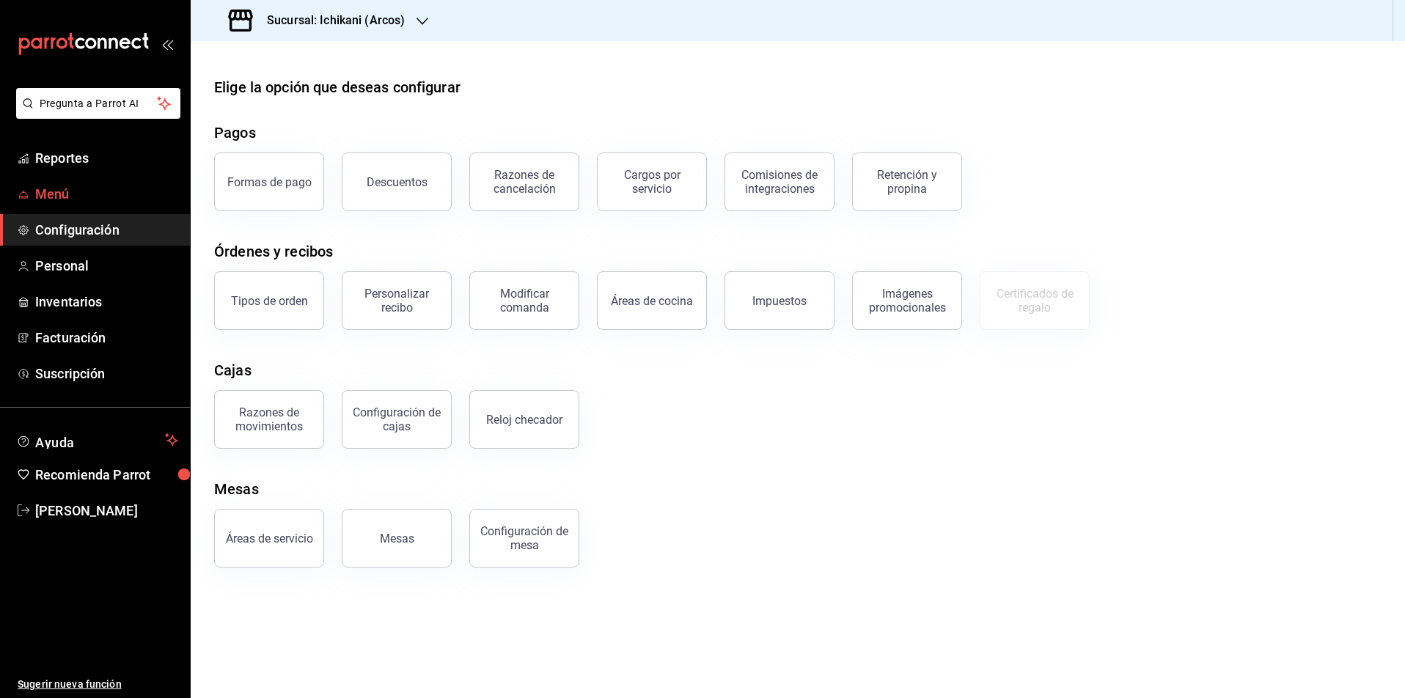
click at [61, 199] on span "Menú" at bounding box center [106, 194] width 143 height 20
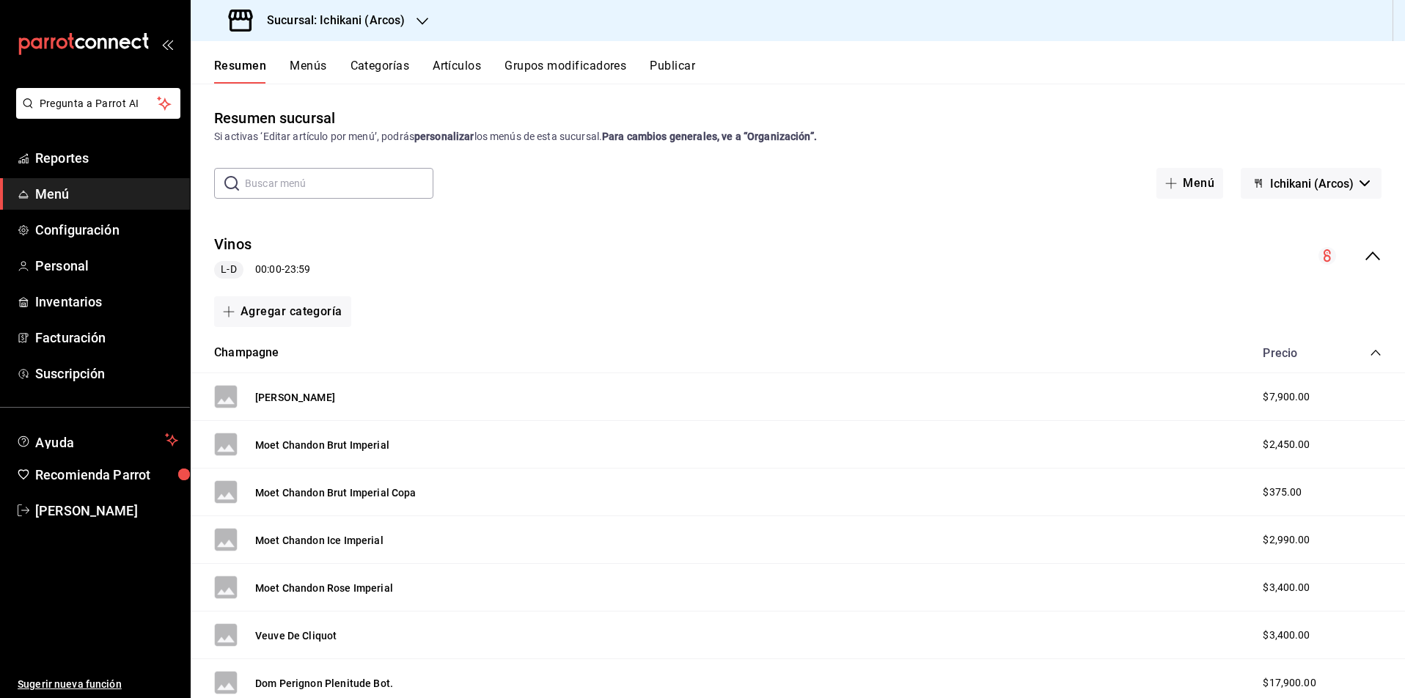
click at [1378, 255] on icon "collapse-menu-row" at bounding box center [1372, 256] width 18 height 18
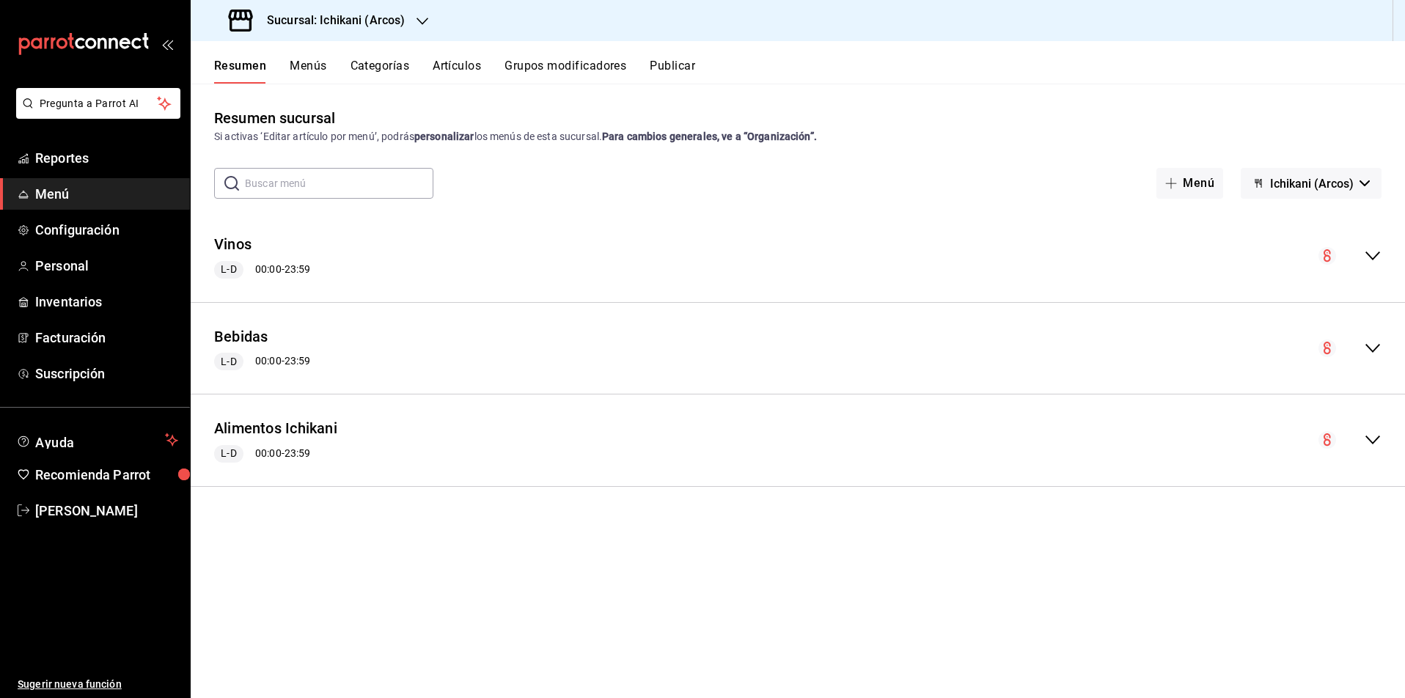
click at [418, 18] on icon "button" at bounding box center [422, 21] width 12 height 12
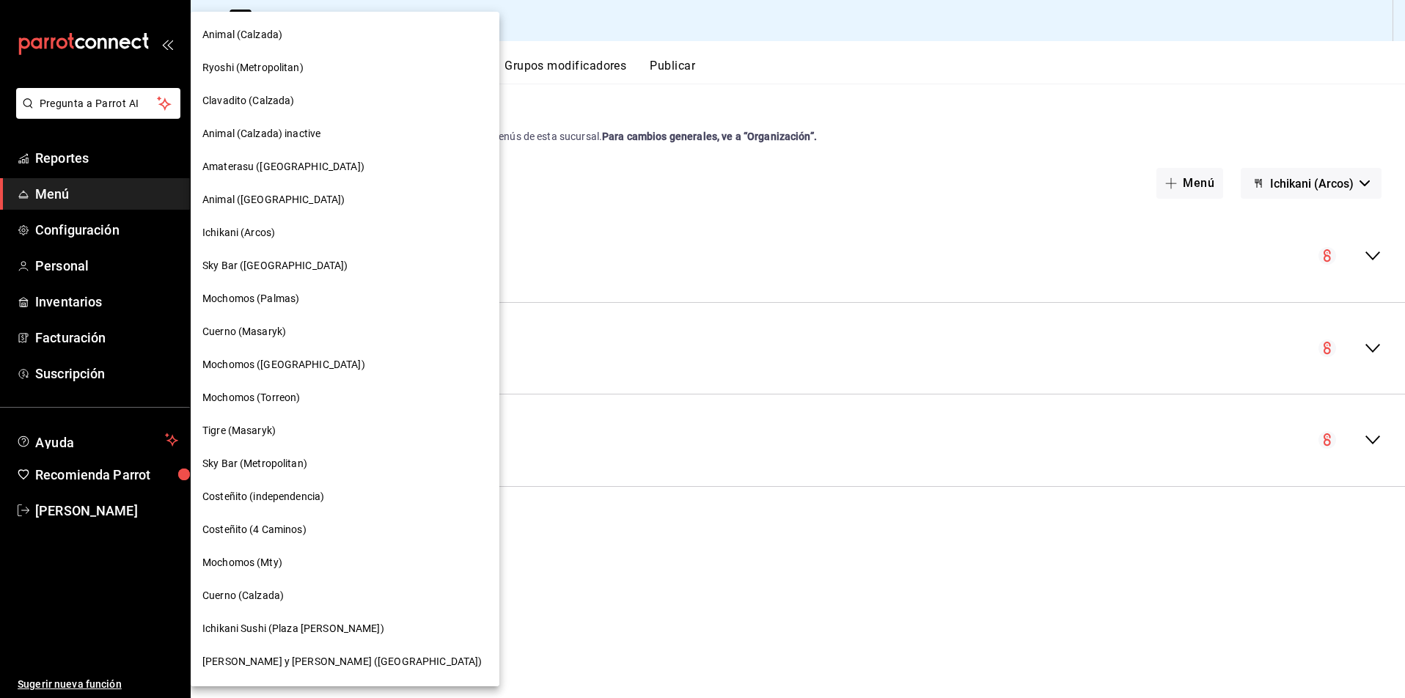
scroll to position [147, 0]
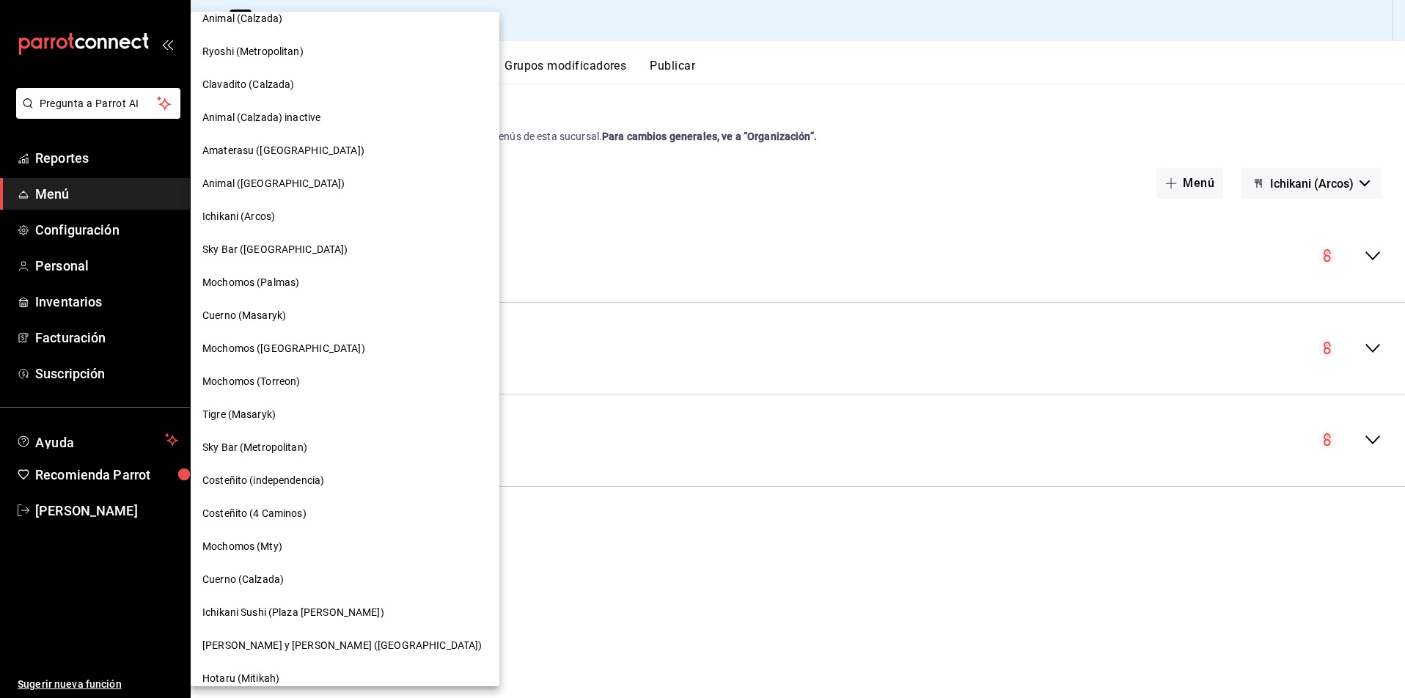
click at [279, 249] on span "Sky Bar ([GEOGRAPHIC_DATA])" at bounding box center [275, 249] width 146 height 15
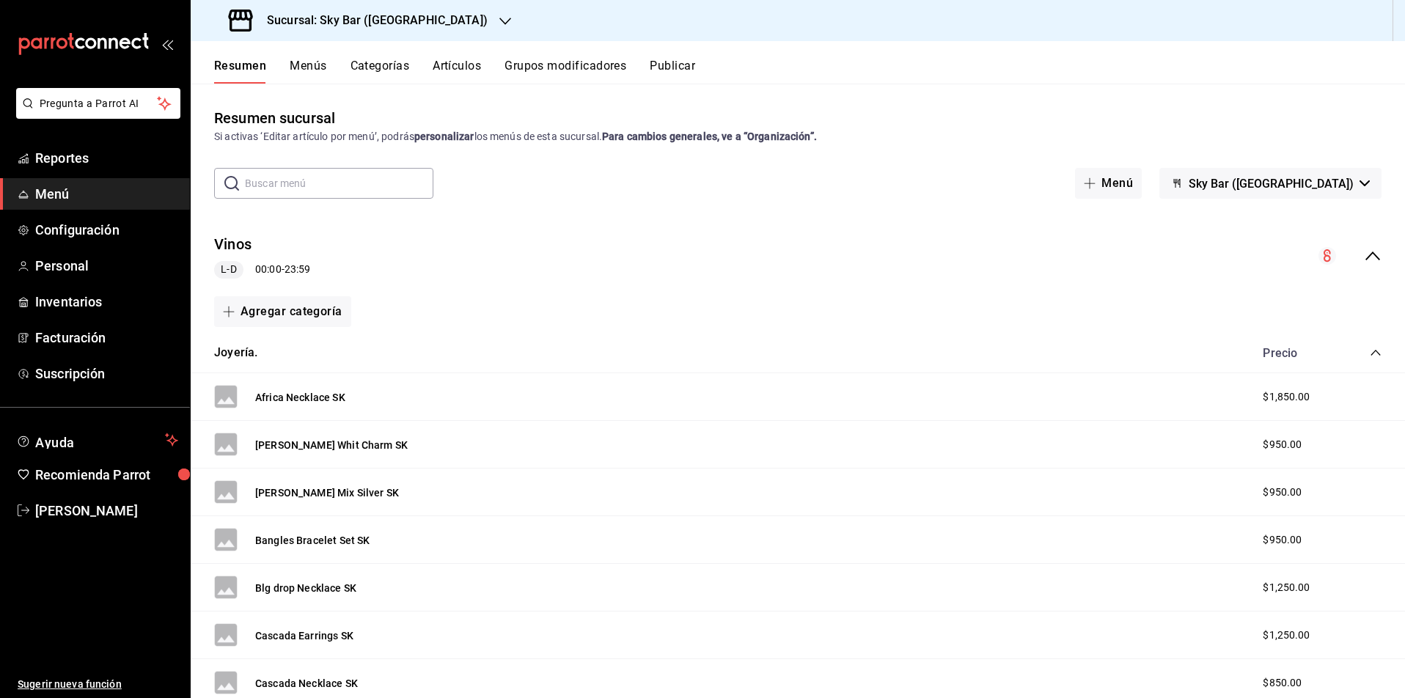
click at [1356, 183] on button "Sky Bar ([GEOGRAPHIC_DATA])" at bounding box center [1270, 183] width 222 height 31
click at [1356, 183] on div at bounding box center [702, 349] width 1405 height 698
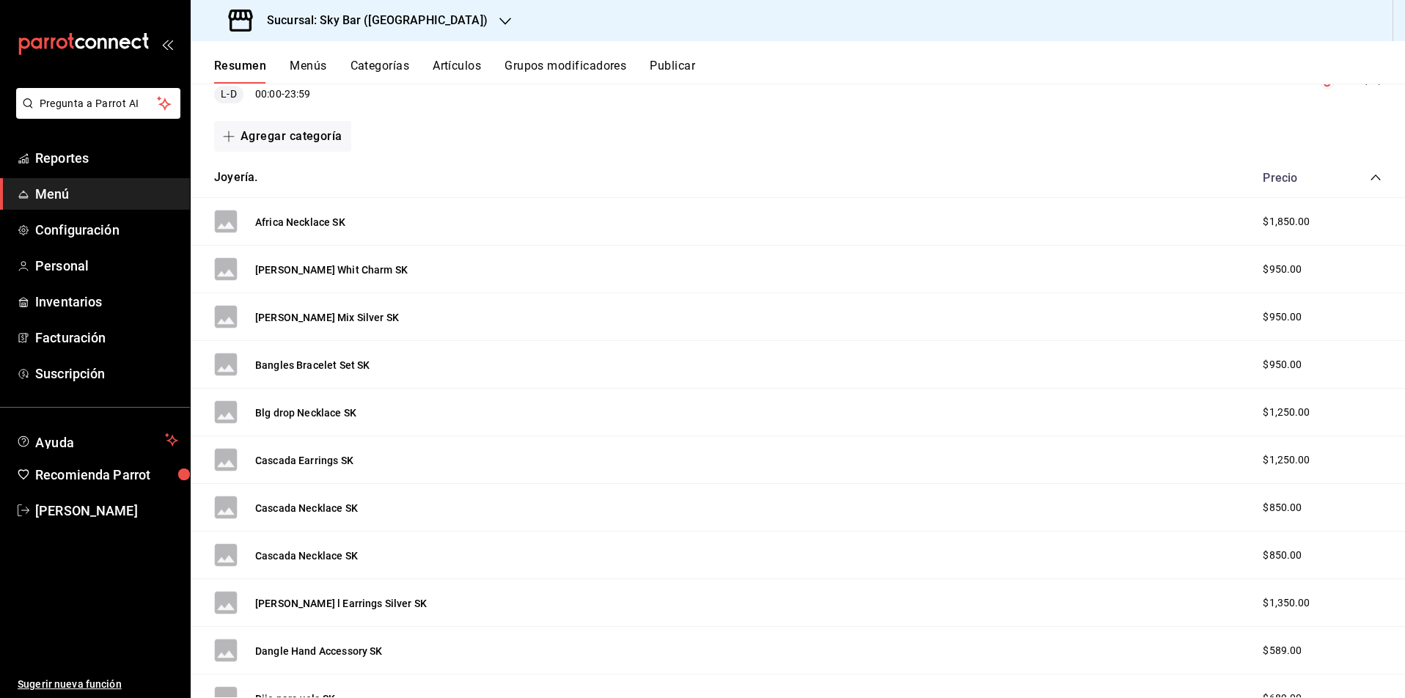
scroll to position [177, 0]
click at [1375, 177] on icon "collapse-category-row" at bounding box center [1375, 175] width 12 height 12
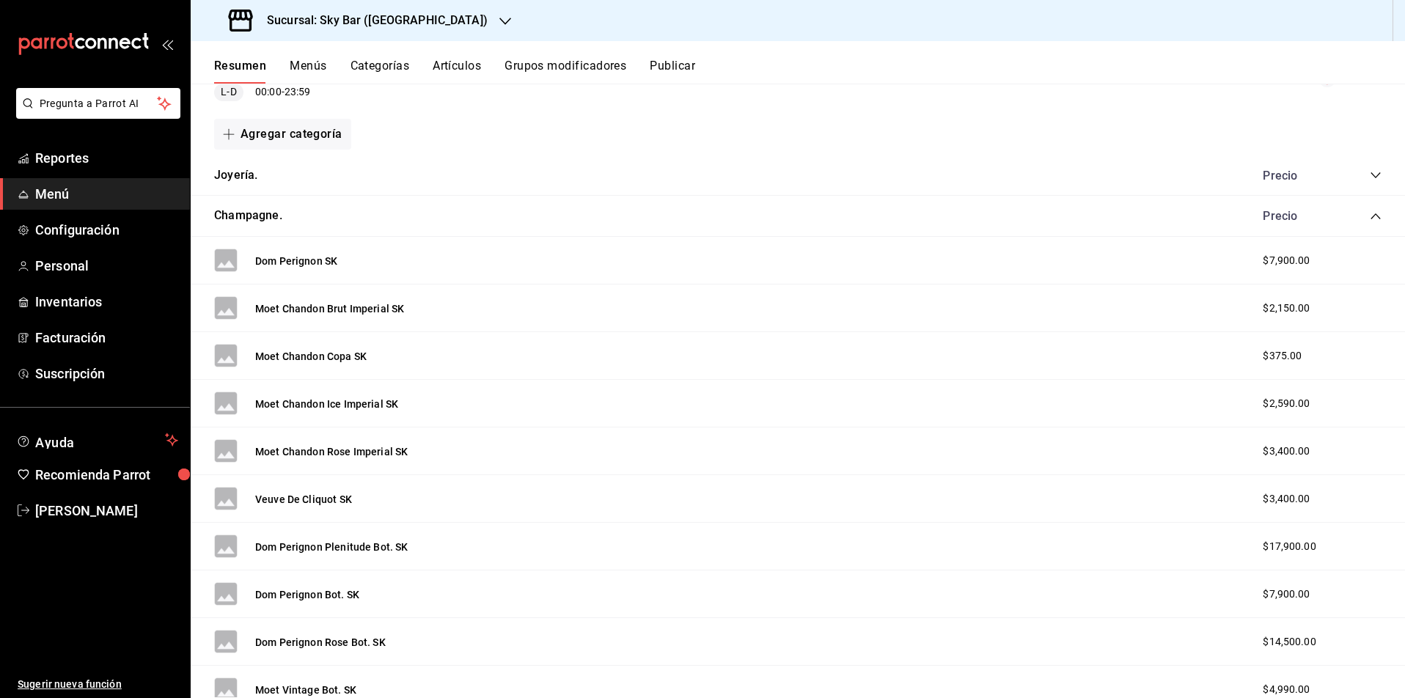
click at [1380, 221] on icon "collapse-category-row" at bounding box center [1375, 216] width 12 height 12
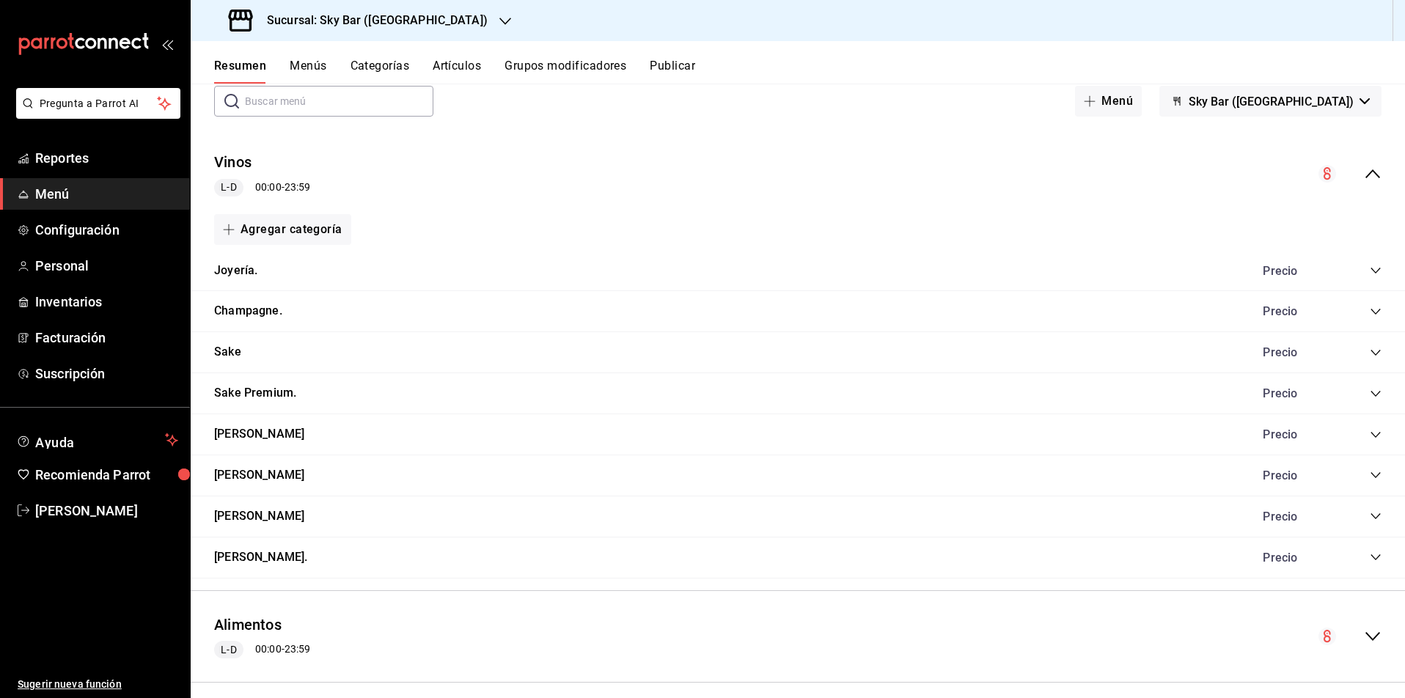
scroll to position [43, 0]
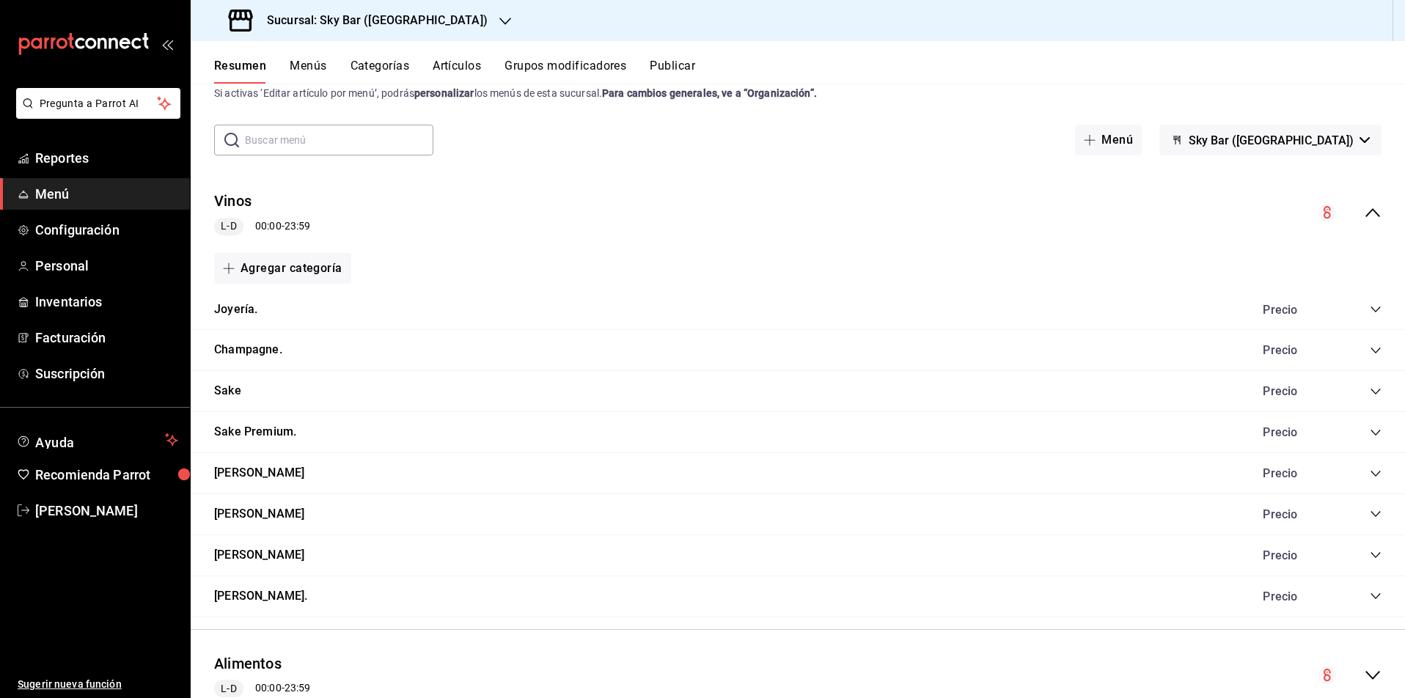
click at [1372, 212] on icon "collapse-menu-row" at bounding box center [1372, 213] width 18 height 18
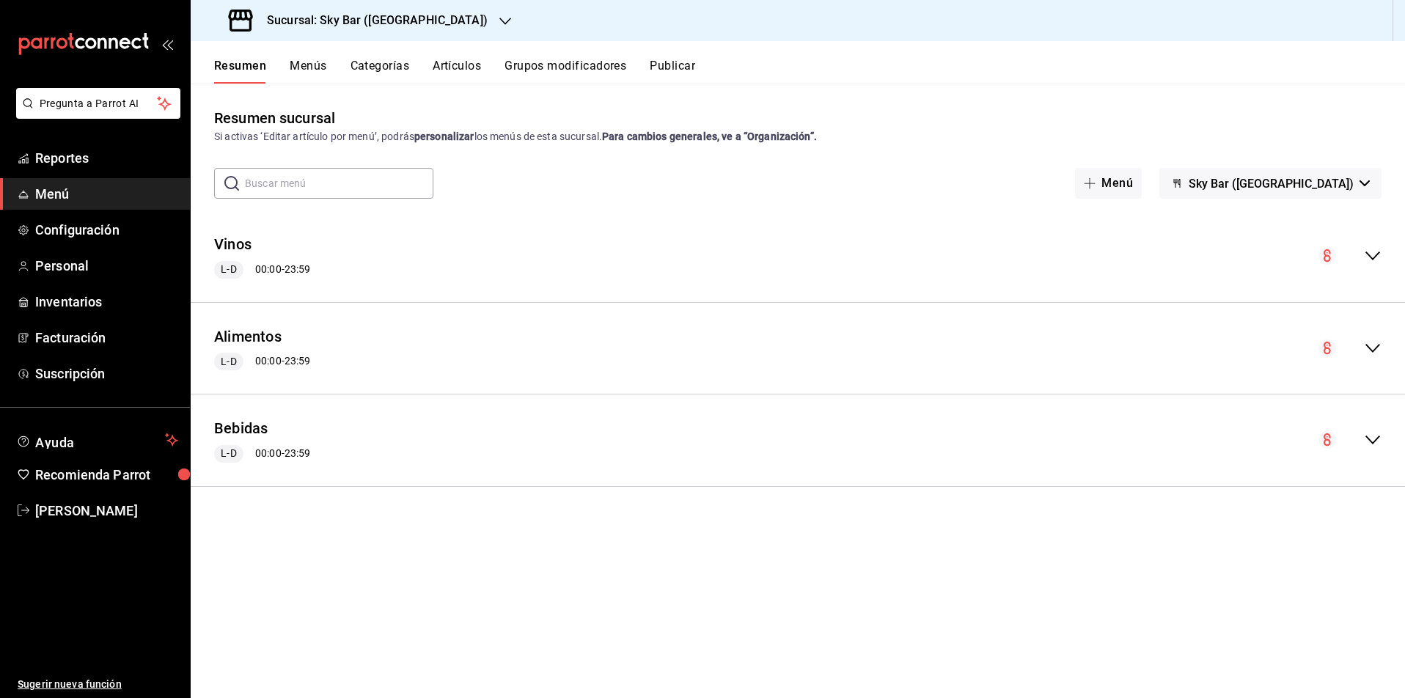
scroll to position [0, 0]
click at [260, 336] on button "Alimentos" at bounding box center [247, 336] width 67 height 21
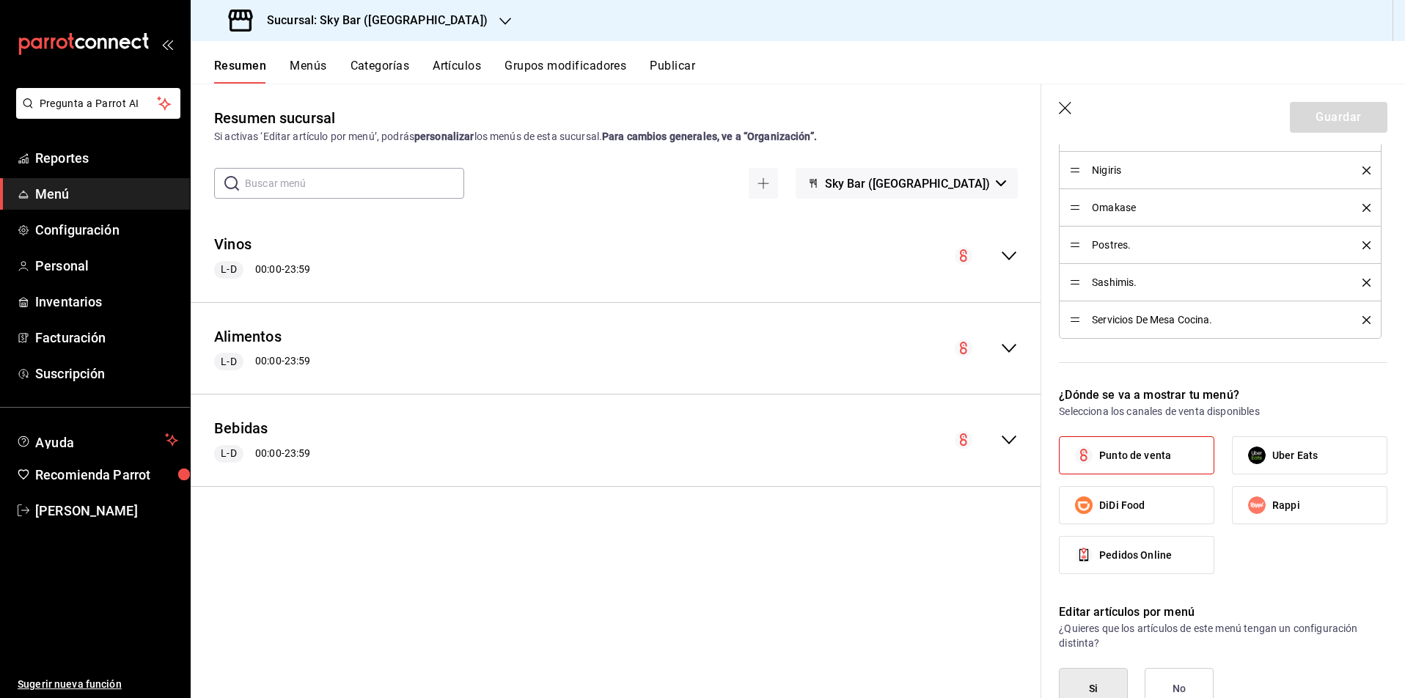
scroll to position [680, 0]
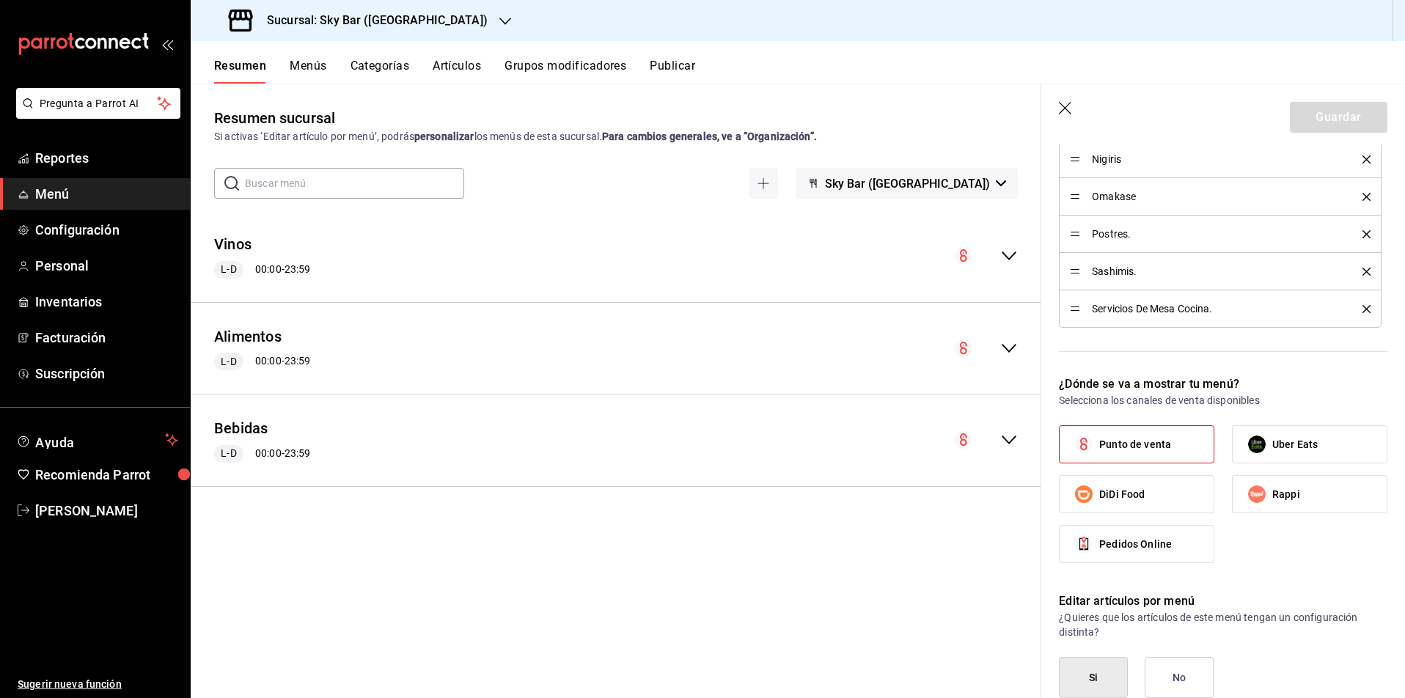
click at [1293, 442] on span "Uber Eats" at bounding box center [1294, 444] width 45 height 15
click at [1272, 442] on input "Uber Eats" at bounding box center [1256, 444] width 31 height 31
checkbox input "true"
click at [1287, 502] on label "Rappi" at bounding box center [1309, 494] width 154 height 37
click at [1272, 502] on input "Rappi" at bounding box center [1256, 494] width 31 height 31
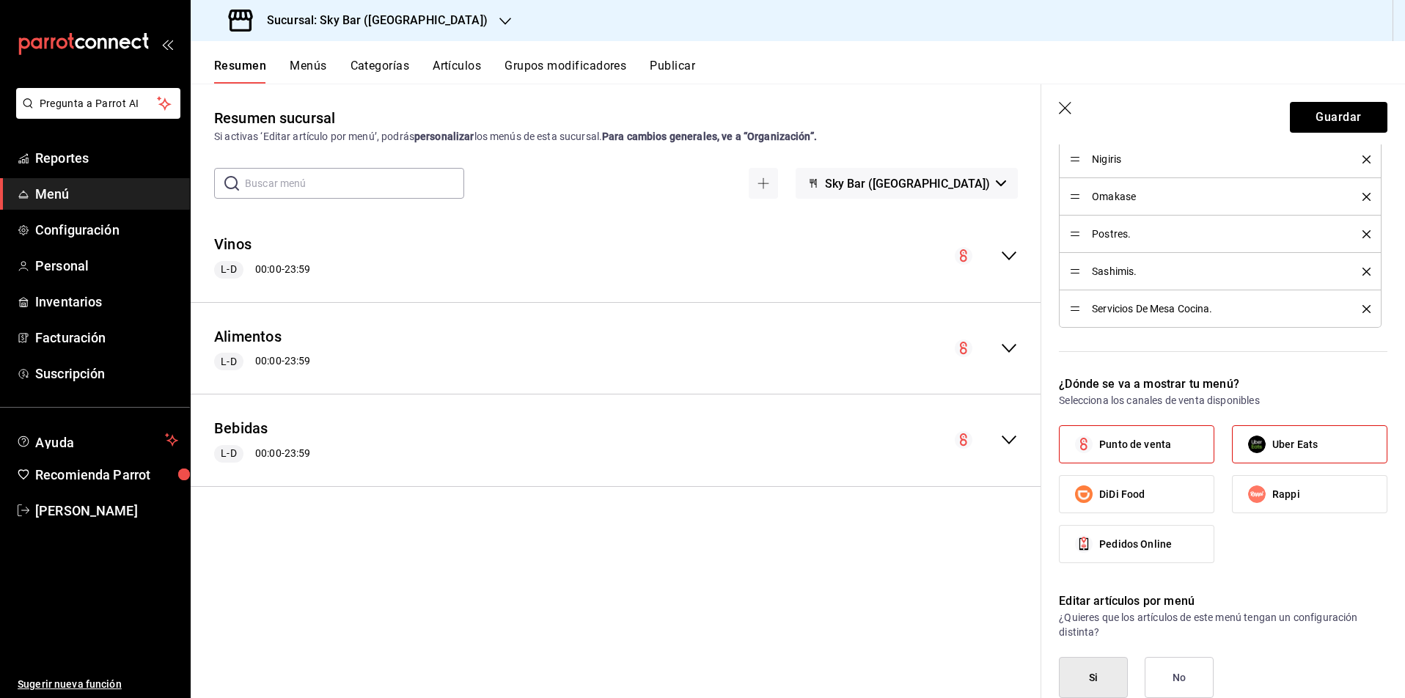
checkbox input "true"
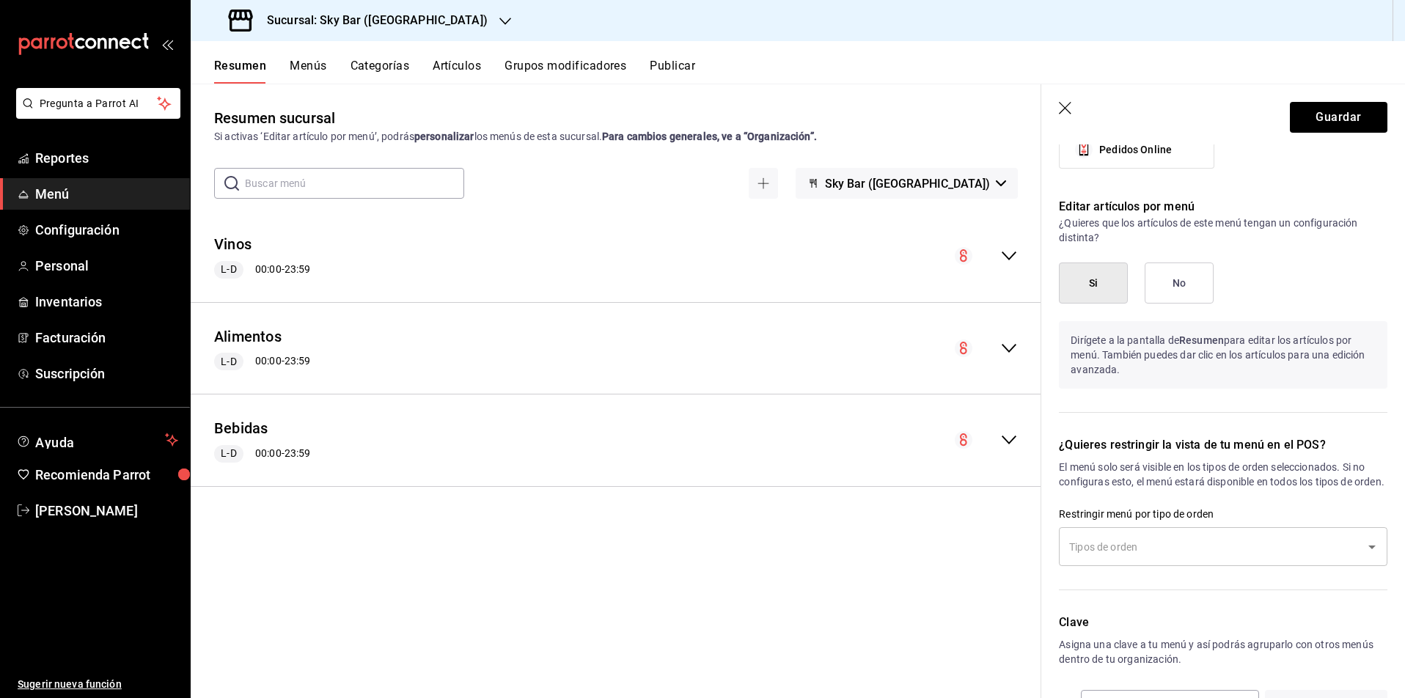
scroll to position [1089, 0]
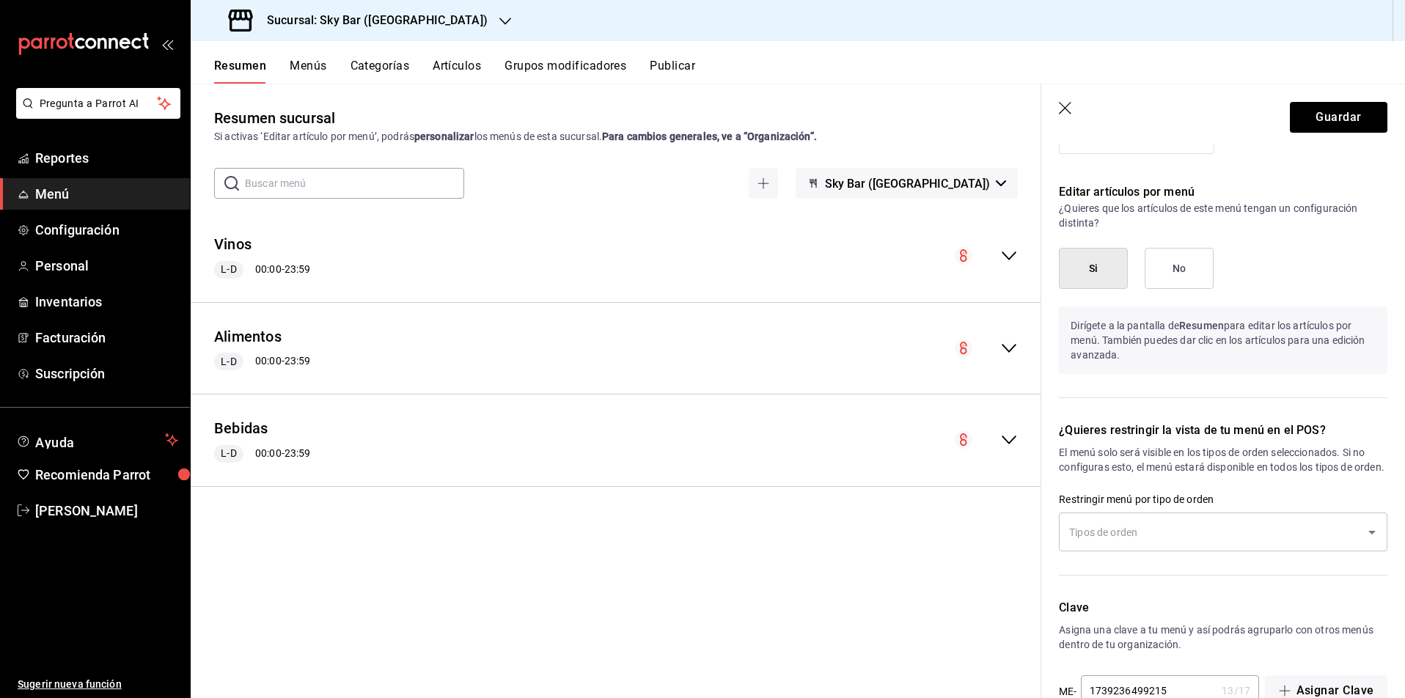
click at [1097, 270] on button "Si" at bounding box center [1093, 268] width 69 height 41
click at [1178, 262] on button "No" at bounding box center [1178, 268] width 69 height 41
click at [1352, 119] on button "Guardar" at bounding box center [1337, 117] width 97 height 31
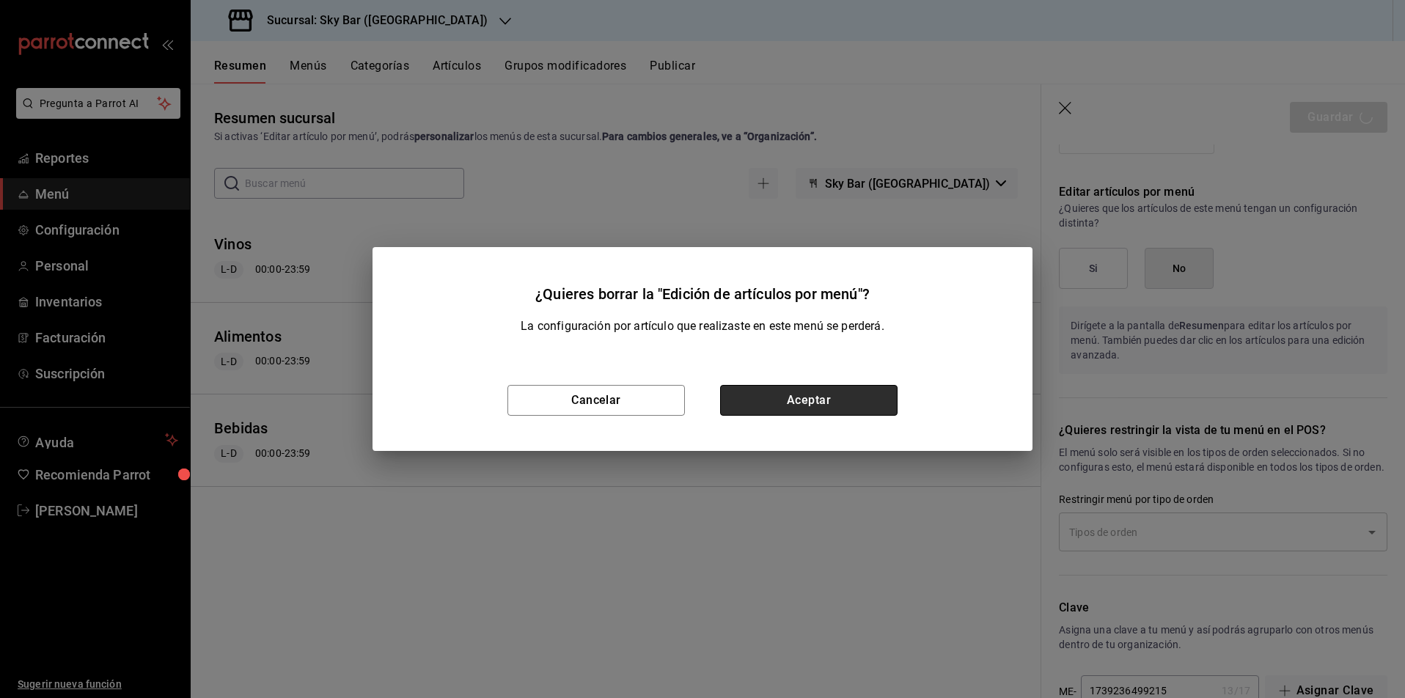
click at [830, 393] on button "Aceptar" at bounding box center [808, 400] width 177 height 31
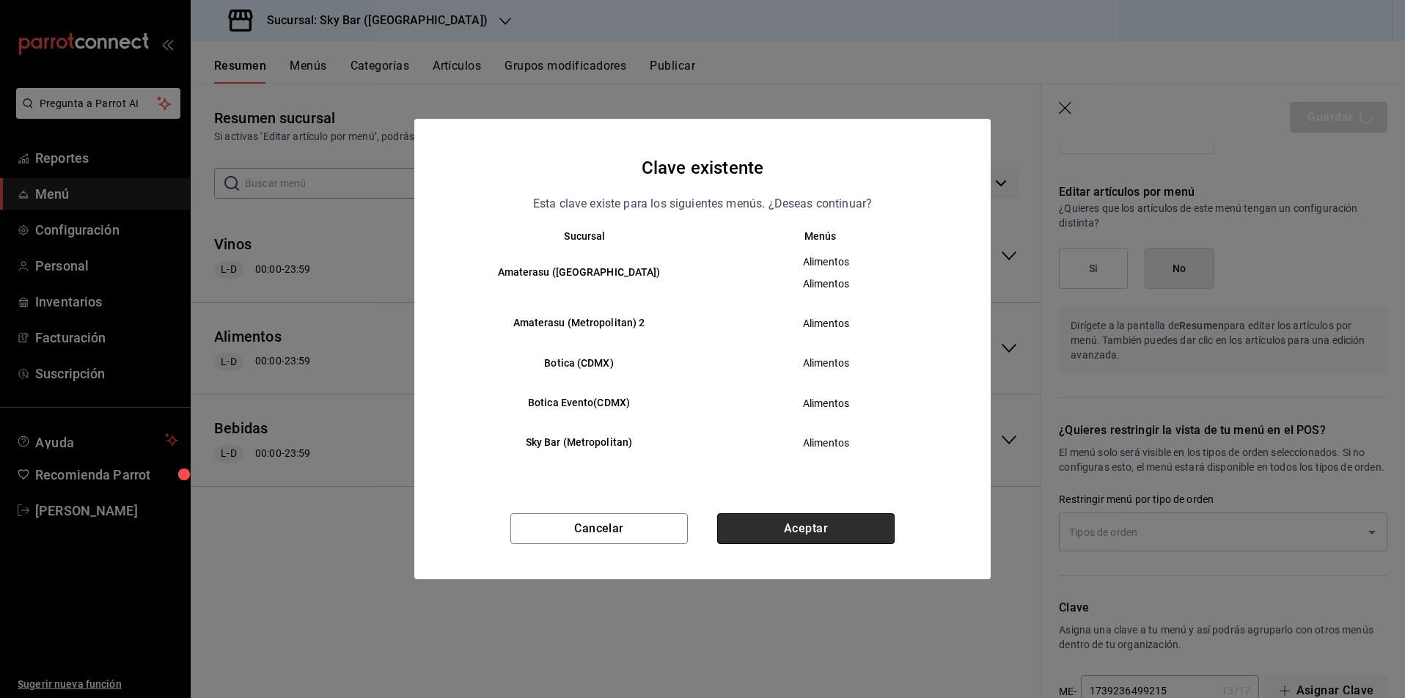
click at [813, 528] on button "Aceptar" at bounding box center [805, 528] width 177 height 31
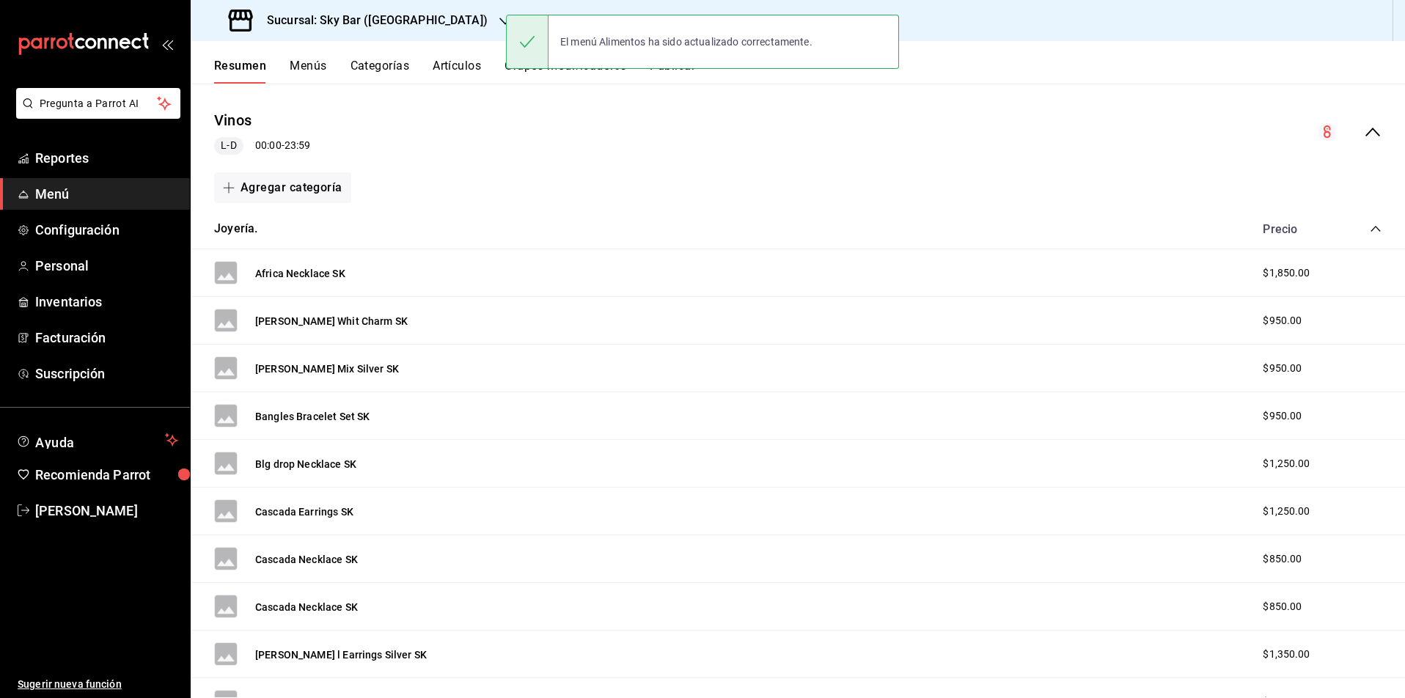
scroll to position [125, 0]
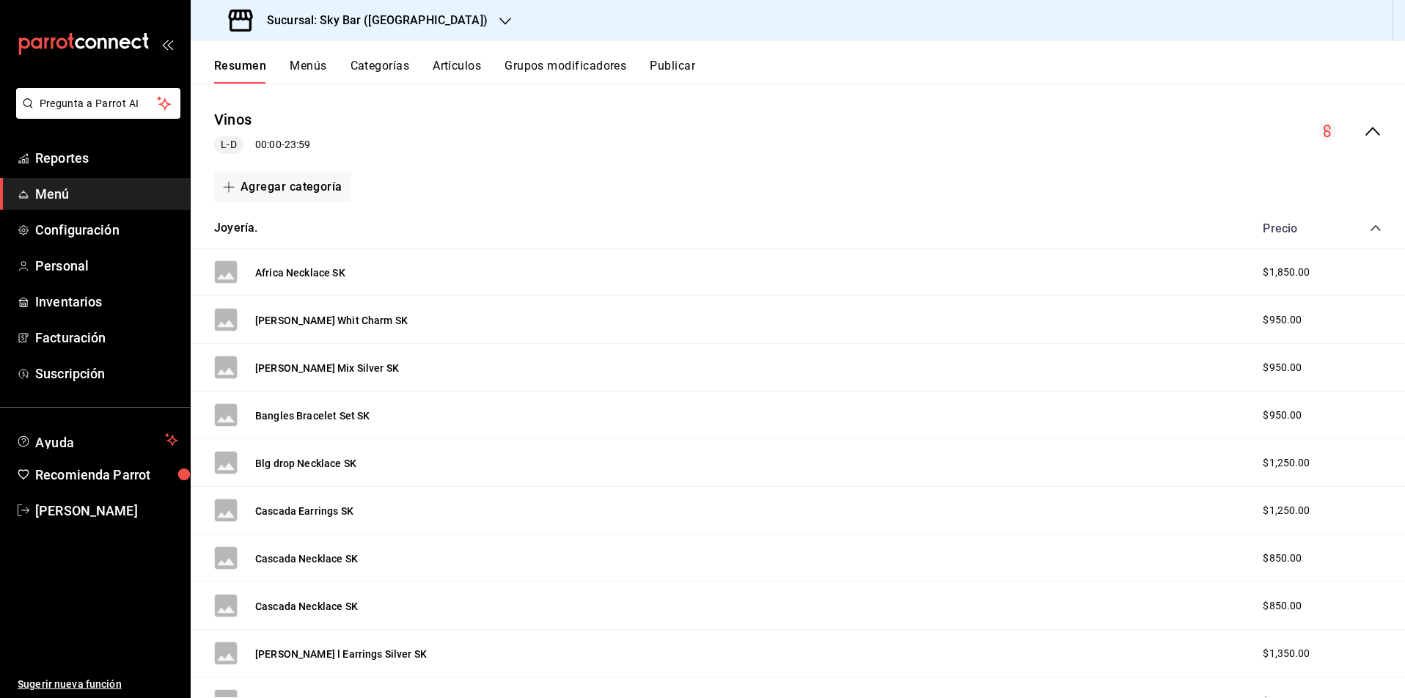
click at [1374, 130] on icon "collapse-menu-row" at bounding box center [1372, 131] width 15 height 9
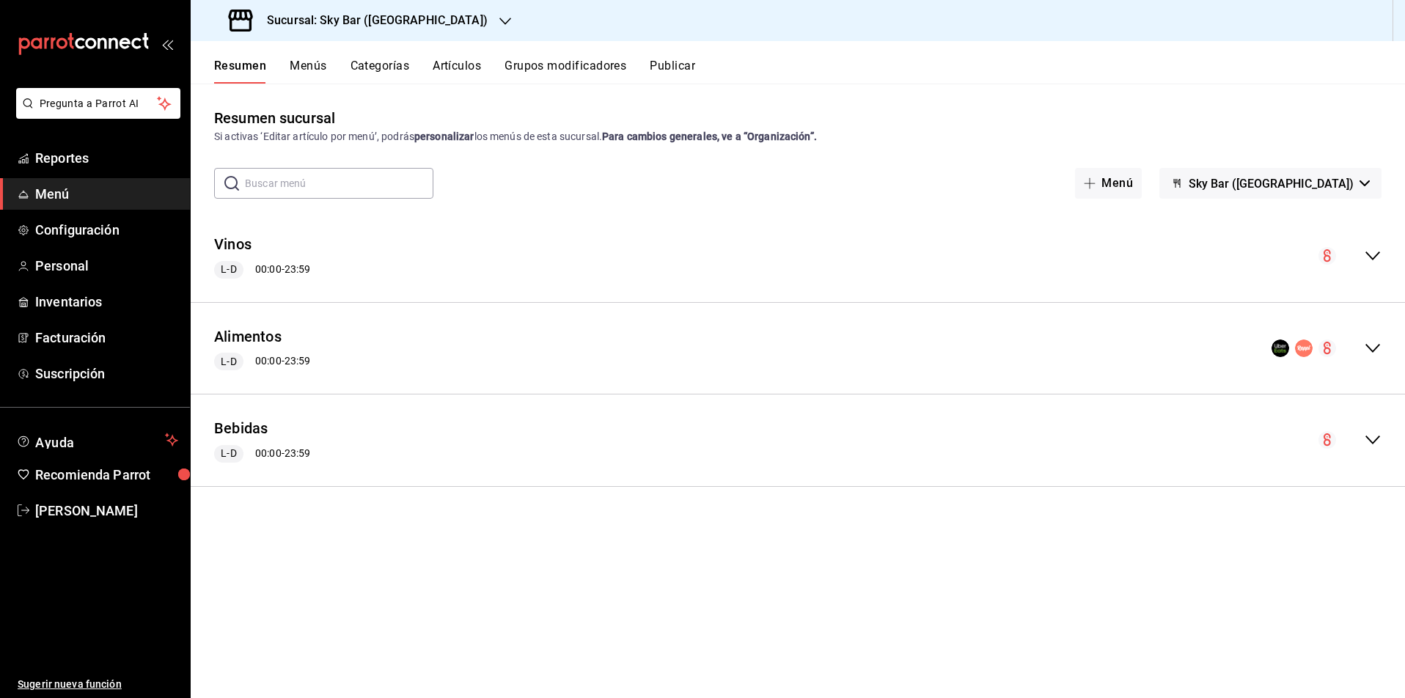
scroll to position [0, 0]
click at [533, 363] on div "Alimentos L-D 00:00 - 23:59" at bounding box center [798, 348] width 1214 height 68
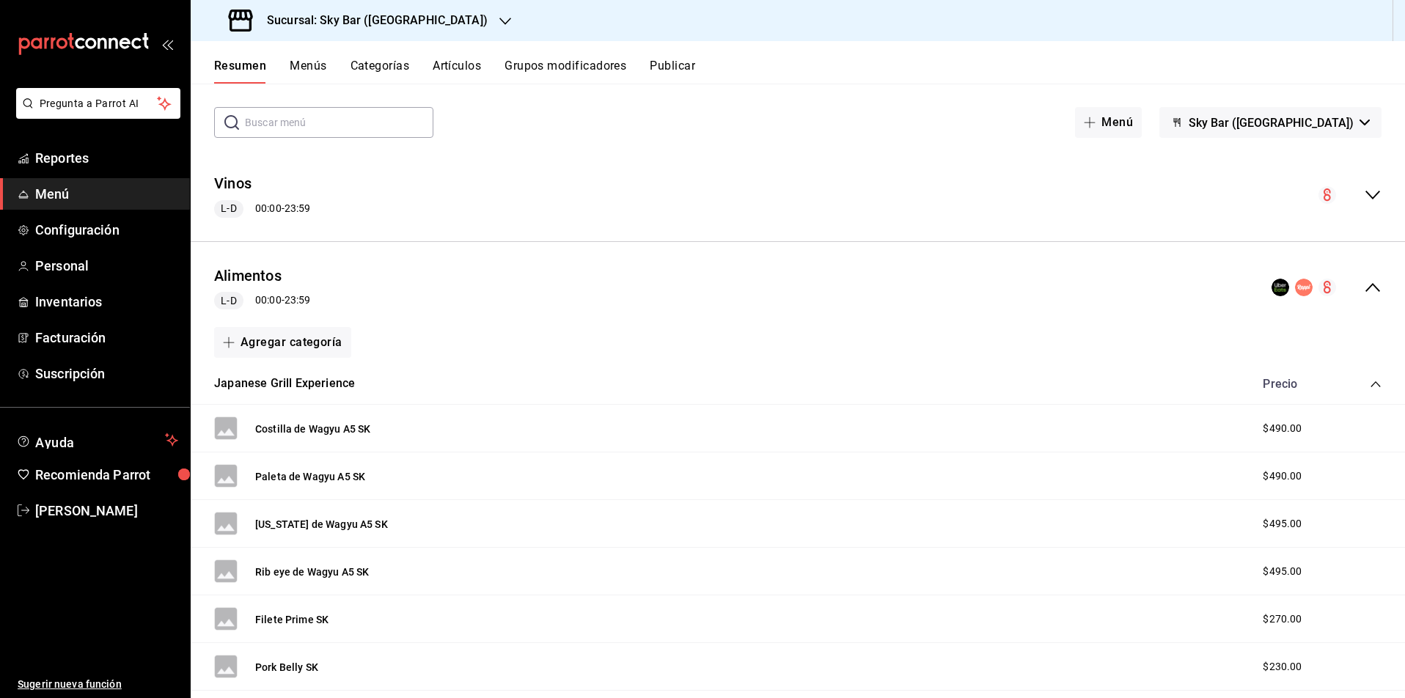
scroll to position [64, 0]
click at [325, 428] on button "Costilla de Wagyu A5 SK" at bounding box center [312, 426] width 115 height 15
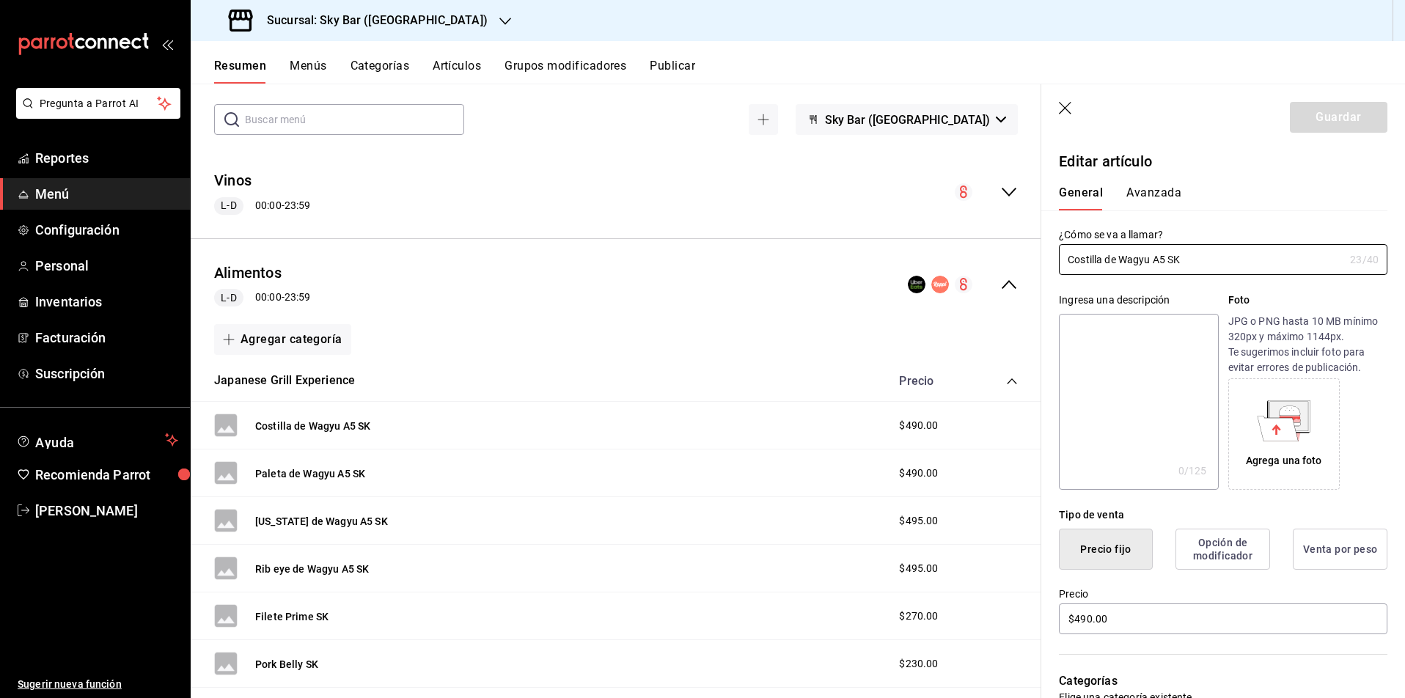
click at [1162, 202] on button "Avanzada" at bounding box center [1153, 197] width 55 height 25
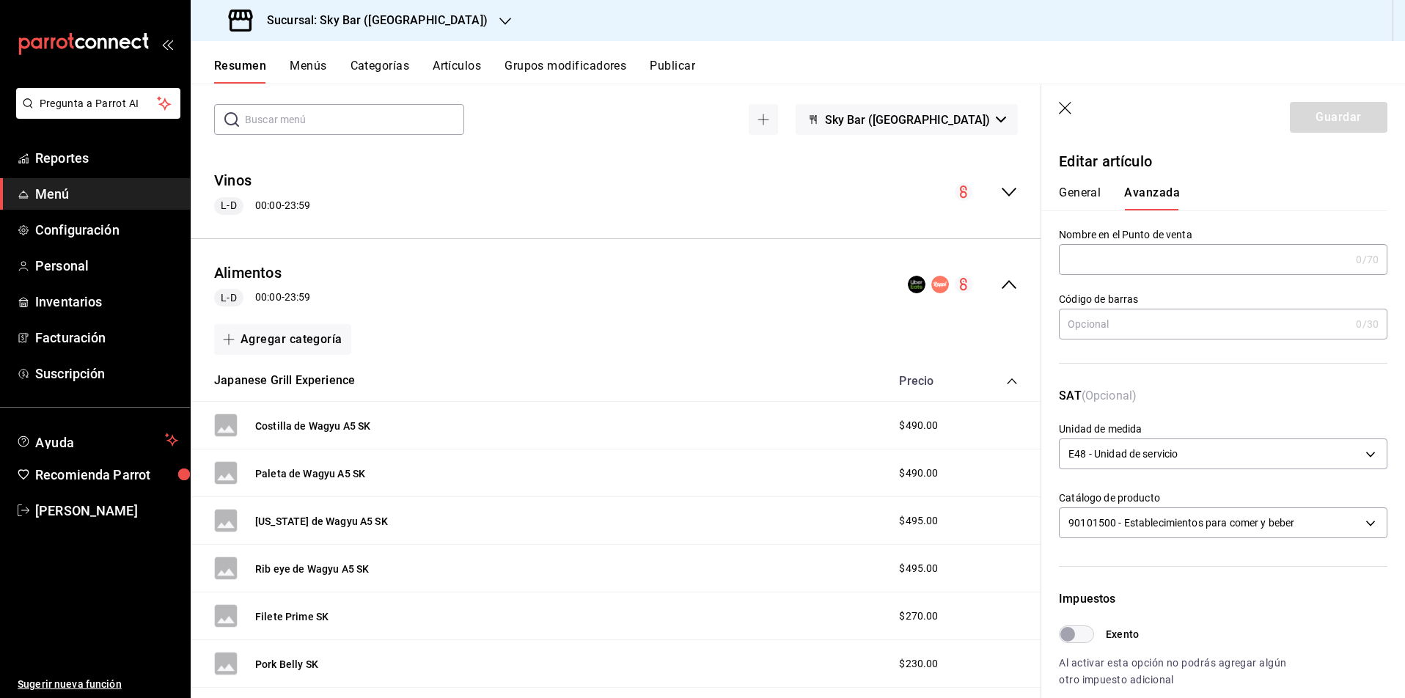
click at [309, 65] on button "Menús" at bounding box center [308, 71] width 37 height 25
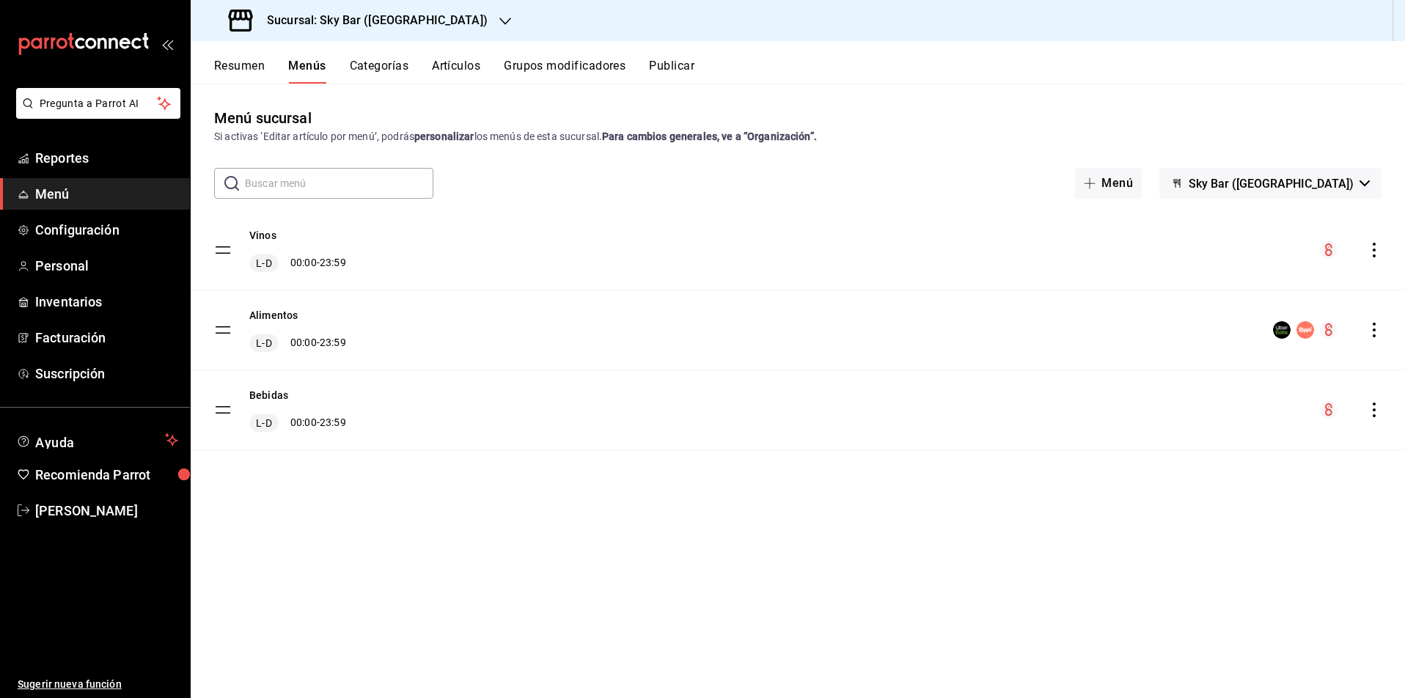
click at [1375, 335] on icon "actions" at bounding box center [1373, 330] width 15 height 15
click at [1276, 368] on span "Editar" at bounding box center [1257, 363] width 179 height 15
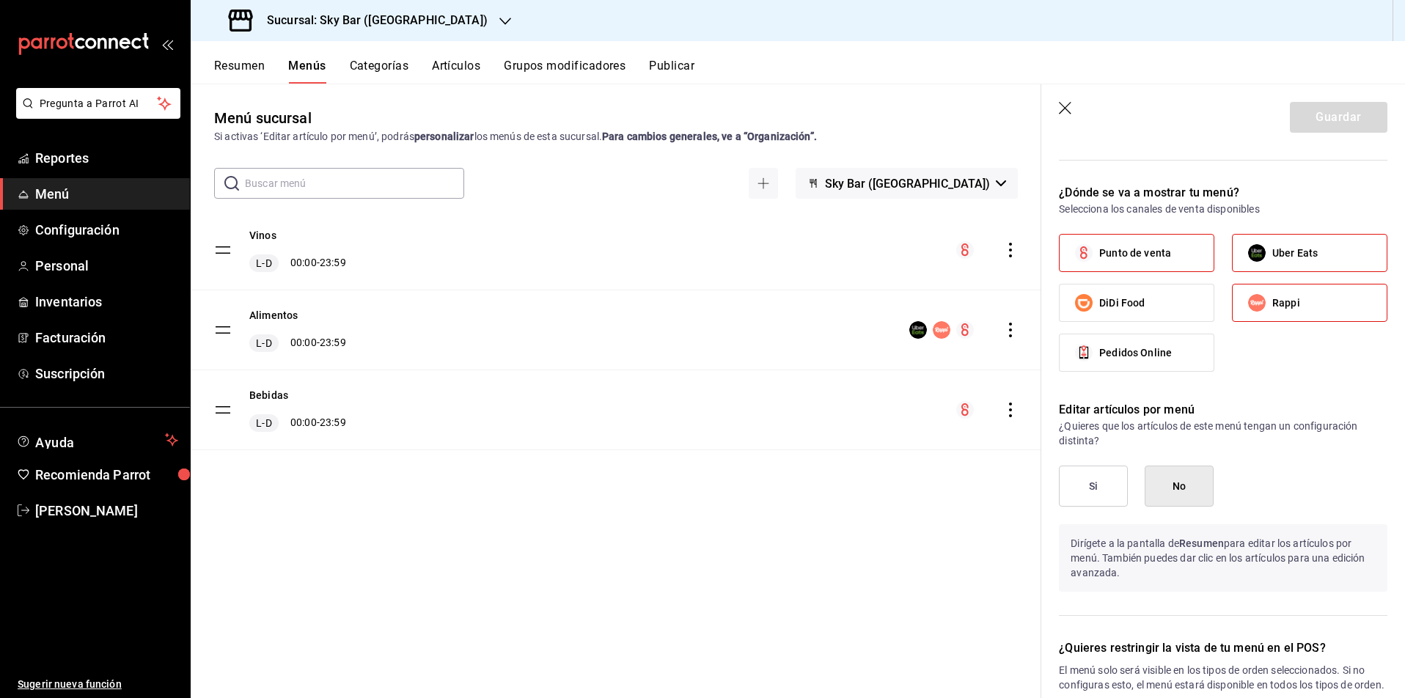
scroll to position [884, 0]
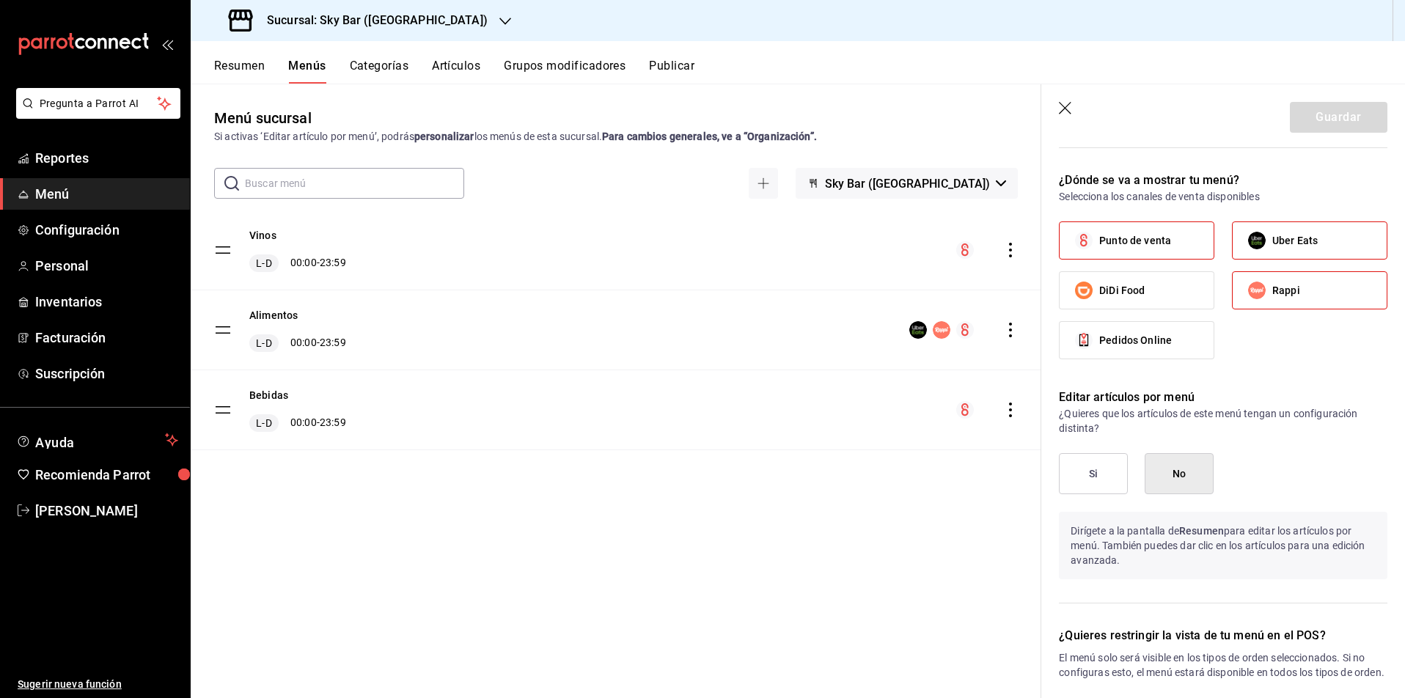
click at [1114, 478] on button "Si" at bounding box center [1093, 473] width 69 height 41
click at [1350, 112] on button "Guardar" at bounding box center [1337, 117] width 97 height 31
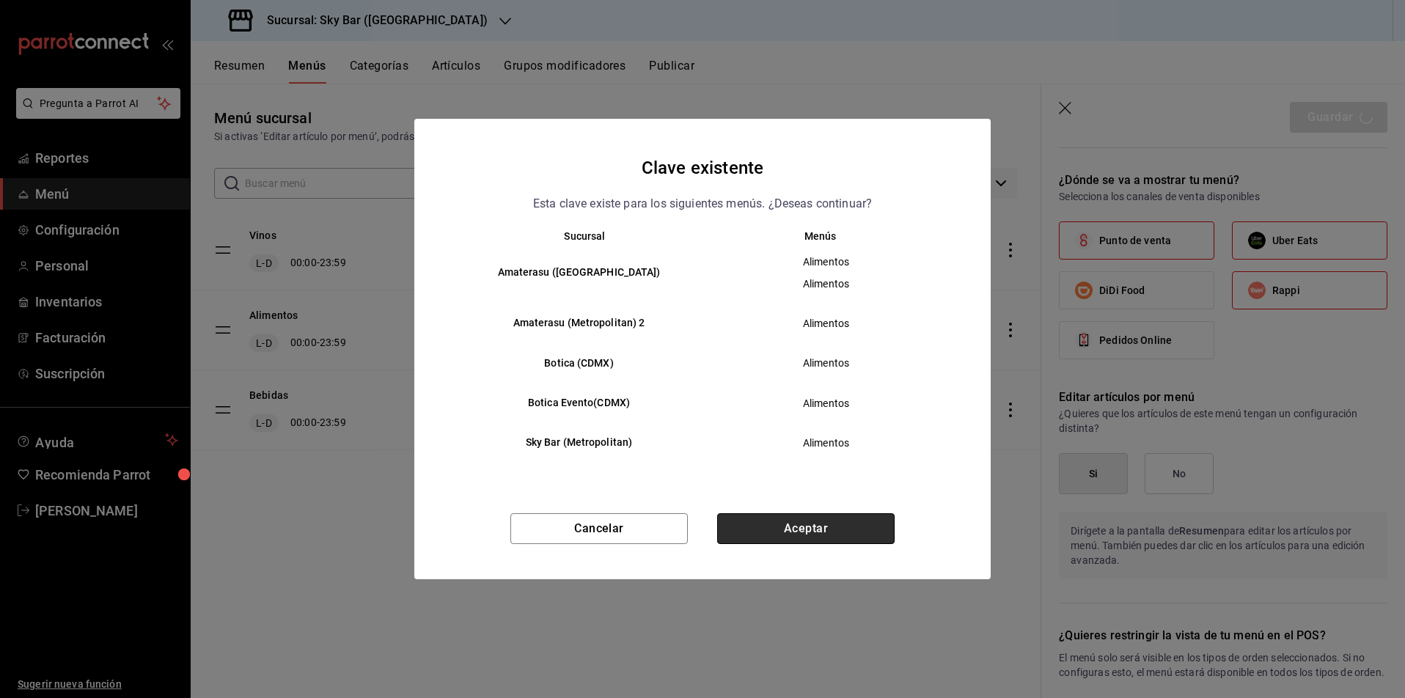
click at [844, 531] on button "Aceptar" at bounding box center [805, 528] width 177 height 31
checkbox input "false"
type input "1755640356015"
